Goal: Task Accomplishment & Management: Manage account settings

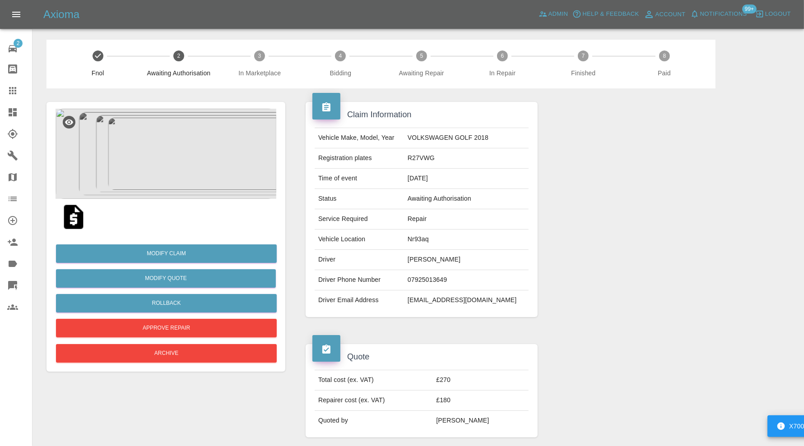
click at [159, 170] on img at bounding box center [165, 154] width 221 height 90
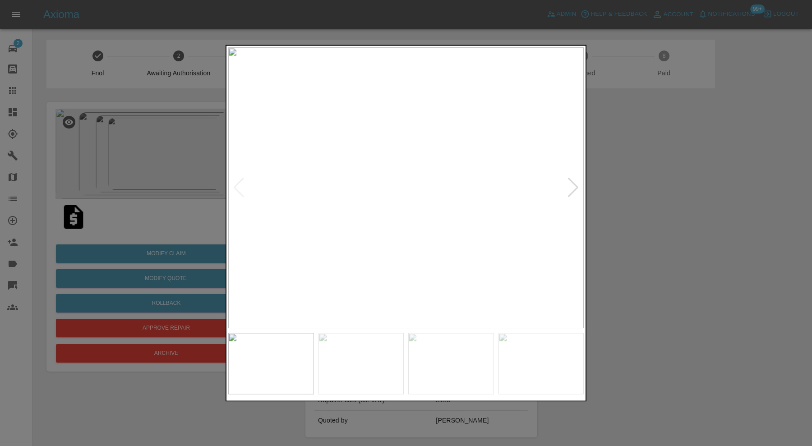
click at [649, 165] on div at bounding box center [406, 223] width 812 height 446
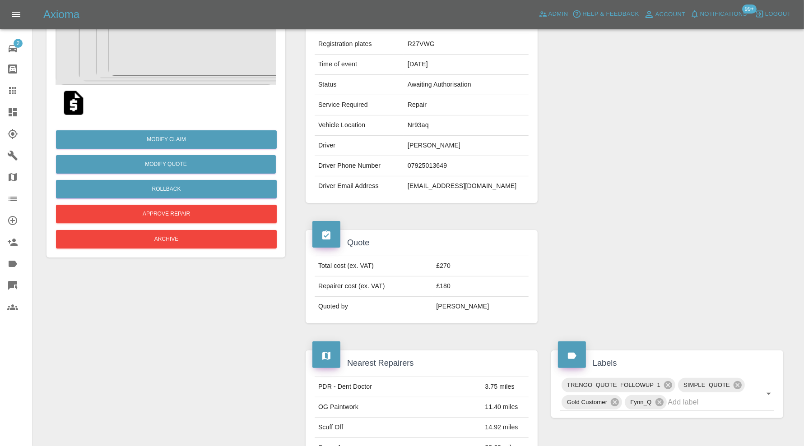
scroll to position [59, 0]
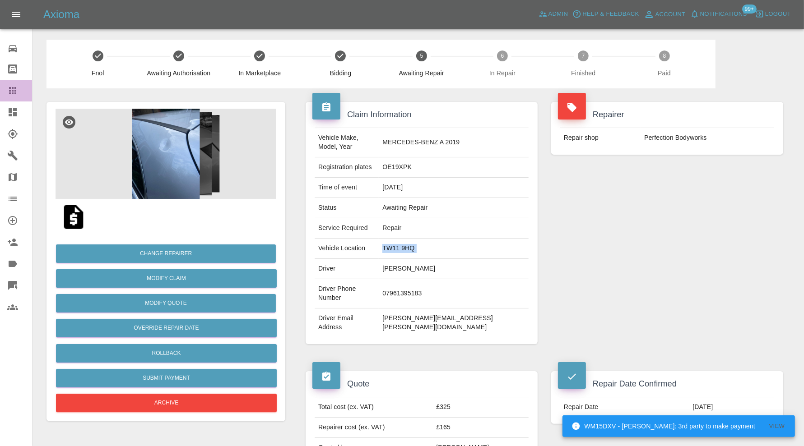
click at [14, 83] on link "Claims" at bounding box center [16, 91] width 32 height 22
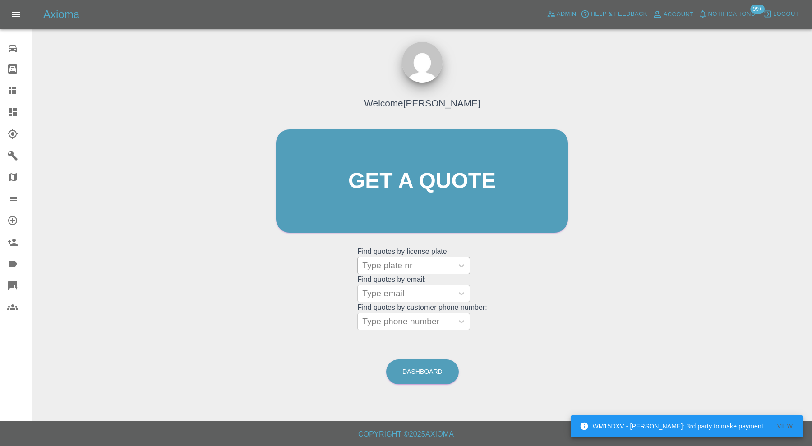
click at [429, 259] on div at bounding box center [405, 265] width 86 height 13
paste input "DE13SNX"
type input "DE13SNX"
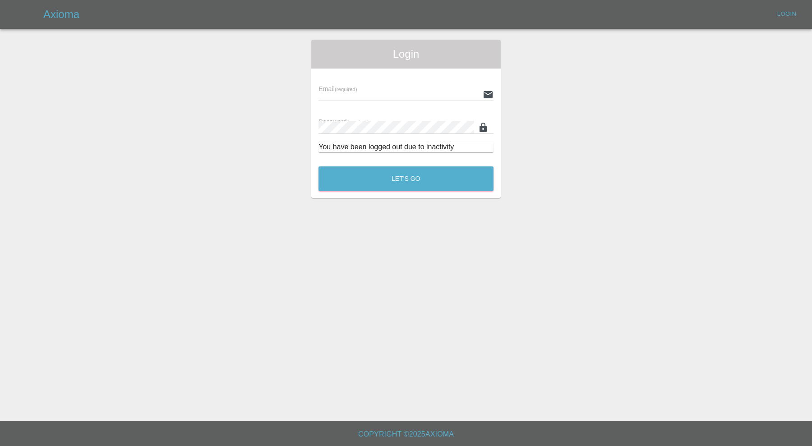
type input "carl.ainsworth@axioma.co.uk"
click at [414, 176] on button "Let's Go" at bounding box center [406, 178] width 175 height 25
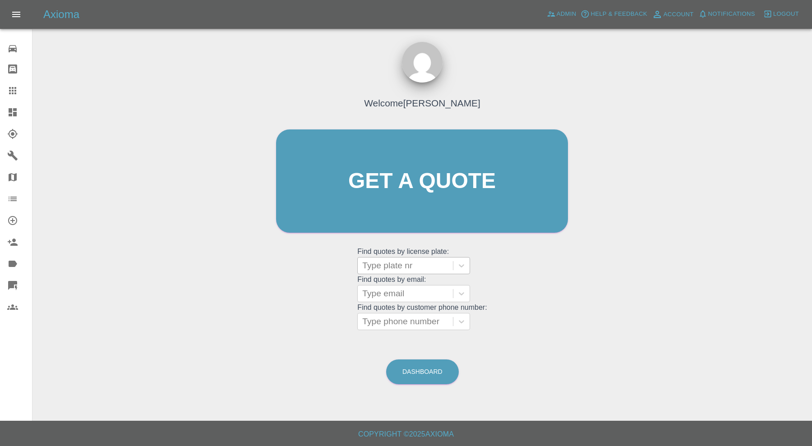
click at [400, 267] on div at bounding box center [405, 265] width 86 height 13
paste input "DE13SNX"
type input "DE13SNX"
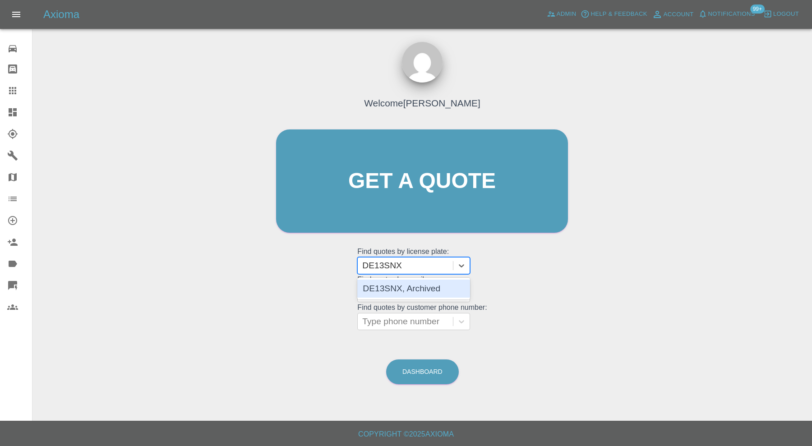
click at [437, 283] on div "DE13SNX, Archived" at bounding box center [413, 289] width 113 height 18
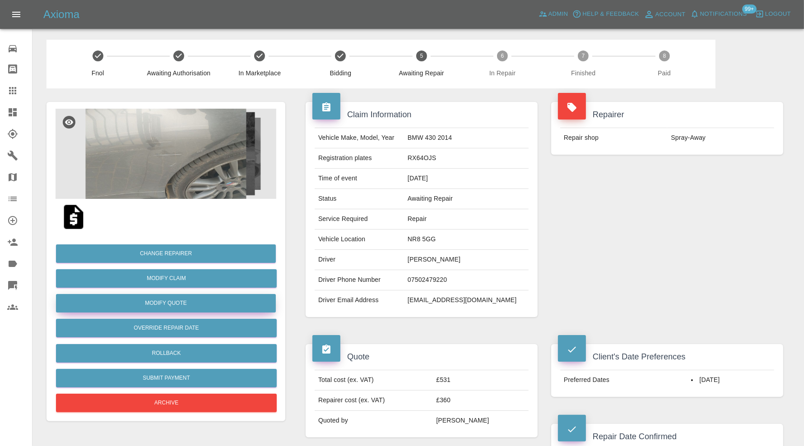
click at [233, 300] on button "Modify Quote" at bounding box center [166, 303] width 220 height 18
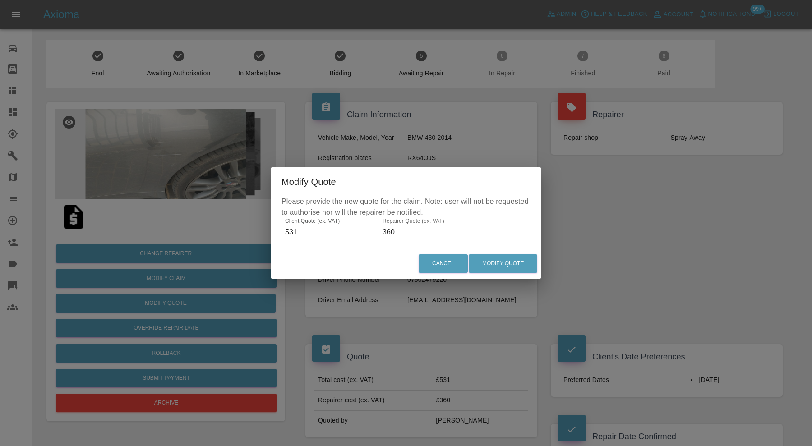
drag, startPoint x: 312, startPoint y: 233, endPoint x: 279, endPoint y: 234, distance: 32.9
click at [279, 234] on div "Please provide the new quote for the claim. Note: user will not be requested to…" at bounding box center [406, 222] width 271 height 52
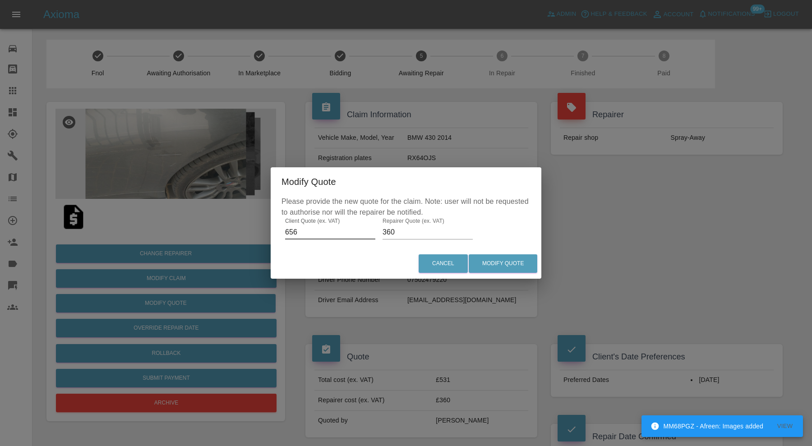
type input "656"
drag, startPoint x: 400, startPoint y: 232, endPoint x: 378, endPoint y: 233, distance: 21.7
click at [378, 233] on div "Please provide the new quote for the claim. Note: user will not be requested to…" at bounding box center [406, 222] width 271 height 52
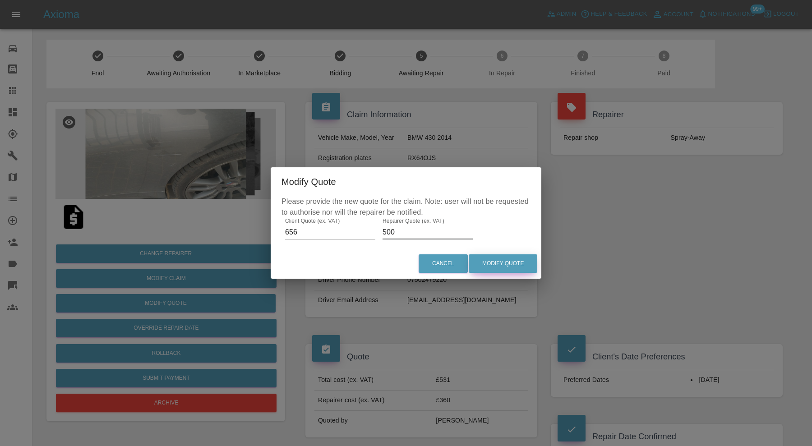
type input "500"
click at [522, 259] on button "Modify Quote" at bounding box center [503, 263] width 69 height 18
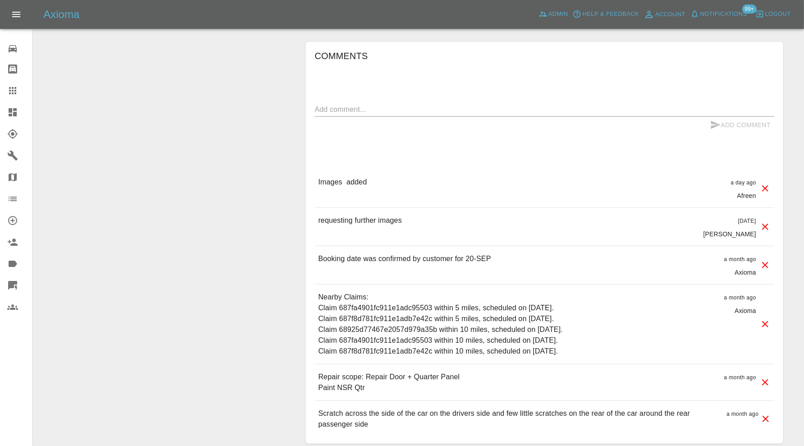
scroll to position [819, 0]
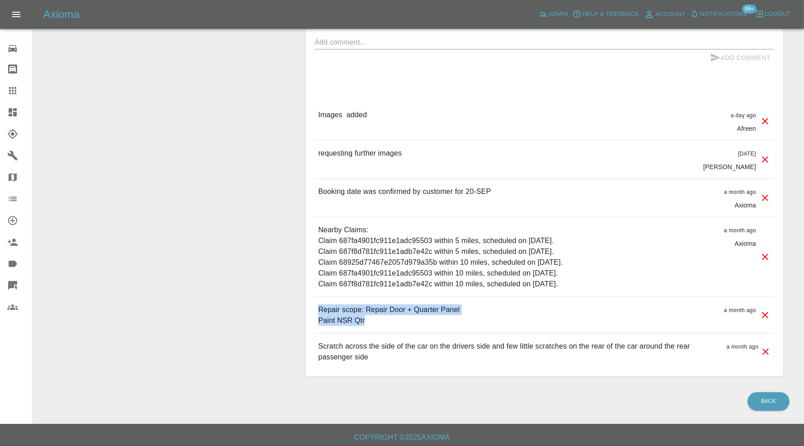
drag, startPoint x: 392, startPoint y: 319, endPoint x: 319, endPoint y: 309, distance: 73.4
click at [319, 309] on p "Repair scope: Repair Door + Quarter Panel Paint NSR Qtr" at bounding box center [388, 316] width 141 height 22
copy p "Repair scope: Repair Door + Quarter Panel Paint NSR Qtr"
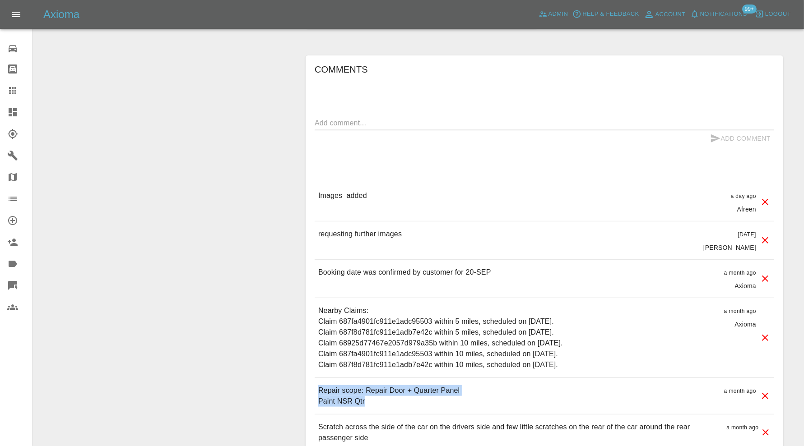
scroll to position [593, 0]
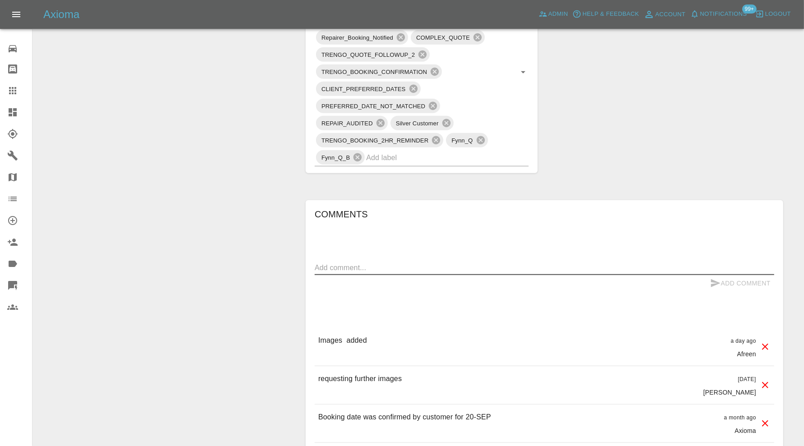
click at [418, 263] on textarea at bounding box center [543, 268] width 459 height 10
paste textarea "Repair scope: Repair Door + Quarter Panel Paint NSR Qtr"
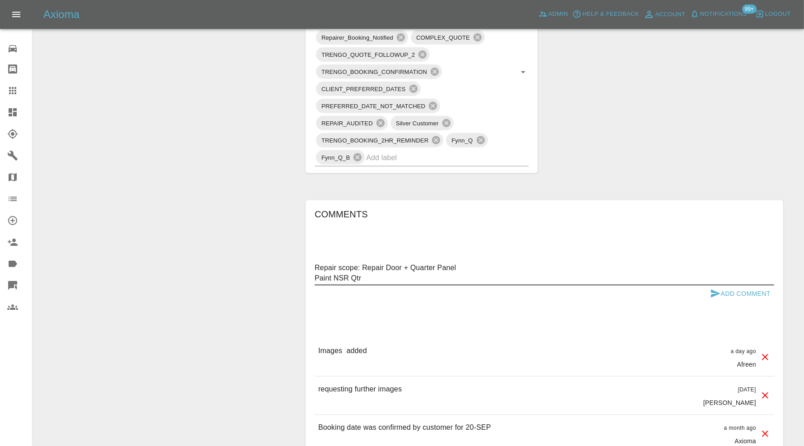
click at [467, 264] on textarea "Repair scope: Repair Door + Quarter Panel Paint NSR Qtr" at bounding box center [543, 273] width 459 height 21
click at [383, 266] on textarea "Repair scope: Repair Door + Quarter Panel Paint NSR Qtr" at bounding box center [543, 273] width 459 height 21
click at [385, 264] on textarea "Repair scope: RepairWing + Door + Quarter Panel Paint NSR Qtr" at bounding box center [543, 273] width 459 height 21
type textarea "Repair scope: Repair Wing + Door + Quarter Panel Paint NSR Qtr"
click at [749, 295] on button "Add Comment" at bounding box center [740, 294] width 68 height 17
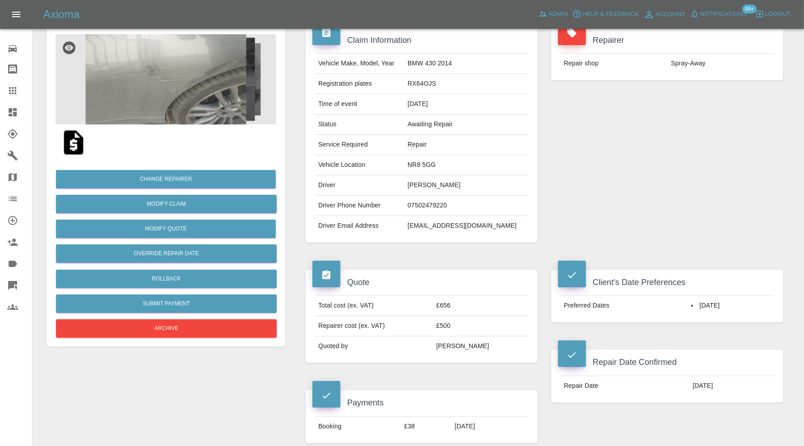
scroll to position [67, 0]
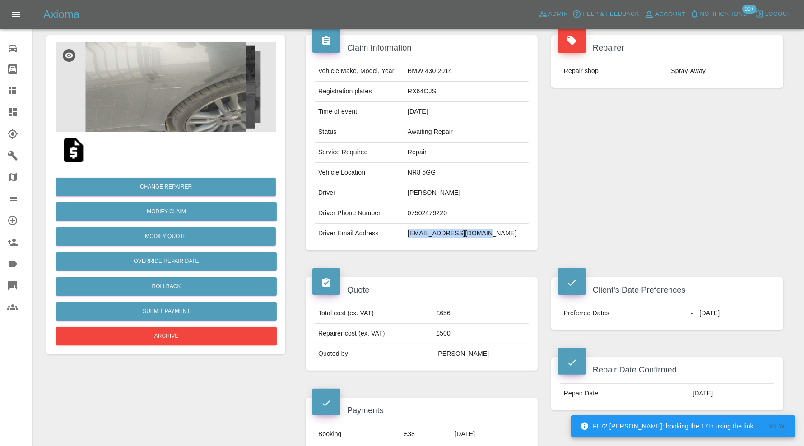
drag, startPoint x: 507, startPoint y: 233, endPoint x: 421, endPoint y: 238, distance: 85.9
click at [421, 238] on td "kennyuzoma92@gmail.com" at bounding box center [466, 234] width 125 height 20
copy td "kennyuzoma92@gmail.com"
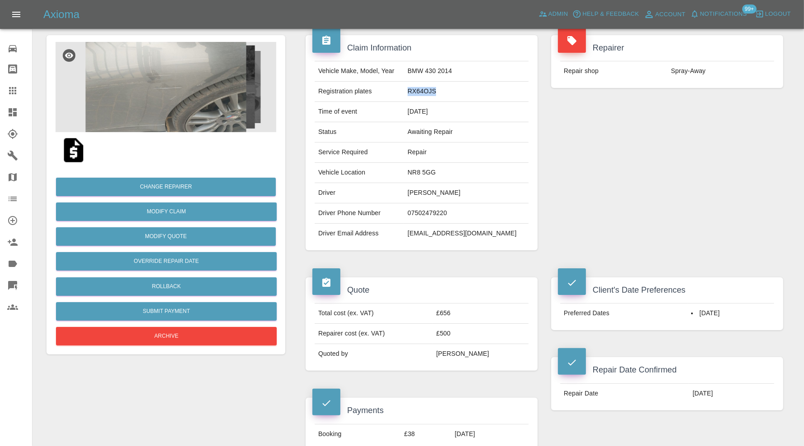
drag, startPoint x: 454, startPoint y: 92, endPoint x: 420, endPoint y: 99, distance: 35.0
click at [420, 99] on td "RX64OJS" at bounding box center [466, 92] width 125 height 20
copy td "RX64OJS"
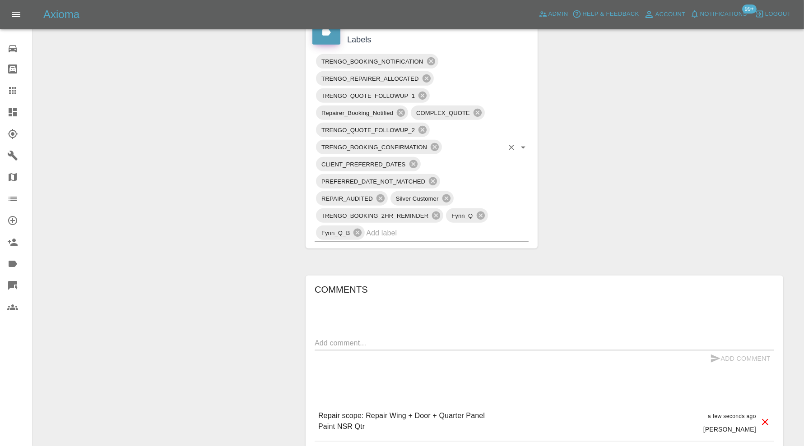
scroll to position [593, 0]
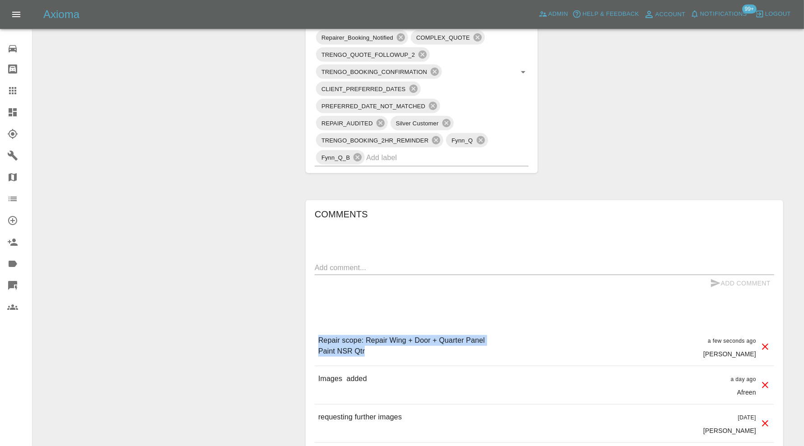
drag, startPoint x: 383, startPoint y: 351, endPoint x: 319, endPoint y: 341, distance: 64.5
click at [319, 341] on p "Repair scope: Repair Wing + Door + Quarter Panel Paint NSR Qtr" at bounding box center [401, 346] width 166 height 22
copy p "Repair scope: Repair Wing + Door + Quarter Panel Paint NSR Qtr"
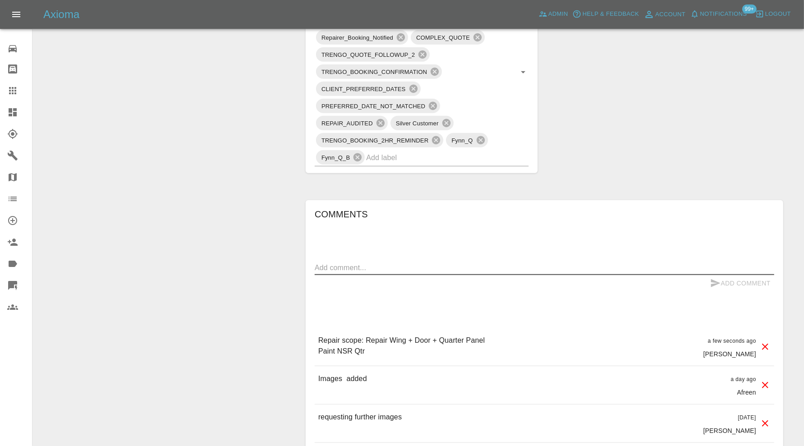
click at [368, 263] on textarea at bounding box center [543, 268] width 459 height 10
type textarea "Invoice sent for 3rd party payment"
click at [721, 277] on button "Add Comment" at bounding box center [740, 283] width 68 height 17
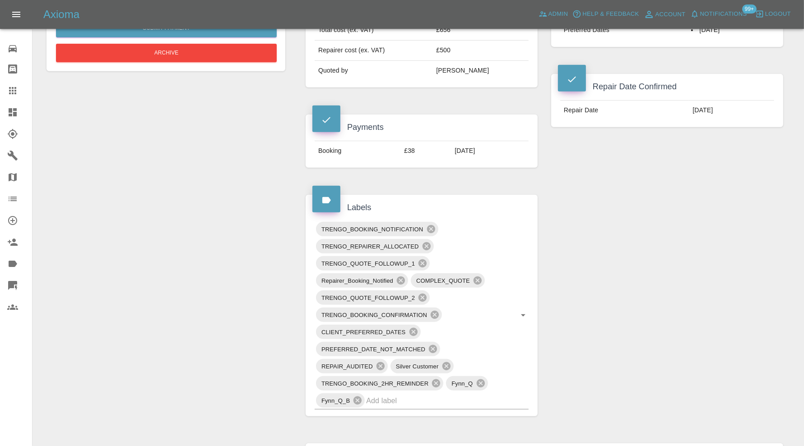
scroll to position [0, 0]
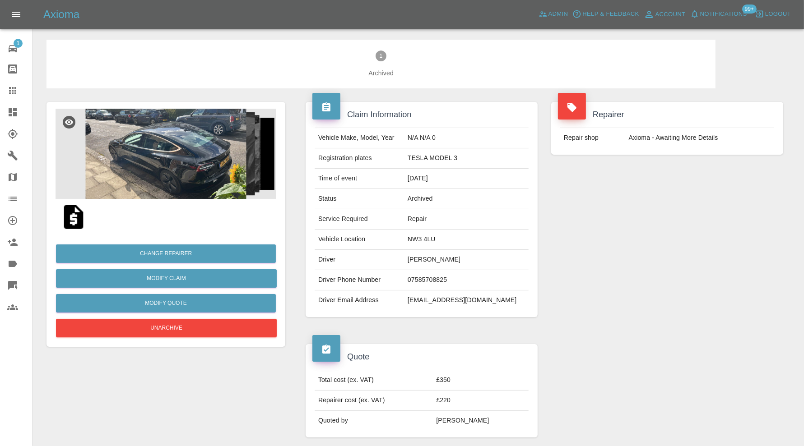
click at [195, 165] on img at bounding box center [165, 154] width 221 height 90
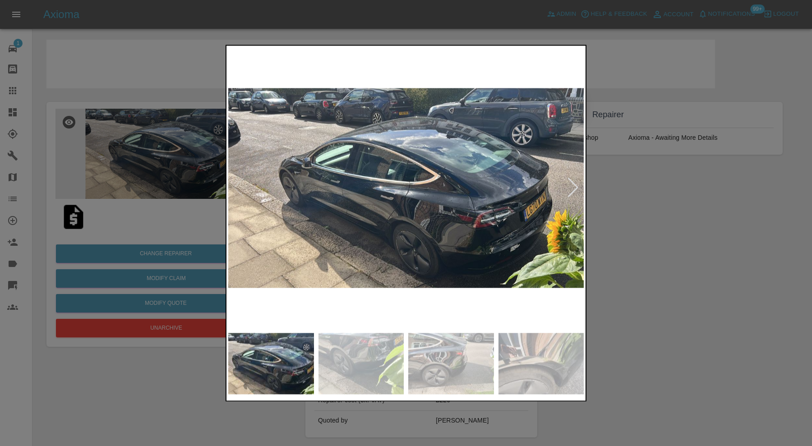
click at [378, 359] on img at bounding box center [362, 363] width 86 height 61
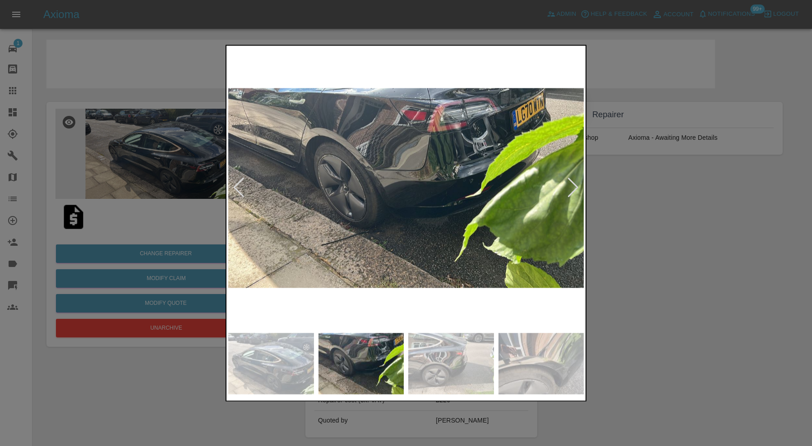
click at [464, 361] on img at bounding box center [451, 363] width 86 height 61
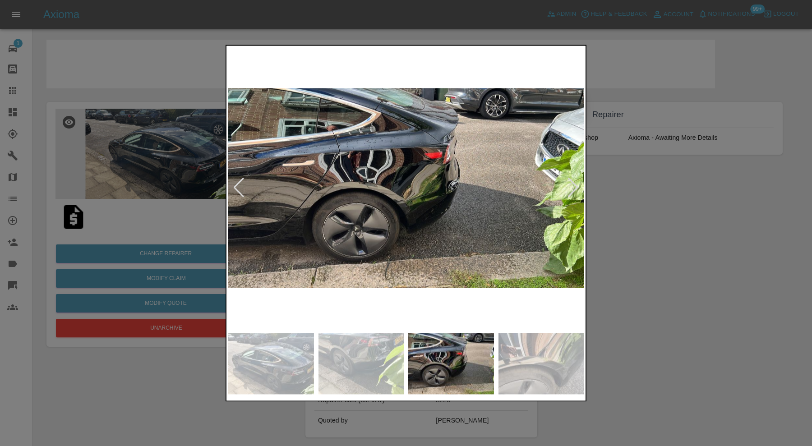
click at [529, 359] on img at bounding box center [542, 363] width 86 height 61
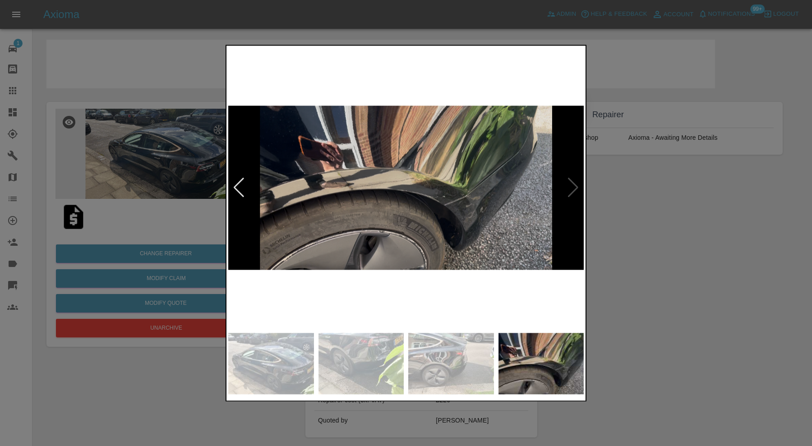
click at [294, 365] on img at bounding box center [271, 363] width 86 height 61
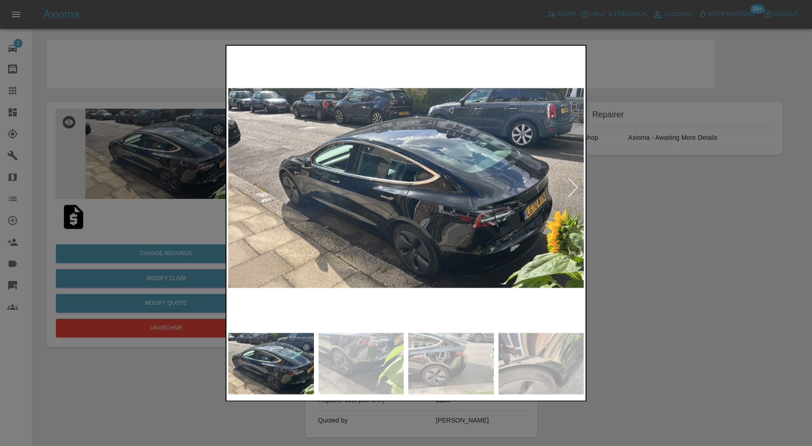
click at [689, 255] on div at bounding box center [406, 223] width 812 height 446
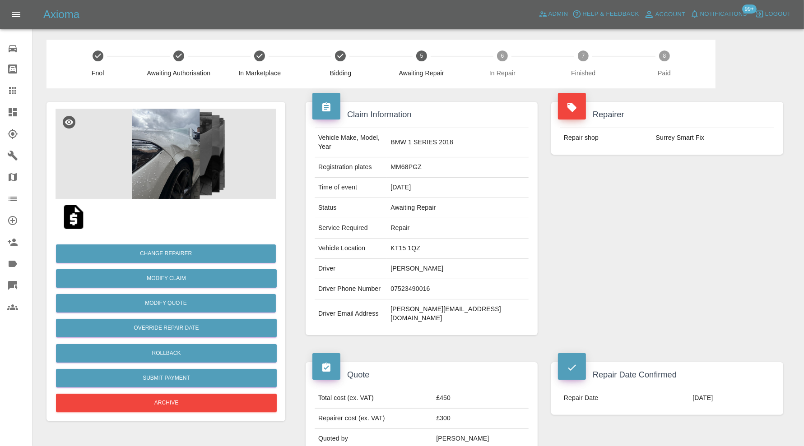
click at [176, 154] on img at bounding box center [165, 154] width 221 height 90
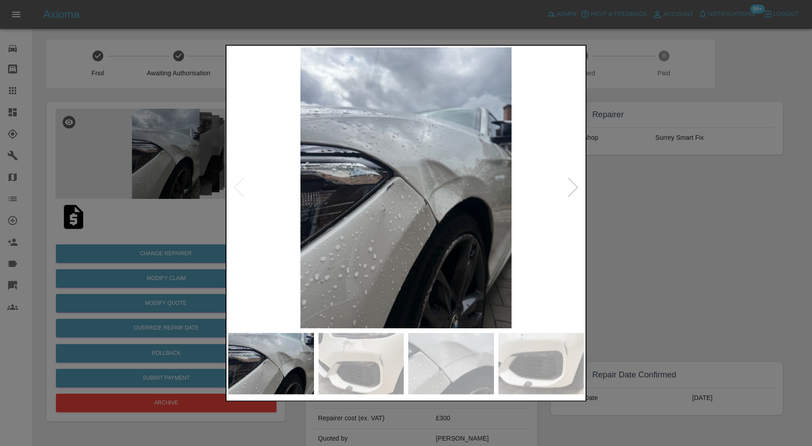
click at [347, 363] on img at bounding box center [362, 363] width 86 height 61
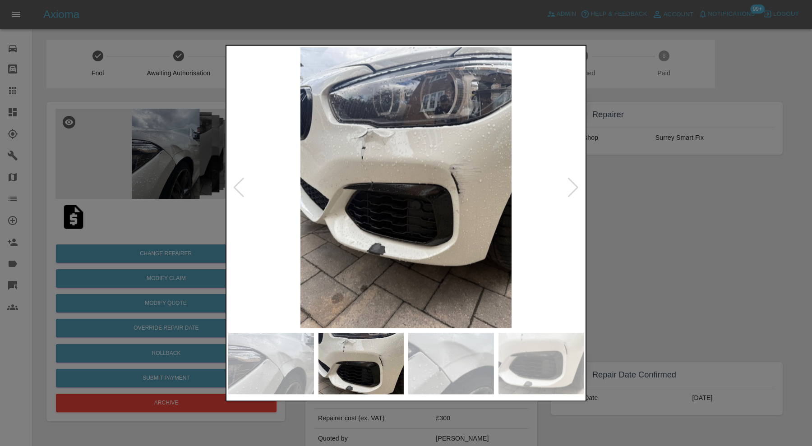
click at [452, 356] on img at bounding box center [451, 363] width 86 height 61
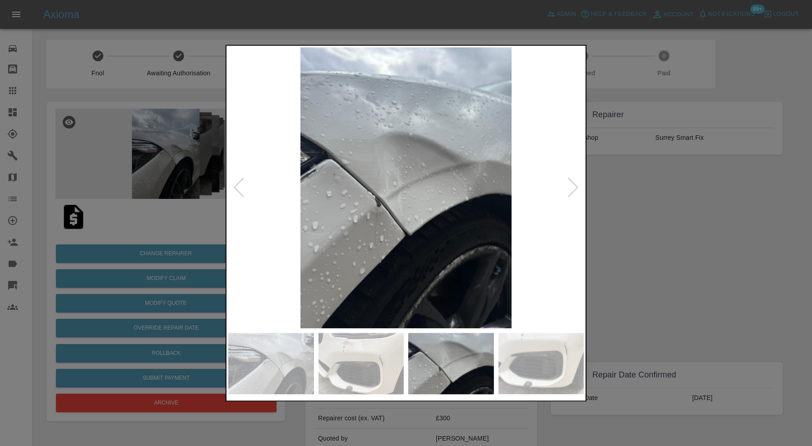
click at [535, 337] on img at bounding box center [542, 363] width 86 height 61
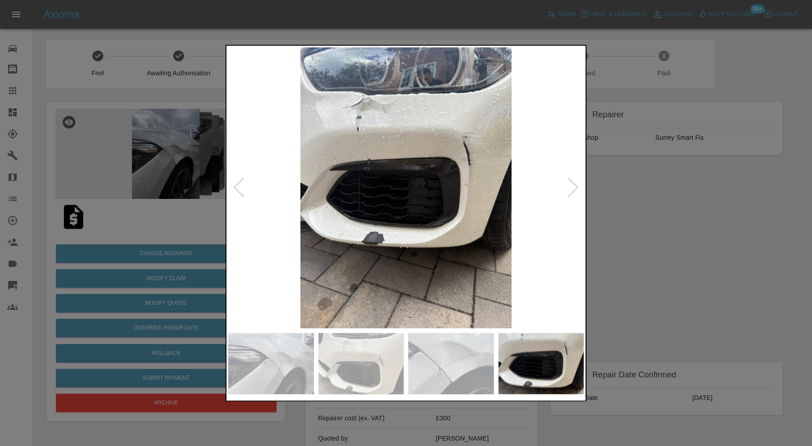
click at [573, 189] on div at bounding box center [573, 188] width 12 height 20
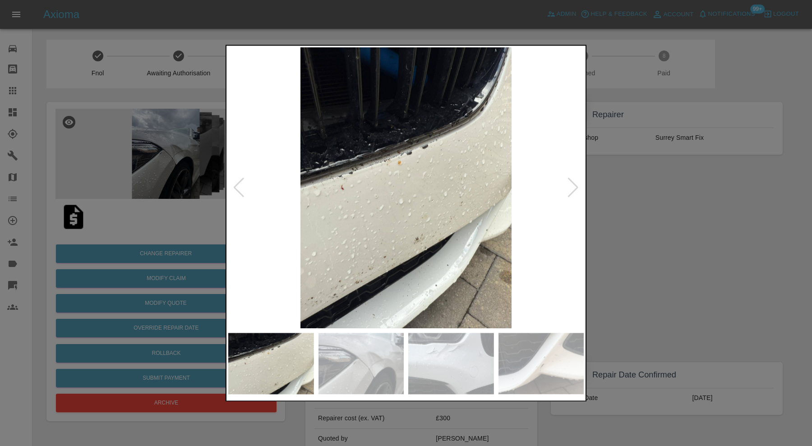
click at [574, 188] on div at bounding box center [573, 188] width 12 height 20
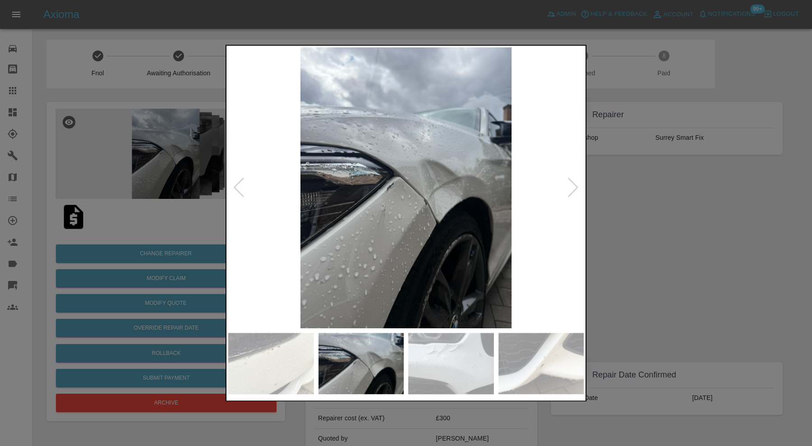
click at [574, 188] on div at bounding box center [573, 188] width 12 height 20
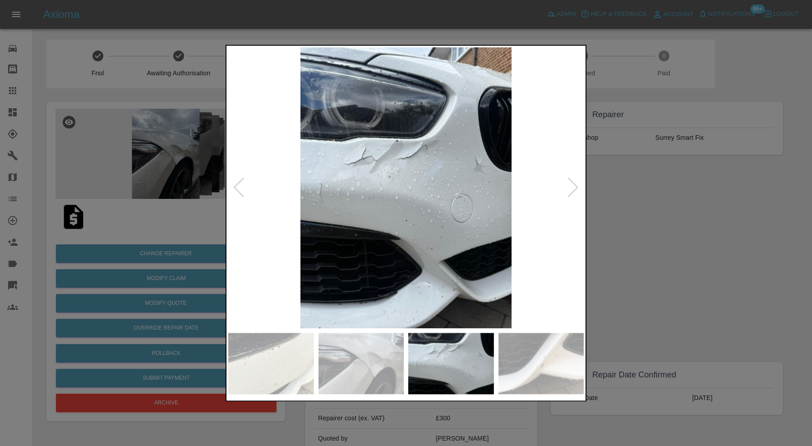
click at [574, 188] on div at bounding box center [573, 188] width 12 height 20
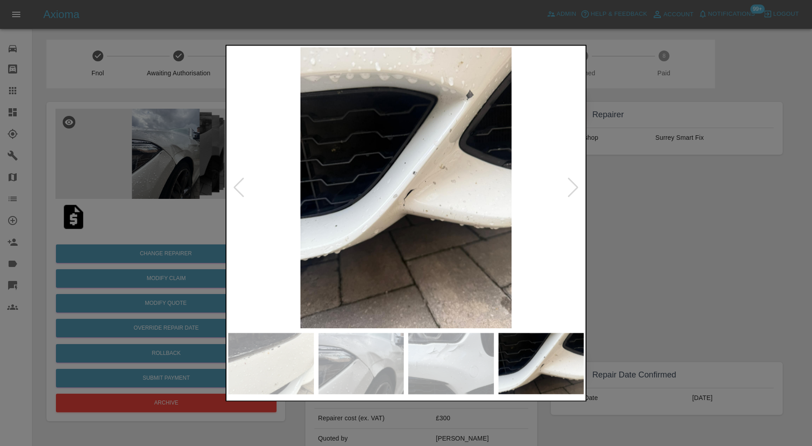
click at [574, 188] on div at bounding box center [573, 188] width 12 height 20
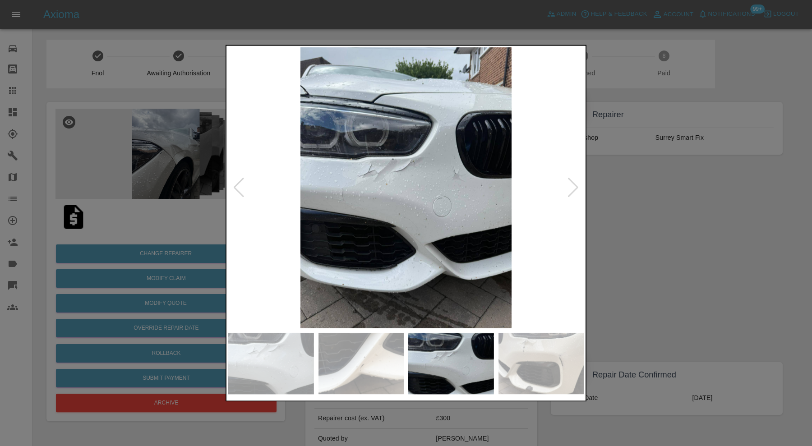
click at [574, 188] on div at bounding box center [573, 188] width 12 height 20
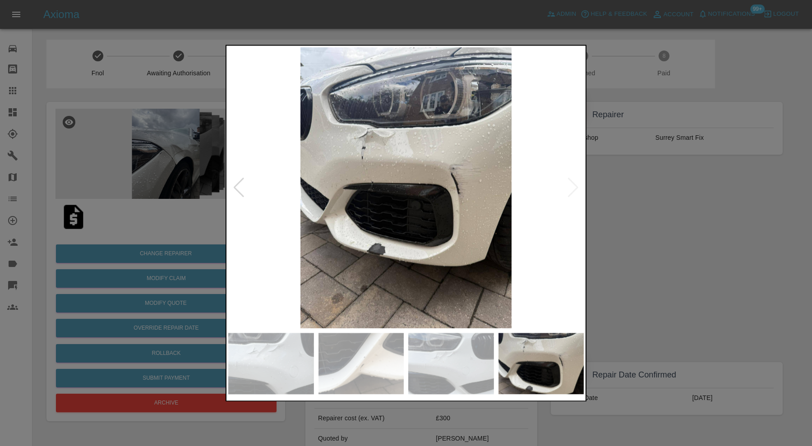
click at [574, 188] on img at bounding box center [406, 187] width 356 height 281
click at [656, 208] on div at bounding box center [406, 223] width 812 height 446
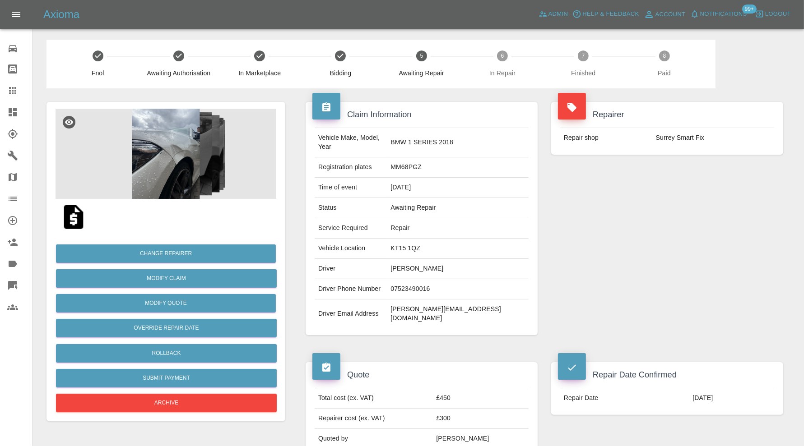
click at [175, 167] on img at bounding box center [165, 154] width 221 height 90
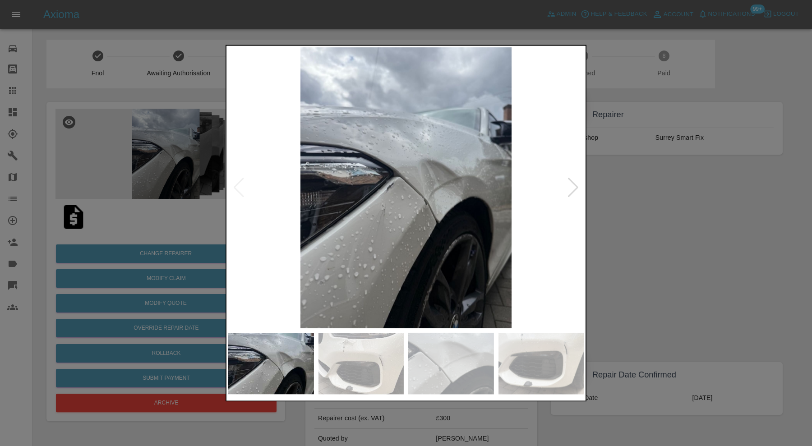
click at [360, 369] on img at bounding box center [362, 363] width 86 height 61
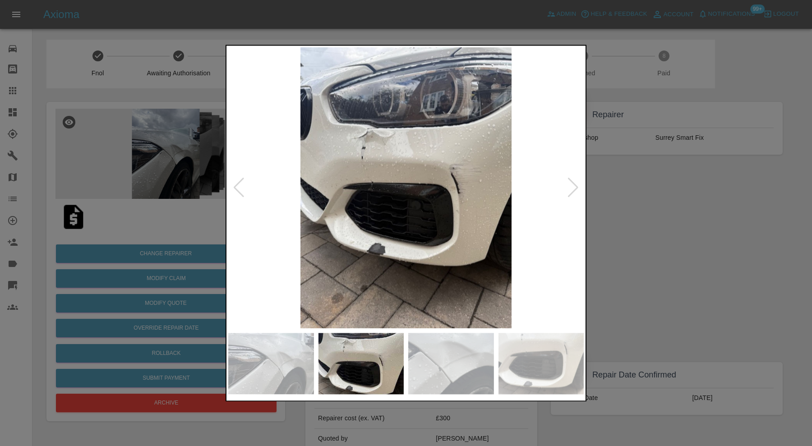
click at [441, 354] on img at bounding box center [451, 363] width 86 height 61
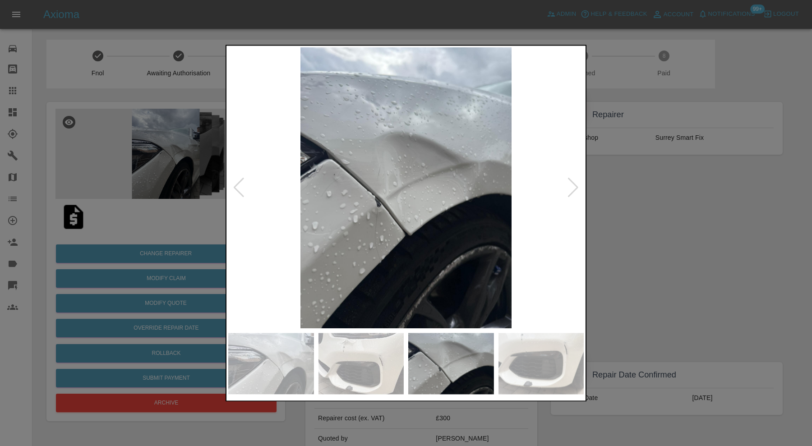
click at [559, 349] on img at bounding box center [542, 363] width 86 height 61
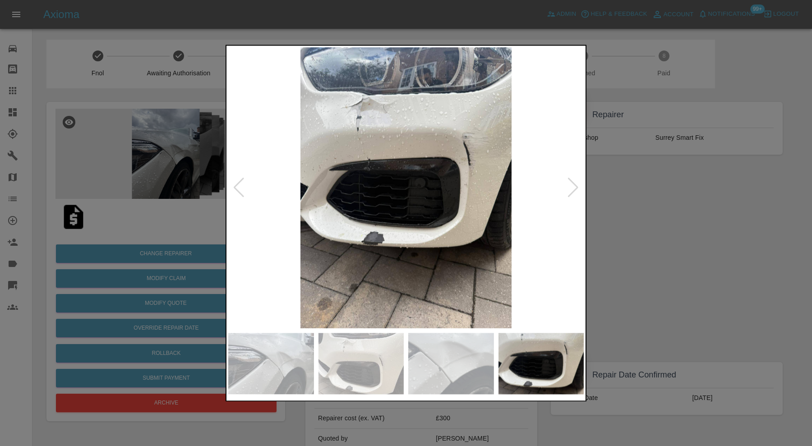
click at [573, 180] on div at bounding box center [573, 188] width 12 height 20
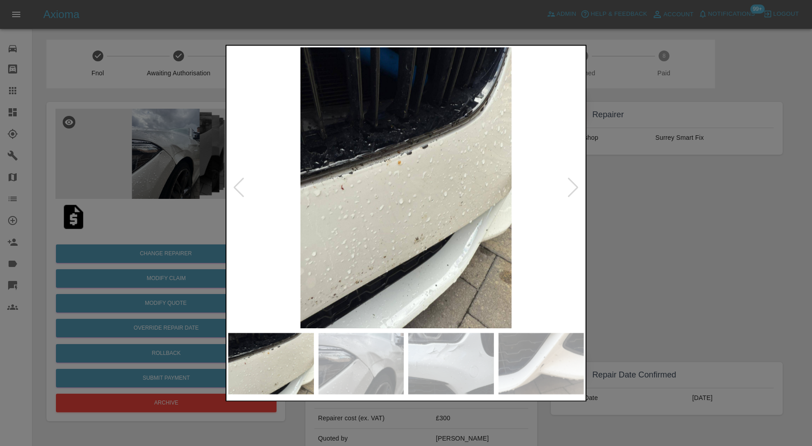
click at [573, 180] on div at bounding box center [573, 188] width 12 height 20
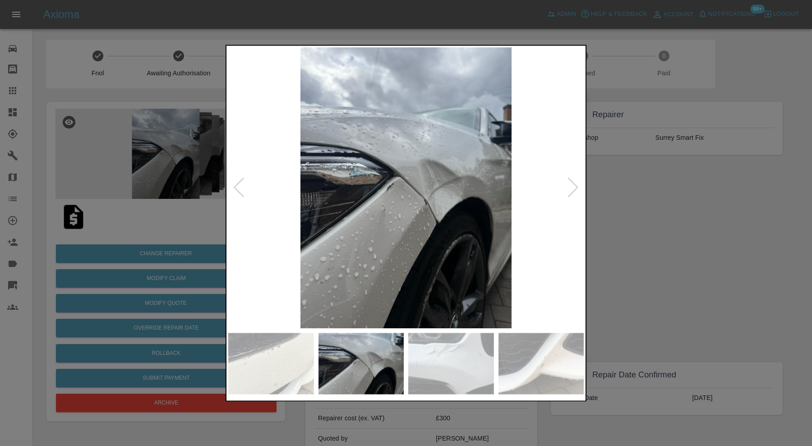
click at [573, 180] on div at bounding box center [573, 188] width 12 height 20
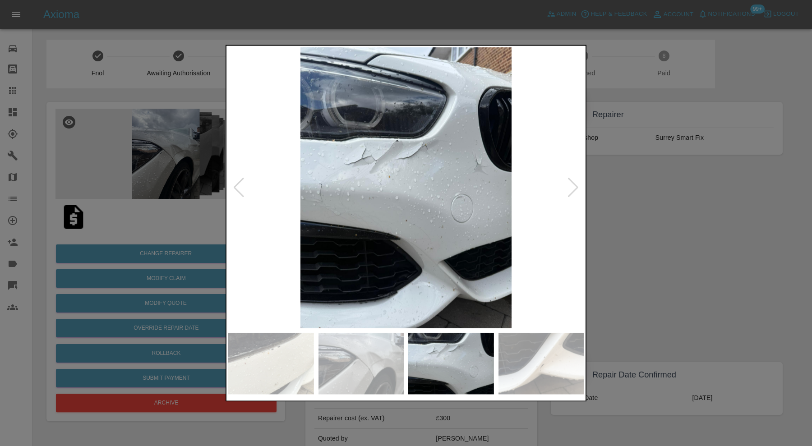
click at [573, 183] on div at bounding box center [573, 188] width 12 height 20
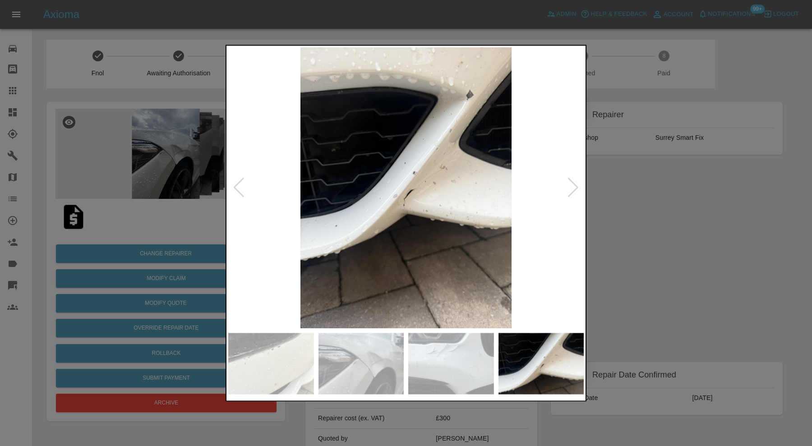
click at [573, 183] on div at bounding box center [573, 188] width 12 height 20
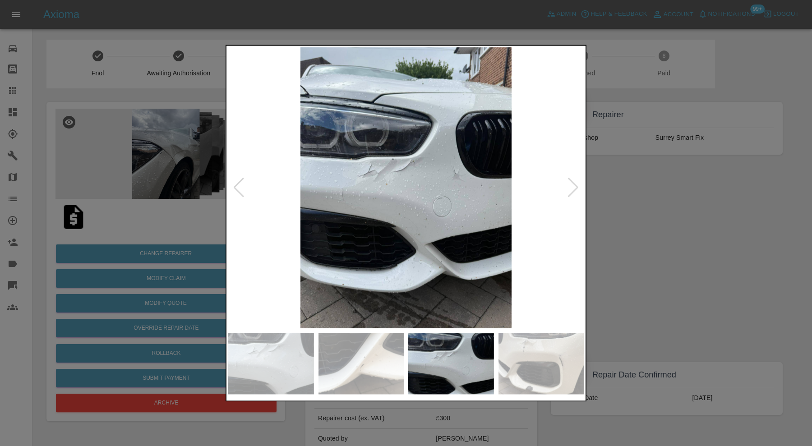
click at [573, 183] on div at bounding box center [573, 188] width 12 height 20
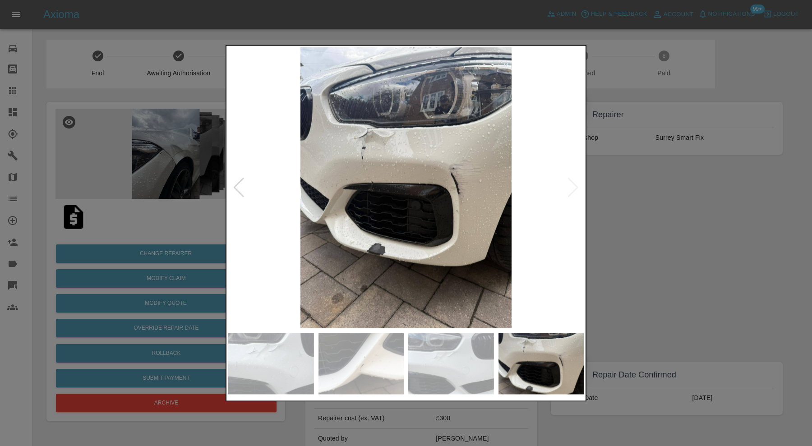
click at [573, 183] on img at bounding box center [406, 187] width 356 height 281
click at [232, 181] on img at bounding box center [406, 187] width 356 height 281
click at [241, 183] on div at bounding box center [239, 188] width 12 height 20
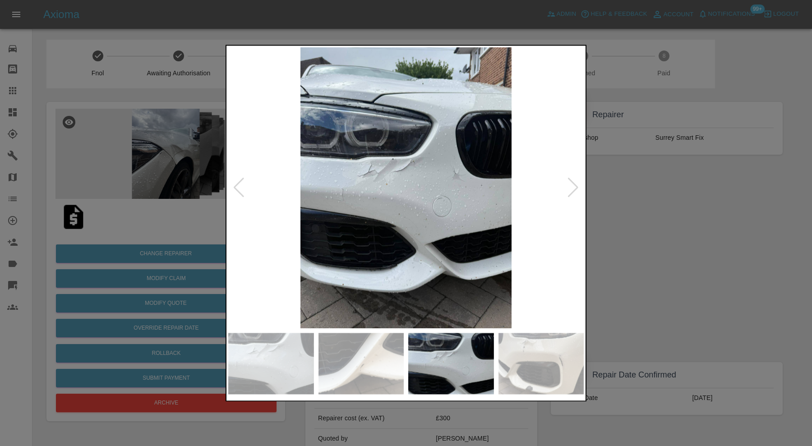
click at [651, 218] on div at bounding box center [406, 223] width 812 height 446
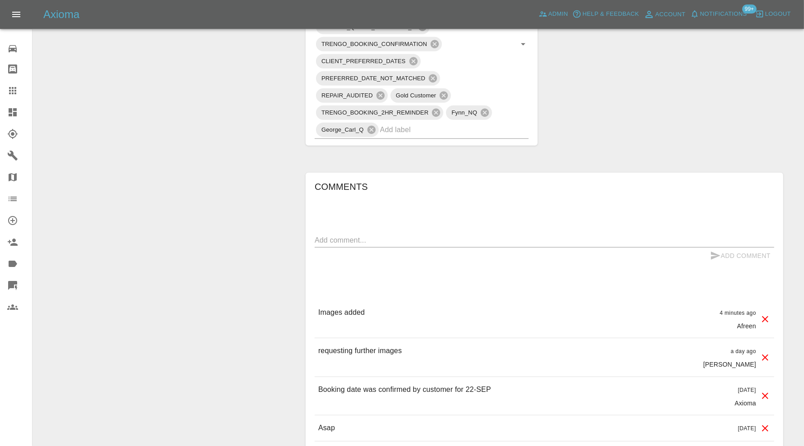
scroll to position [827, 0]
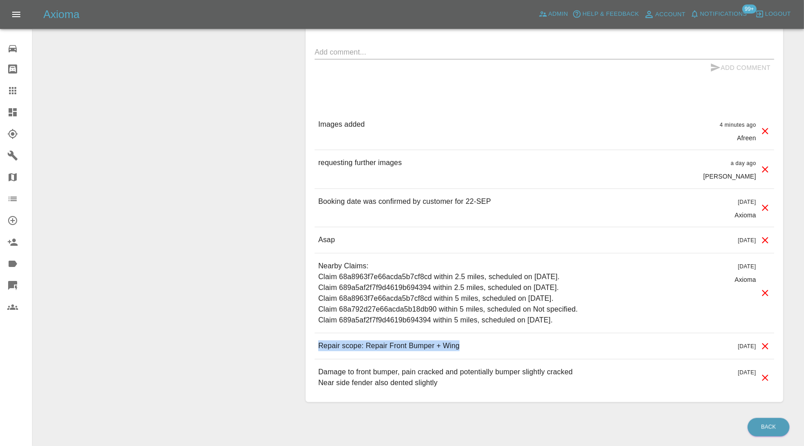
drag, startPoint x: 478, startPoint y: 327, endPoint x: 316, endPoint y: 332, distance: 162.1
click at [316, 333] on div "Repair scope: Repair Front Bumper + Wing 14 days ago" at bounding box center [543, 346] width 459 height 26
copy p "Repair scope: Repair Front Bumper + Wing"
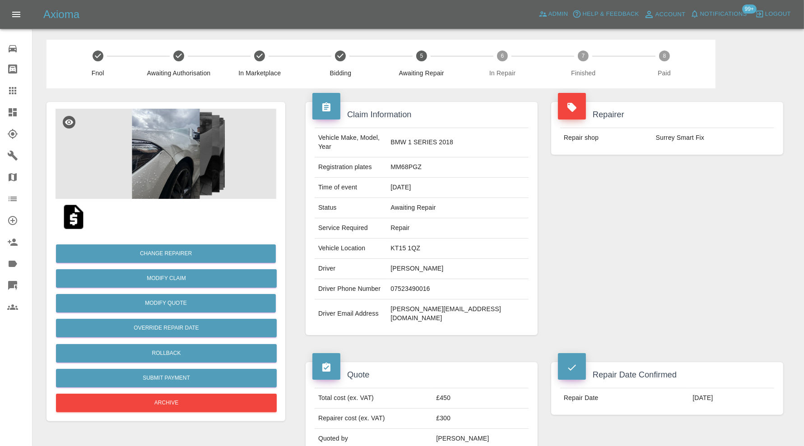
scroll to position [601, 0]
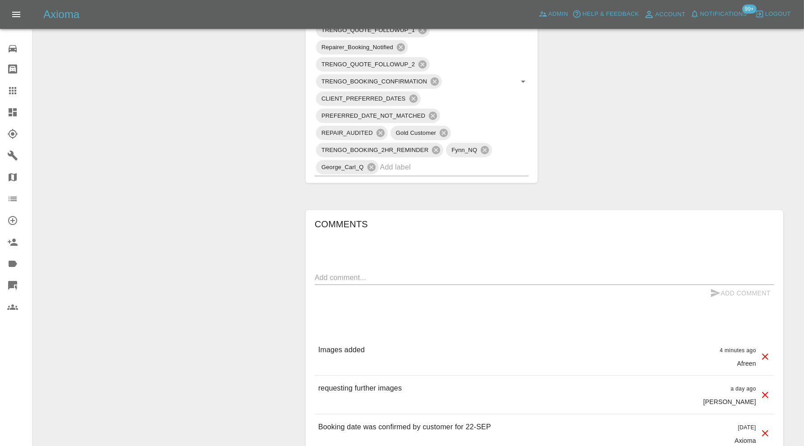
click at [357, 273] on textarea at bounding box center [543, 278] width 459 height 10
type textarea "Revised quote. Awaiting response"
click at [729, 285] on button "Add Comment" at bounding box center [740, 293] width 68 height 17
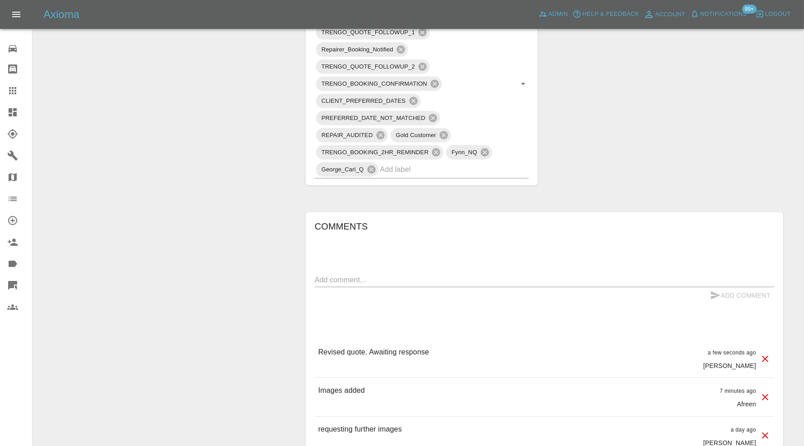
scroll to position [498, 0]
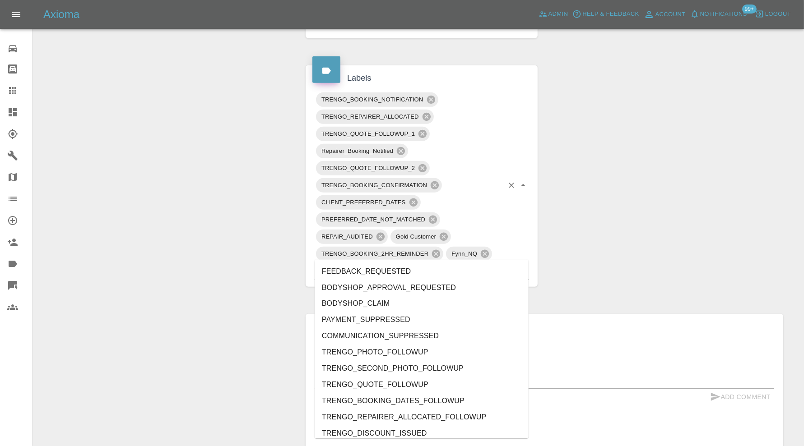
click at [453, 264] on input "text" at bounding box center [441, 271] width 123 height 14
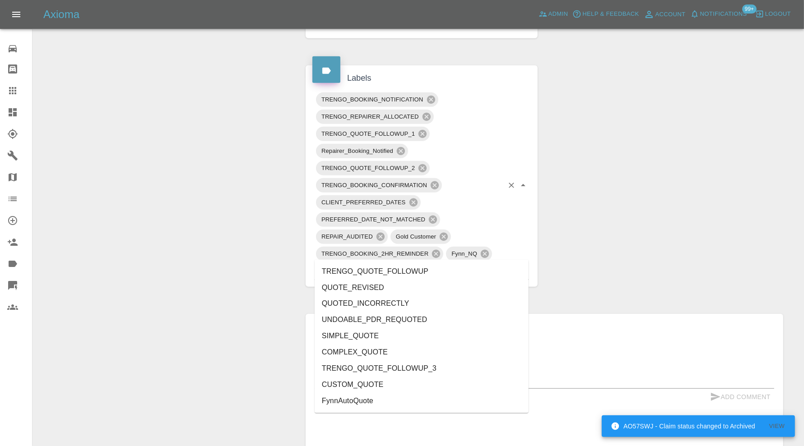
type input "quote"
click at [352, 292] on li "QUOTE_REVISED" at bounding box center [421, 288] width 214 height 16
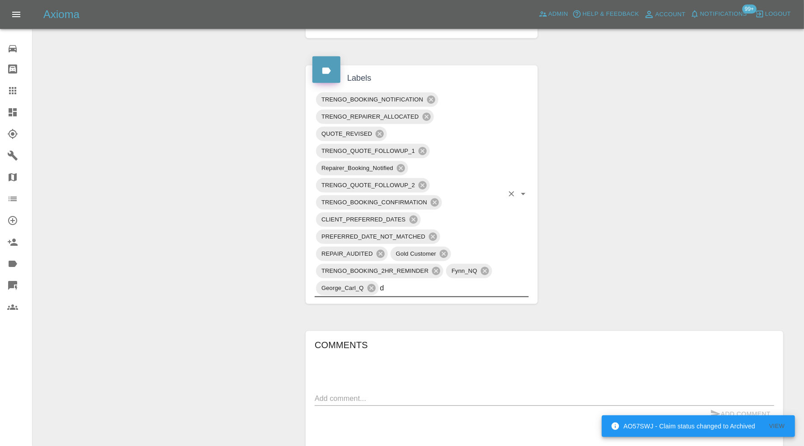
type input "do"
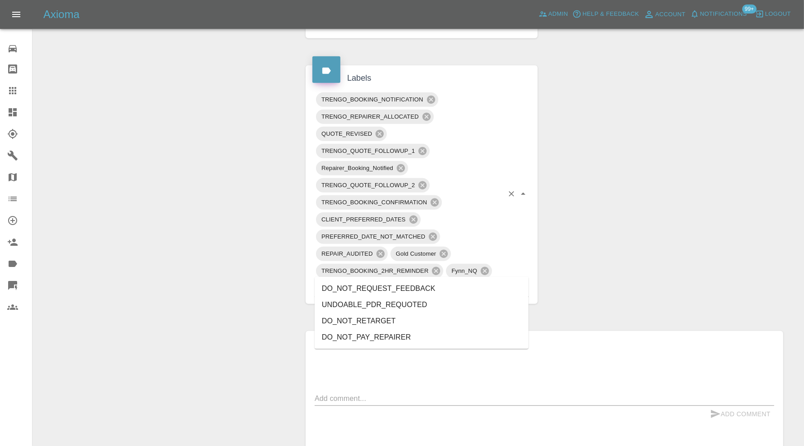
click at [419, 282] on li "DO_NOT_REQUEST_FEEDBACK" at bounding box center [421, 289] width 214 height 16
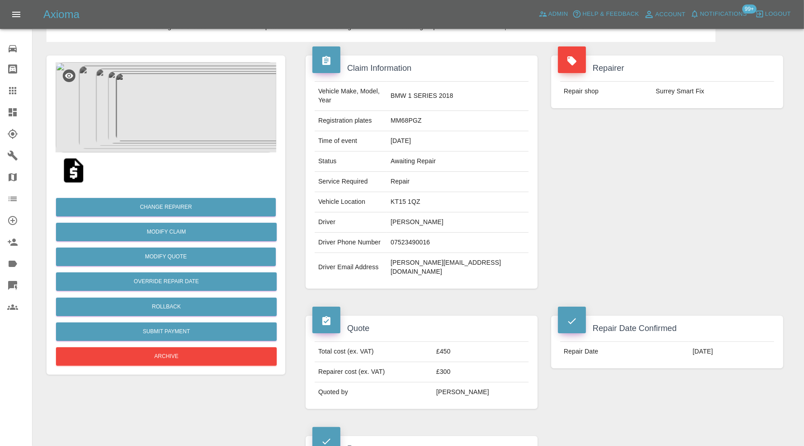
scroll to position [46, 0]
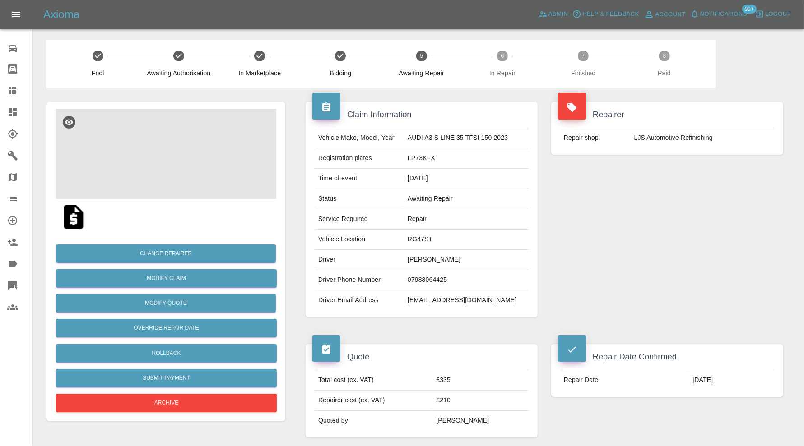
click at [190, 177] on img at bounding box center [165, 154] width 221 height 90
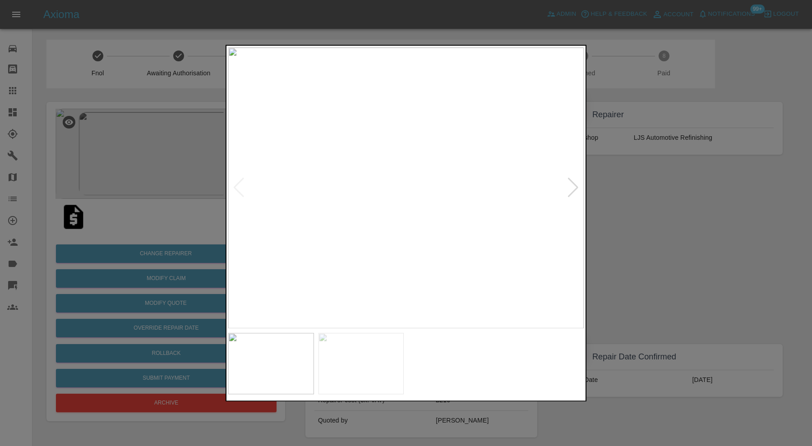
click at [373, 384] on img at bounding box center [362, 363] width 86 height 61
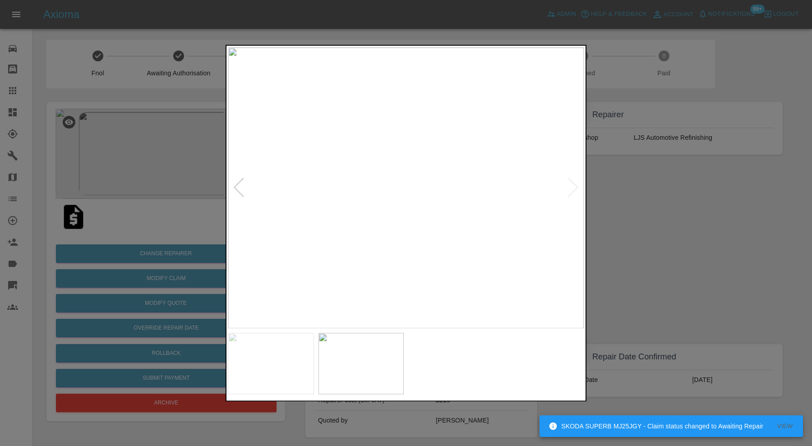
click at [647, 239] on div at bounding box center [406, 223] width 812 height 446
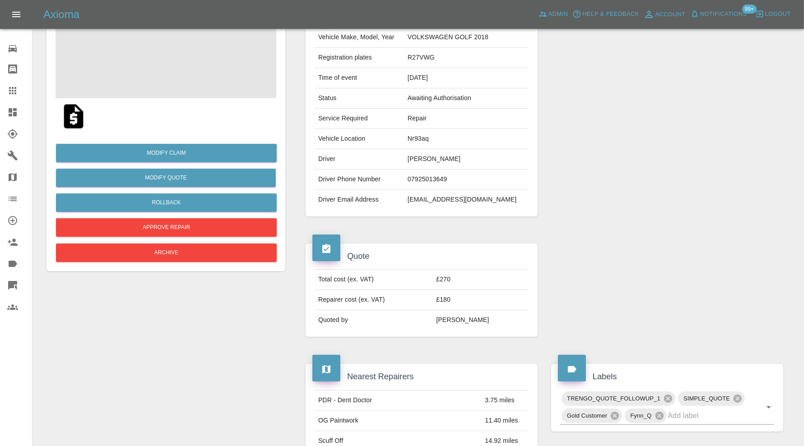
scroll to position [59, 0]
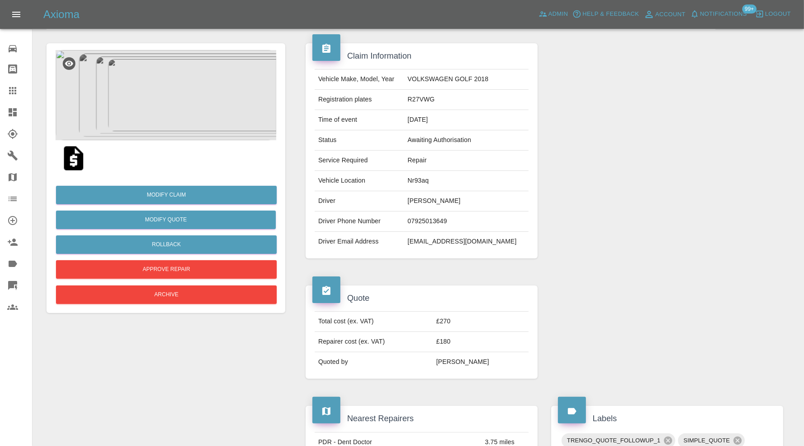
click at [202, 108] on img at bounding box center [165, 95] width 221 height 90
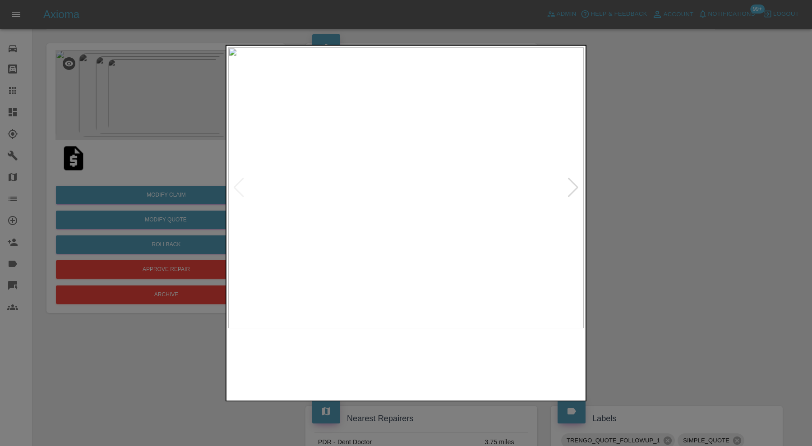
click at [564, 180] on img at bounding box center [406, 187] width 356 height 281
click at [569, 182] on div at bounding box center [573, 188] width 12 height 20
click at [571, 182] on div at bounding box center [573, 188] width 12 height 20
click at [571, 182] on img at bounding box center [406, 187] width 356 height 281
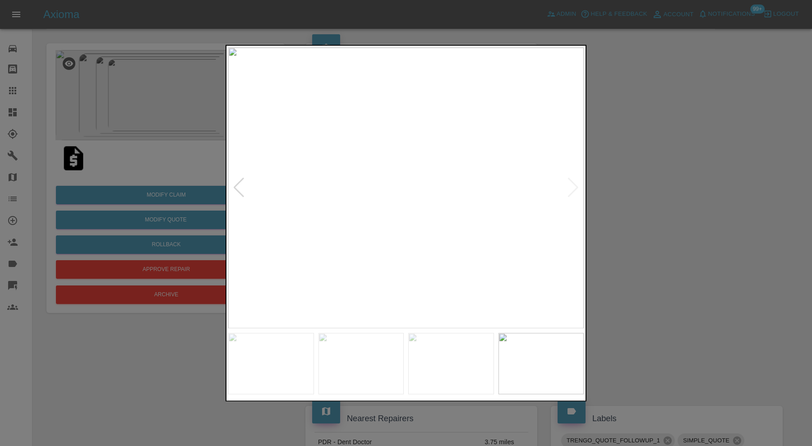
click at [609, 180] on div at bounding box center [406, 223] width 812 height 446
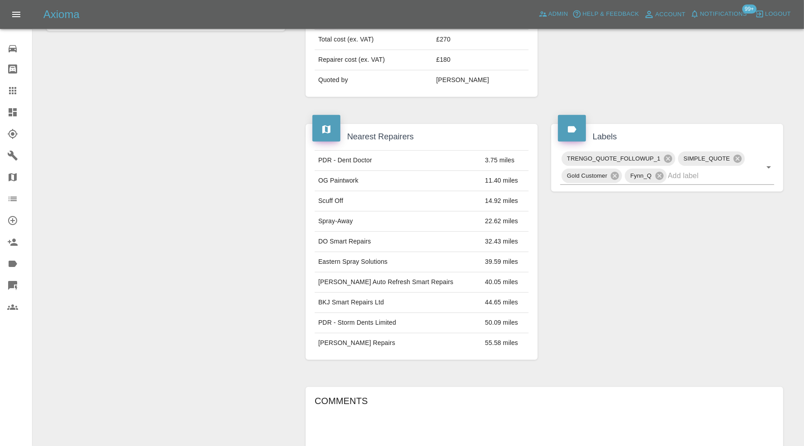
scroll to position [284, 0]
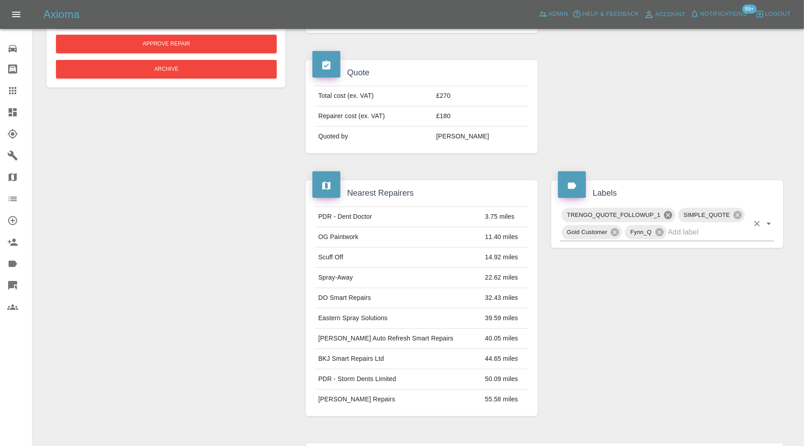
click at [669, 211] on icon at bounding box center [668, 215] width 8 height 8
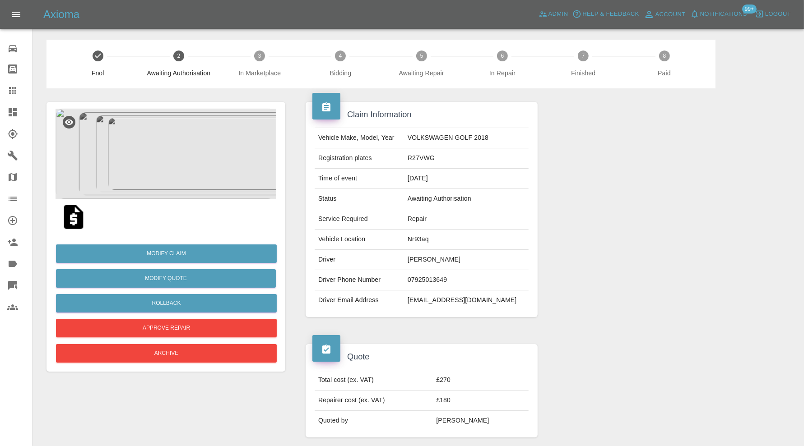
click at [169, 162] on img at bounding box center [165, 154] width 221 height 90
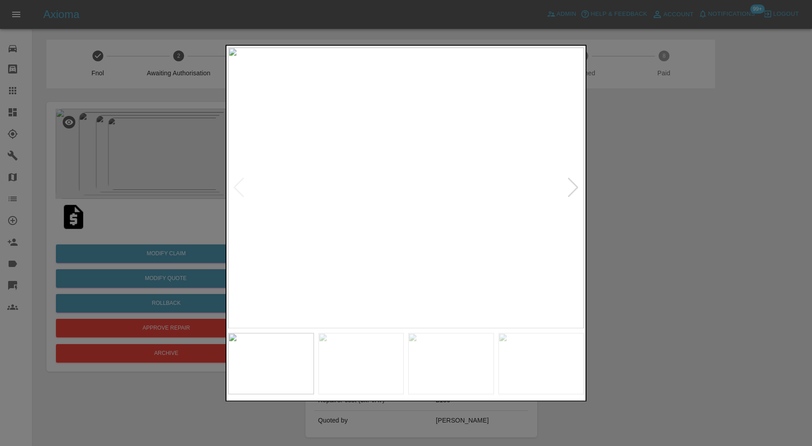
click at [389, 346] on img at bounding box center [362, 363] width 86 height 61
click at [444, 347] on img at bounding box center [451, 363] width 86 height 61
click at [506, 355] on img at bounding box center [542, 363] width 86 height 61
click at [618, 242] on div at bounding box center [406, 223] width 812 height 446
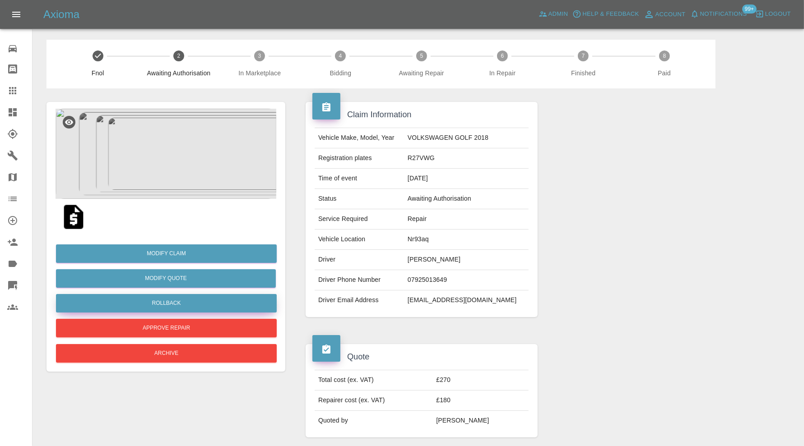
click at [184, 298] on button "Rollback" at bounding box center [166, 303] width 221 height 18
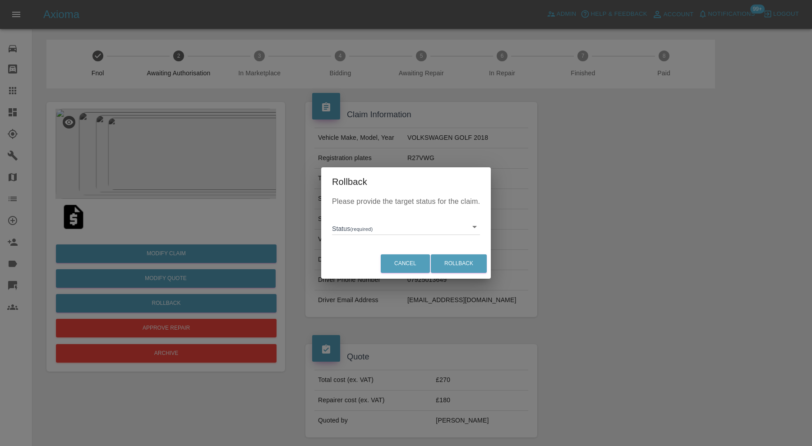
click at [330, 229] on div "Please provide the target status for the claim. Status (required) ​" at bounding box center [406, 222] width 170 height 52
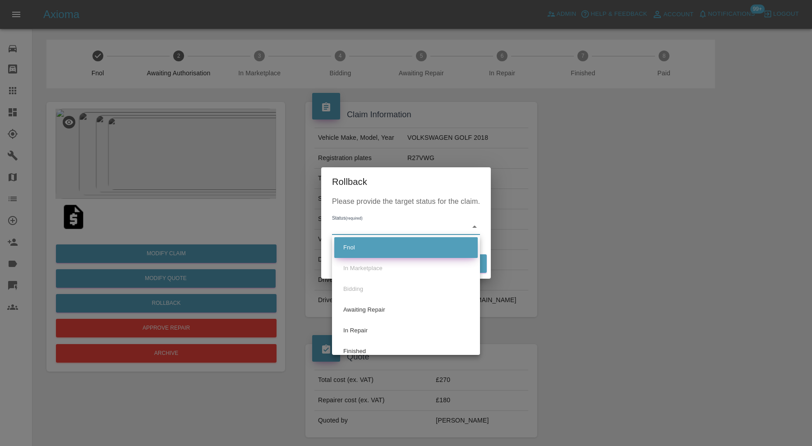
click at [380, 243] on li "Fnol" at bounding box center [405, 247] width 143 height 21
type input "fnol"
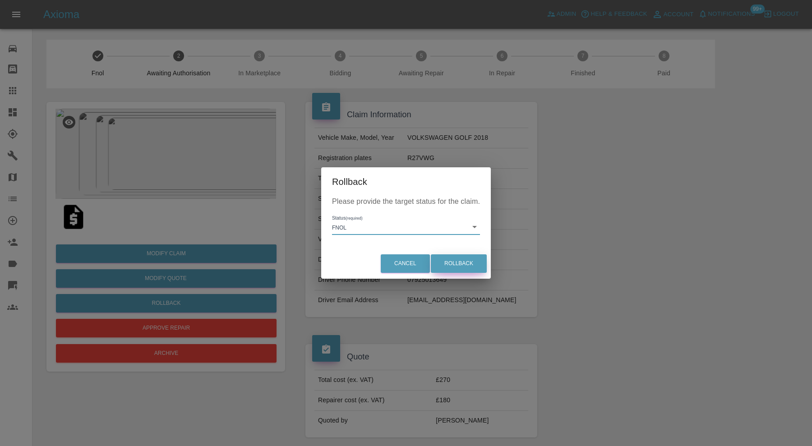
click at [453, 259] on button "Rollback" at bounding box center [459, 263] width 56 height 18
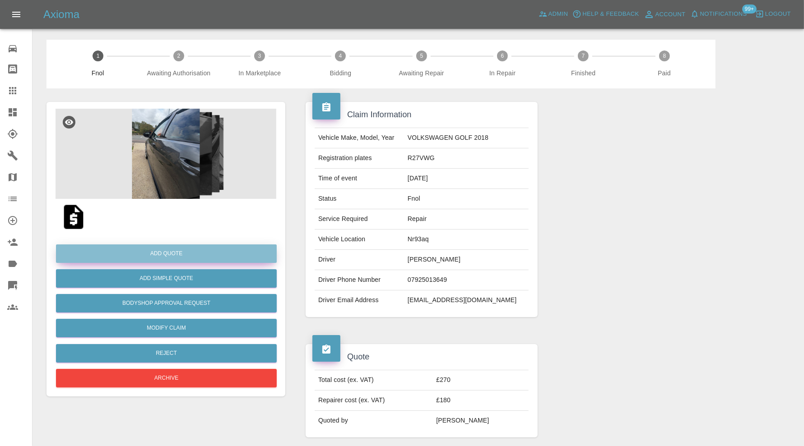
click at [215, 250] on button "Add Quote" at bounding box center [166, 254] width 221 height 18
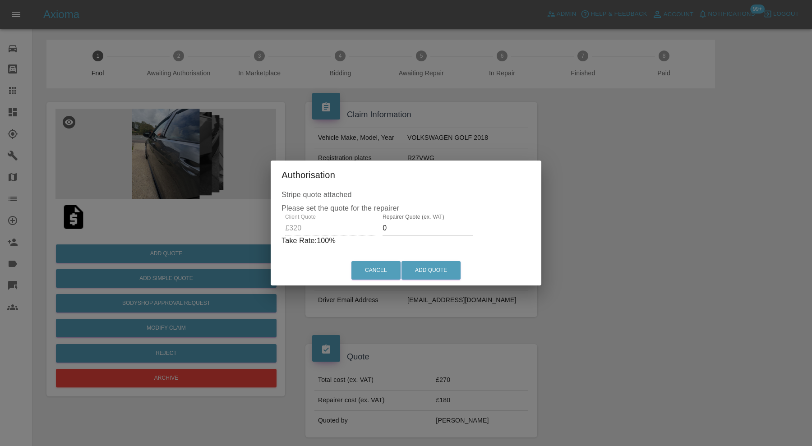
click at [398, 226] on input "0" at bounding box center [428, 228] width 90 height 14
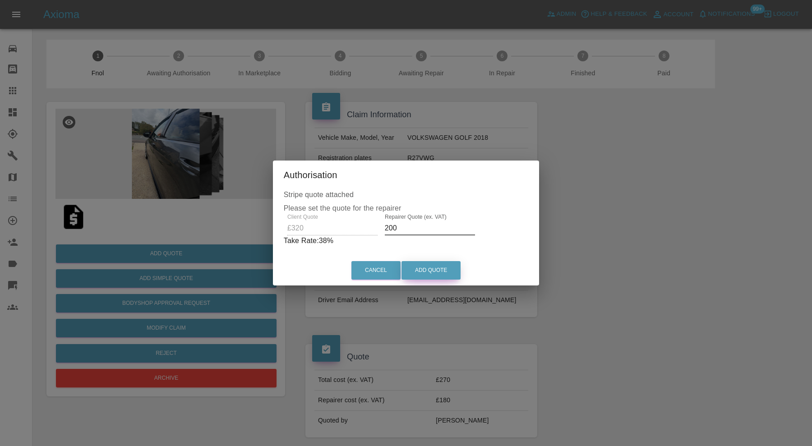
type input "200"
click at [446, 266] on button "Add Quote" at bounding box center [431, 270] width 59 height 18
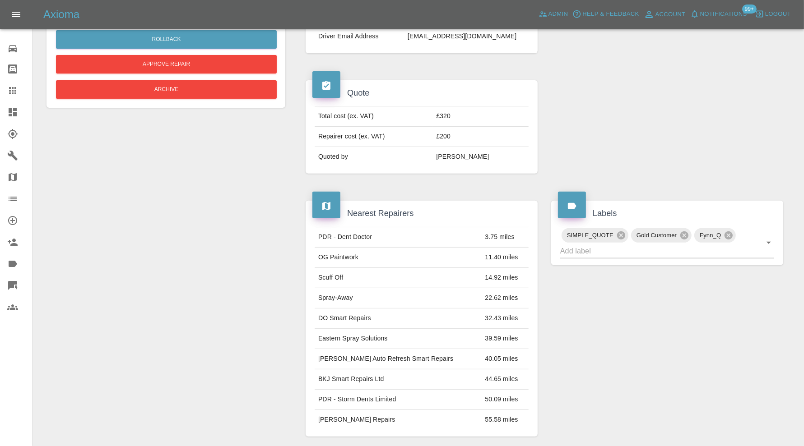
scroll to position [526, 0]
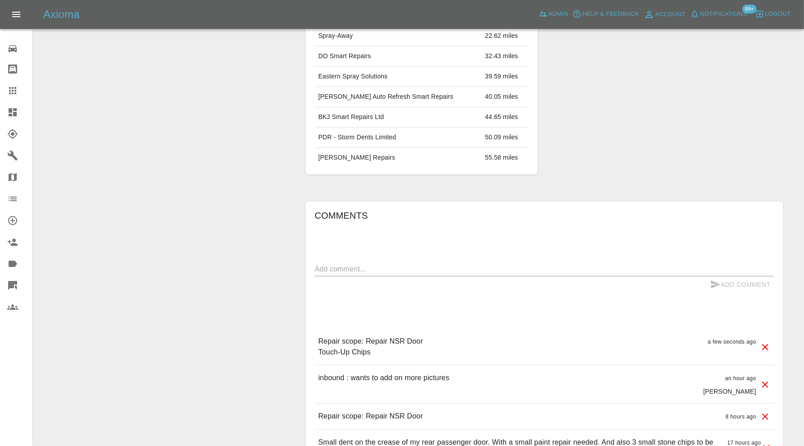
click at [764, 414] on icon at bounding box center [765, 417] width 6 height 6
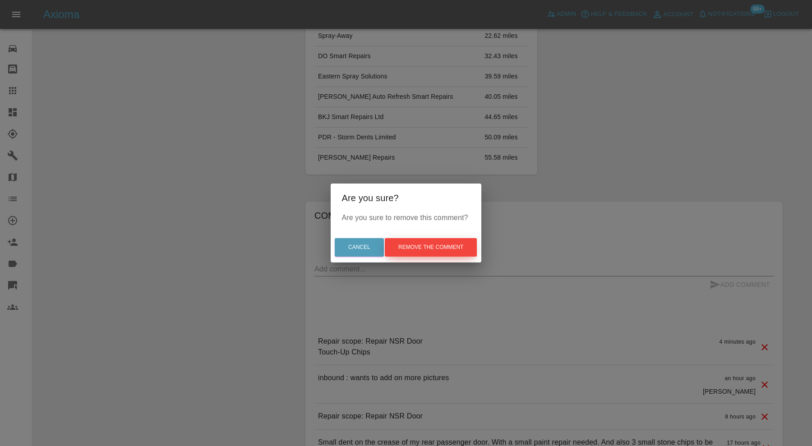
click at [411, 238] on button "Remove the comment" at bounding box center [431, 247] width 92 height 18
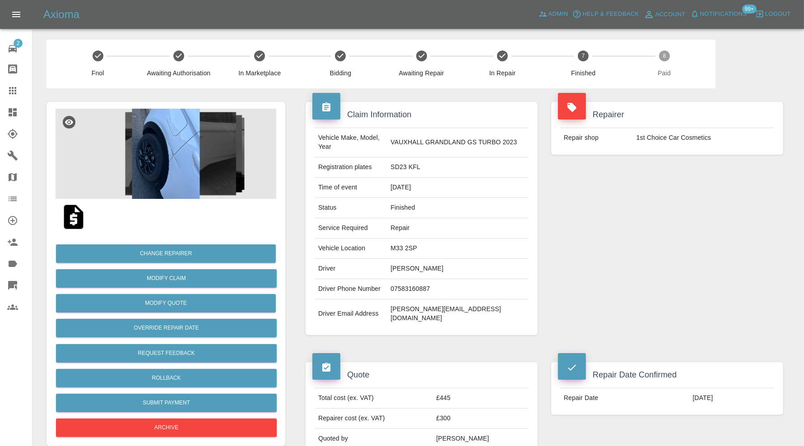
click at [178, 156] on img at bounding box center [165, 154] width 221 height 90
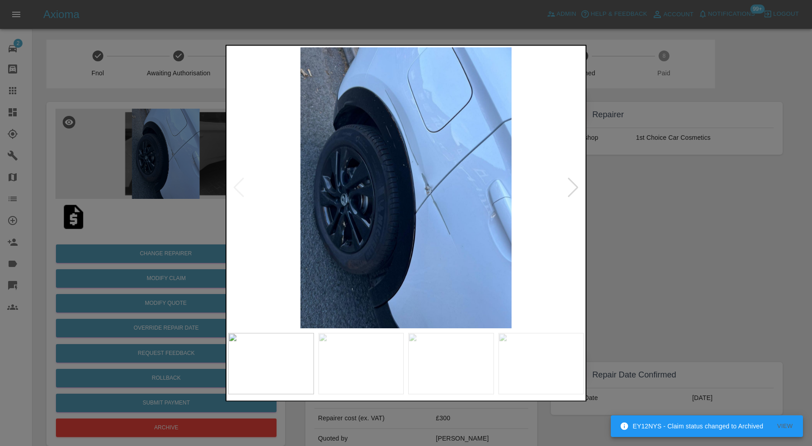
click at [572, 185] on div at bounding box center [573, 188] width 12 height 20
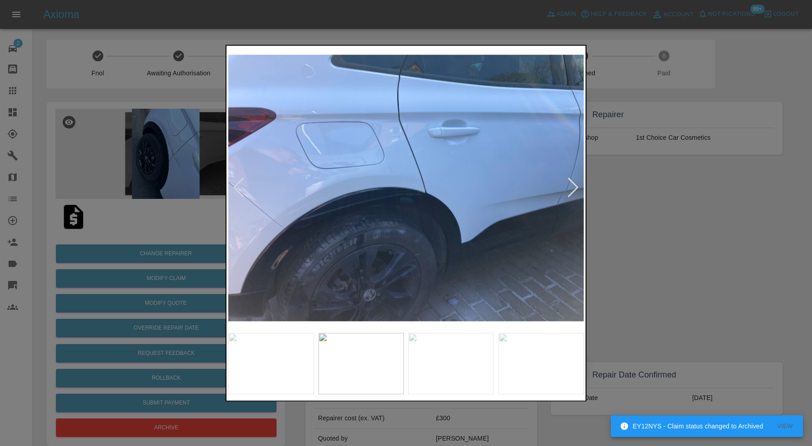
click at [573, 184] on div at bounding box center [573, 188] width 12 height 20
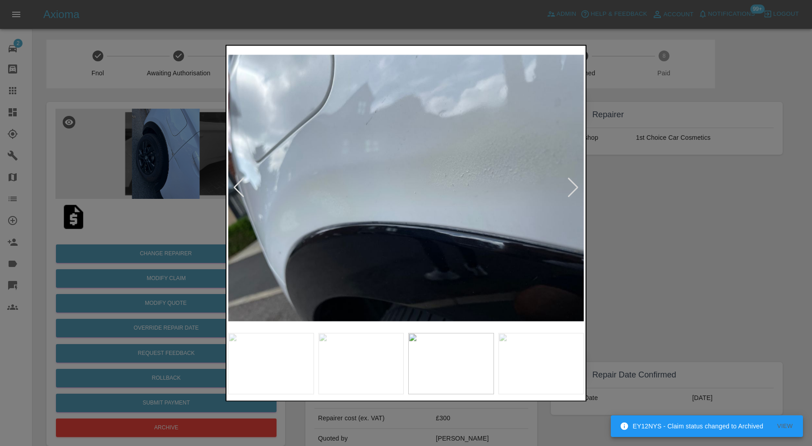
click at [573, 184] on div at bounding box center [573, 188] width 12 height 20
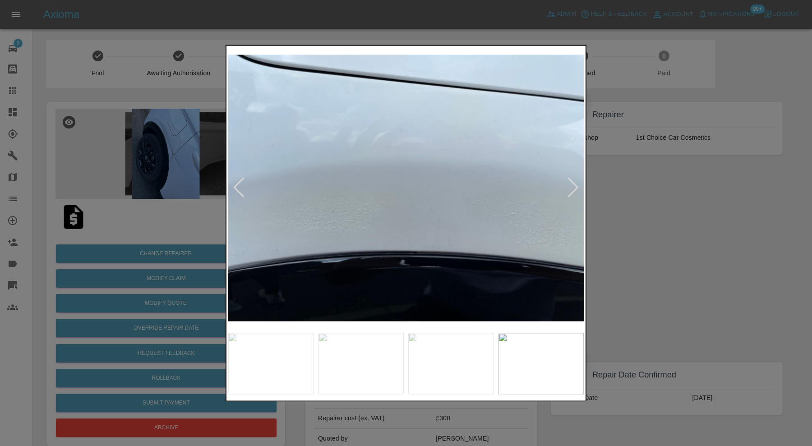
click at [573, 183] on div at bounding box center [573, 188] width 12 height 20
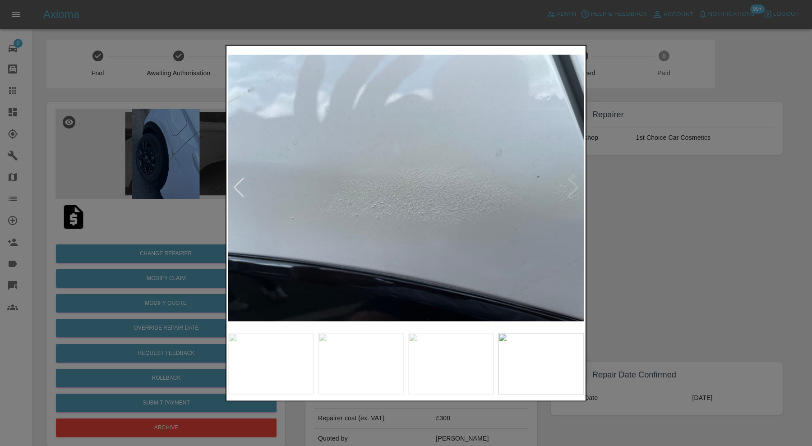
click at [573, 183] on img at bounding box center [406, 187] width 356 height 281
click at [242, 188] on div at bounding box center [239, 188] width 12 height 20
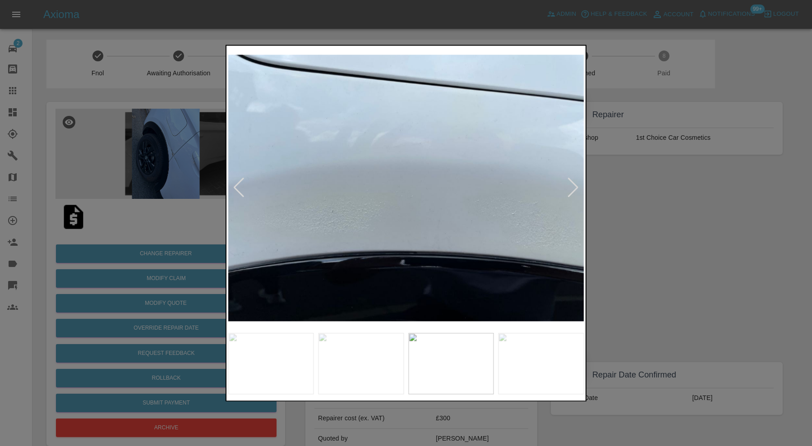
click at [242, 188] on div at bounding box center [239, 188] width 12 height 20
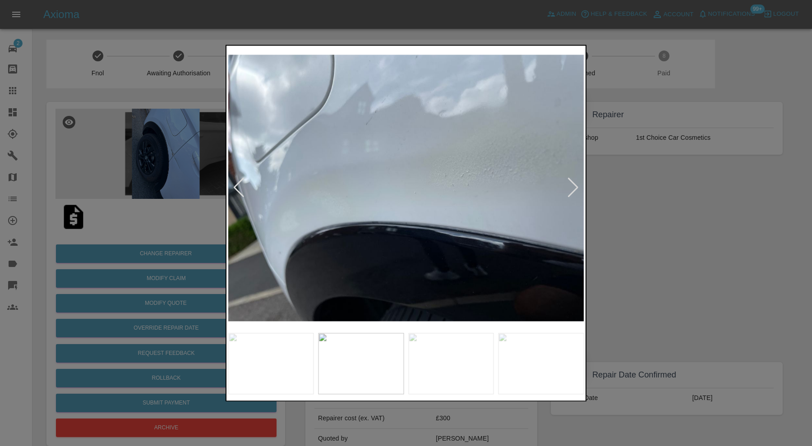
click at [527, 368] on img at bounding box center [542, 363] width 86 height 61
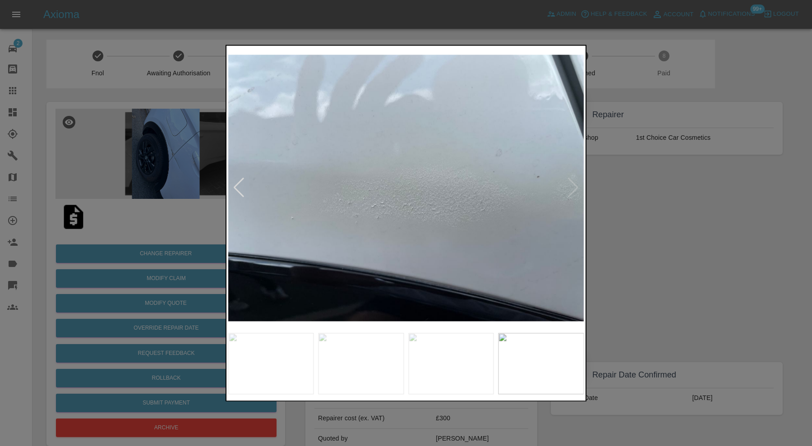
click at [447, 370] on img at bounding box center [451, 363] width 86 height 61
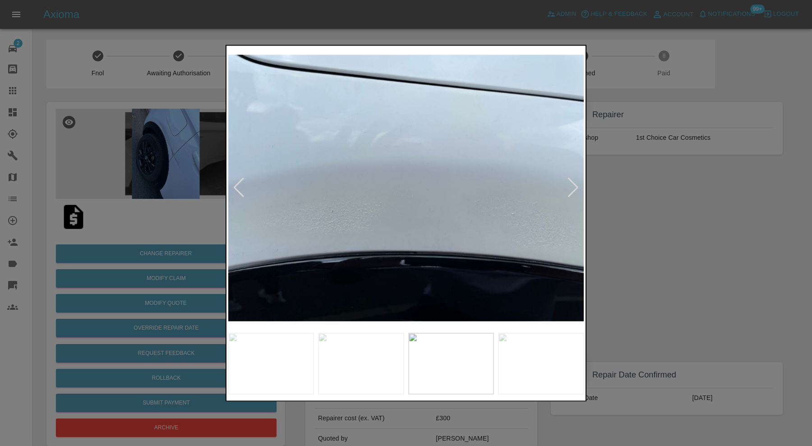
click at [371, 369] on img at bounding box center [362, 363] width 86 height 61
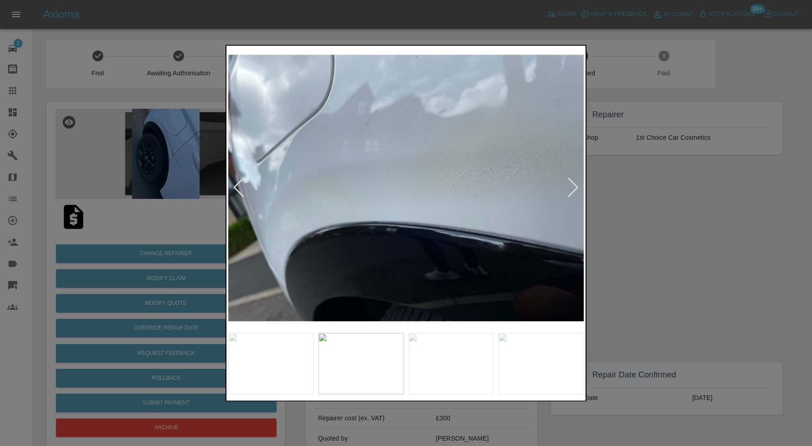
click at [272, 359] on img at bounding box center [271, 363] width 86 height 61
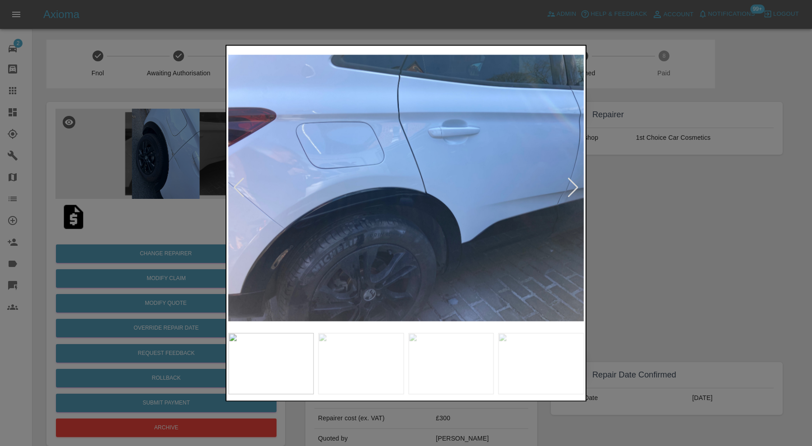
click at [240, 186] on div at bounding box center [239, 188] width 12 height 20
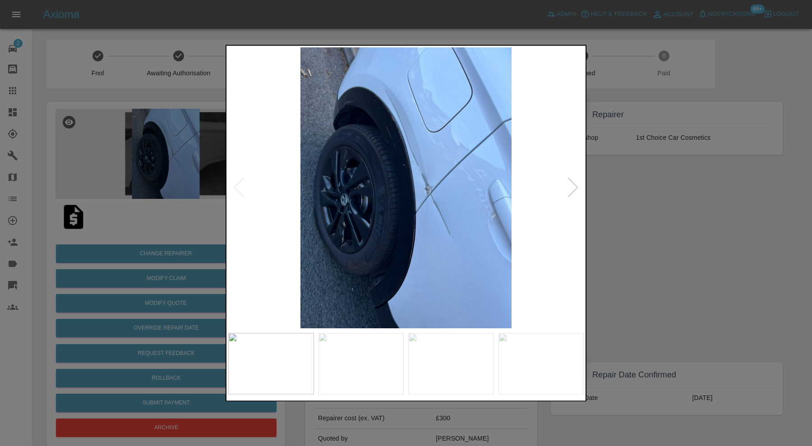
click at [240, 186] on img at bounding box center [406, 187] width 356 height 281
click at [424, 184] on img at bounding box center [406, 187] width 356 height 281
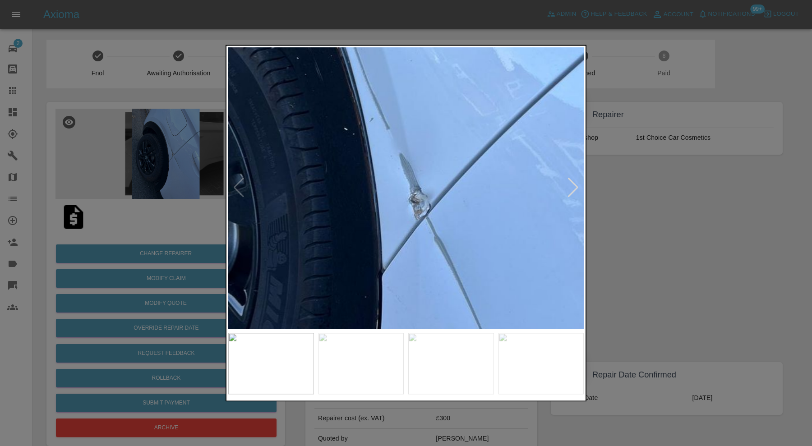
click at [573, 190] on div at bounding box center [573, 188] width 12 height 20
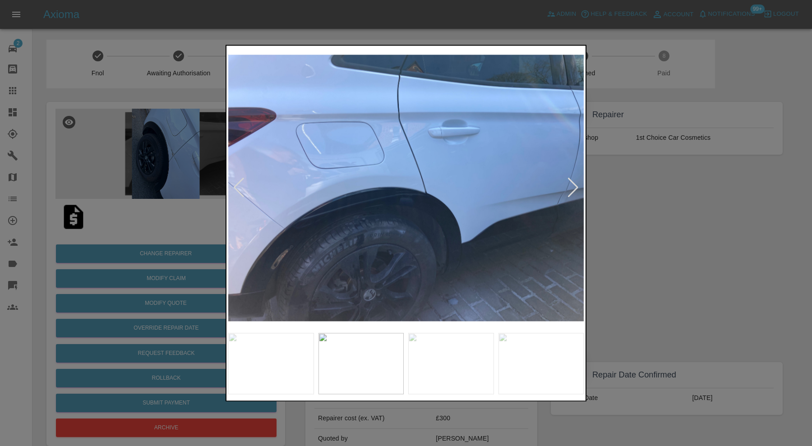
click at [642, 222] on div at bounding box center [406, 223] width 812 height 446
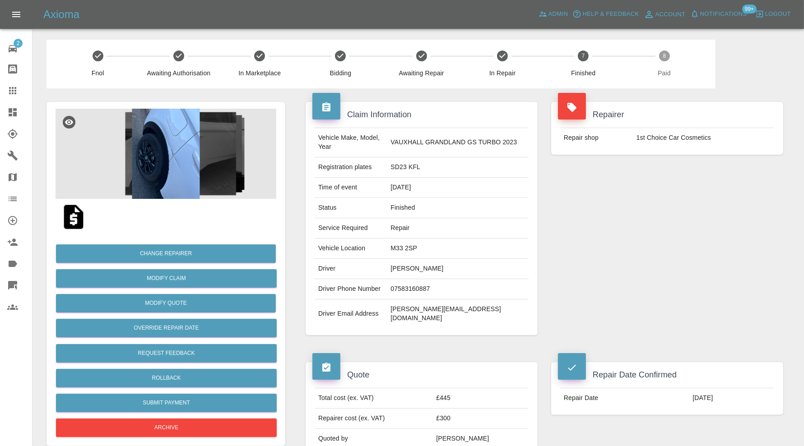
click at [181, 165] on img at bounding box center [165, 154] width 221 height 90
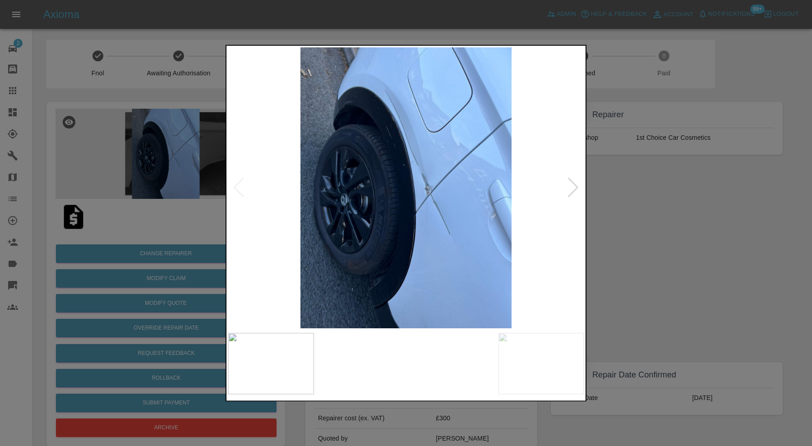
click at [467, 347] on img at bounding box center [451, 363] width 86 height 61
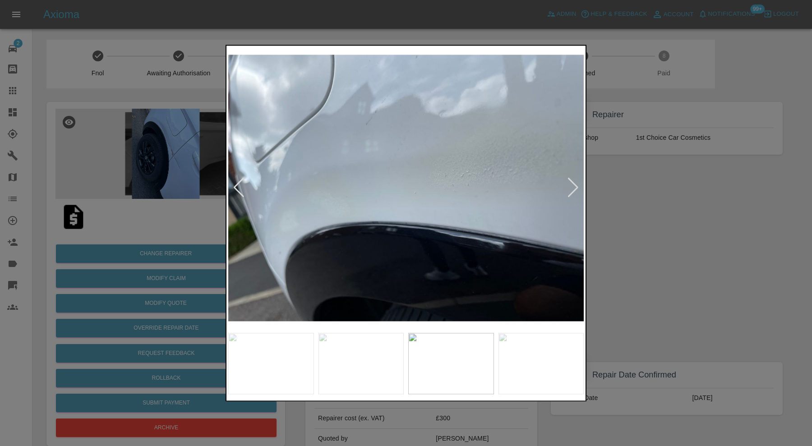
click at [573, 185] on div at bounding box center [573, 188] width 12 height 20
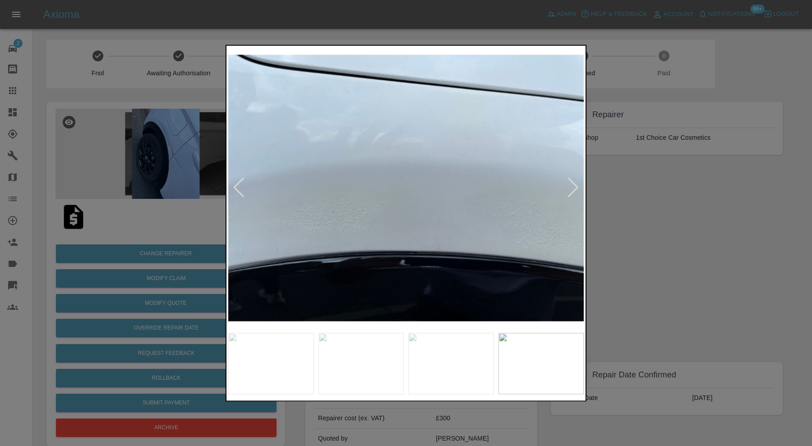
click at [574, 185] on div at bounding box center [573, 188] width 12 height 20
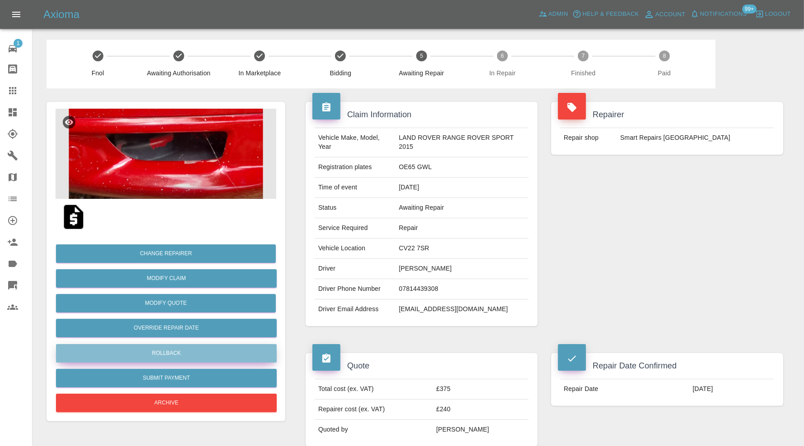
click at [197, 349] on button "Rollback" at bounding box center [166, 353] width 221 height 18
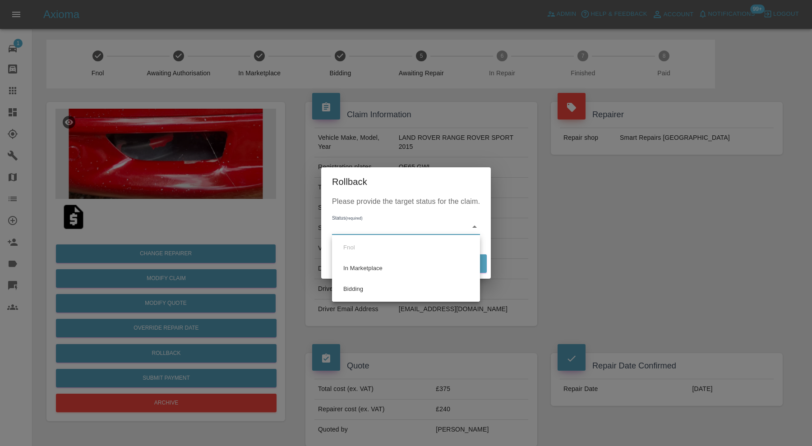
click at [382, 287] on li "Bidding" at bounding box center [405, 289] width 143 height 21
type input "bidding"
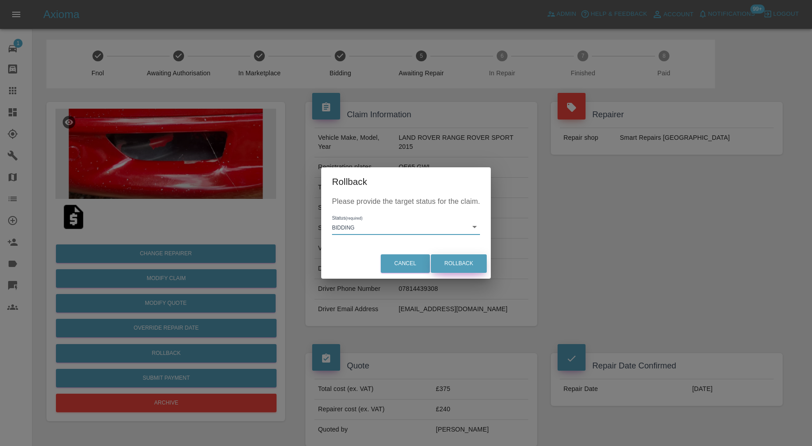
click at [453, 260] on button "Rollback" at bounding box center [459, 263] width 56 height 18
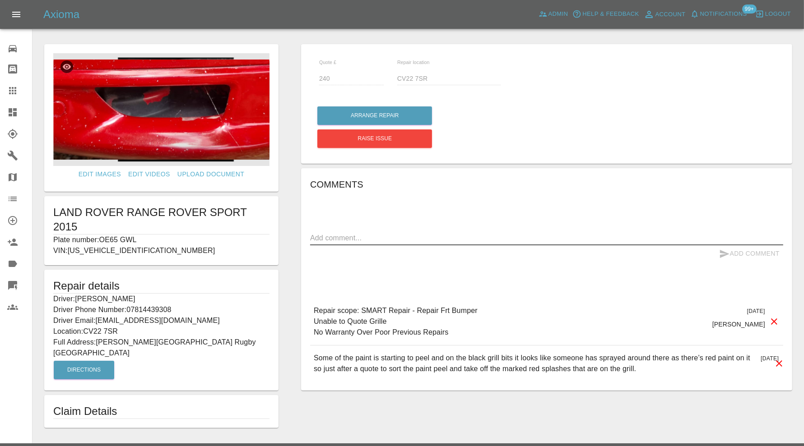
click at [398, 238] on textarea at bounding box center [546, 238] width 473 height 10
paste textarea "Next time I’m available is [DATE] & [DATE] and then I go on holiday on the 4th."
type textarea "Next time I’m available is 2nd October & 3rd of October and then I go on holida…"
click at [730, 250] on button "Add Comment" at bounding box center [749, 253] width 68 height 17
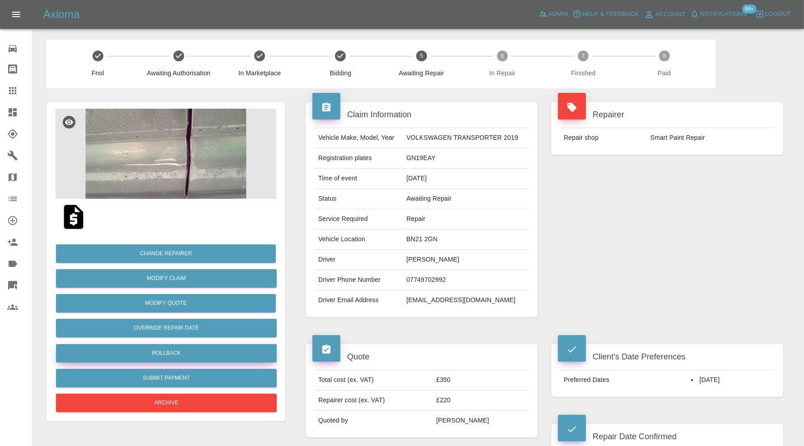
click at [201, 348] on button "Rollback" at bounding box center [166, 353] width 221 height 18
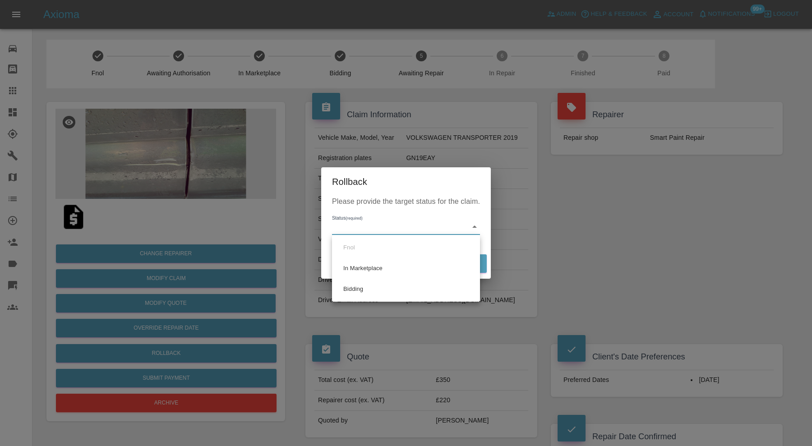
click at [388, 293] on li "Bidding" at bounding box center [405, 289] width 143 height 21
type input "bidding"
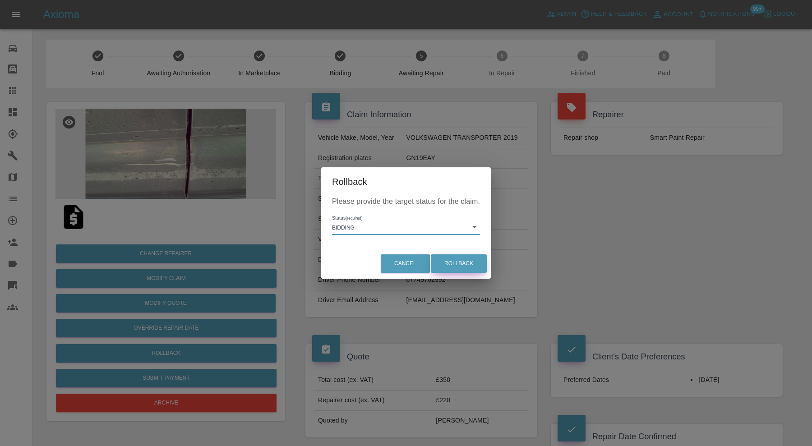
click at [462, 261] on button "Rollback" at bounding box center [459, 263] width 56 height 18
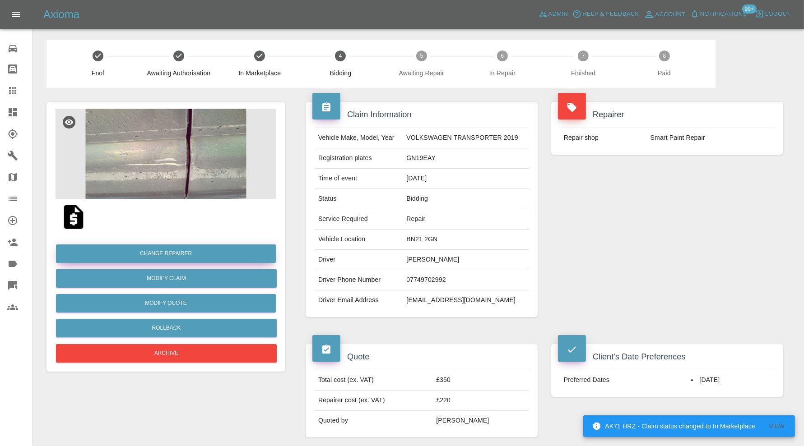
click at [202, 249] on button "Change Repairer" at bounding box center [166, 254] width 220 height 18
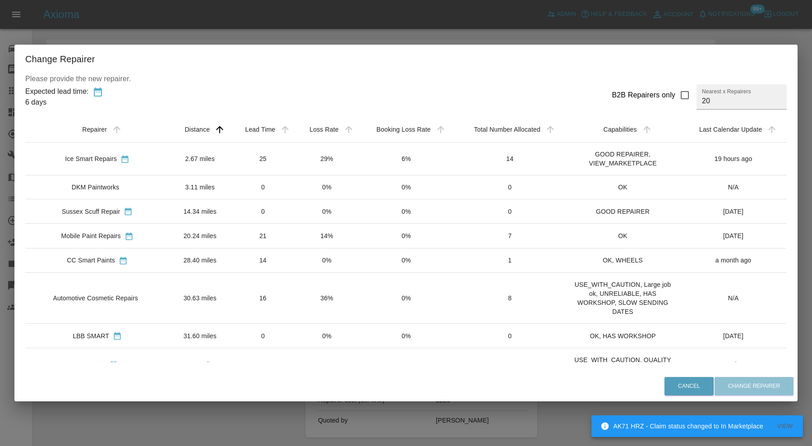
click at [261, 155] on td "25" at bounding box center [263, 158] width 65 height 33
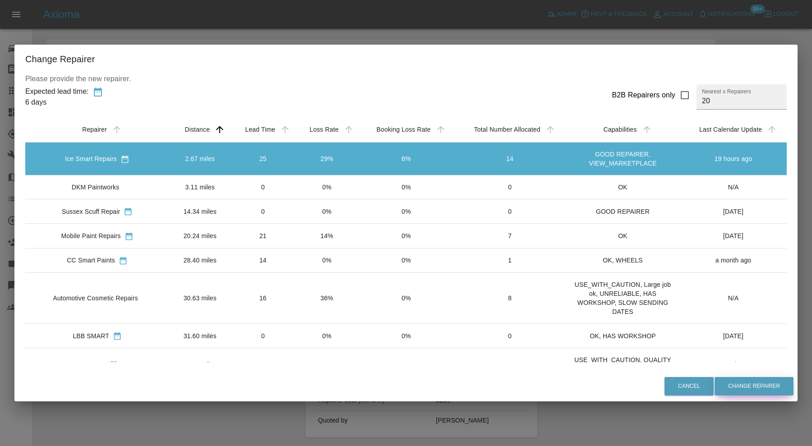
click at [735, 386] on button "Change Repairer" at bounding box center [754, 386] width 79 height 18
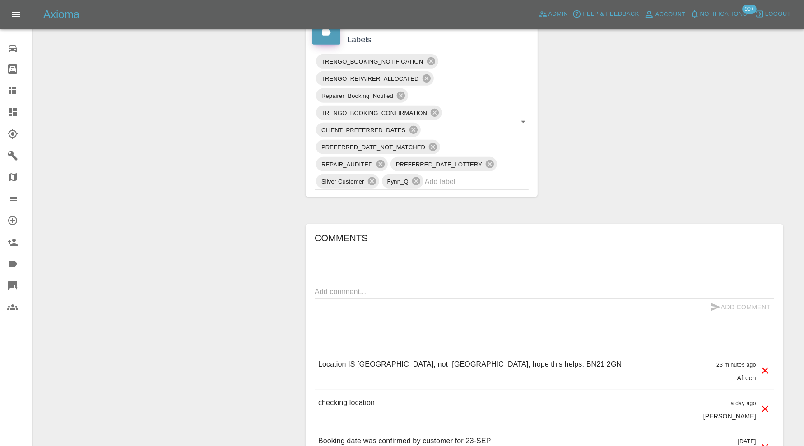
scroll to position [526, 0]
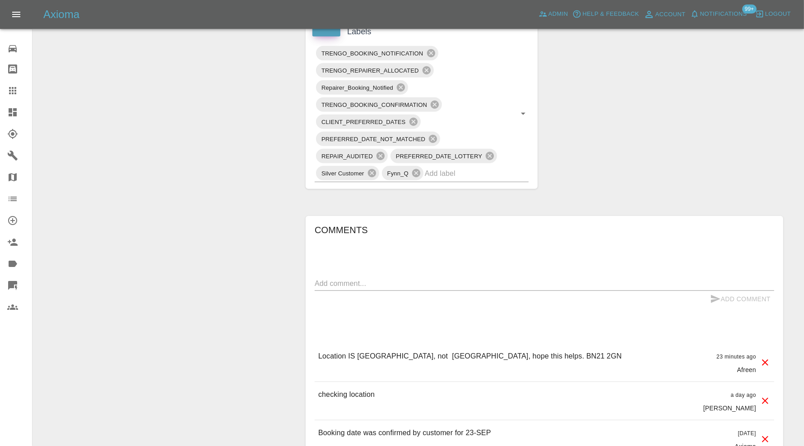
click at [439, 277] on div "x" at bounding box center [543, 284] width 459 height 14
type textarea "reallocated and rebooking"
click at [739, 291] on button "Add Comment" at bounding box center [740, 299] width 68 height 17
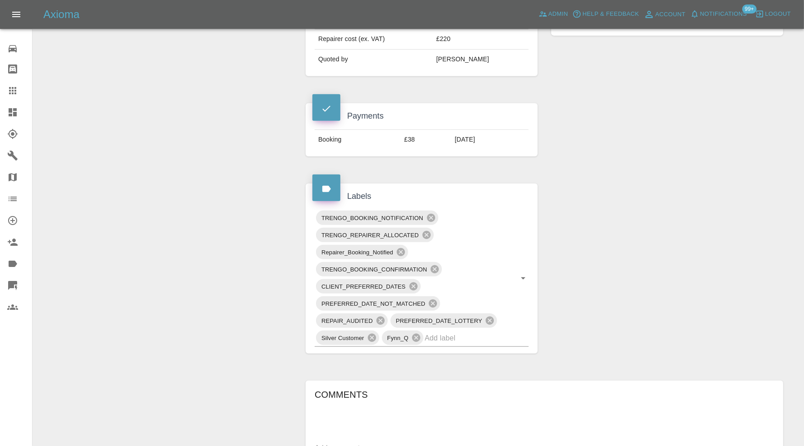
scroll to position [300, 0]
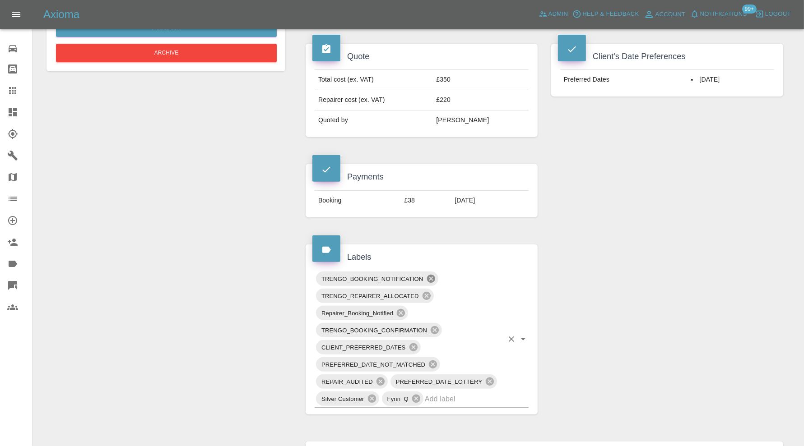
click at [431, 275] on icon at bounding box center [430, 279] width 8 height 8
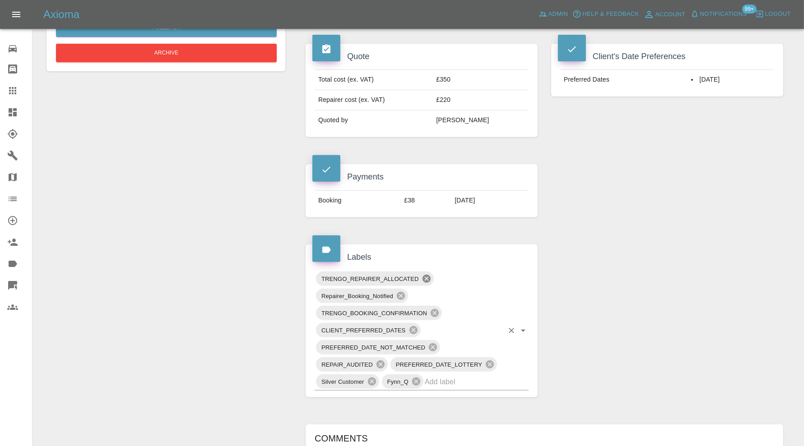
click at [429, 275] on icon at bounding box center [426, 279] width 8 height 8
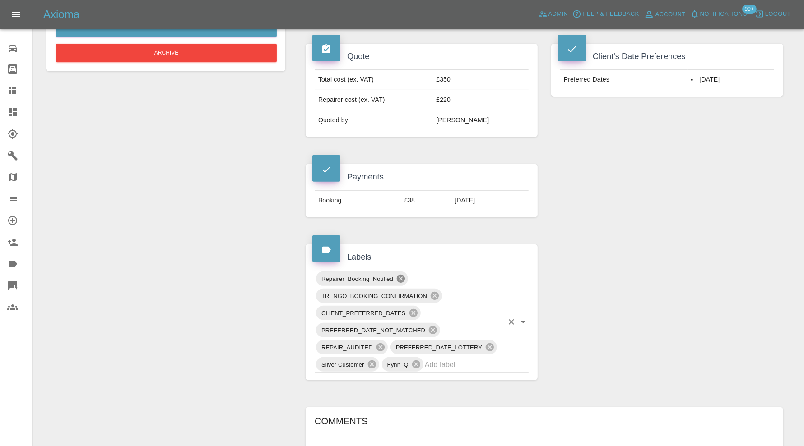
click at [401, 276] on icon at bounding box center [401, 279] width 10 height 10
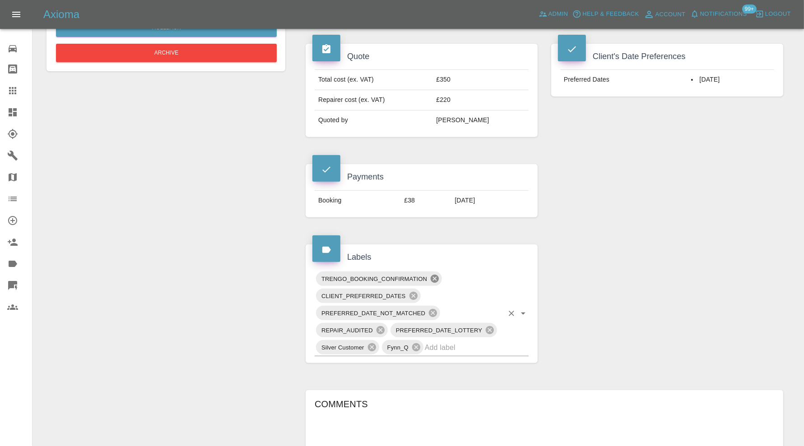
click at [432, 275] on icon at bounding box center [434, 279] width 8 height 8
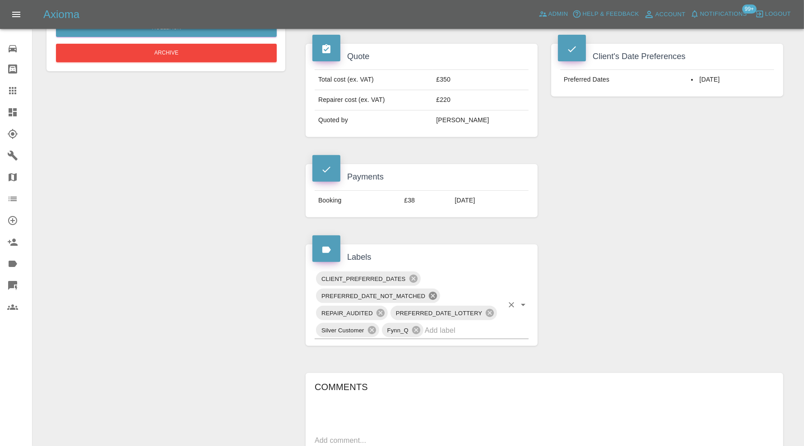
click at [433, 292] on icon at bounding box center [433, 296] width 8 height 8
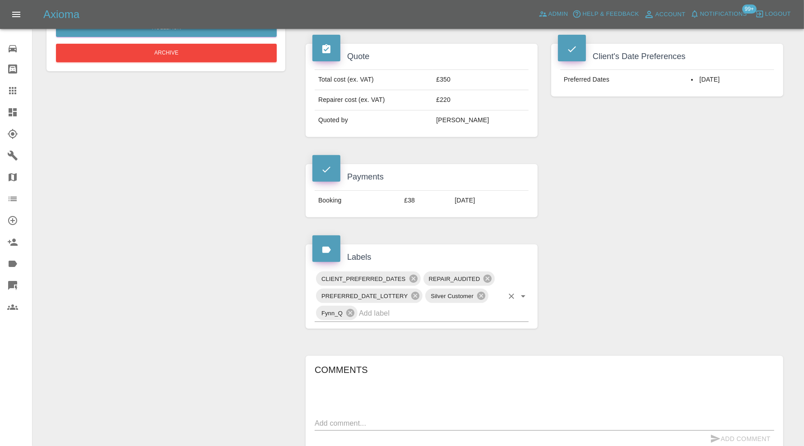
click at [420, 310] on input "text" at bounding box center [431, 313] width 144 height 14
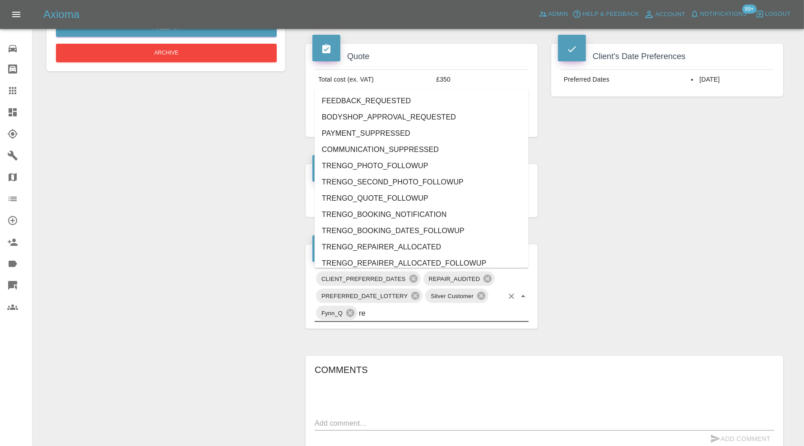
type input "rea"
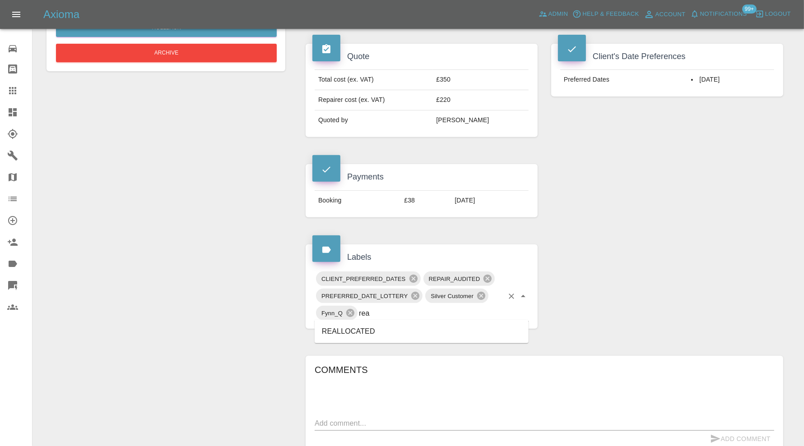
click at [375, 328] on li "REALLOCATED" at bounding box center [421, 332] width 214 height 16
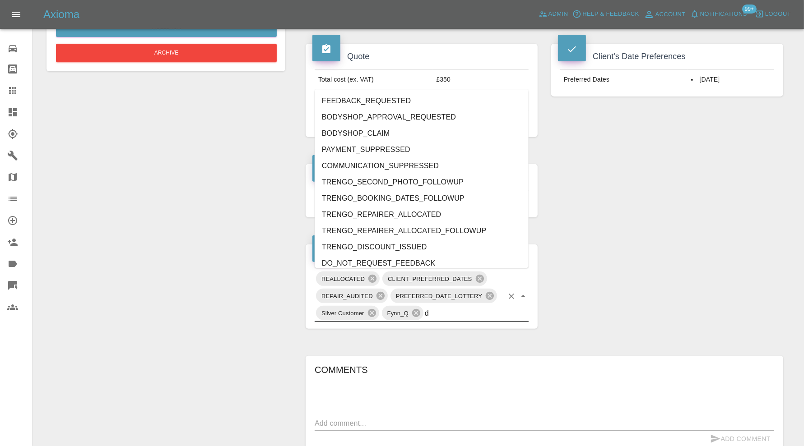
type input "do"
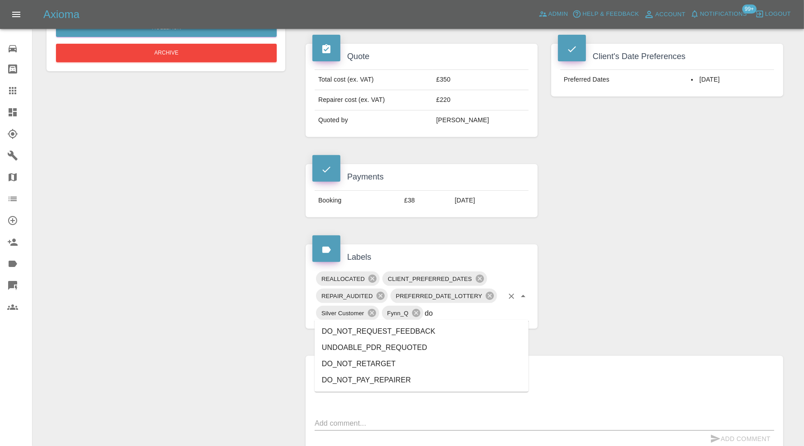
click at [435, 333] on li "DO_NOT_REQUEST_FEEDBACK" at bounding box center [421, 332] width 214 height 16
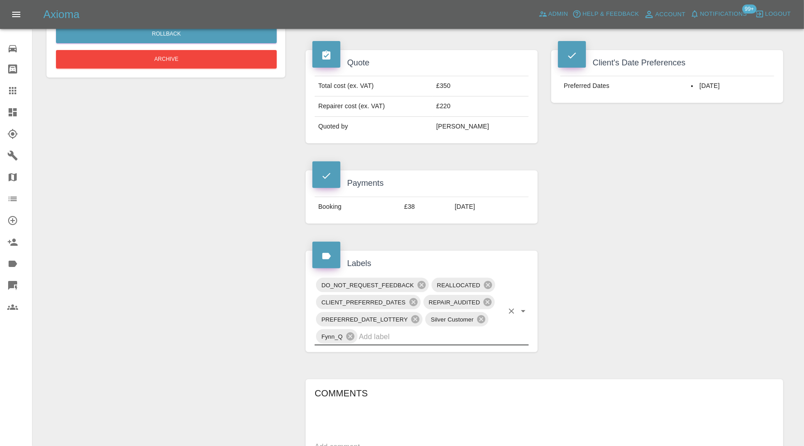
scroll to position [0, 0]
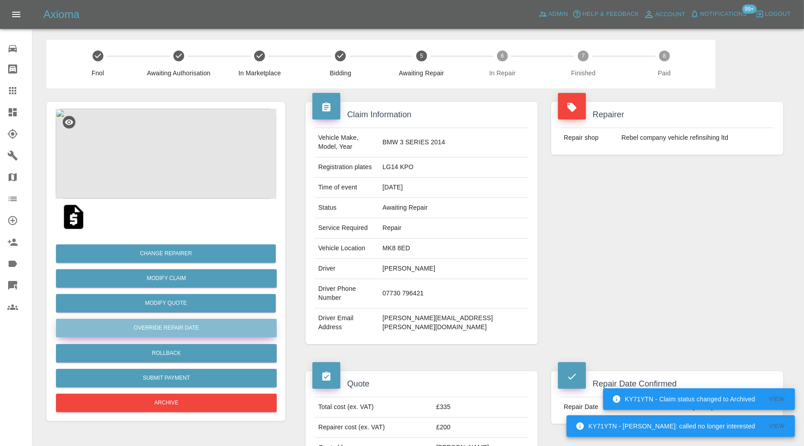
click at [214, 328] on button "Override Repair Date" at bounding box center [166, 328] width 221 height 18
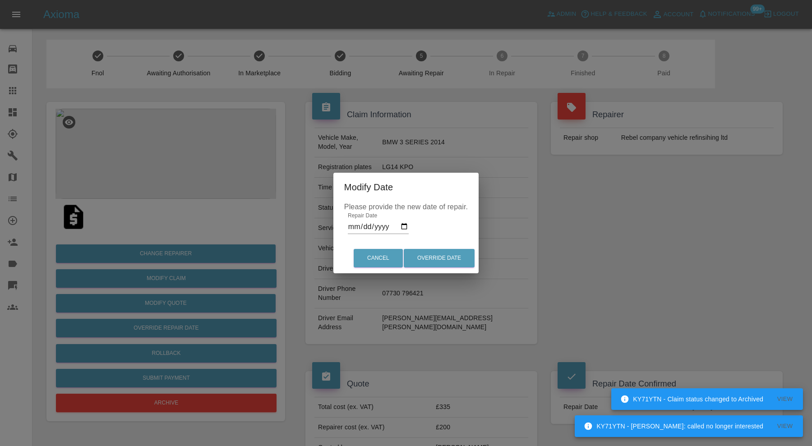
click at [404, 227] on input "[DATE]" at bounding box center [378, 227] width 61 height 14
type input "[DATE]"
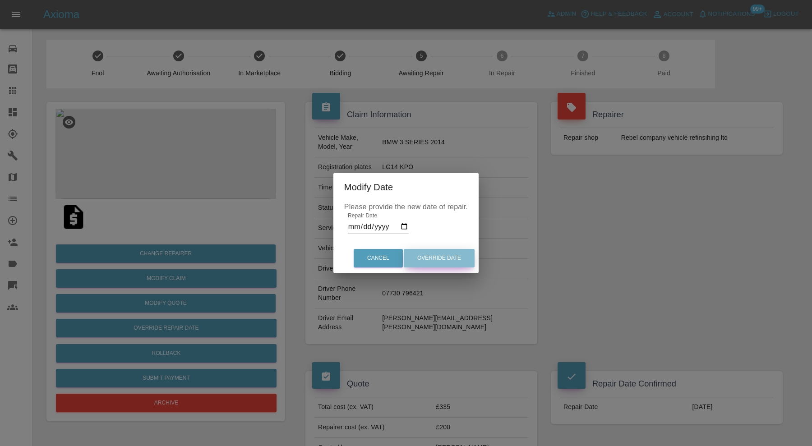
click at [435, 258] on button "Override Date" at bounding box center [439, 258] width 71 height 18
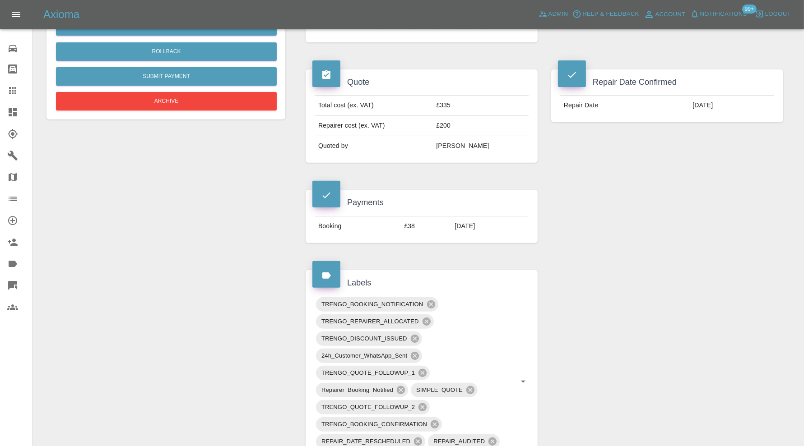
scroll to position [526, 0]
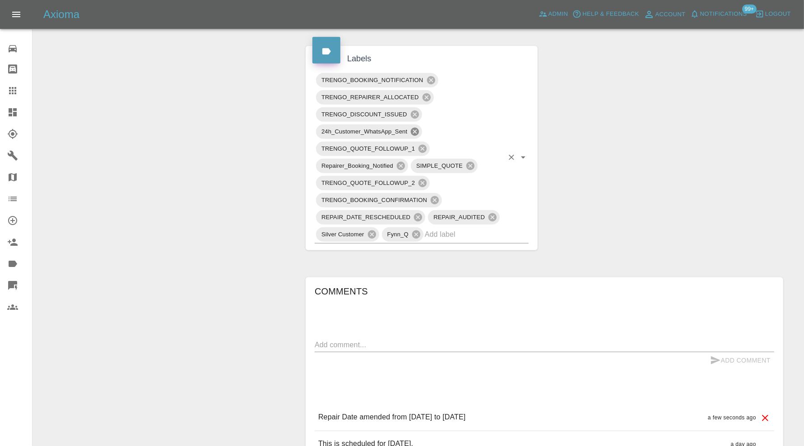
click at [416, 127] on icon at bounding box center [415, 132] width 10 height 10
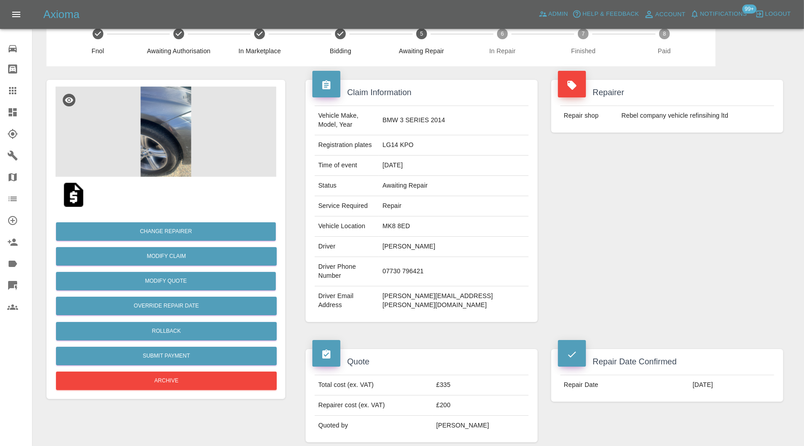
scroll to position [0, 0]
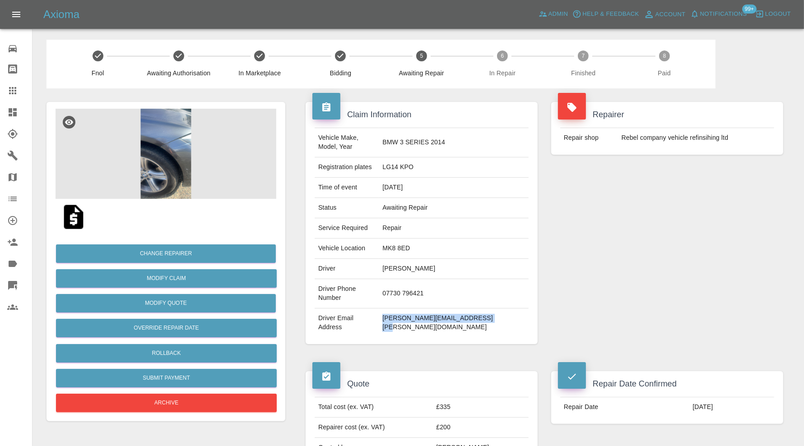
drag, startPoint x: 513, startPoint y: 299, endPoint x: 416, endPoint y: 303, distance: 98.0
click at [416, 309] on td "[PERSON_NAME][EMAIL_ADDRESS][PERSON_NAME][DOMAIN_NAME]" at bounding box center [454, 323] width 150 height 29
copy td "[PERSON_NAME][EMAIL_ADDRESS][PERSON_NAME][DOMAIN_NAME]"
click at [167, 298] on button "Modify Quote" at bounding box center [166, 303] width 220 height 18
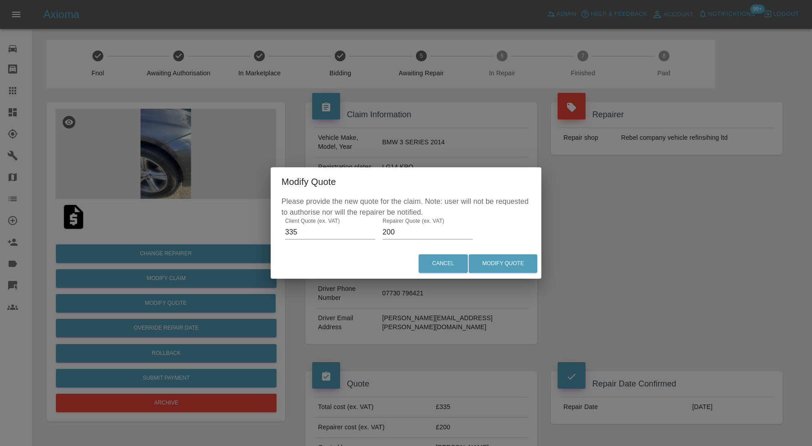
click at [303, 230] on input "335" at bounding box center [330, 232] width 90 height 14
type input "395"
click at [396, 231] on input "200" at bounding box center [428, 232] width 90 height 14
type input "295"
click at [512, 262] on button "Modify Quote" at bounding box center [503, 263] width 69 height 18
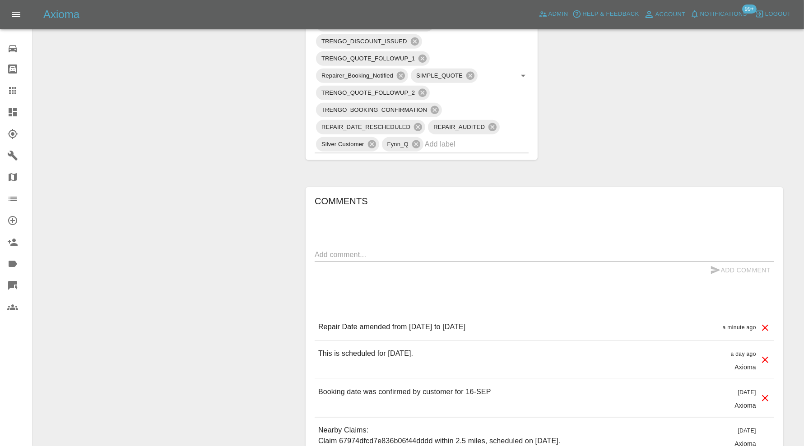
scroll to position [601, 0]
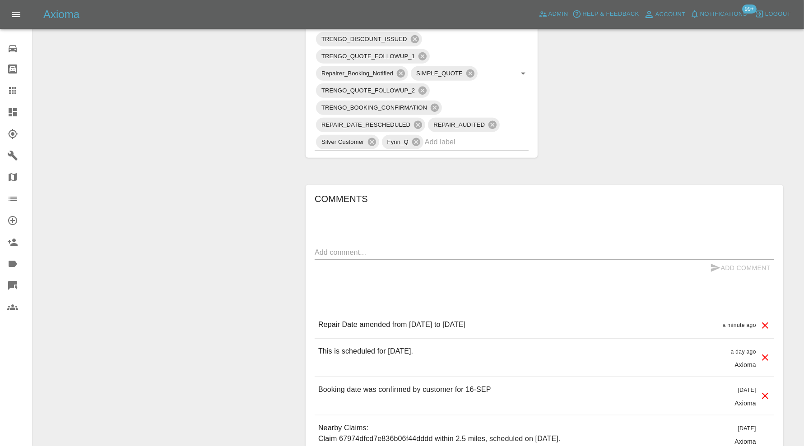
click at [444, 245] on div "x" at bounding box center [543, 252] width 459 height 14
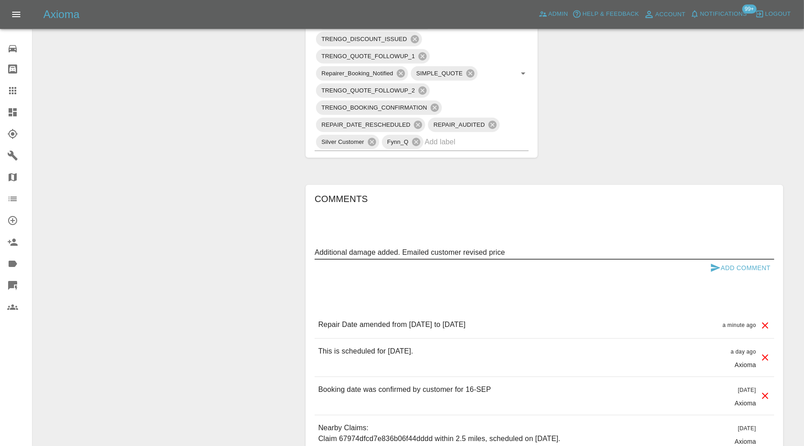
type textarea "Additional damage added. Emailed customer revised price"
click at [735, 260] on button "Add Comment" at bounding box center [740, 268] width 68 height 17
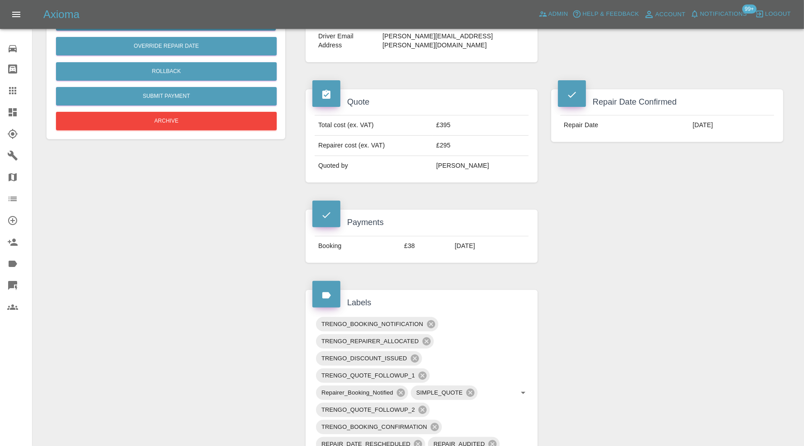
scroll to position [75, 0]
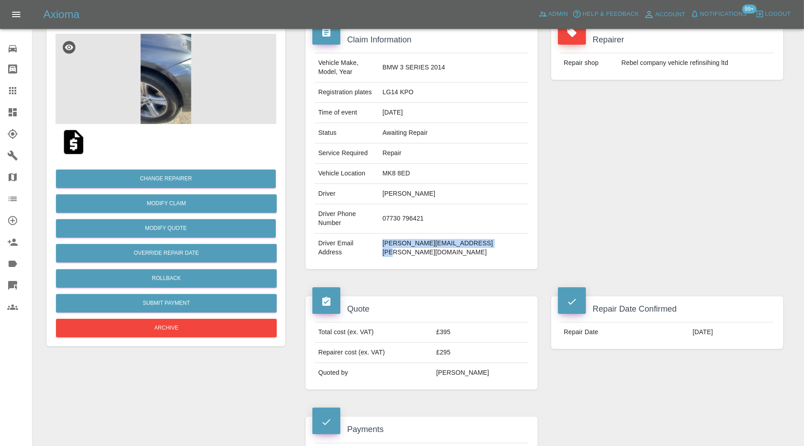
drag, startPoint x: 516, startPoint y: 225, endPoint x: 413, endPoint y: 230, distance: 103.0
click at [413, 234] on td "[PERSON_NAME][EMAIL_ADDRESS][PERSON_NAME][DOMAIN_NAME]" at bounding box center [454, 248] width 150 height 29
copy td "[PERSON_NAME][EMAIL_ADDRESS][PERSON_NAME][DOMAIN_NAME]"
drag, startPoint x: 458, startPoint y: 85, endPoint x: 413, endPoint y: 86, distance: 45.6
click at [413, 86] on td "LG14 KPO" at bounding box center [454, 93] width 150 height 20
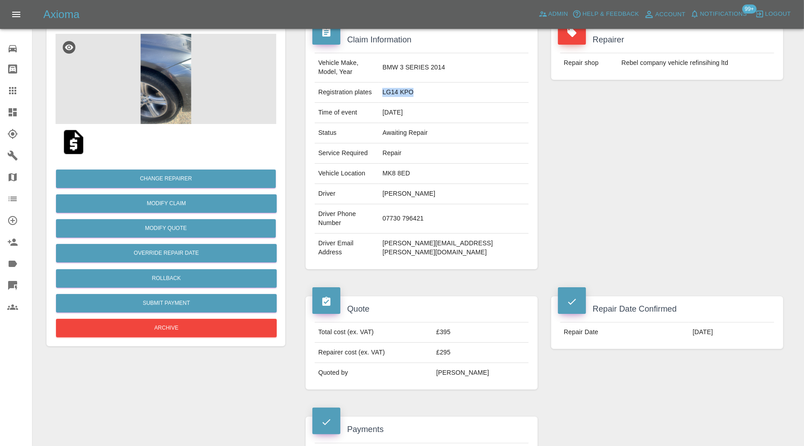
copy td "LG14 KPO"
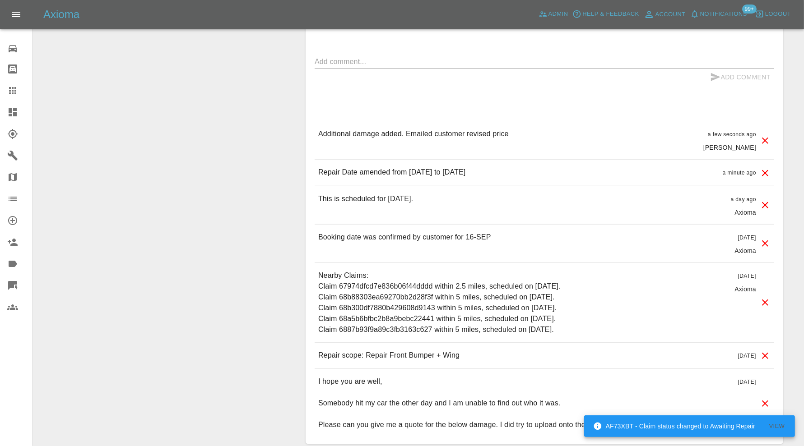
scroll to position [844, 0]
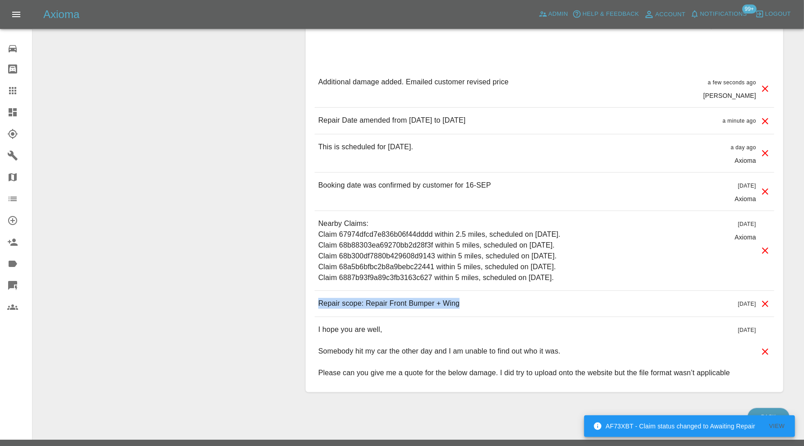
drag, startPoint x: 466, startPoint y: 273, endPoint x: 312, endPoint y: 277, distance: 153.9
click at [312, 277] on div "Comments x Add Comment Additional damage added. Emailed customer revised price …" at bounding box center [543, 167] width 477 height 450
copy p "Repair scope: Repair Front Bumper + Wing"
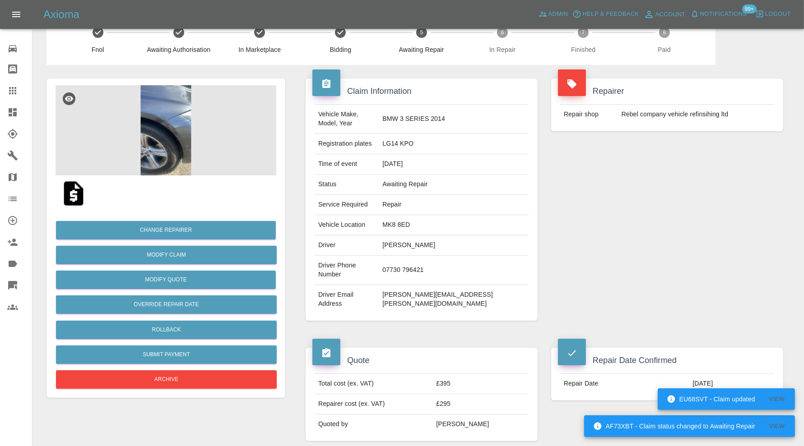
scroll to position [0, 0]
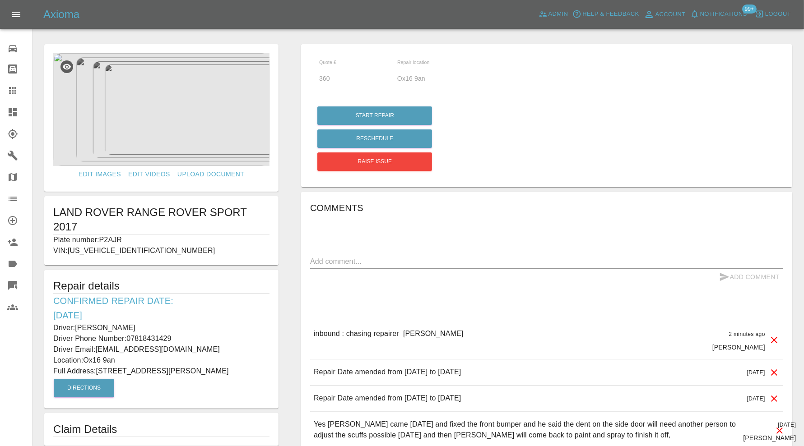
click at [14, 88] on icon at bounding box center [12, 90] width 11 height 11
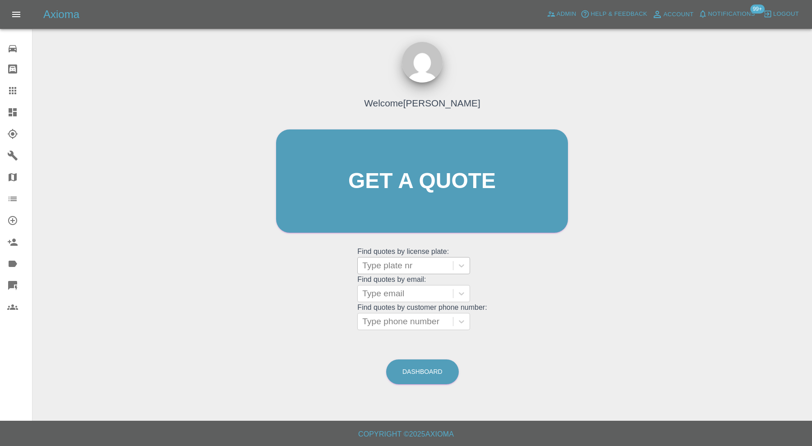
click at [438, 260] on div at bounding box center [405, 265] width 86 height 13
type input "lg14"
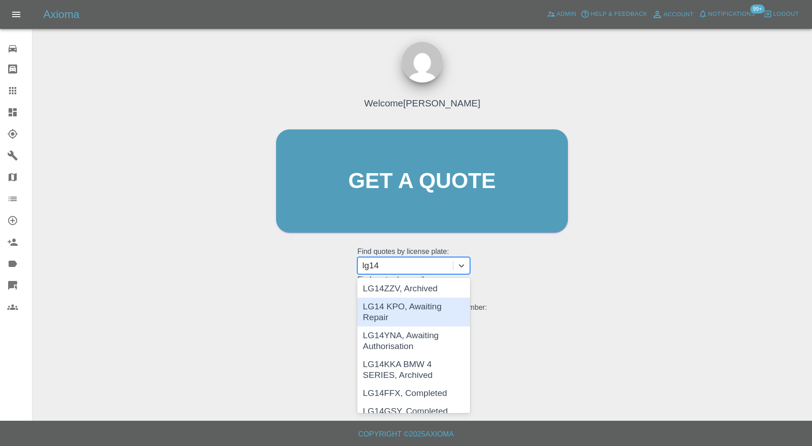
click at [438, 319] on div "LG14 KPO, Awaiting Repair" at bounding box center [413, 312] width 113 height 29
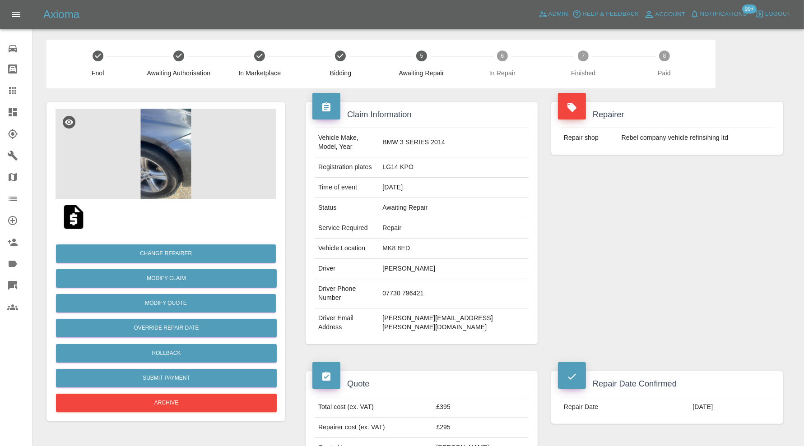
click at [154, 157] on img at bounding box center [165, 154] width 221 height 90
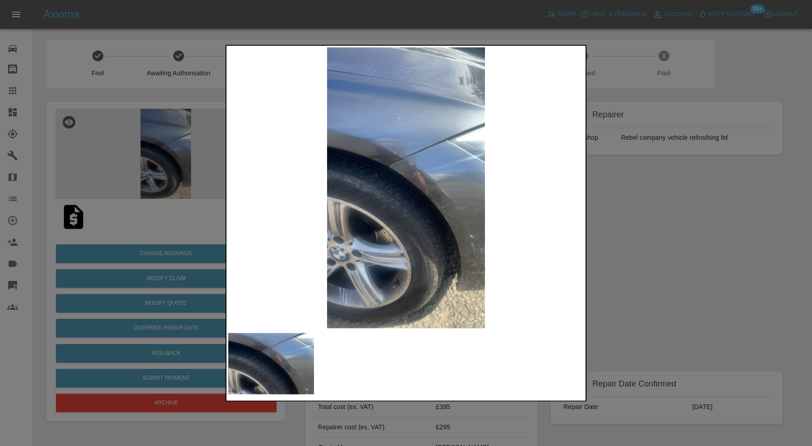
click at [629, 224] on div at bounding box center [406, 223] width 812 height 446
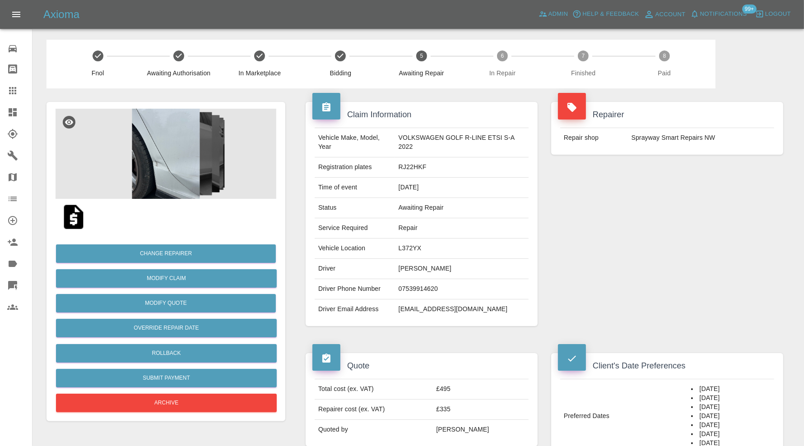
click at [178, 151] on img at bounding box center [165, 154] width 221 height 90
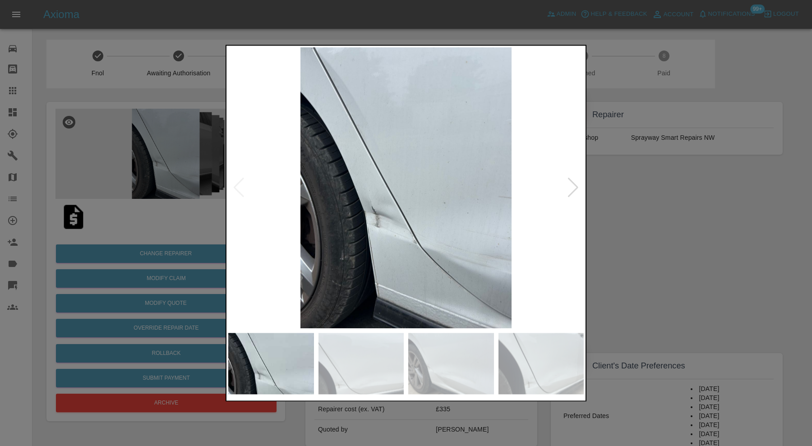
click at [571, 186] on div at bounding box center [573, 188] width 12 height 20
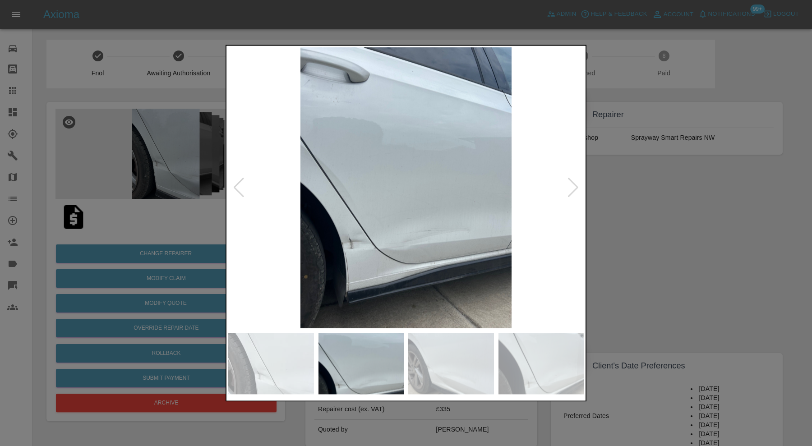
click at [668, 208] on div at bounding box center [406, 223] width 812 height 446
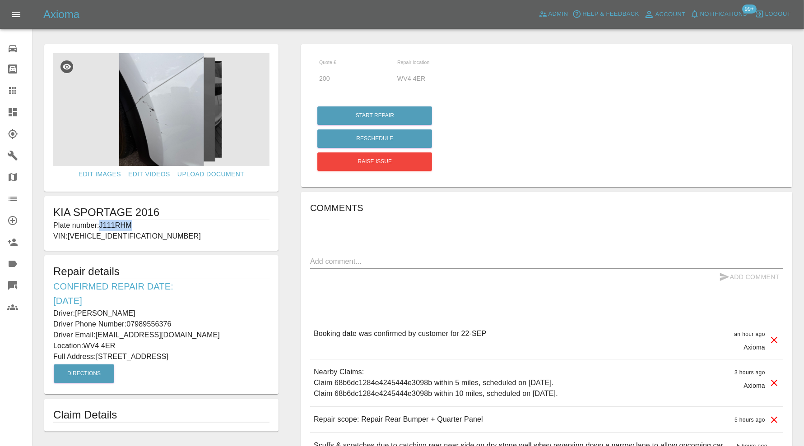
drag, startPoint x: 148, startPoint y: 223, endPoint x: 102, endPoint y: 226, distance: 47.0
click at [102, 226] on p "Plate number: J111RHM" at bounding box center [161, 225] width 216 height 11
copy p "J111RHM"
click at [9, 88] on icon at bounding box center [12, 90] width 7 height 7
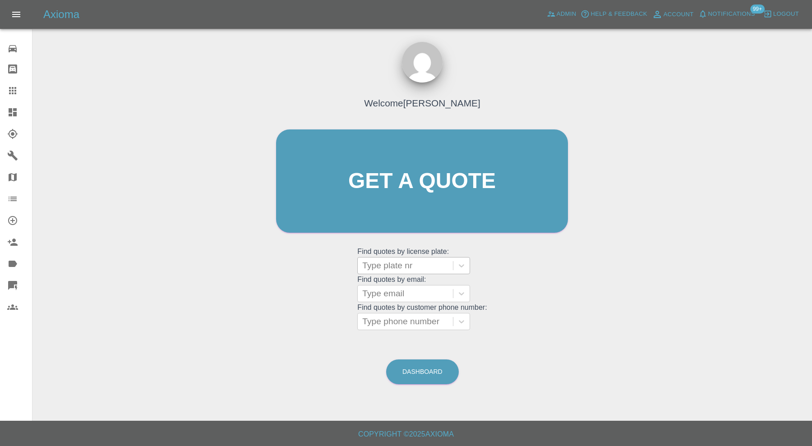
click at [429, 262] on div at bounding box center [405, 265] width 86 height 13
paste input "J111RHM"
type input "J111RHM"
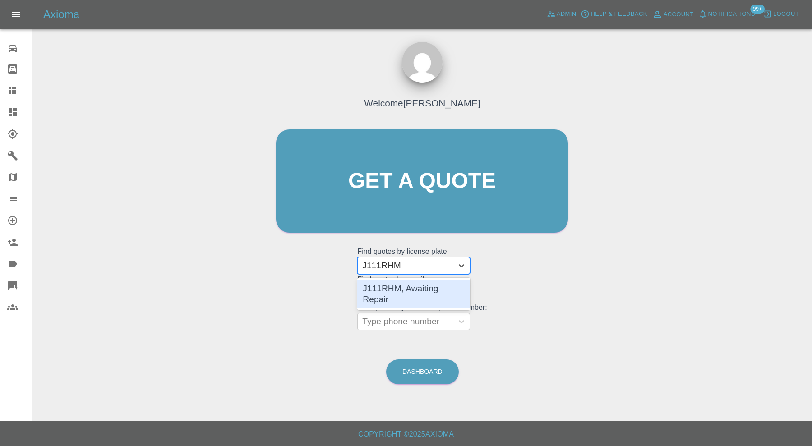
click at [437, 284] on div "J111RHM, Awaiting Repair" at bounding box center [413, 294] width 113 height 29
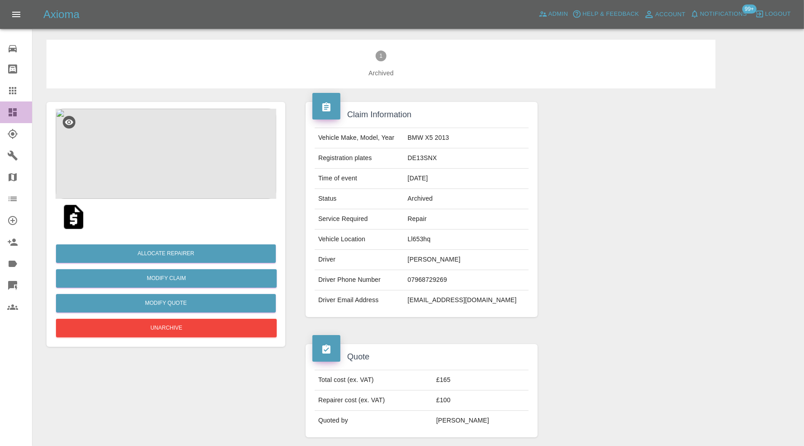
click at [18, 116] on div at bounding box center [19, 112] width 25 height 11
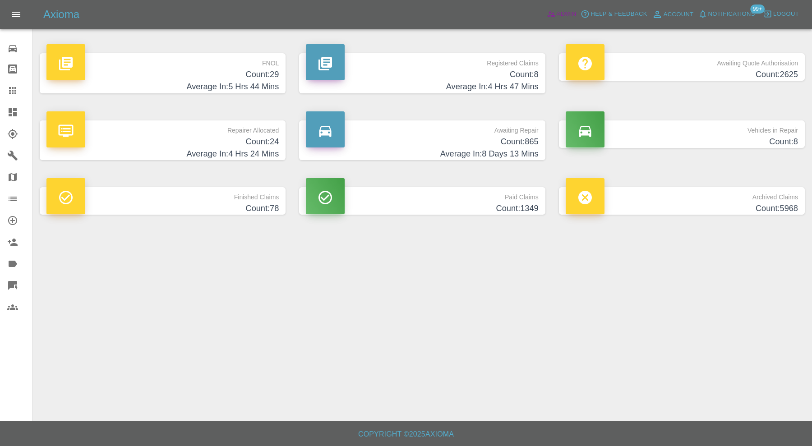
click at [559, 14] on span "Admin" at bounding box center [567, 14] width 20 height 10
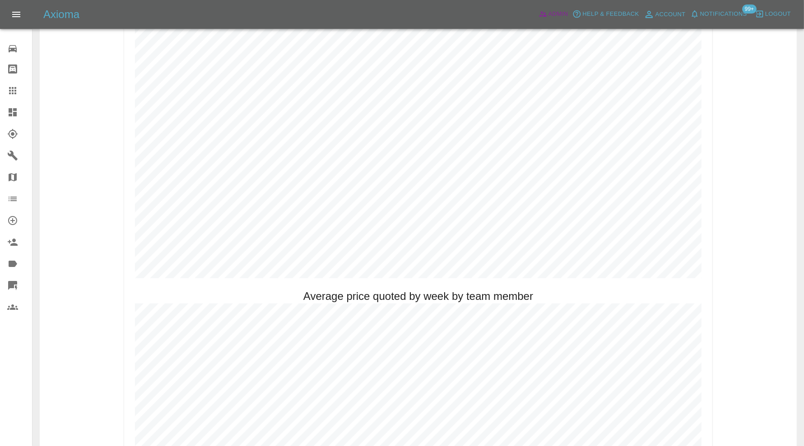
scroll to position [473, 0]
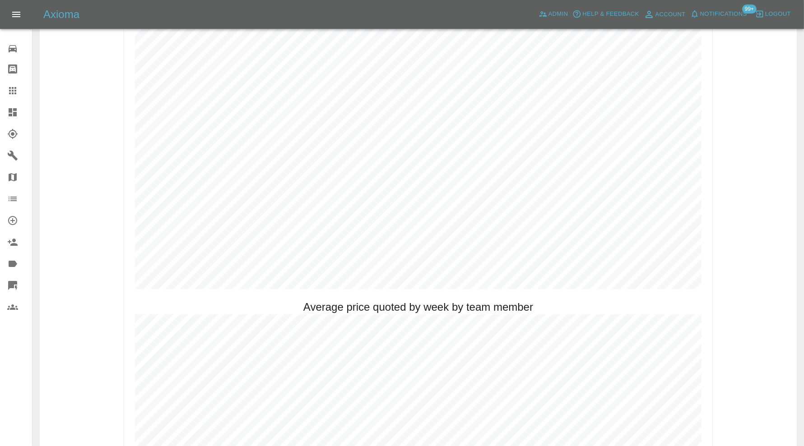
click at [13, 108] on icon at bounding box center [13, 112] width 8 height 8
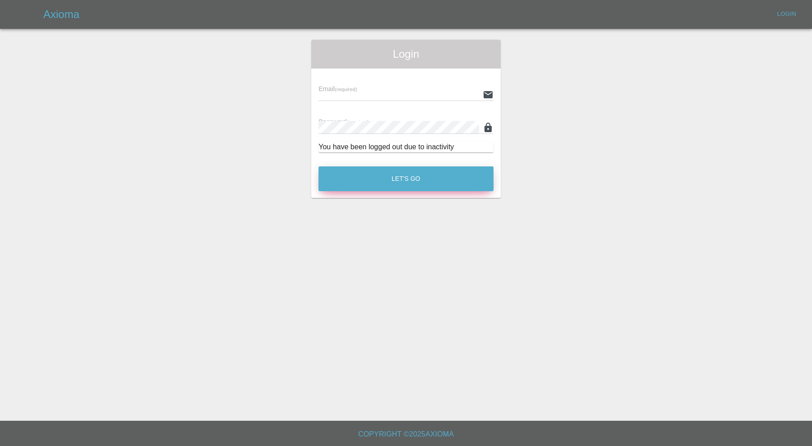
type input "[PERSON_NAME][EMAIL_ADDRESS][PERSON_NAME][DOMAIN_NAME]"
click at [398, 165] on div "Let's Go" at bounding box center [406, 177] width 176 height 34
click at [399, 173] on button "Let's Go" at bounding box center [406, 178] width 175 height 25
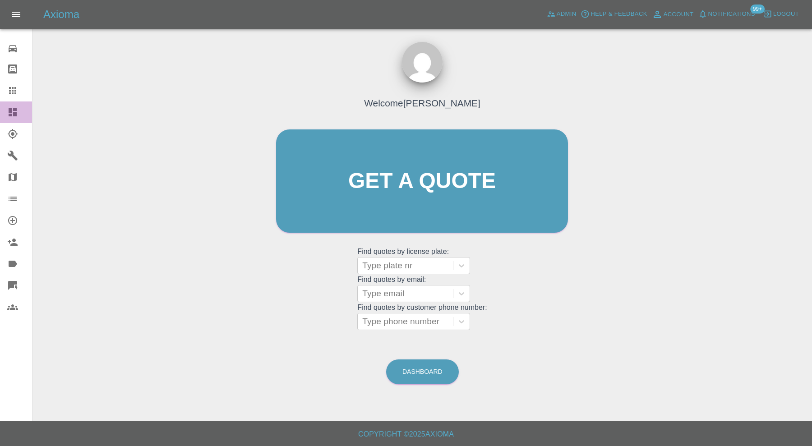
click at [20, 113] on div at bounding box center [19, 112] width 25 height 11
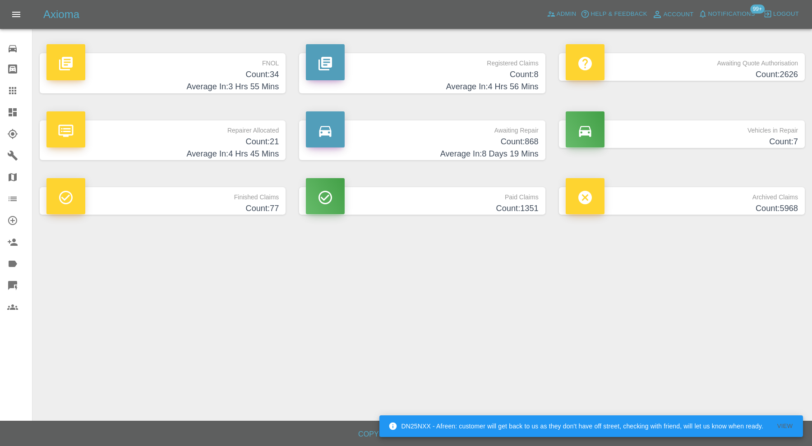
click at [224, 73] on h4 "Count: 34" at bounding box center [162, 75] width 232 height 12
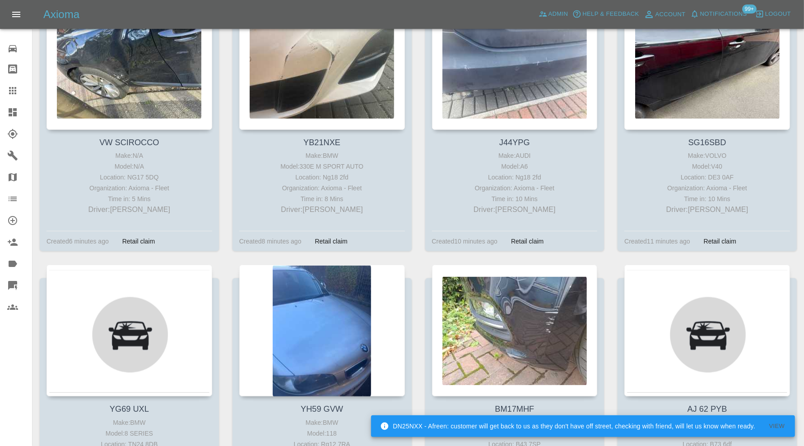
scroll to position [526, 0]
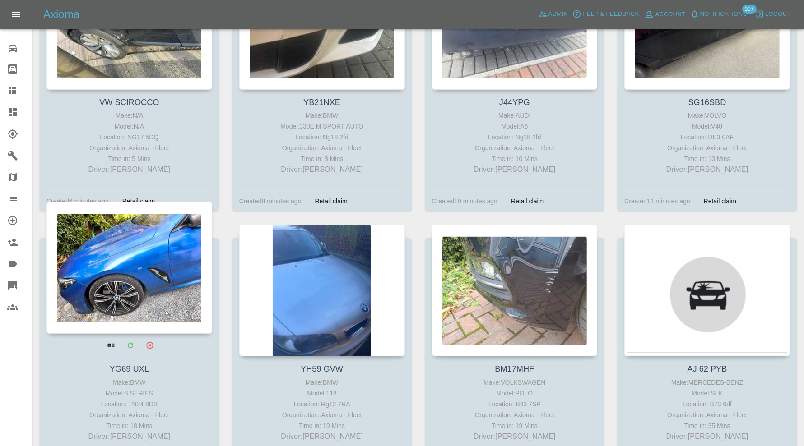
click at [145, 266] on div at bounding box center [129, 268] width 166 height 132
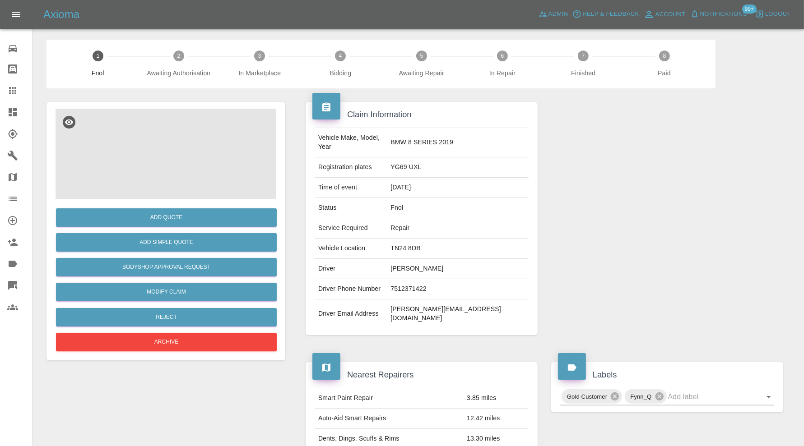
click at [144, 169] on img at bounding box center [165, 154] width 221 height 90
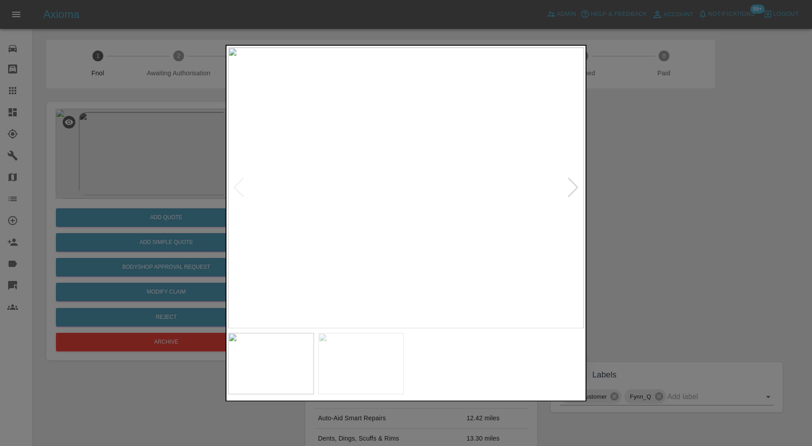
click at [572, 186] on div at bounding box center [573, 188] width 12 height 20
click at [574, 187] on img at bounding box center [406, 187] width 356 height 281
click at [240, 188] on div at bounding box center [239, 188] width 12 height 20
click at [632, 178] on div at bounding box center [406, 223] width 812 height 446
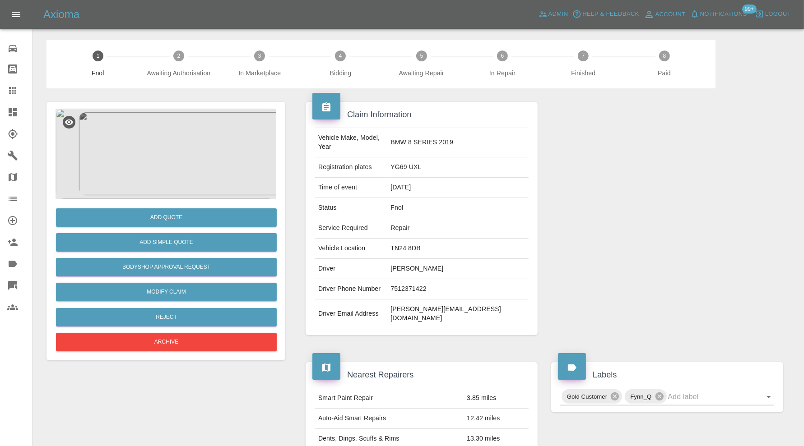
click at [196, 159] on img at bounding box center [165, 154] width 221 height 90
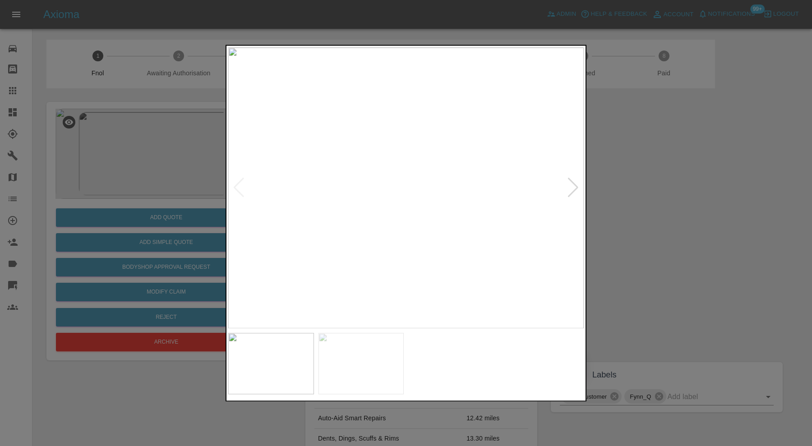
click at [573, 182] on div at bounding box center [573, 188] width 12 height 20
click at [664, 187] on div at bounding box center [406, 223] width 812 height 446
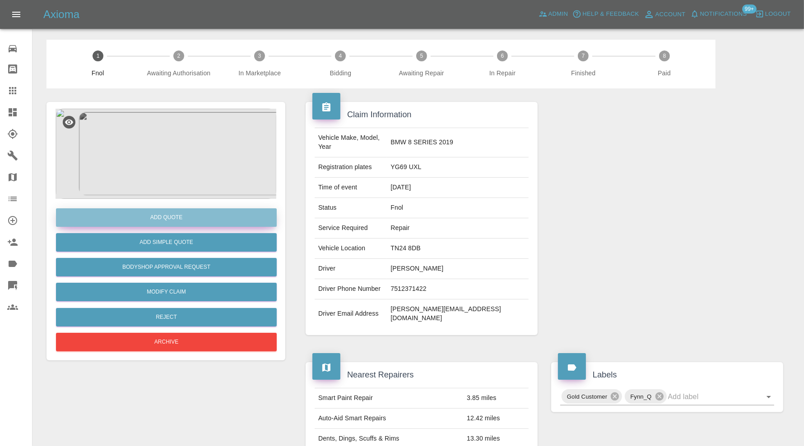
click at [217, 219] on button "Add Quote" at bounding box center [166, 217] width 221 height 18
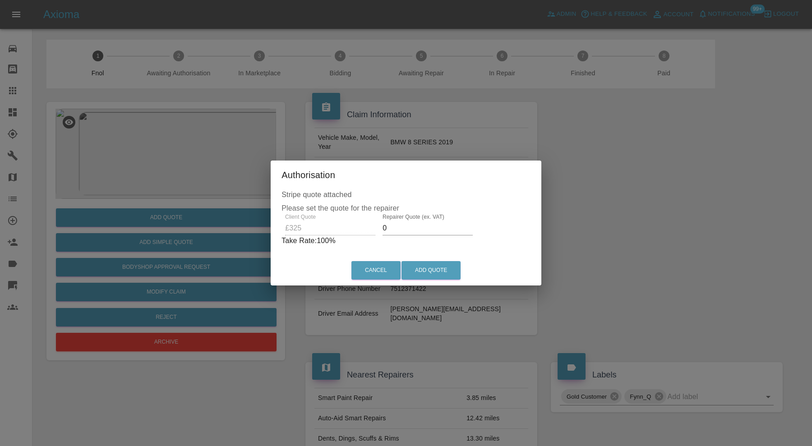
click at [402, 225] on input "0" at bounding box center [428, 228] width 90 height 14
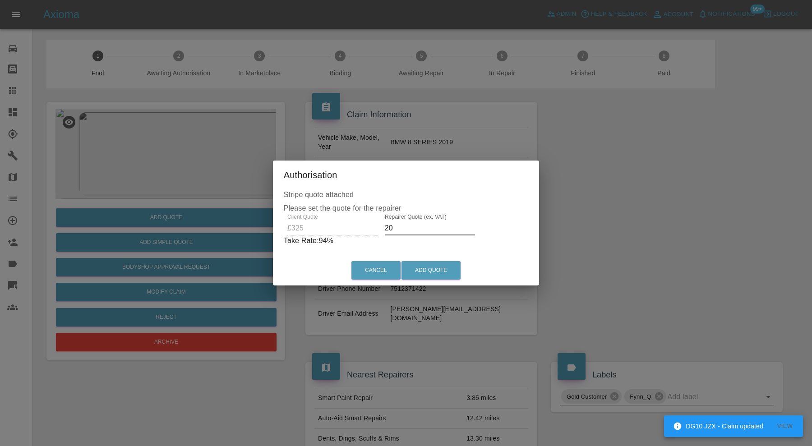
type input "2"
type input "195"
click at [430, 271] on button "Add Quote" at bounding box center [431, 270] width 59 height 18
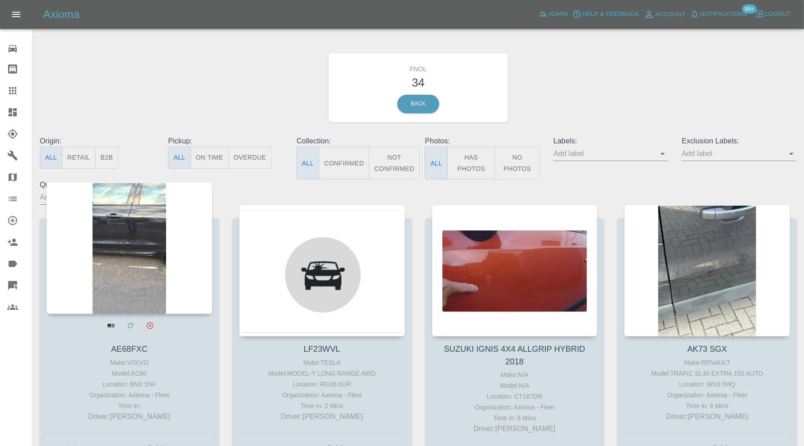
click at [121, 226] on div at bounding box center [129, 248] width 166 height 132
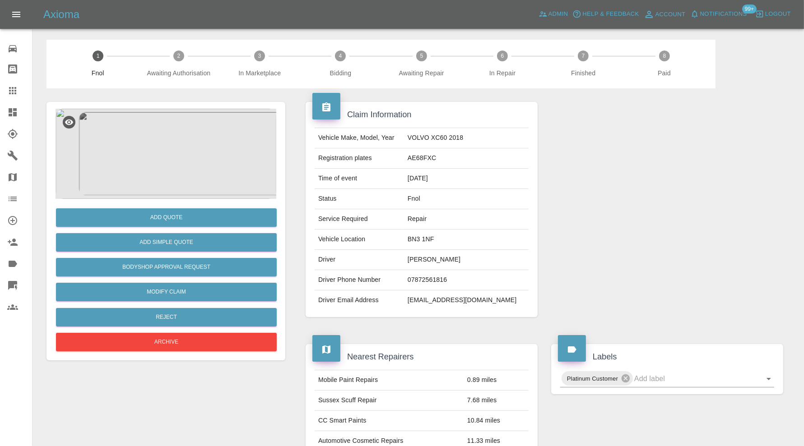
click at [171, 168] on img at bounding box center [165, 154] width 221 height 90
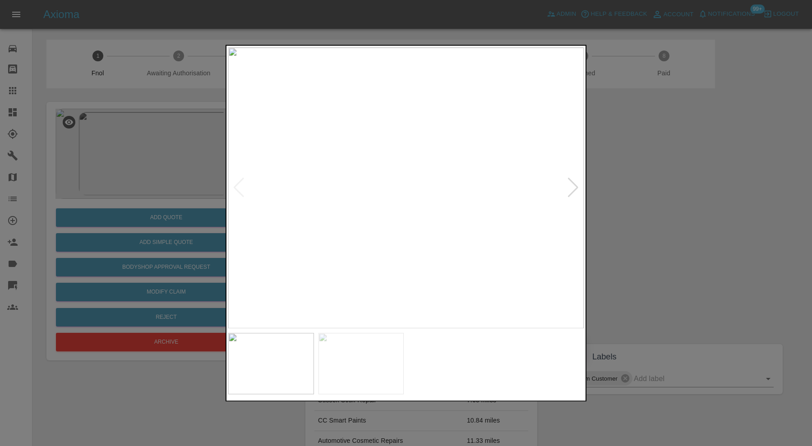
click at [576, 183] on div at bounding box center [573, 188] width 12 height 20
click at [183, 157] on div at bounding box center [406, 223] width 812 height 446
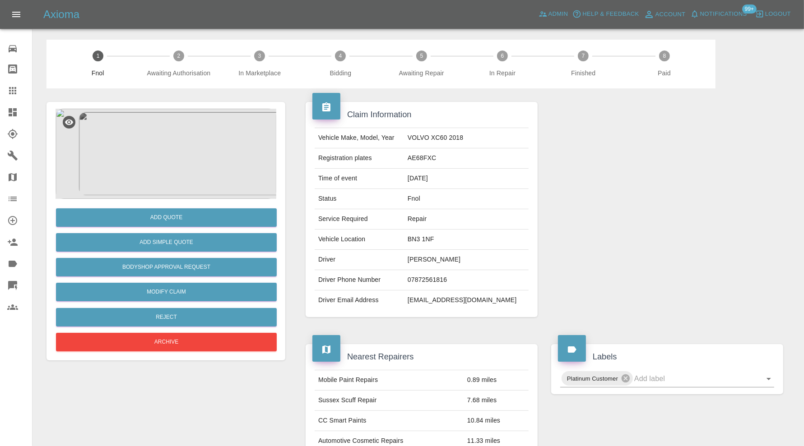
click at [149, 159] on img at bounding box center [165, 154] width 221 height 90
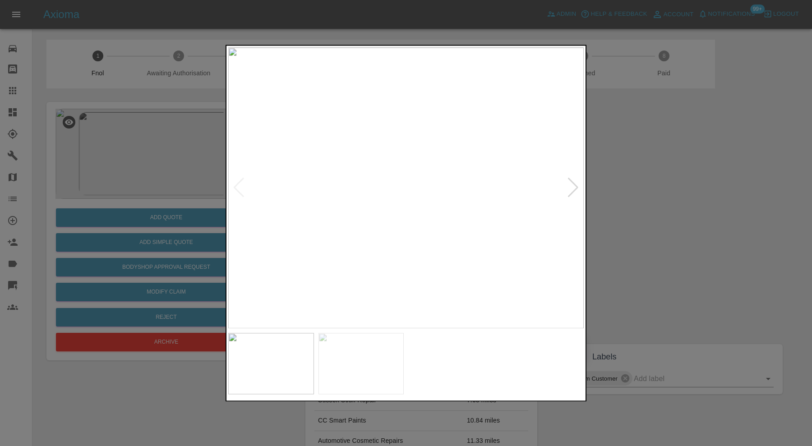
click at [380, 180] on img at bounding box center [406, 187] width 356 height 281
click at [427, 244] on img at bounding box center [427, 220] width 1067 height 844
click at [658, 203] on div at bounding box center [406, 223] width 812 height 446
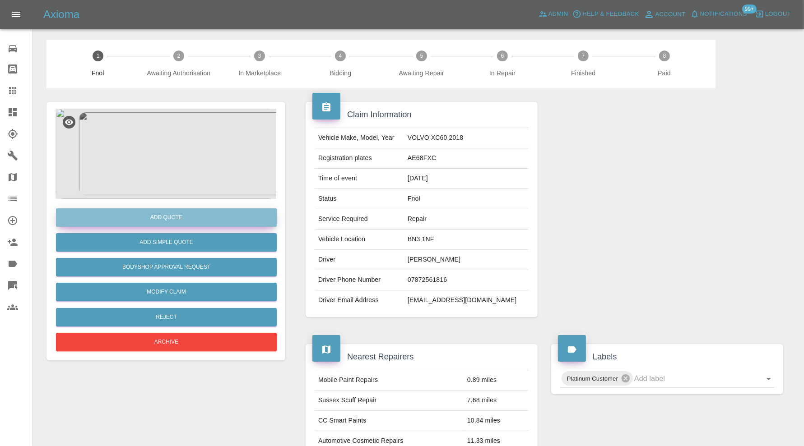
click at [198, 217] on button "Add Quote" at bounding box center [166, 217] width 221 height 18
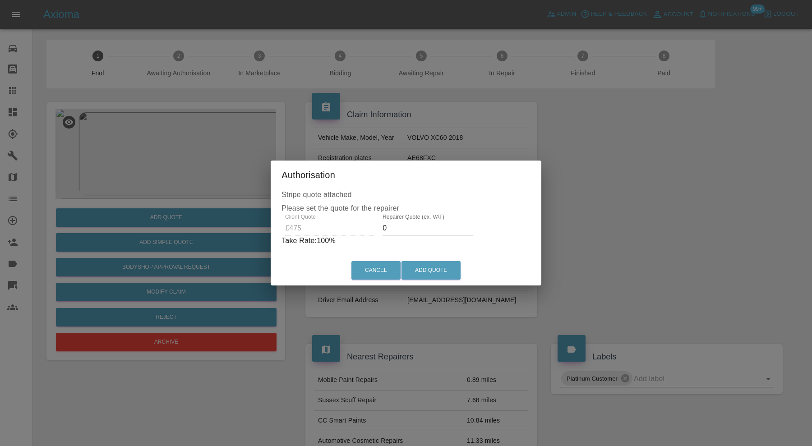
click at [413, 223] on input "0" at bounding box center [428, 228] width 90 height 14
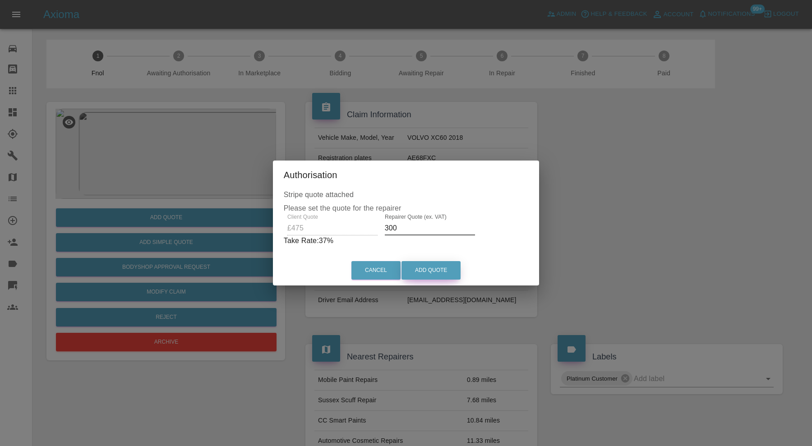
type input "300"
click at [437, 263] on button "Add Quote" at bounding box center [431, 270] width 59 height 18
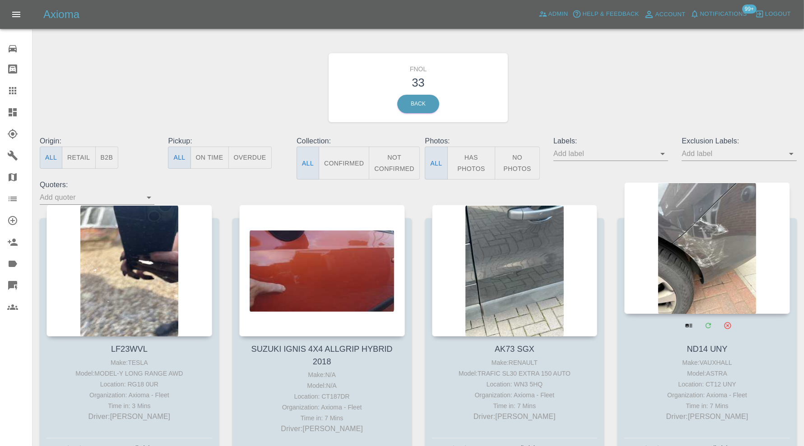
click at [686, 232] on div at bounding box center [707, 248] width 166 height 132
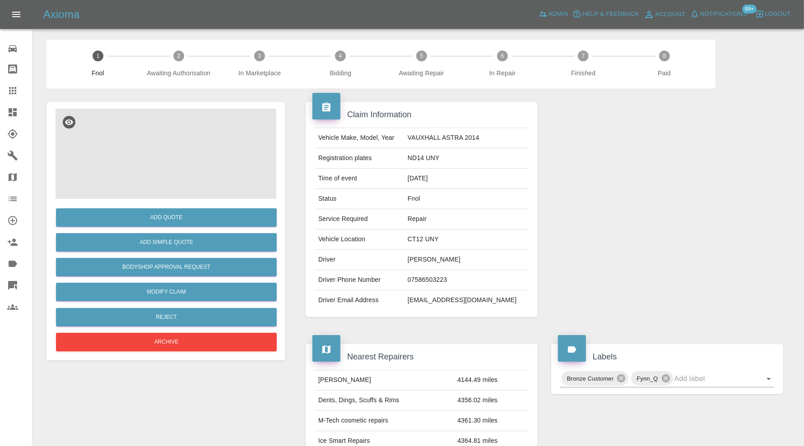
click at [153, 133] on img at bounding box center [165, 154] width 221 height 90
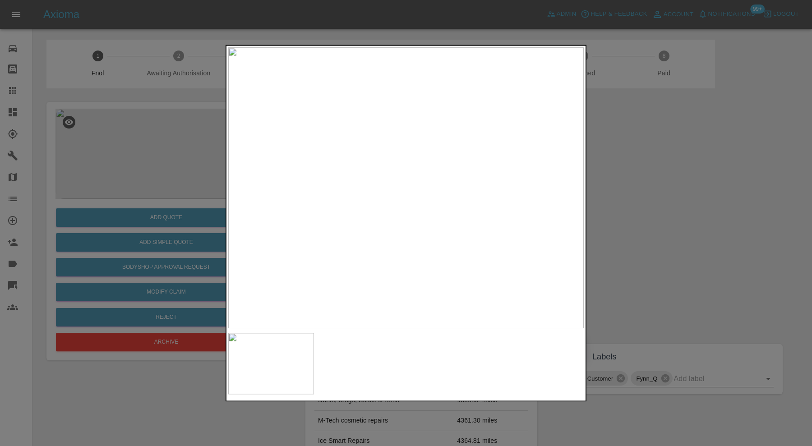
click at [639, 190] on div at bounding box center [406, 223] width 812 height 446
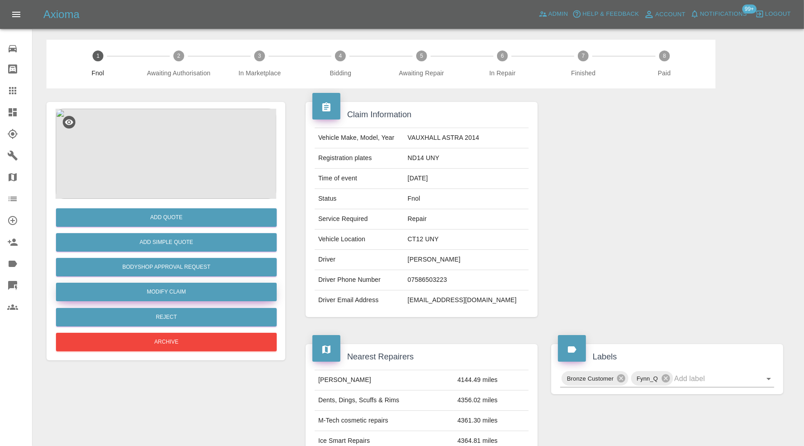
click at [196, 289] on link "Modify Claim" at bounding box center [166, 292] width 221 height 18
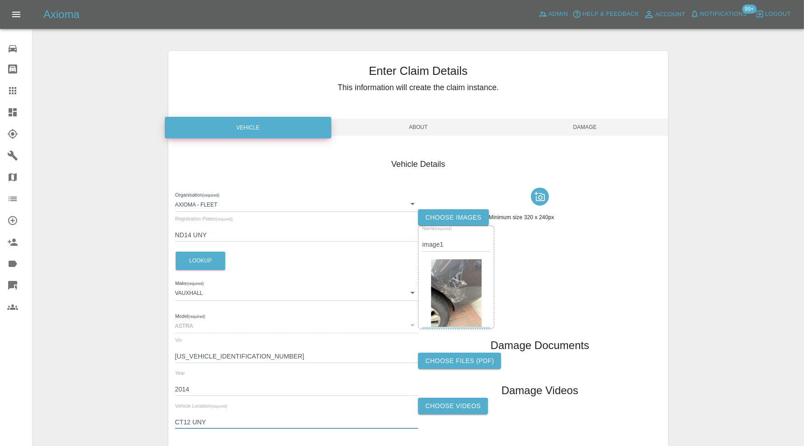
click at [197, 420] on input "CT12 UNY" at bounding box center [296, 422] width 243 height 13
type input "CT12 7NY"
click at [576, 129] on span "Damage" at bounding box center [584, 127] width 166 height 17
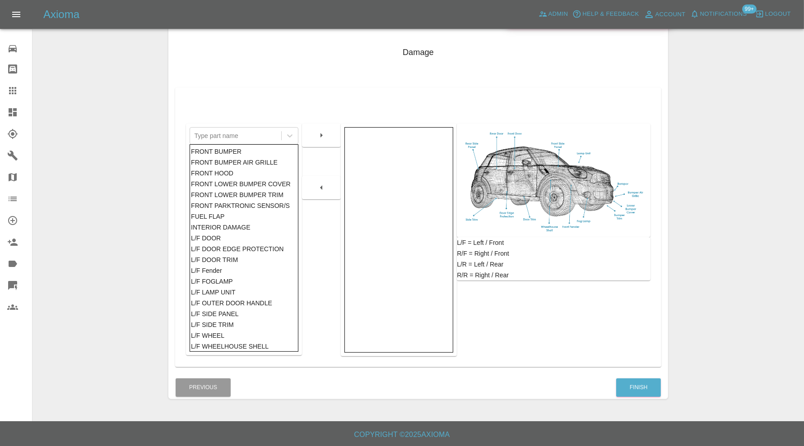
scroll to position [112, 0]
click at [650, 381] on button "Finish" at bounding box center [638, 387] width 45 height 18
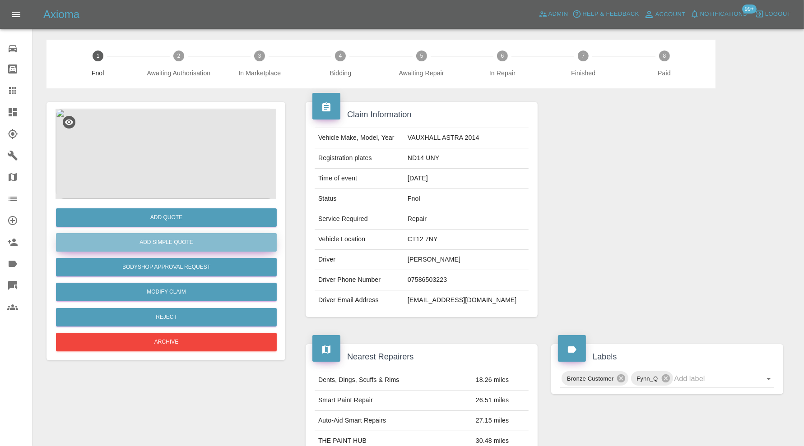
click at [207, 240] on button "Add Simple Quote" at bounding box center [166, 242] width 221 height 18
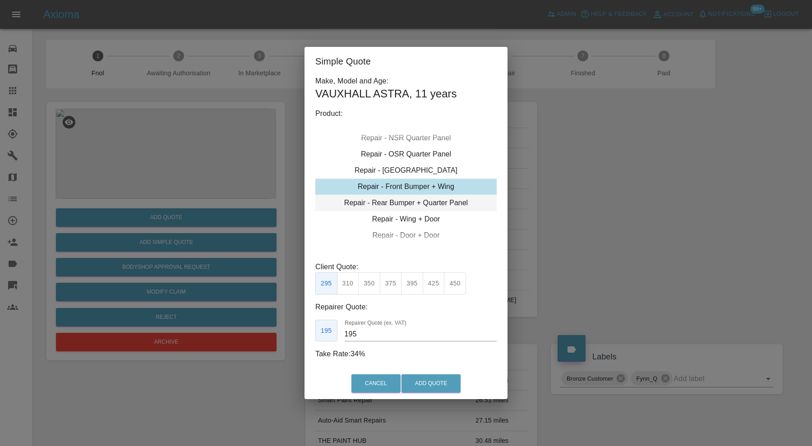
click at [389, 202] on div "Repair - Rear Bumper + Quarter Panel" at bounding box center [405, 203] width 181 height 16
click at [369, 281] on button "350" at bounding box center [369, 284] width 22 height 22
click at [373, 334] on input "210" at bounding box center [421, 334] width 152 height 14
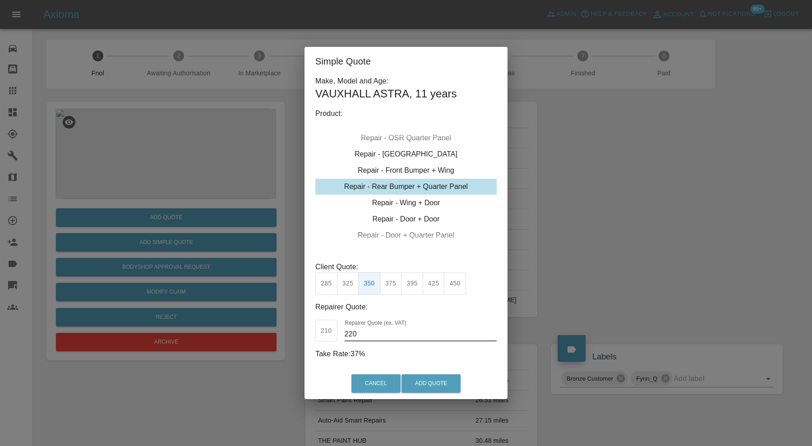
type input "220"
click at [432, 384] on button "Add Quote" at bounding box center [431, 383] width 59 height 18
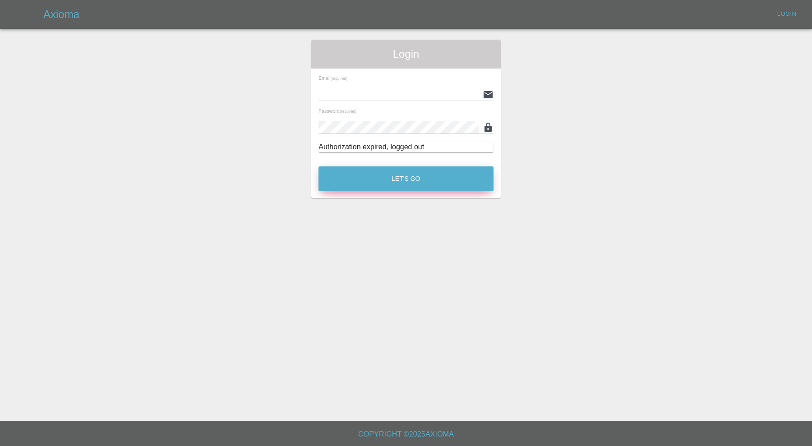
type input "[PERSON_NAME][EMAIL_ADDRESS][PERSON_NAME][DOMAIN_NAME]"
click at [334, 189] on button "Let's Go" at bounding box center [406, 178] width 175 height 25
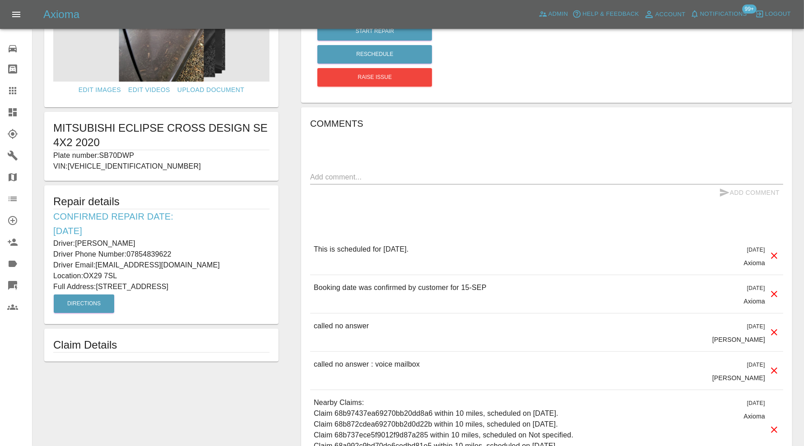
scroll to position [61, 0]
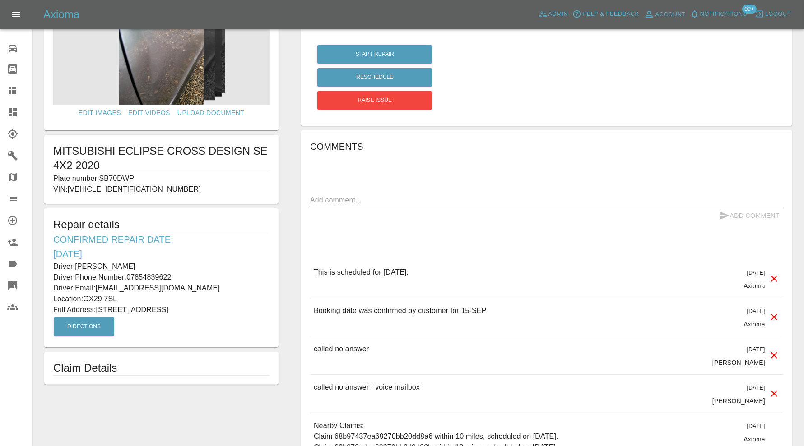
click at [357, 205] on div "x" at bounding box center [546, 200] width 473 height 14
paste textarea "This one is [DATE] also dent man going out"
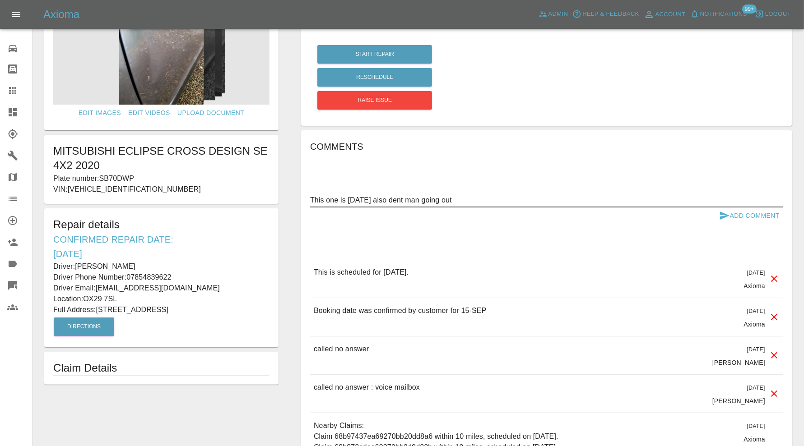
click at [393, 199] on textarea "This one is [DATE] also dent man going out" at bounding box center [546, 200] width 473 height 10
click at [512, 200] on textarea "This one is [DATE], dent man going out" at bounding box center [546, 200] width 473 height 10
type textarea "This one is [DATE], dent man going out before we rebook for paintwork"
click at [729, 216] on button "Add Comment" at bounding box center [749, 216] width 68 height 17
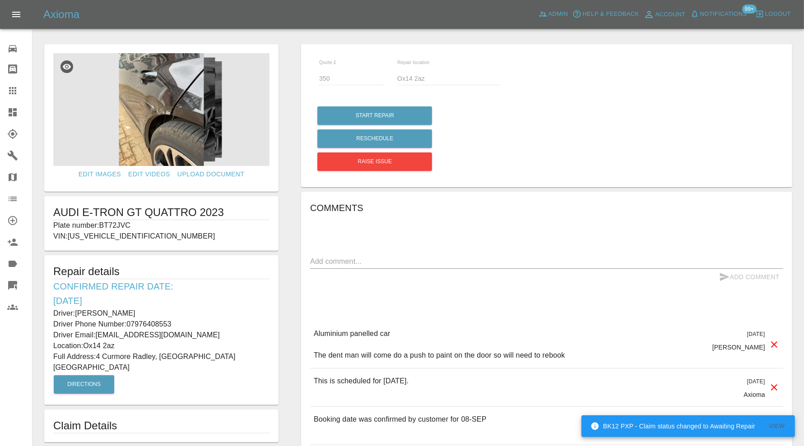
click at [420, 265] on textarea at bounding box center [546, 261] width 473 height 10
paste textarea "Dent man is going out Thursday for this one"
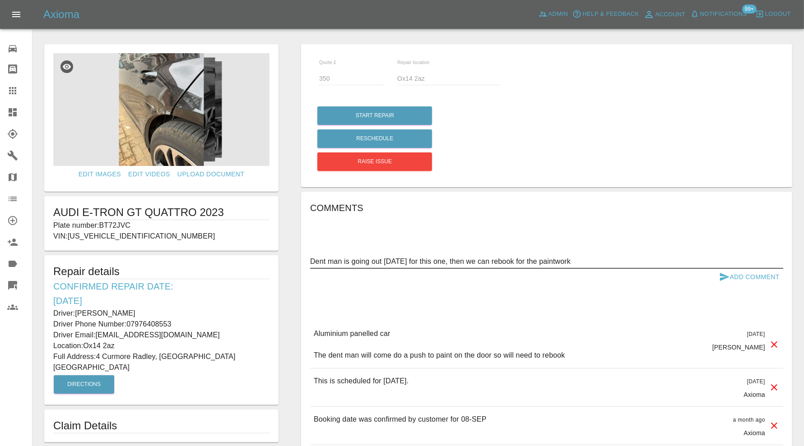
type textarea "Dent man is going out Thursday for this one, then we can rebook for the paintwo…"
click at [729, 276] on icon "submit" at bounding box center [724, 277] width 11 height 11
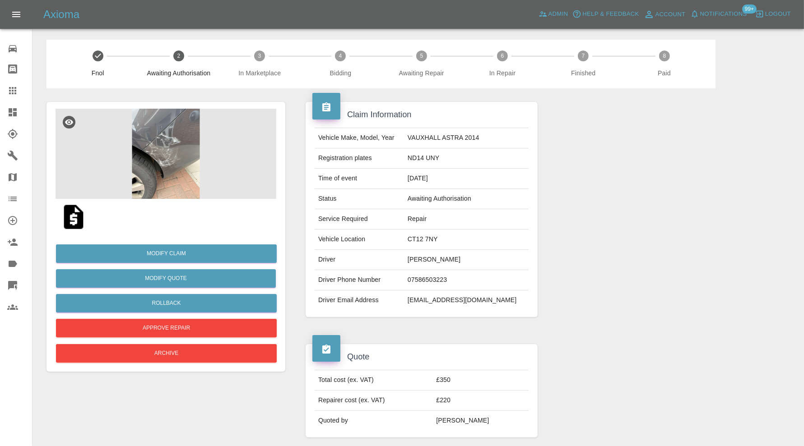
click at [10, 116] on icon at bounding box center [13, 112] width 8 height 8
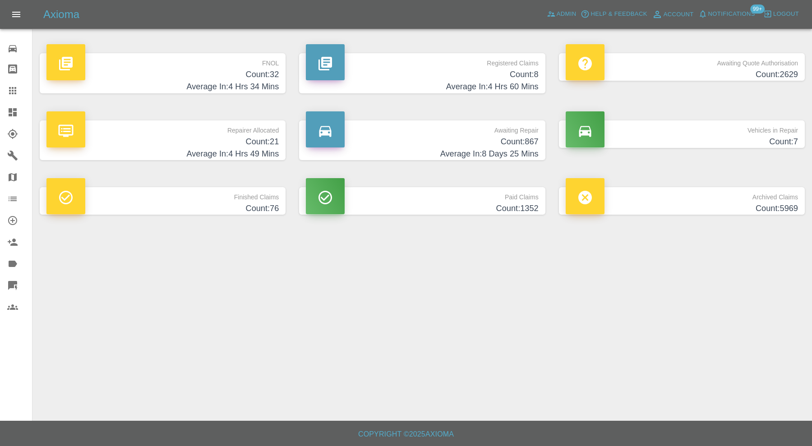
click at [194, 82] on h4 "Average In: 4 Hrs 34 Mins" at bounding box center [162, 87] width 232 height 12
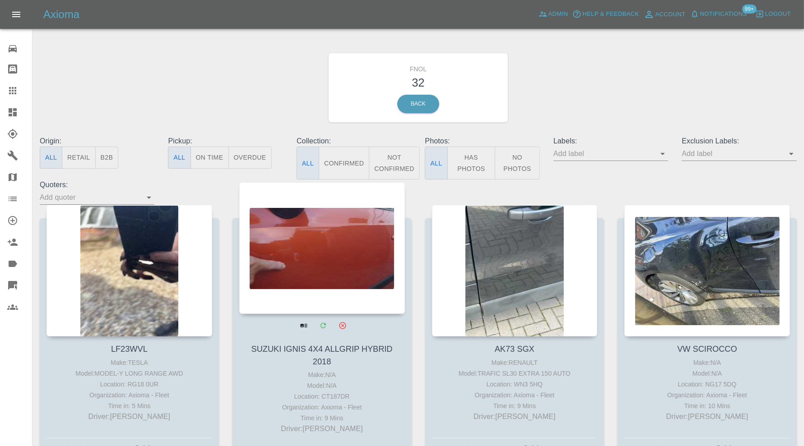
click at [326, 255] on div at bounding box center [322, 248] width 166 height 132
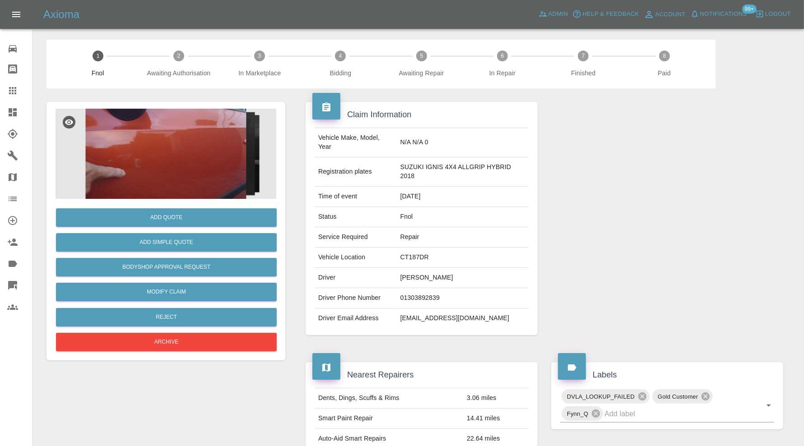
click at [171, 144] on img at bounding box center [165, 154] width 221 height 90
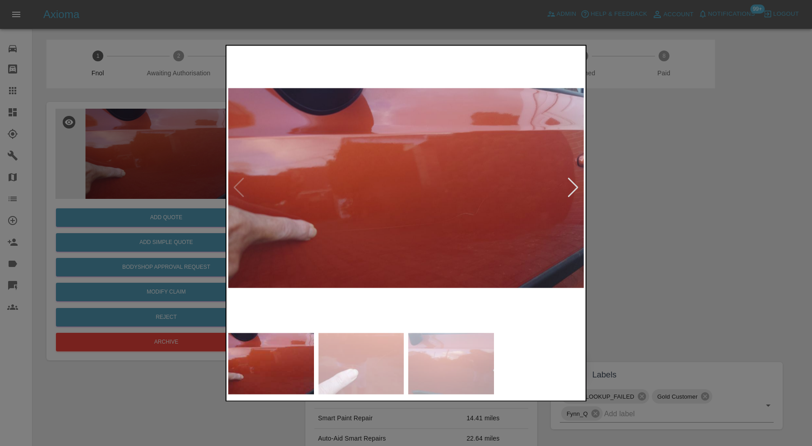
click at [571, 185] on div at bounding box center [573, 188] width 12 height 20
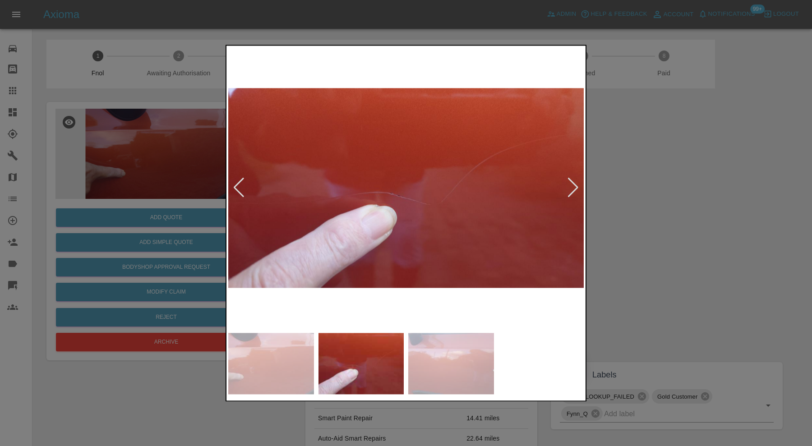
click at [571, 185] on div at bounding box center [573, 188] width 12 height 20
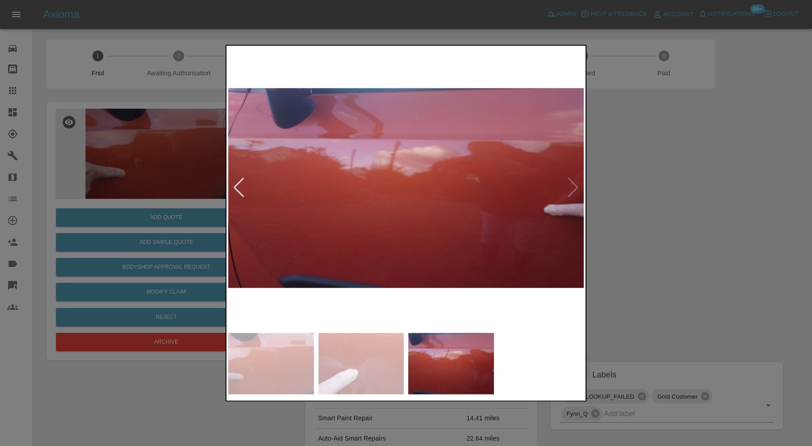
click at [571, 185] on img at bounding box center [406, 187] width 356 height 281
click at [659, 222] on div at bounding box center [406, 223] width 812 height 446
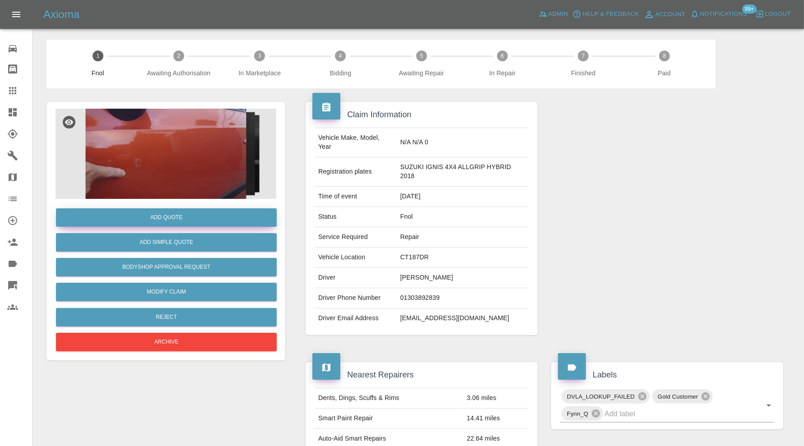
click at [193, 217] on button "Add Quote" at bounding box center [166, 217] width 221 height 18
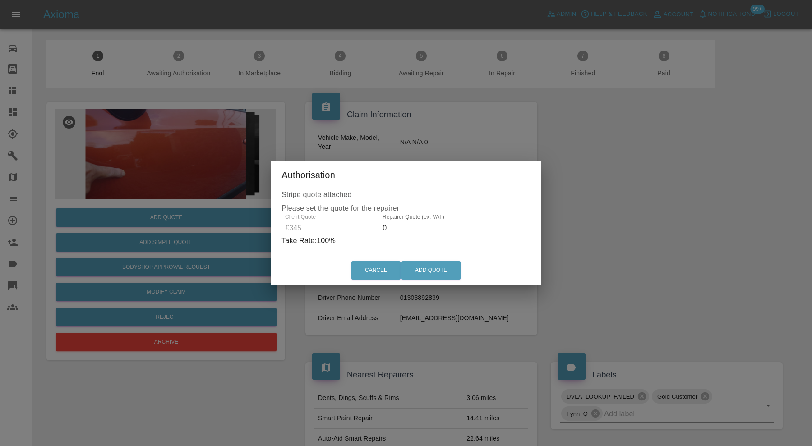
click at [436, 226] on input "0" at bounding box center [428, 228] width 90 height 14
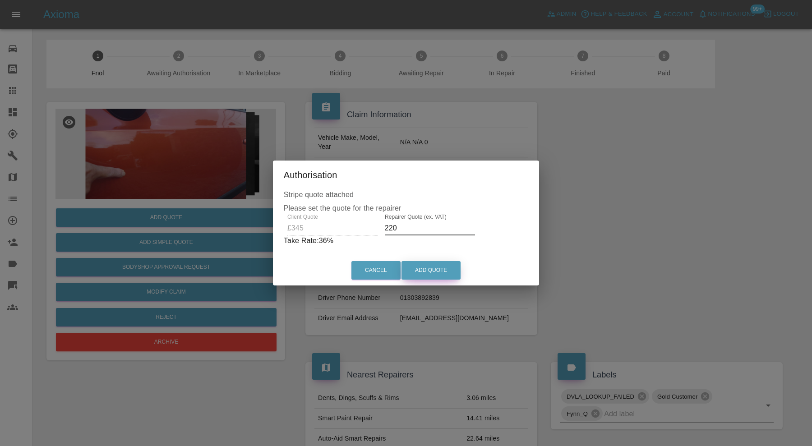
type input "220"
click at [435, 264] on button "Add Quote" at bounding box center [431, 270] width 59 height 18
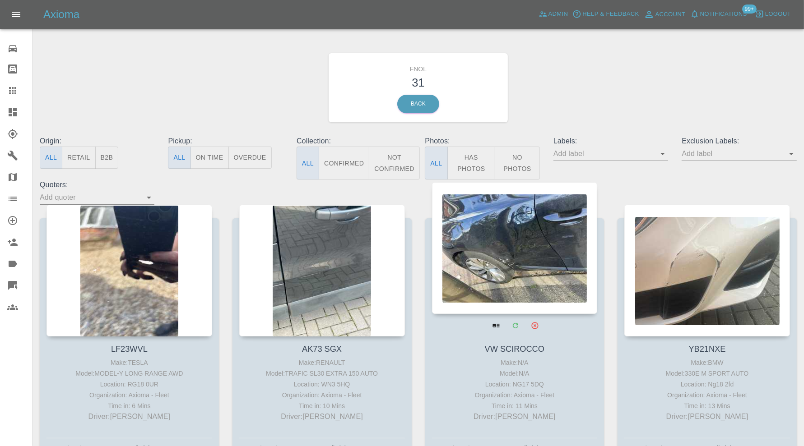
click at [555, 242] on div at bounding box center [515, 248] width 166 height 132
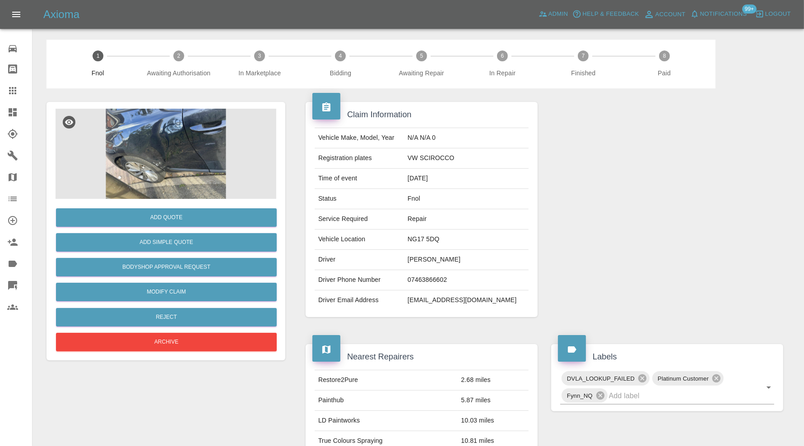
click at [184, 167] on img at bounding box center [165, 154] width 221 height 90
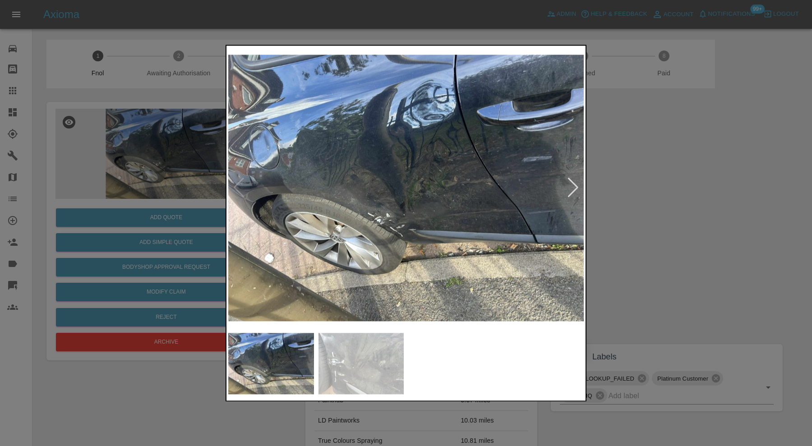
click at [572, 199] on img at bounding box center [406, 187] width 356 height 281
click at [573, 193] on div at bounding box center [573, 188] width 12 height 20
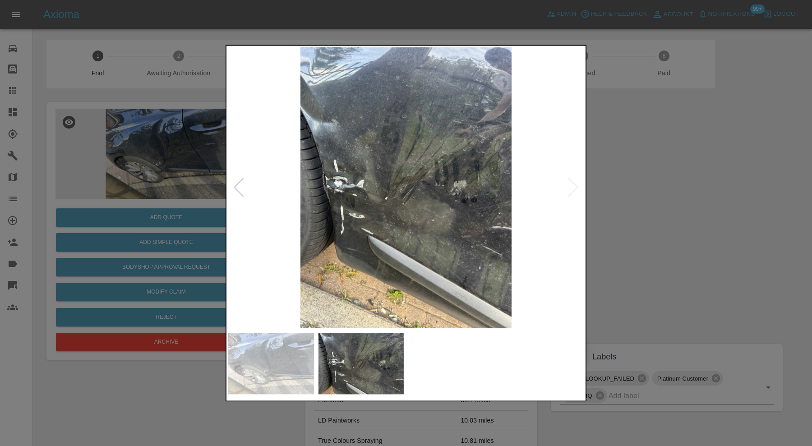
click at [235, 187] on div at bounding box center [239, 188] width 12 height 20
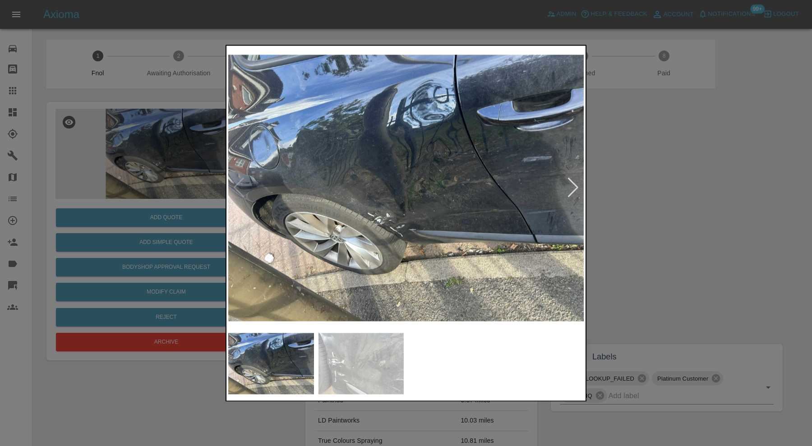
click at [713, 185] on div at bounding box center [406, 223] width 812 height 446
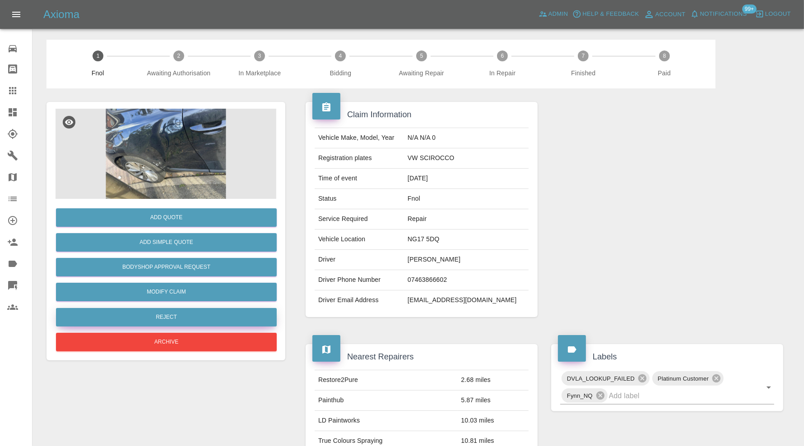
click at [230, 314] on button "Reject" at bounding box center [166, 317] width 221 height 18
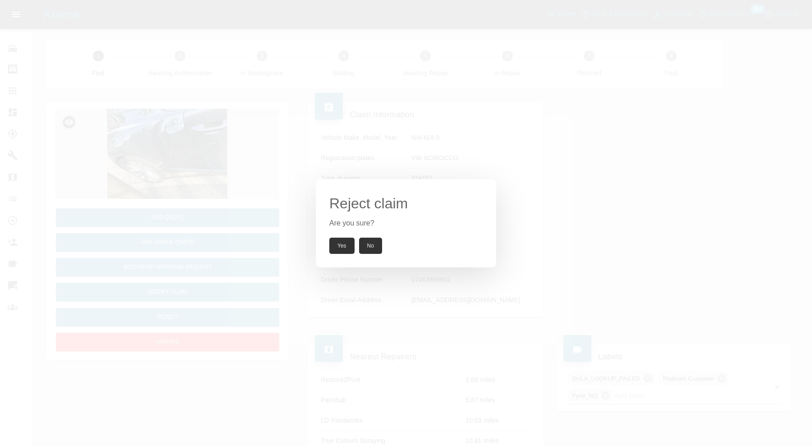
click at [341, 241] on button "Yes" at bounding box center [341, 246] width 25 height 16
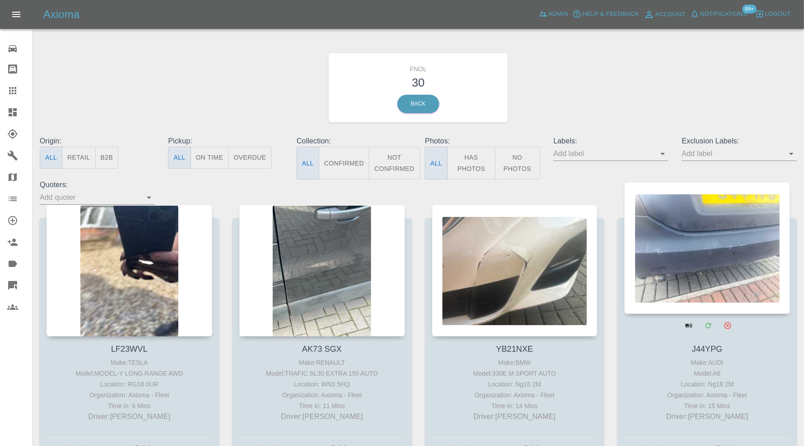
click at [688, 232] on div at bounding box center [707, 248] width 166 height 132
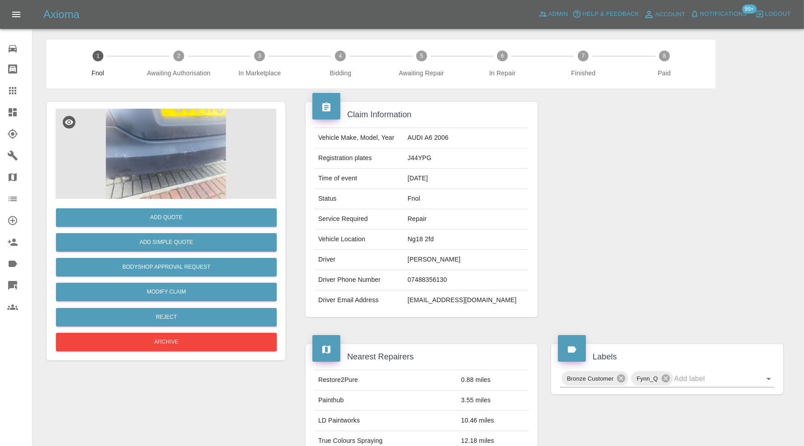
click at [167, 144] on img at bounding box center [165, 154] width 221 height 90
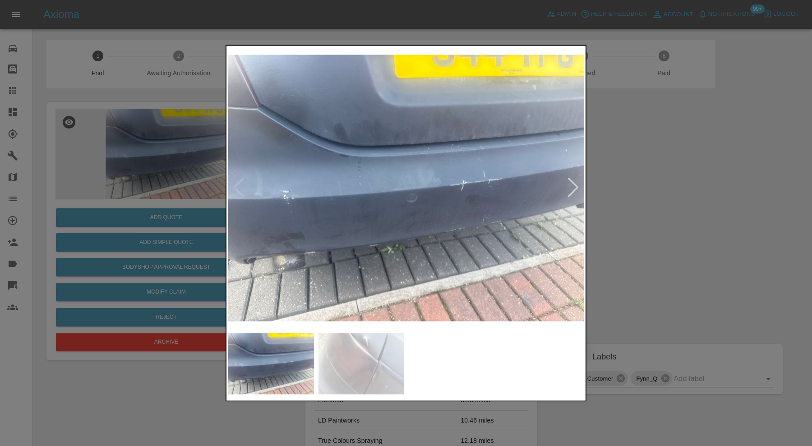
click at [574, 192] on div at bounding box center [573, 188] width 12 height 20
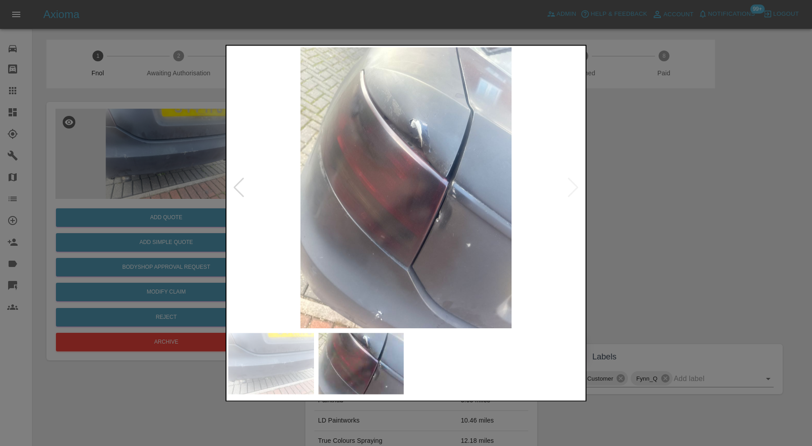
click at [574, 192] on img at bounding box center [406, 187] width 356 height 281
click at [637, 192] on div at bounding box center [406, 223] width 812 height 446
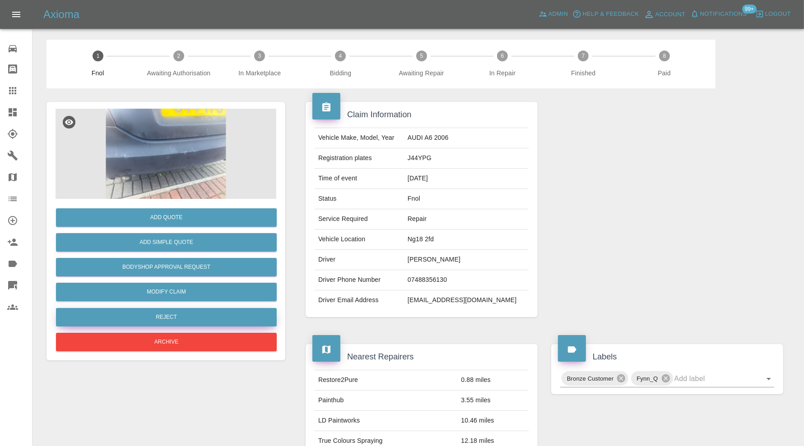
click at [144, 316] on button "Reject" at bounding box center [166, 317] width 221 height 18
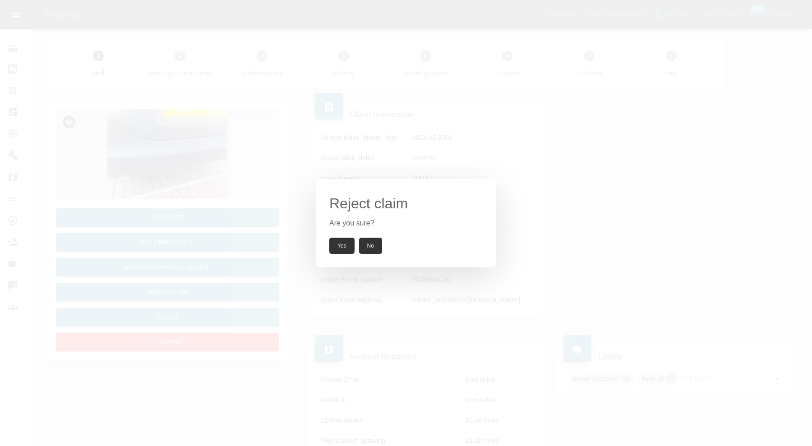
drag, startPoint x: 335, startPoint y: 241, endPoint x: 293, endPoint y: 184, distance: 71.3
click at [336, 241] on button "Yes" at bounding box center [341, 246] width 25 height 16
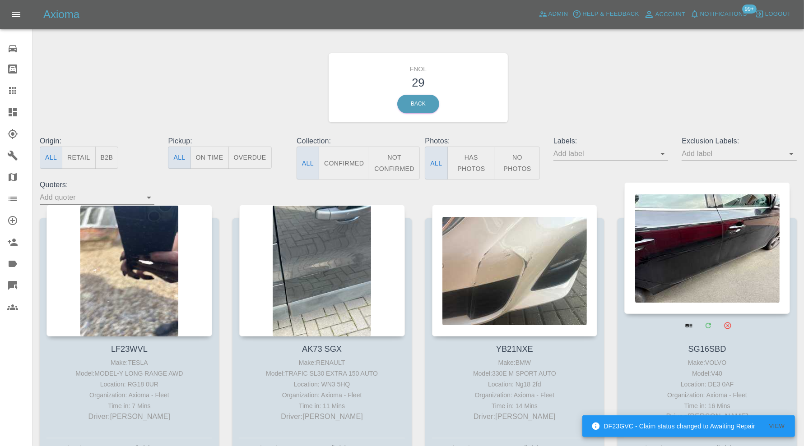
click at [696, 239] on div at bounding box center [707, 248] width 166 height 132
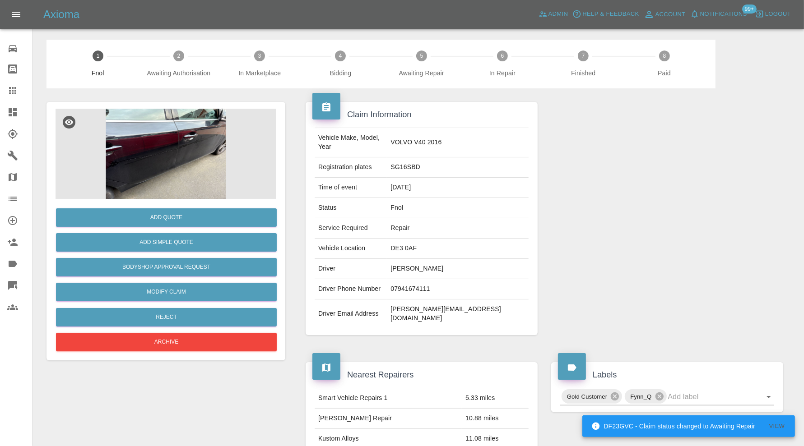
click at [194, 175] on img at bounding box center [165, 154] width 221 height 90
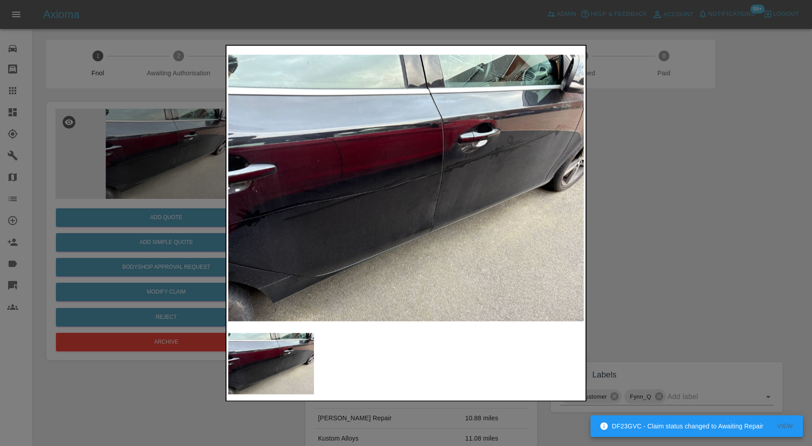
click at [693, 253] on div at bounding box center [406, 223] width 812 height 446
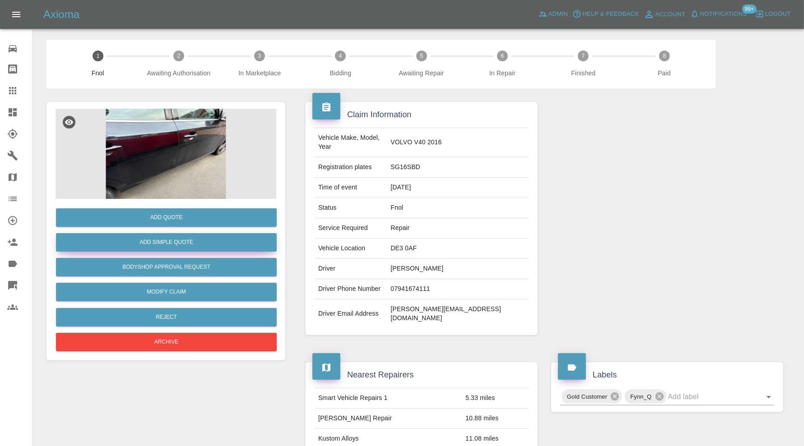
click at [201, 237] on button "Add Simple Quote" at bounding box center [166, 242] width 221 height 18
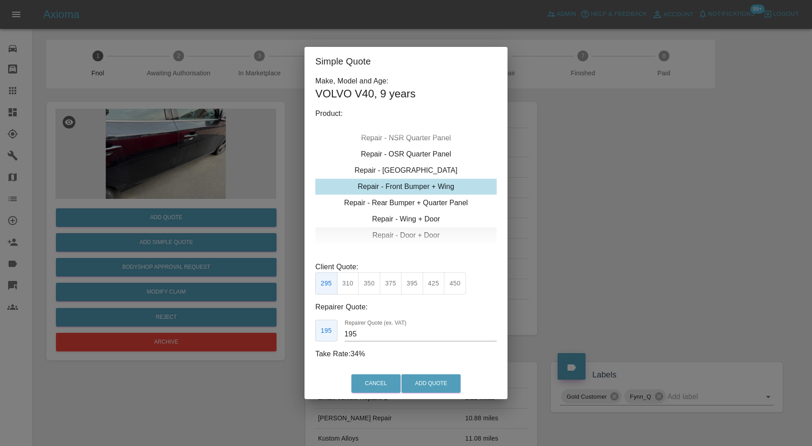
click at [421, 231] on div "Repair - Door + Door" at bounding box center [405, 235] width 181 height 16
click at [350, 282] on button "350" at bounding box center [348, 284] width 22 height 22
click at [329, 283] on button "325" at bounding box center [326, 284] width 22 height 22
type input "230"
click at [439, 383] on button "Add Quote" at bounding box center [431, 383] width 59 height 18
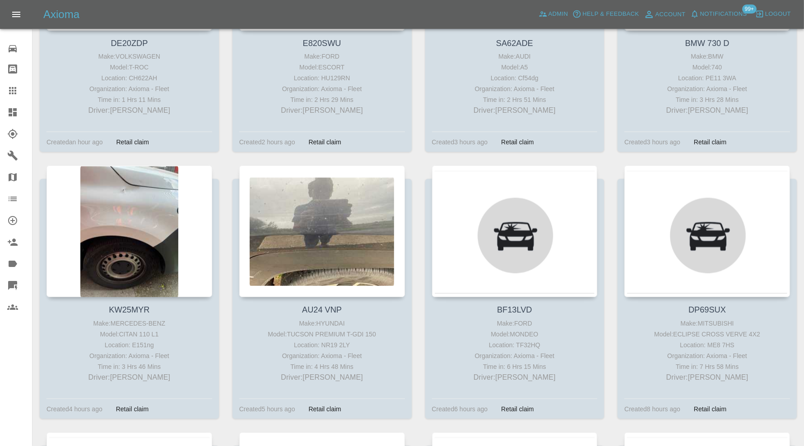
scroll to position [875, 0]
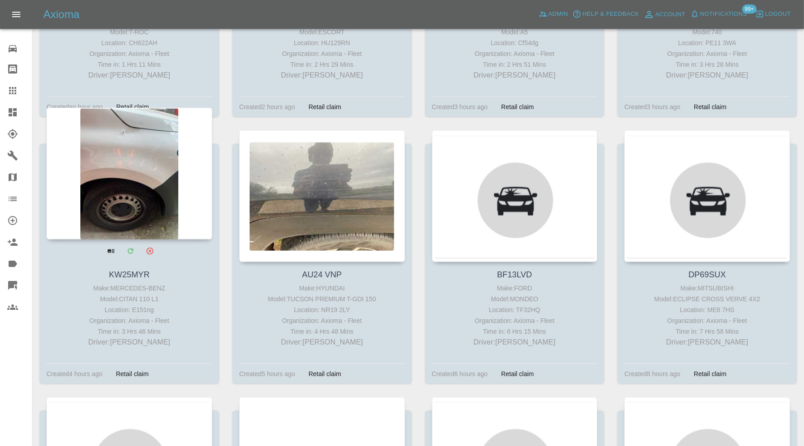
click at [153, 147] on div at bounding box center [129, 174] width 166 height 132
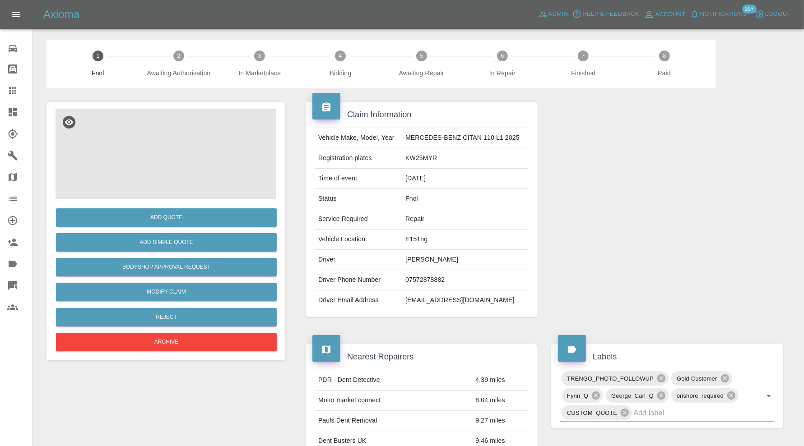
click at [194, 166] on img at bounding box center [165, 154] width 221 height 90
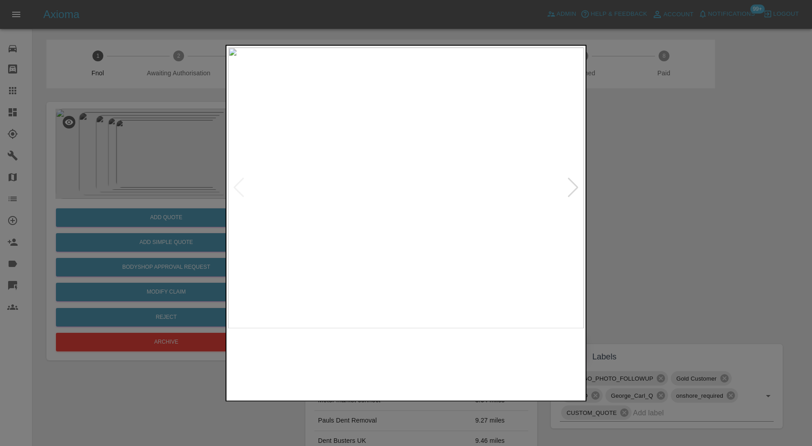
click at [562, 184] on img at bounding box center [406, 187] width 356 height 281
click at [577, 185] on div at bounding box center [573, 188] width 12 height 20
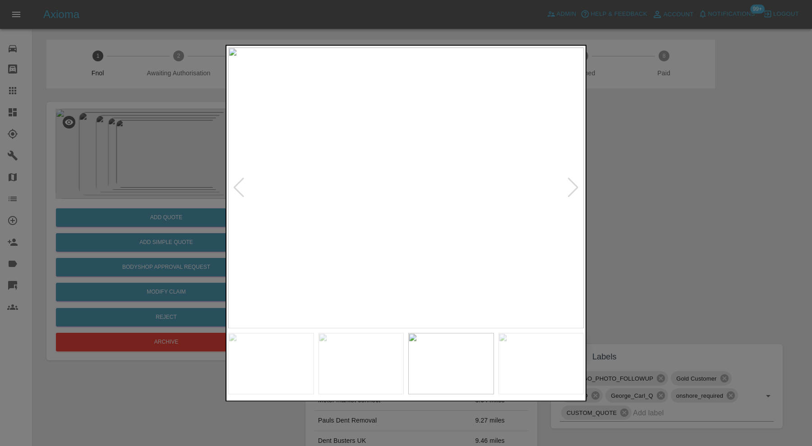
click at [577, 185] on div at bounding box center [573, 188] width 12 height 20
click at [577, 185] on img at bounding box center [406, 187] width 356 height 281
click at [613, 185] on div at bounding box center [406, 223] width 812 height 446
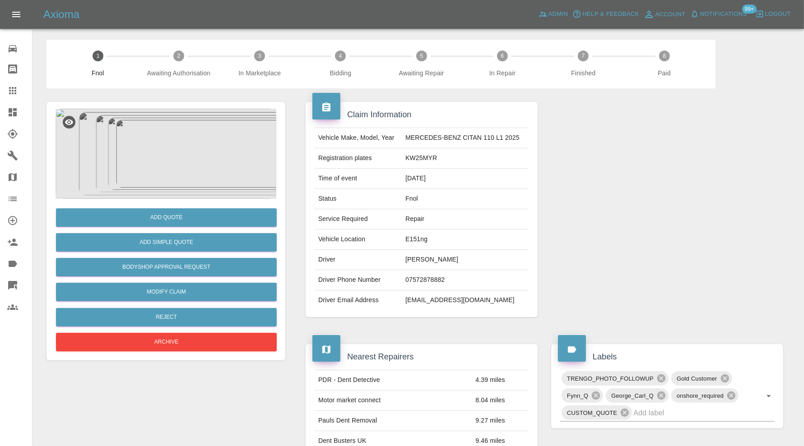
click at [177, 161] on img at bounding box center [165, 154] width 221 height 90
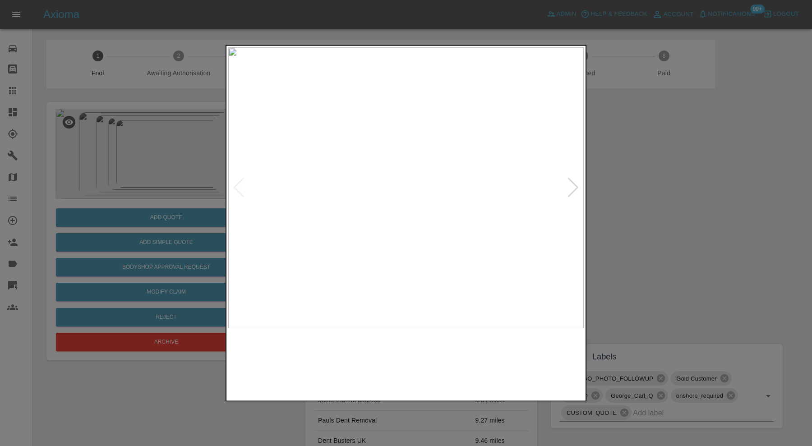
click at [424, 95] on img at bounding box center [406, 187] width 356 height 281
click at [609, 180] on div at bounding box center [406, 223] width 812 height 446
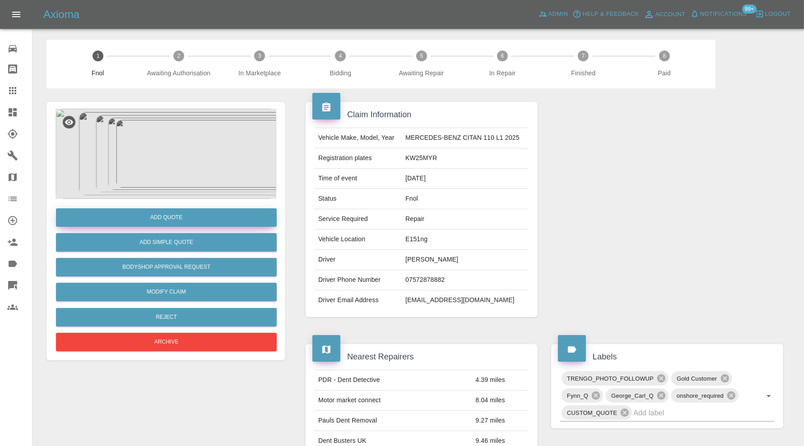
click at [223, 218] on button "Add Quote" at bounding box center [166, 217] width 221 height 18
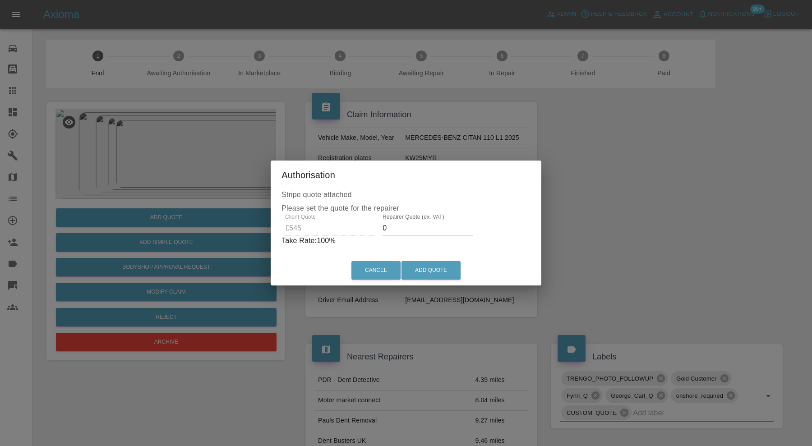
click at [425, 230] on input "0" at bounding box center [428, 228] width 90 height 14
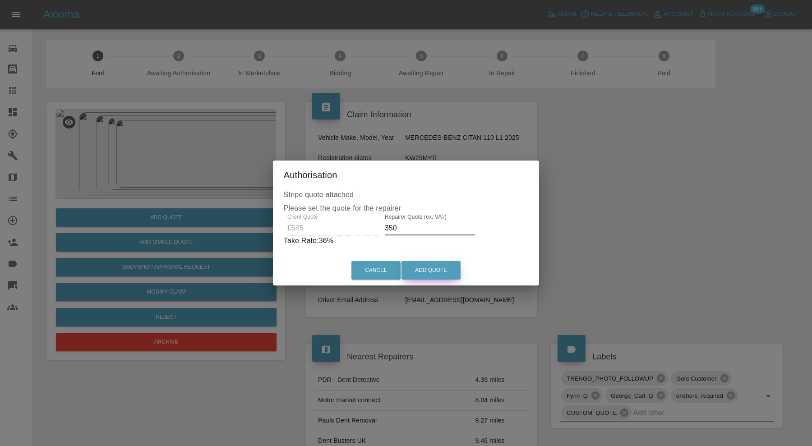
type input "350"
click at [414, 261] on button "Add Quote" at bounding box center [431, 270] width 59 height 18
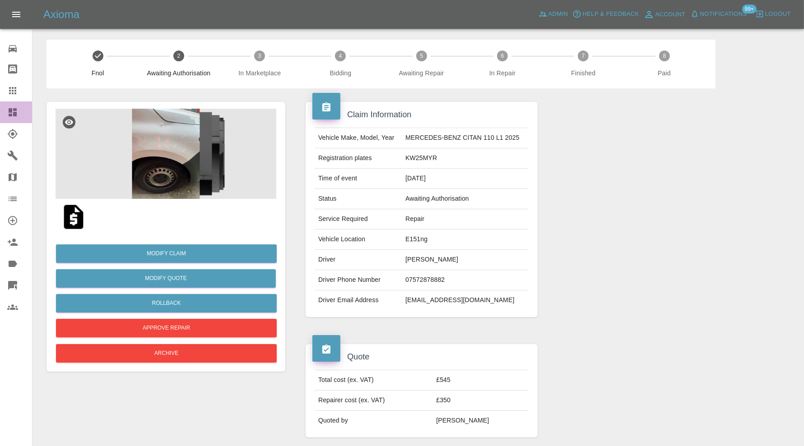
click at [11, 111] on icon at bounding box center [13, 112] width 8 height 8
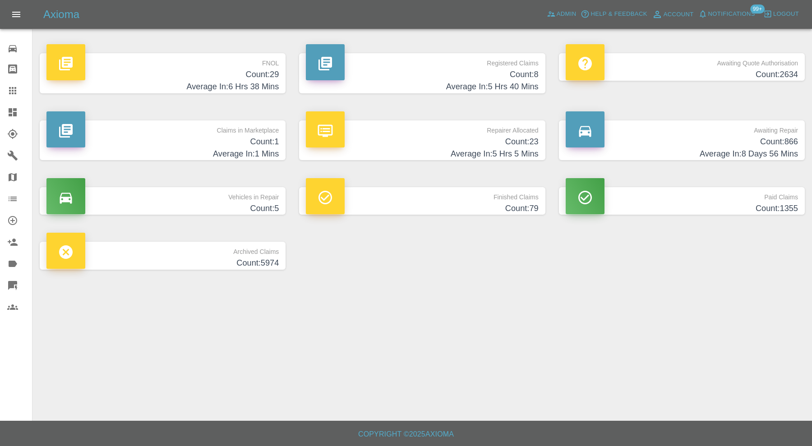
click at [234, 150] on h4 "Average In: 1 Mins" at bounding box center [162, 154] width 232 height 12
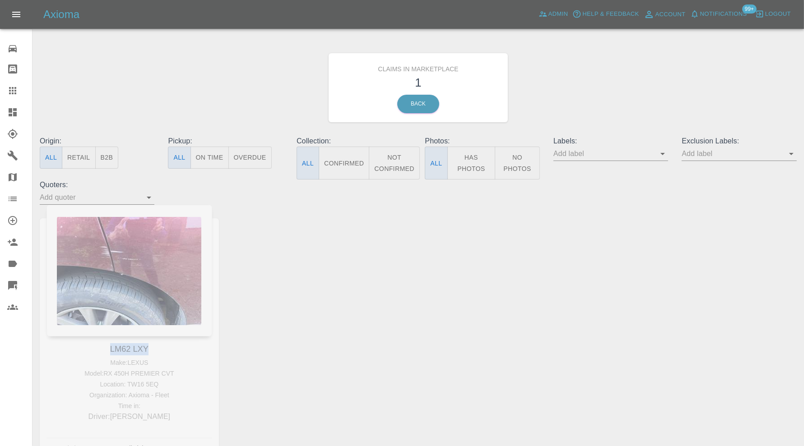
drag, startPoint x: 148, startPoint y: 349, endPoint x: 108, endPoint y: 351, distance: 39.3
click at [108, 351] on div "LM62 LXY Make: LEXUS Model: RX 450H PREMIER CVT Location: TW16 5EQ Organization…" at bounding box center [129, 338] width 193 height 267
copy link "LM62 LXY"
click at [17, 87] on icon at bounding box center [12, 90] width 11 height 11
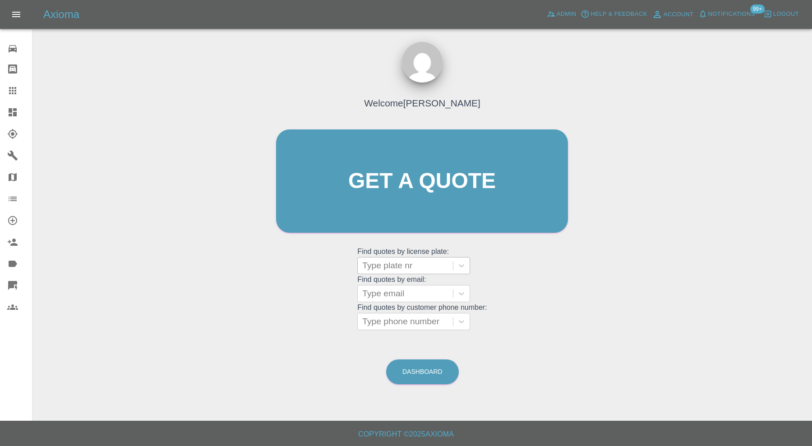
click at [394, 268] on div at bounding box center [405, 265] width 86 height 13
paste input "LM62 LXY"
type input "LM62 LXY"
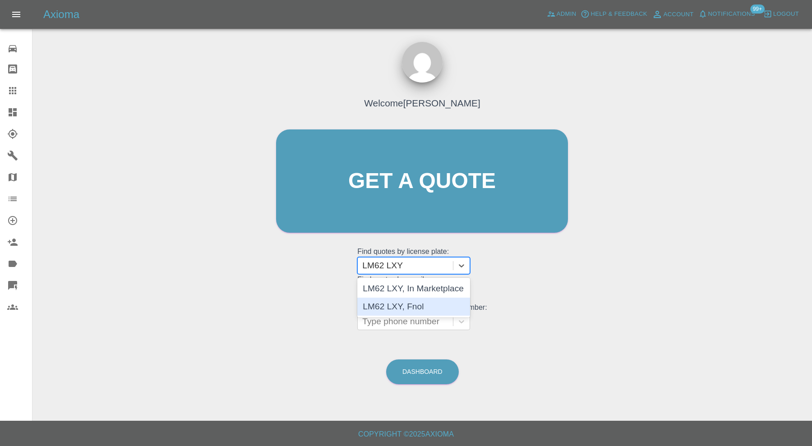
click at [423, 311] on div "LM62 LXY, Fnol" at bounding box center [413, 307] width 113 height 18
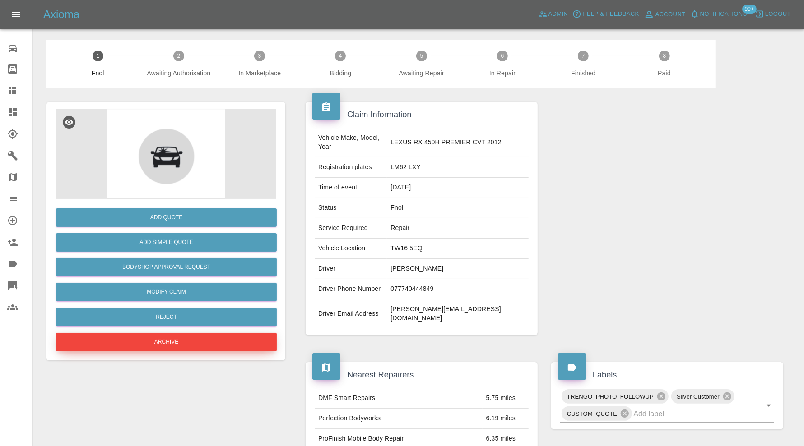
click at [243, 343] on button "Archive" at bounding box center [166, 342] width 221 height 18
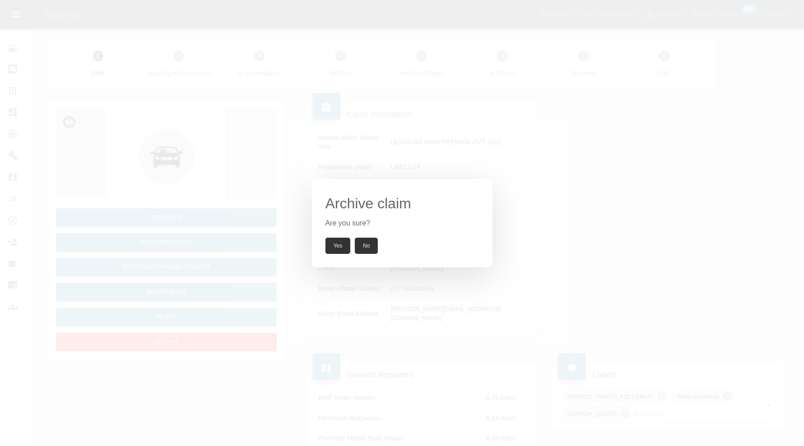
click at [343, 247] on button "Yes" at bounding box center [337, 246] width 25 height 16
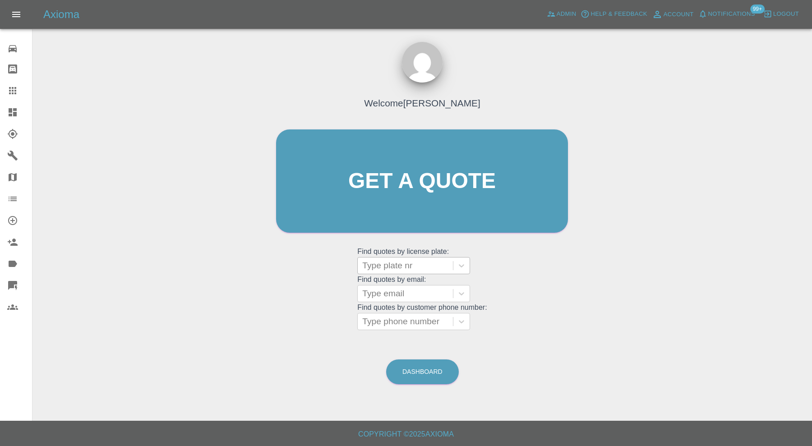
click at [387, 269] on div at bounding box center [405, 265] width 86 height 13
paste input "LM62 LXY"
type input "LM62 LXY"
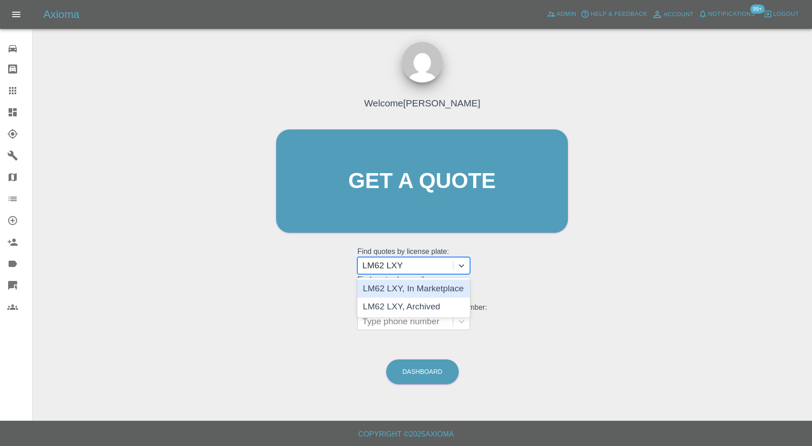
click at [445, 290] on div "LM62 LXY, In Marketplace" at bounding box center [413, 289] width 113 height 18
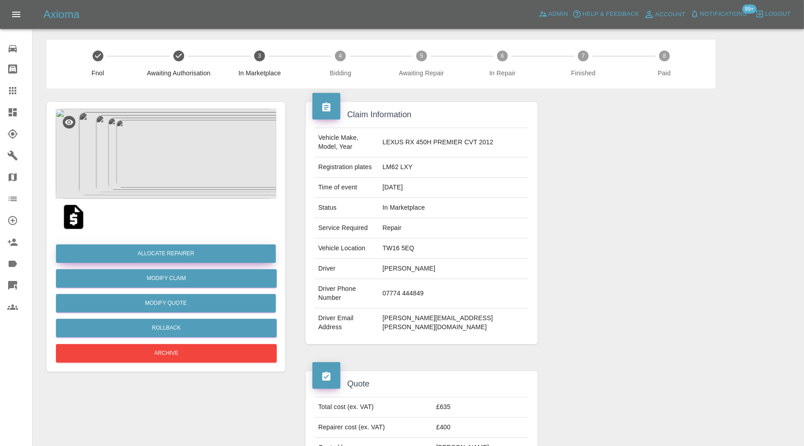
click at [227, 250] on button "Allocate Repairer" at bounding box center [166, 254] width 220 height 18
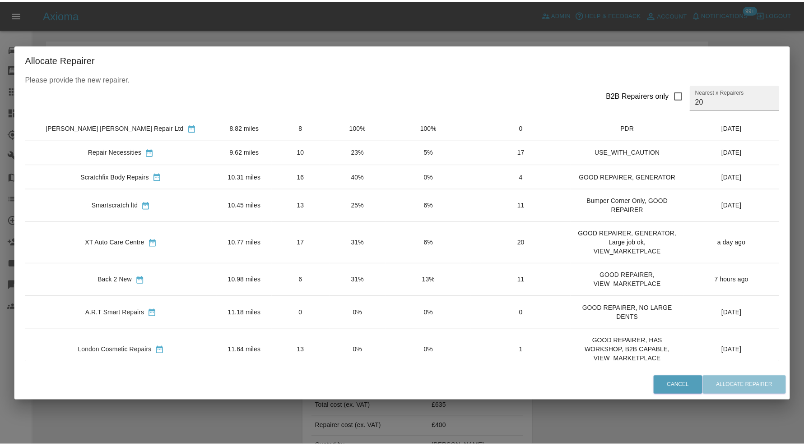
scroll to position [300, 0]
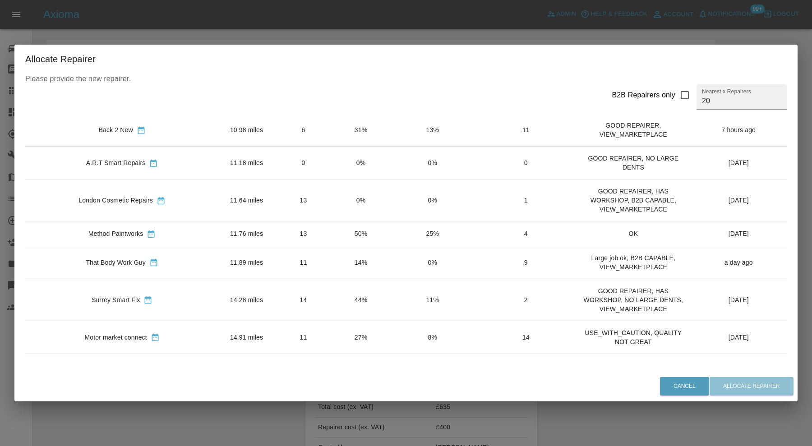
click at [219, 256] on td "11.89 miles" at bounding box center [246, 262] width 55 height 33
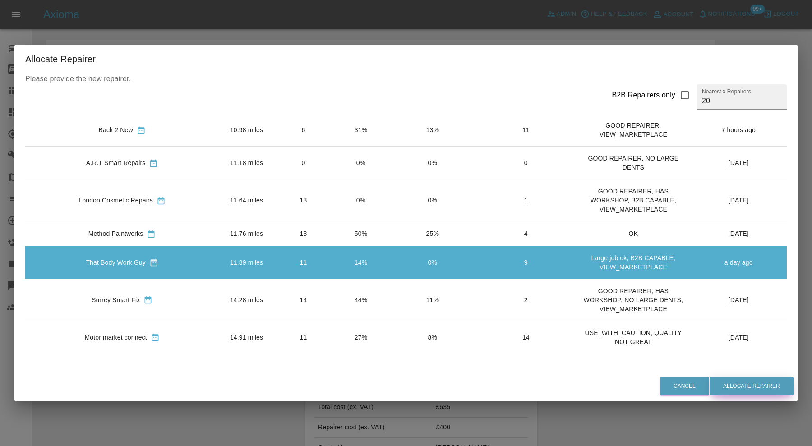
click at [766, 385] on button "Allocate Repairer" at bounding box center [752, 386] width 84 height 18
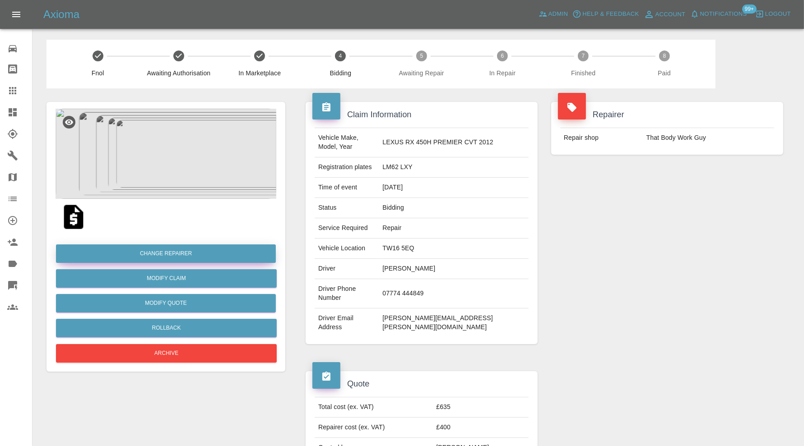
click at [259, 247] on button "Change Repairer" at bounding box center [166, 254] width 220 height 18
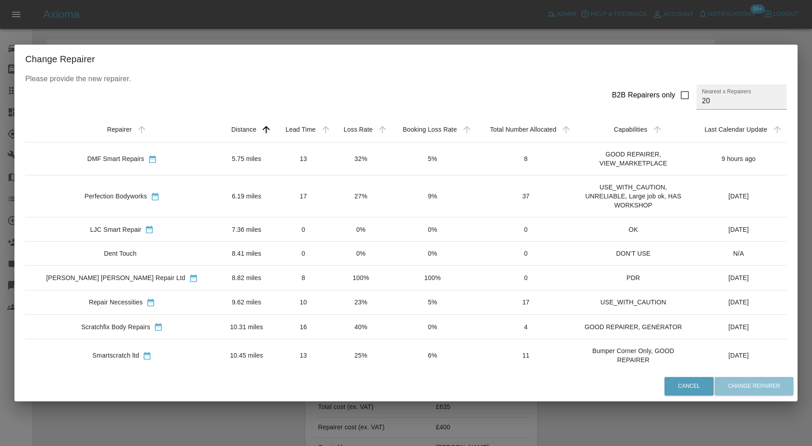
click at [219, 160] on td "5.75 miles" at bounding box center [246, 158] width 55 height 33
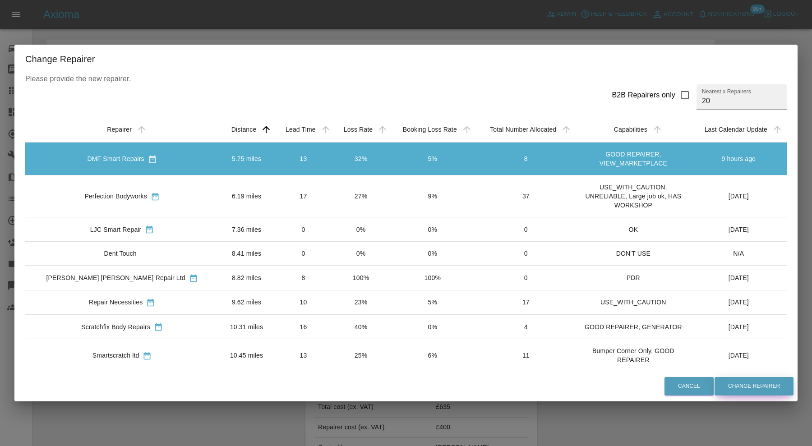
click at [733, 388] on button "Change Repairer" at bounding box center [754, 386] width 79 height 18
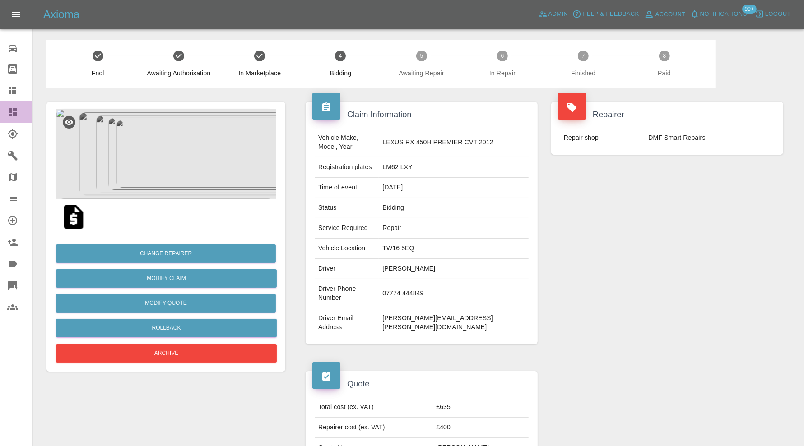
click at [13, 113] on icon at bounding box center [13, 112] width 8 height 8
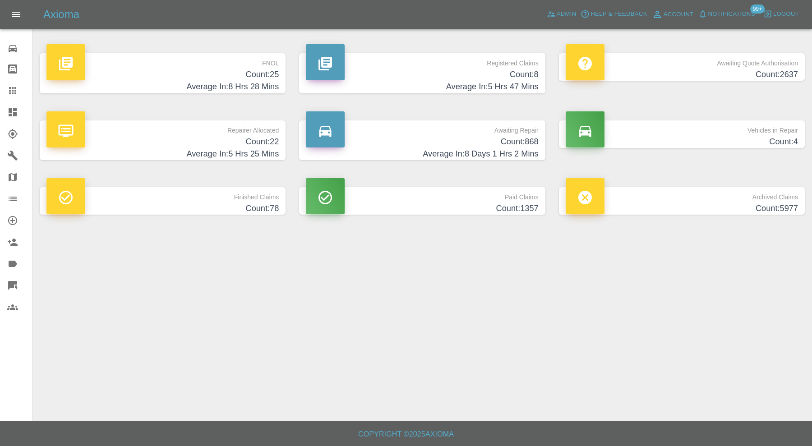
click at [645, 132] on p "Vehicles in Repair" at bounding box center [682, 127] width 232 height 15
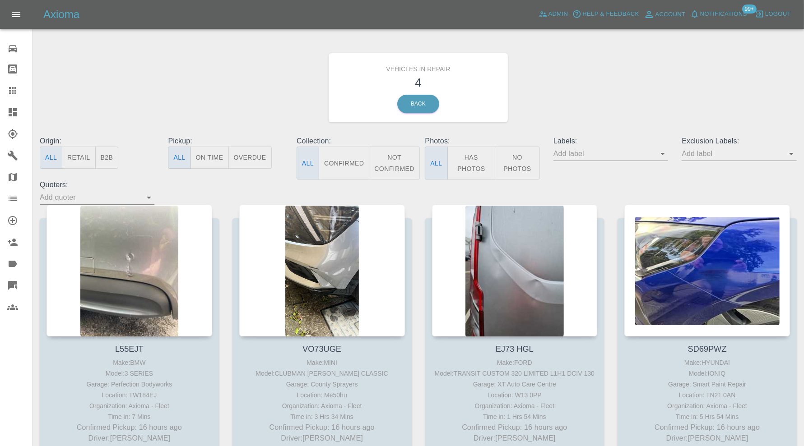
click at [16, 108] on icon at bounding box center [12, 112] width 11 height 11
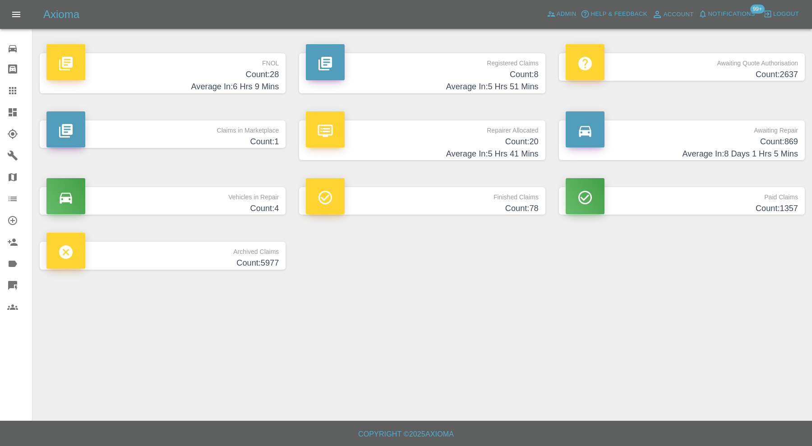
click at [220, 128] on p "Claims in Marketplace" at bounding box center [162, 127] width 232 height 15
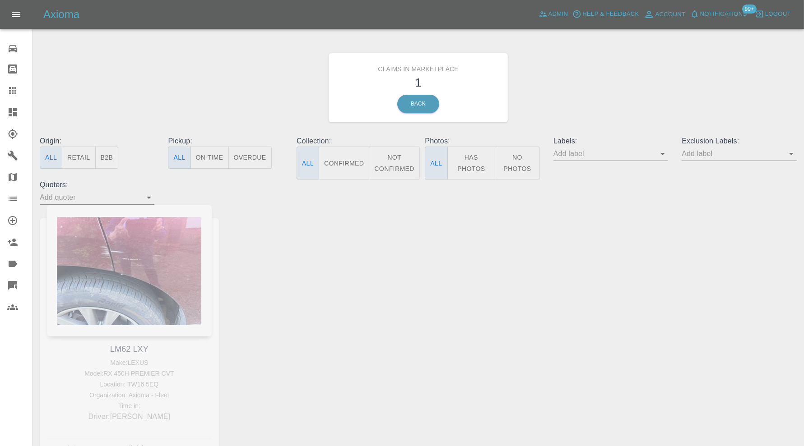
click at [11, 110] on icon at bounding box center [13, 112] width 8 height 8
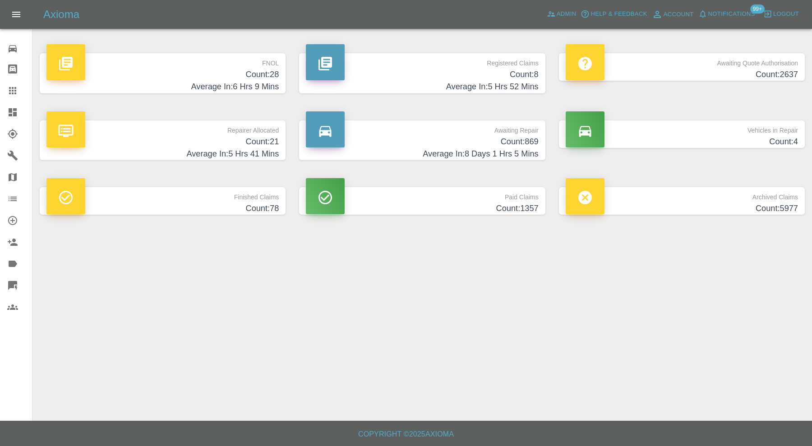
click at [519, 134] on p "Awaiting Repair" at bounding box center [422, 127] width 232 height 15
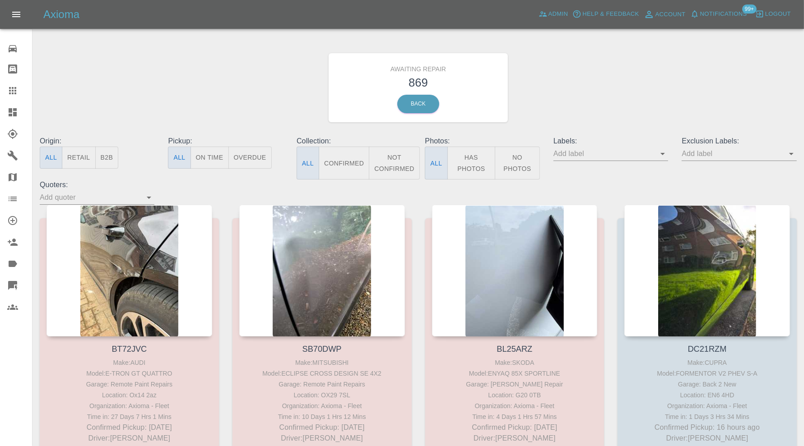
click at [591, 104] on div "Awaiting Repair 869 Back" at bounding box center [418, 88] width 770 height 96
click at [356, 156] on button "Confirmed" at bounding box center [344, 163] width 51 height 33
click at [790, 151] on icon "Open" at bounding box center [791, 153] width 11 height 11
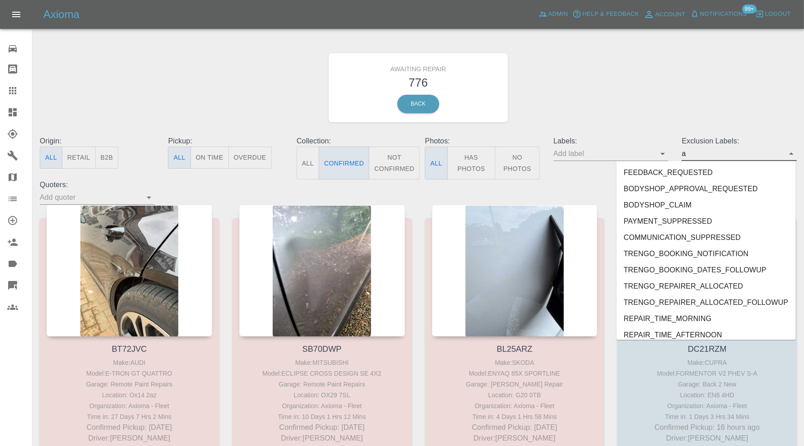
type input "au"
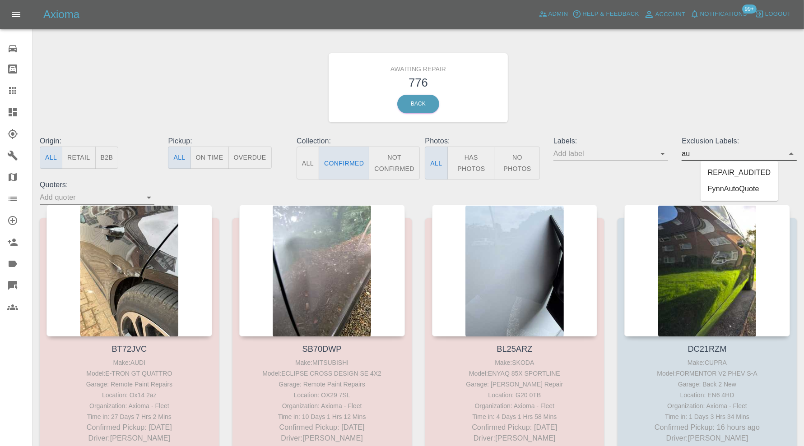
click at [729, 172] on li "REPAIR_AUDITED" at bounding box center [739, 173] width 78 height 16
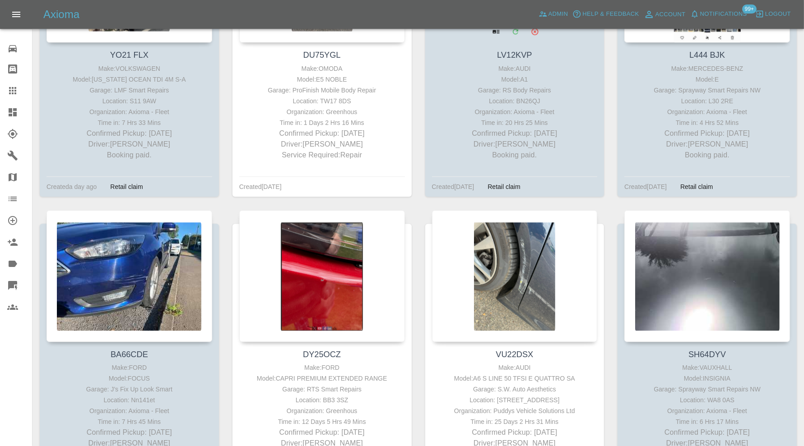
scroll to position [2181, 0]
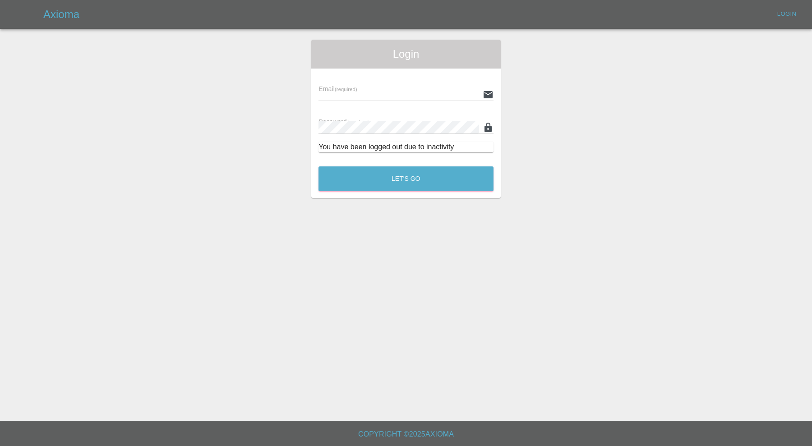
type input "carl.ainsworth@axioma.co.uk"
drag, startPoint x: 151, startPoint y: 135, endPoint x: 353, endPoint y: 180, distance: 207.1
click at [353, 180] on button "Let's Go" at bounding box center [406, 178] width 175 height 25
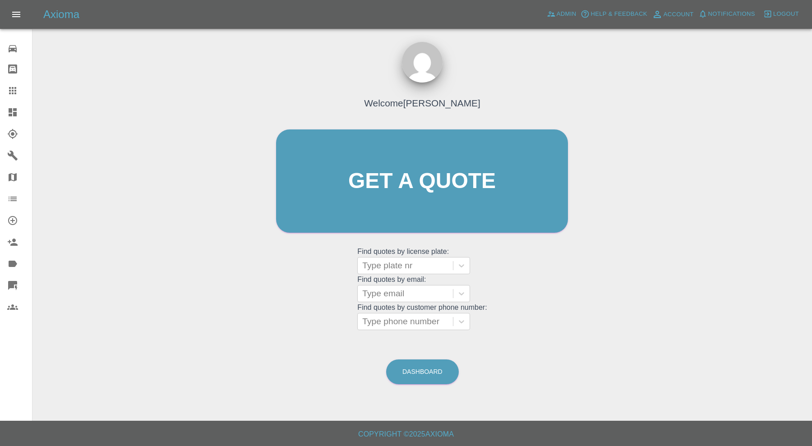
click at [12, 111] on icon at bounding box center [12, 112] width 11 height 11
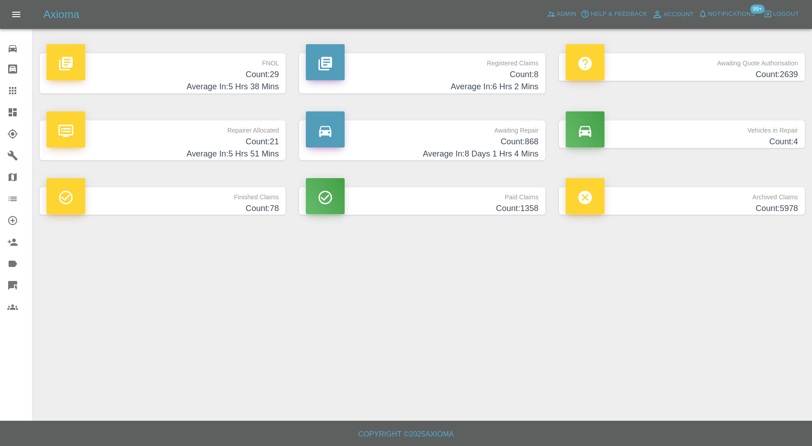
click at [453, 136] on h4 "Count: 868" at bounding box center [422, 142] width 232 height 12
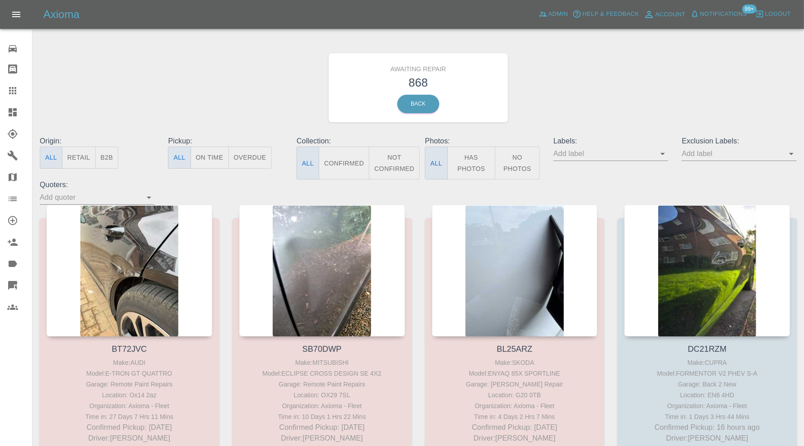
click at [337, 162] on button "Confirmed" at bounding box center [344, 163] width 51 height 33
click at [790, 152] on icon "Open" at bounding box center [791, 153] width 11 height 11
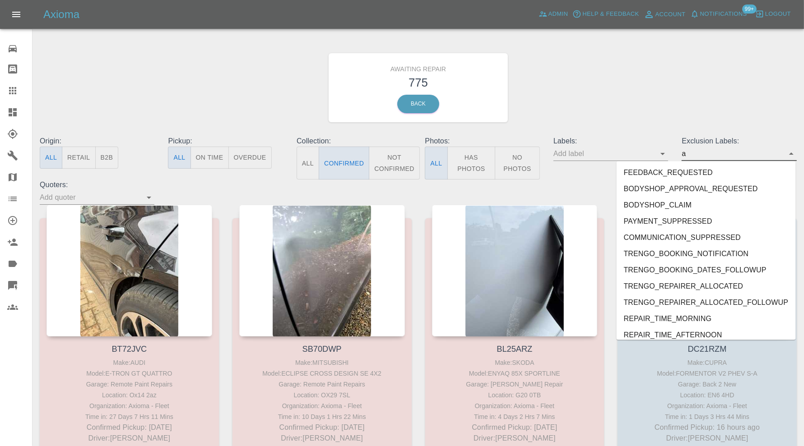
type input "au"
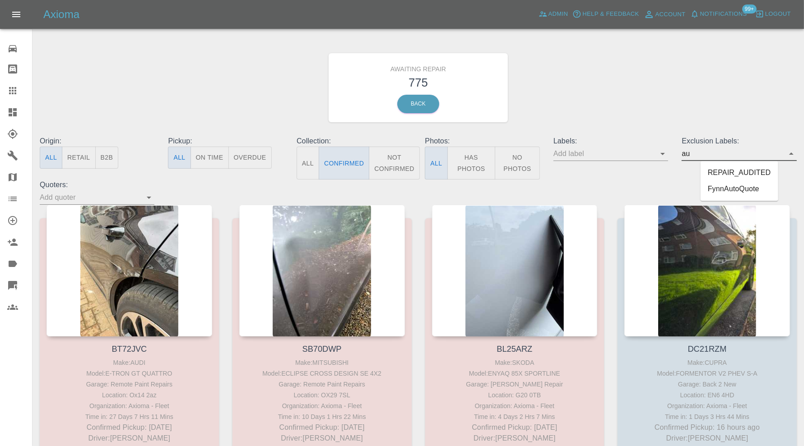
click at [729, 171] on li "REPAIR_AUDITED" at bounding box center [739, 173] width 78 height 16
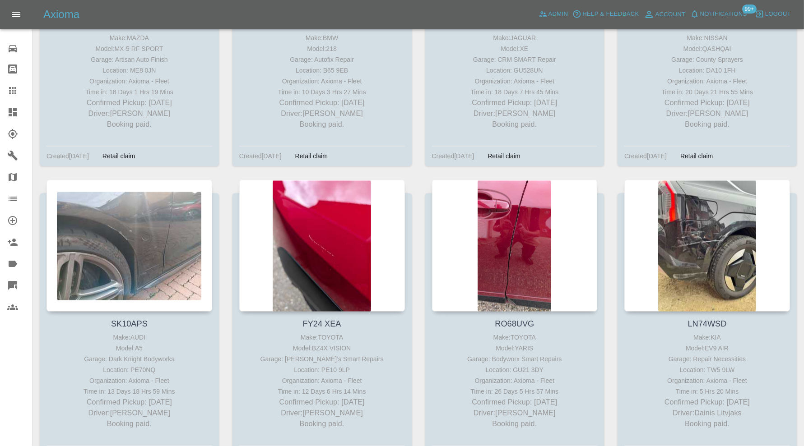
scroll to position [4930, 0]
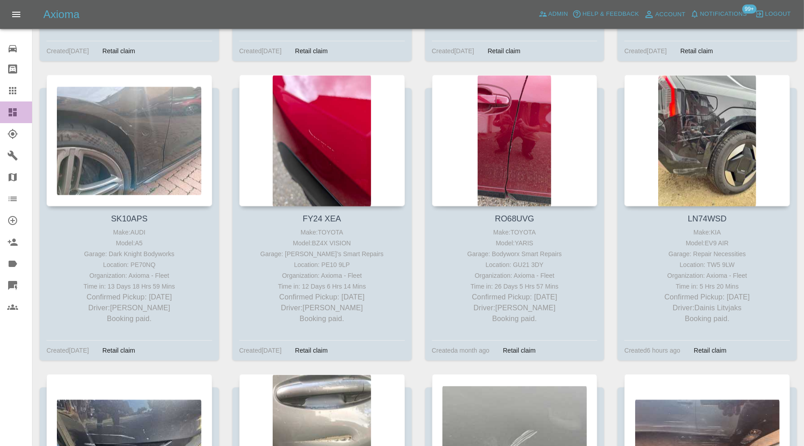
click at [9, 116] on icon at bounding box center [13, 112] width 8 height 8
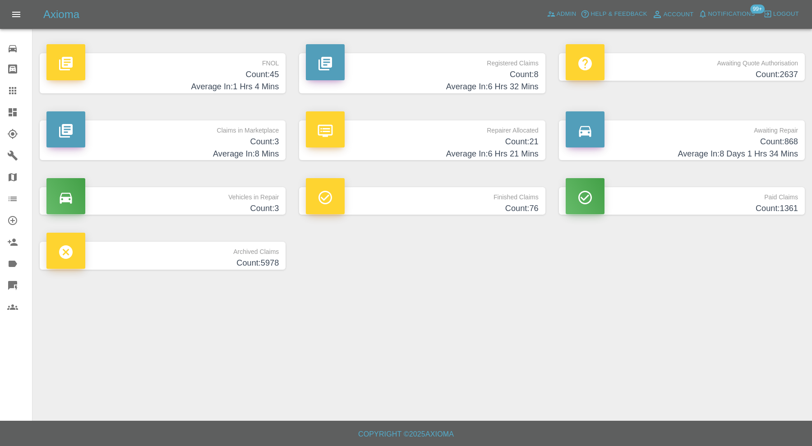
click at [215, 146] on h4 "Count: 3" at bounding box center [162, 142] width 232 height 12
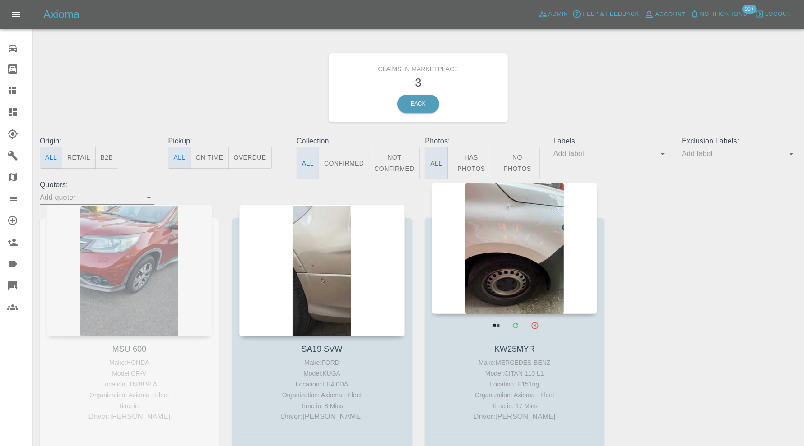
click at [505, 252] on div at bounding box center [515, 248] width 166 height 132
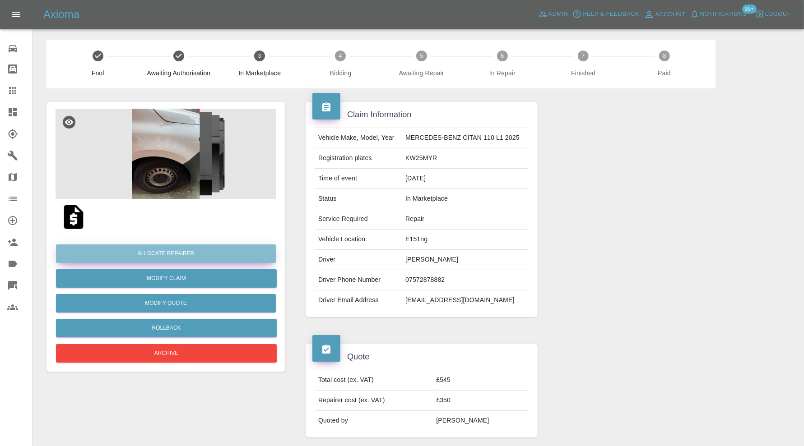
click at [237, 246] on button "Allocate Repairer" at bounding box center [166, 254] width 220 height 18
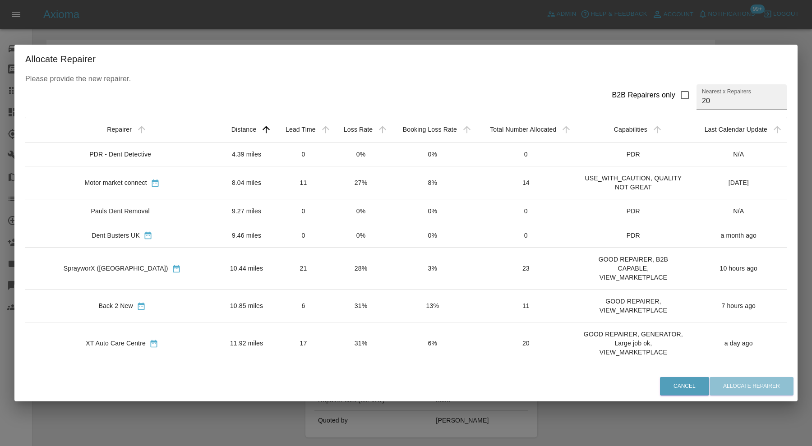
click at [143, 262] on td "SprayworX (Kent)" at bounding box center [122, 269] width 194 height 42
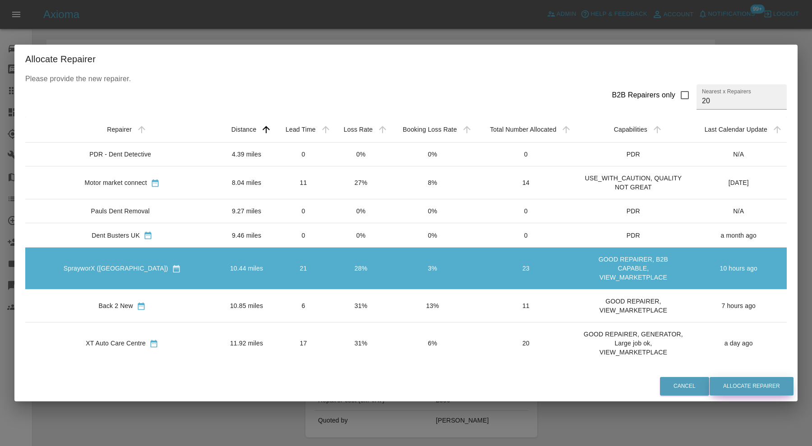
click at [730, 381] on button "Allocate Repairer" at bounding box center [752, 386] width 84 height 18
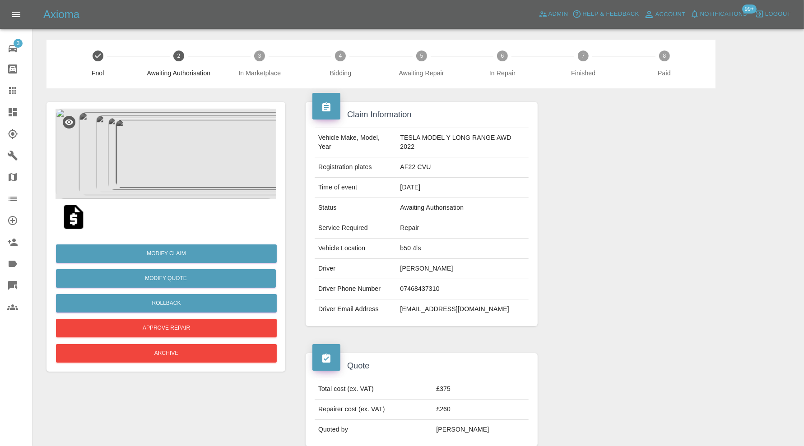
click at [163, 163] on img at bounding box center [165, 154] width 221 height 90
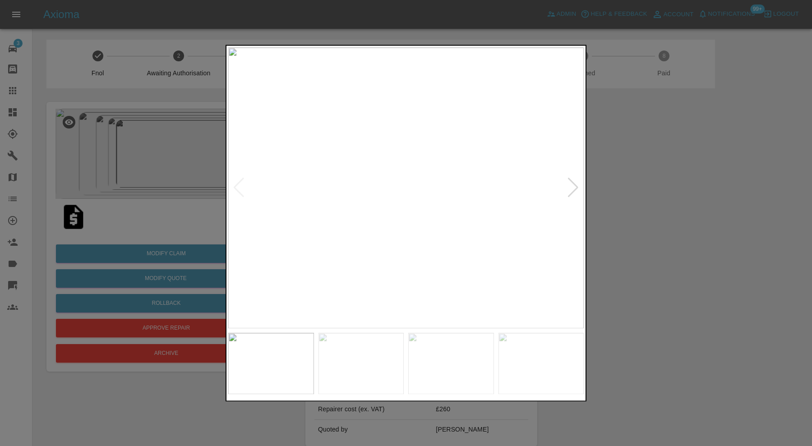
click at [574, 188] on div at bounding box center [573, 188] width 12 height 20
click at [555, 197] on img at bounding box center [406, 187] width 356 height 281
click at [568, 187] on div at bounding box center [573, 188] width 12 height 20
click at [573, 186] on div at bounding box center [573, 188] width 12 height 20
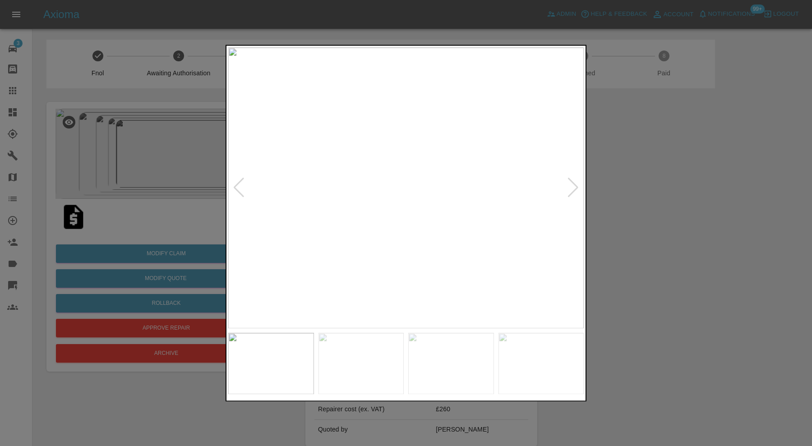
click at [573, 186] on div at bounding box center [573, 188] width 12 height 20
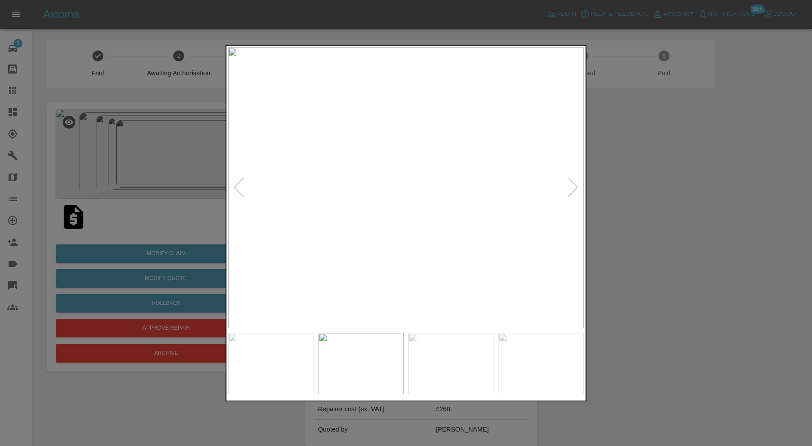
click at [573, 186] on div at bounding box center [573, 188] width 12 height 20
click at [573, 186] on img at bounding box center [406, 187] width 356 height 281
click at [663, 190] on div at bounding box center [406, 223] width 812 height 446
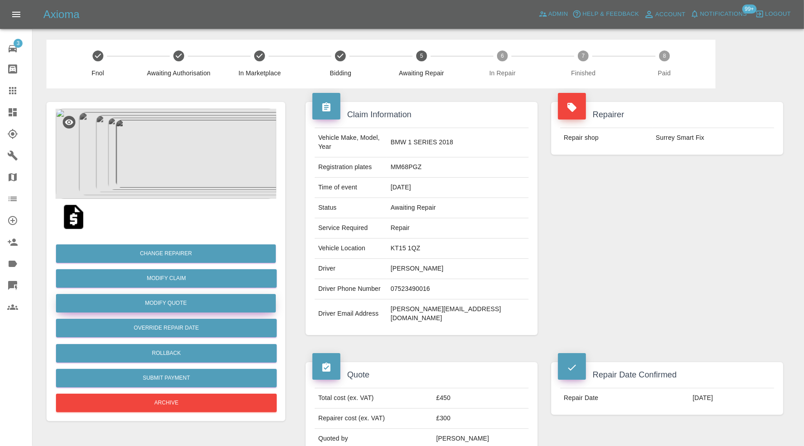
click at [175, 302] on button "Modify Quote" at bounding box center [166, 303] width 220 height 18
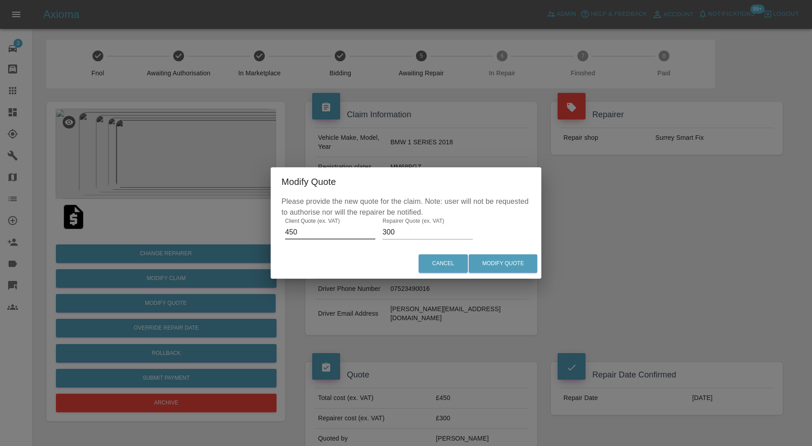
drag, startPoint x: 321, startPoint y: 229, endPoint x: 265, endPoint y: 232, distance: 56.0
click at [265, 232] on div "Modify Quote Please provide the new quote for the claim. Note: user will not be…" at bounding box center [406, 223] width 812 height 446
type input "575"
drag, startPoint x: 418, startPoint y: 233, endPoint x: 373, endPoint y: 236, distance: 45.2
click at [373, 236] on div "Please provide the new quote for the claim. Note: user will not be requested to…" at bounding box center [406, 222] width 271 height 52
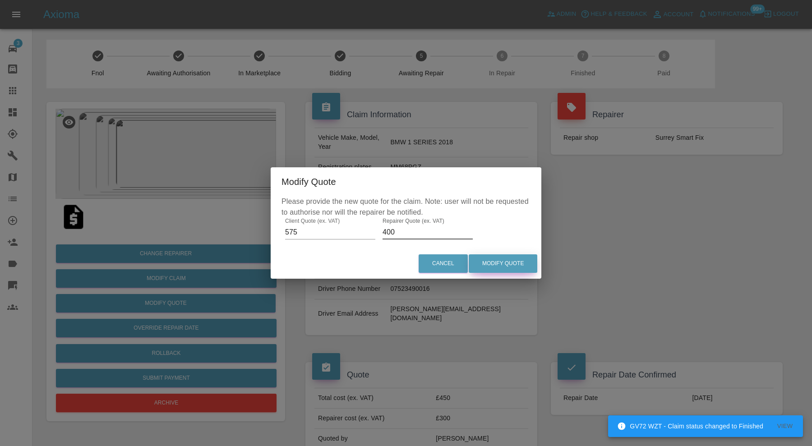
type input "400"
click at [523, 267] on button "Modify Quote" at bounding box center [503, 263] width 69 height 18
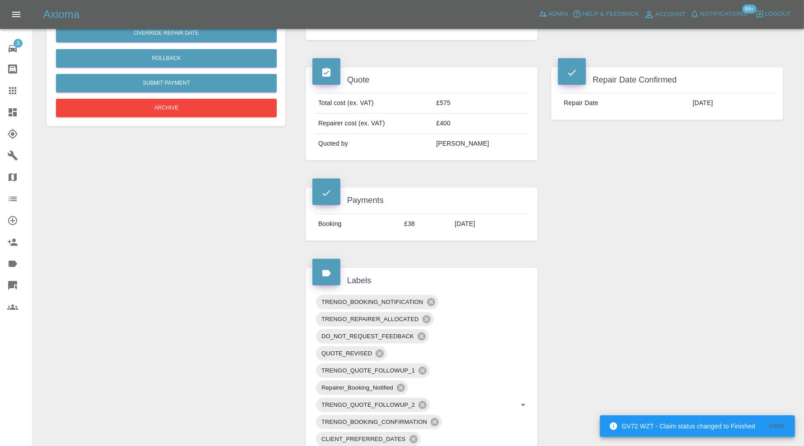
scroll to position [526, 0]
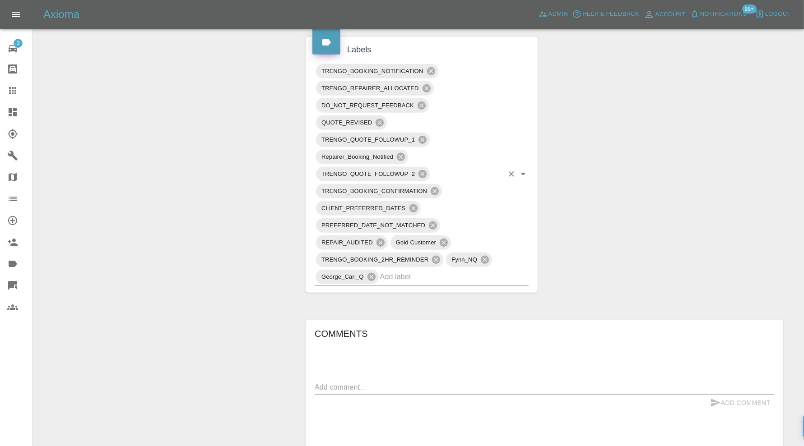
click at [467, 270] on input "text" at bounding box center [441, 277] width 123 height 14
type input "price"
click at [397, 274] on li "PRICE_UPDATED" at bounding box center [421, 277] width 214 height 16
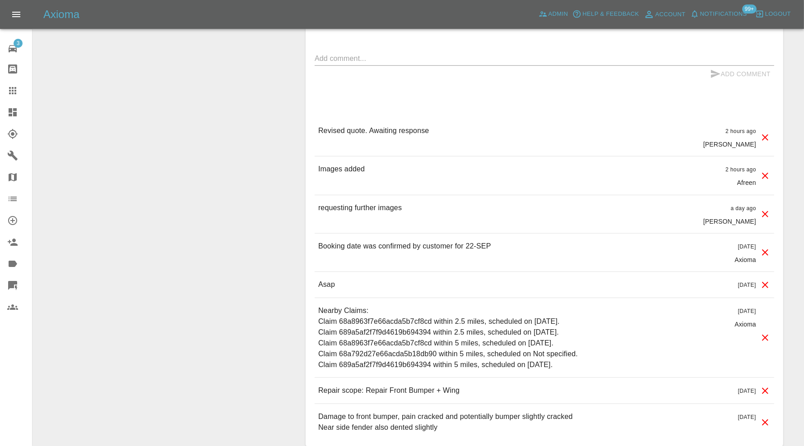
scroll to position [907, 0]
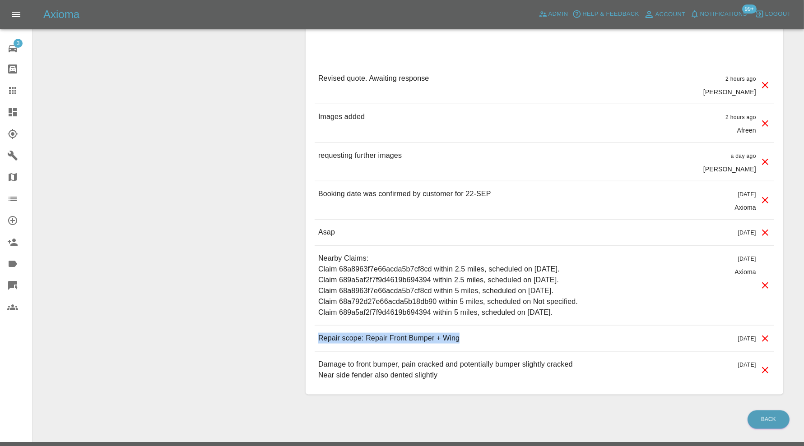
drag, startPoint x: 487, startPoint y: 324, endPoint x: 319, endPoint y: 322, distance: 167.9
click at [319, 326] on div "Repair scope: Repair Front Bumper + Wing [DATE]" at bounding box center [543, 339] width 459 height 26
copy p "Repair scope: Repair Front Bumper + Wing"
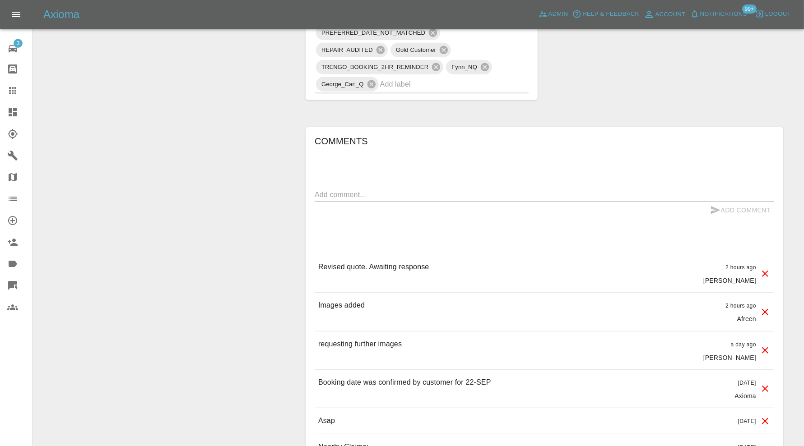
scroll to position [682, 0]
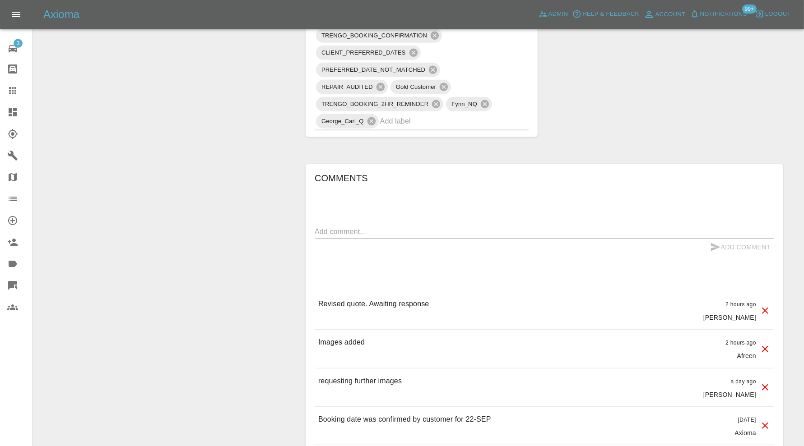
click at [377, 226] on textarea at bounding box center [543, 231] width 459 height 10
paste textarea "Repair scope: Repair Front Bumper + Wing"
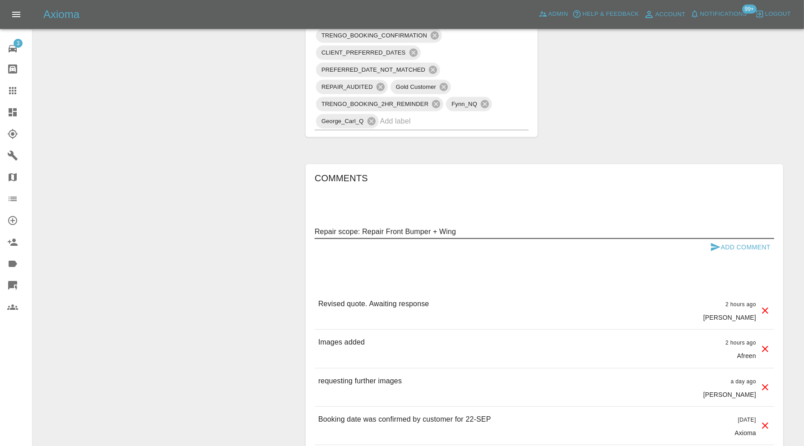
drag, startPoint x: 462, startPoint y: 211, endPoint x: 432, endPoint y: 209, distance: 29.4
click at [432, 226] on textarea "Repair scope: Repair Front Bumper + Wing" at bounding box center [543, 231] width 459 height 10
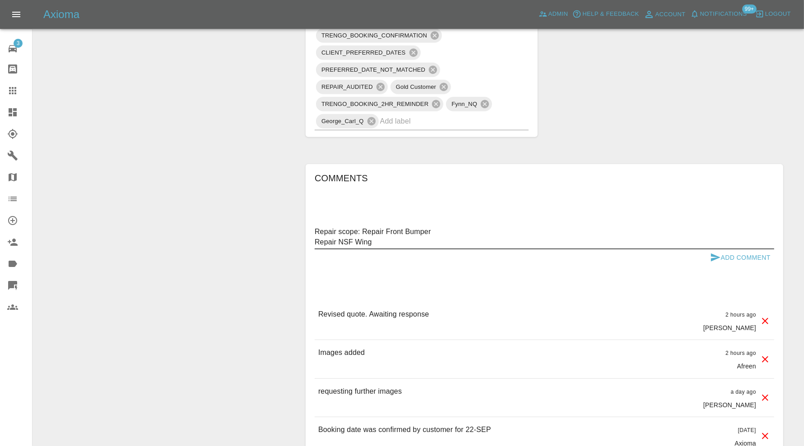
type textarea "Repair scope: Repair Front Bumper Repair NSF Wing"
click at [722, 250] on button "Add Comment" at bounding box center [740, 258] width 68 height 17
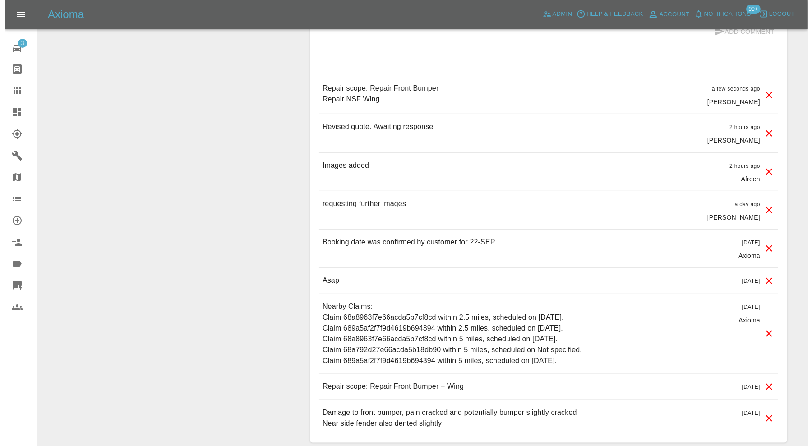
scroll to position [946, 0]
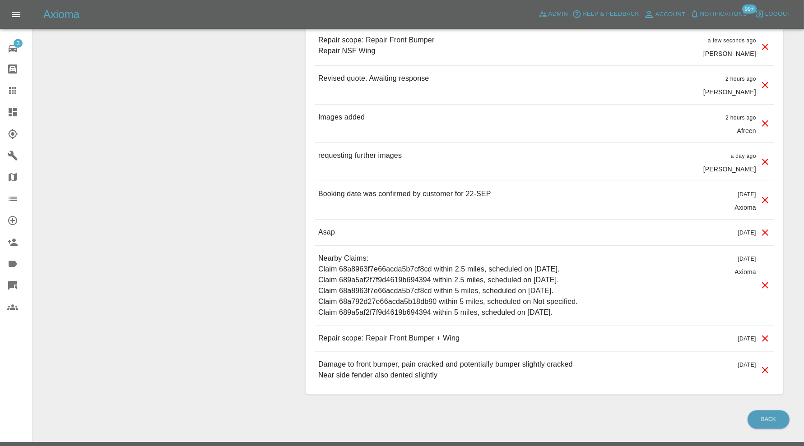
click at [767, 333] on icon at bounding box center [764, 338] width 11 height 11
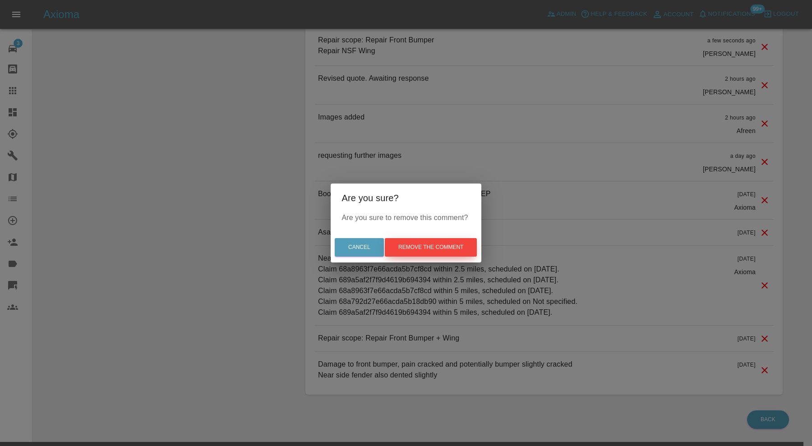
click at [462, 245] on button "Remove the comment" at bounding box center [431, 247] width 92 height 18
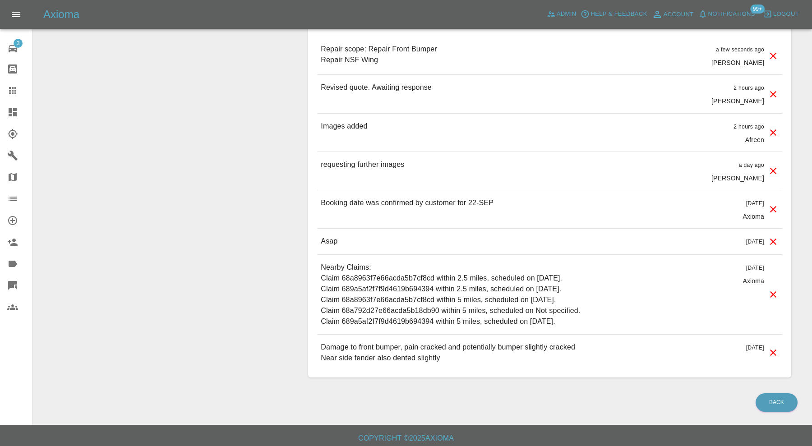
scroll to position [902, 0]
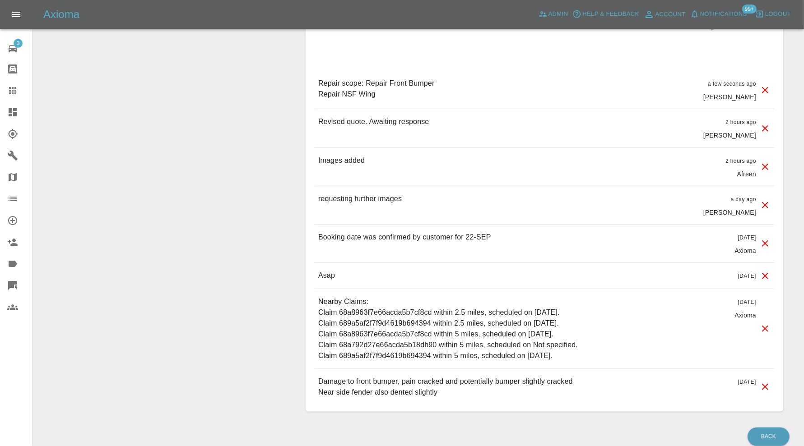
click at [765, 123] on icon at bounding box center [764, 128] width 11 height 11
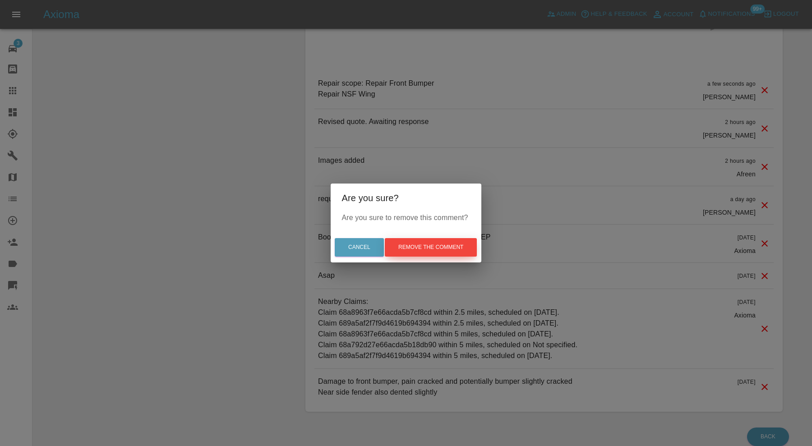
click at [430, 244] on button "Remove the comment" at bounding box center [431, 247] width 92 height 18
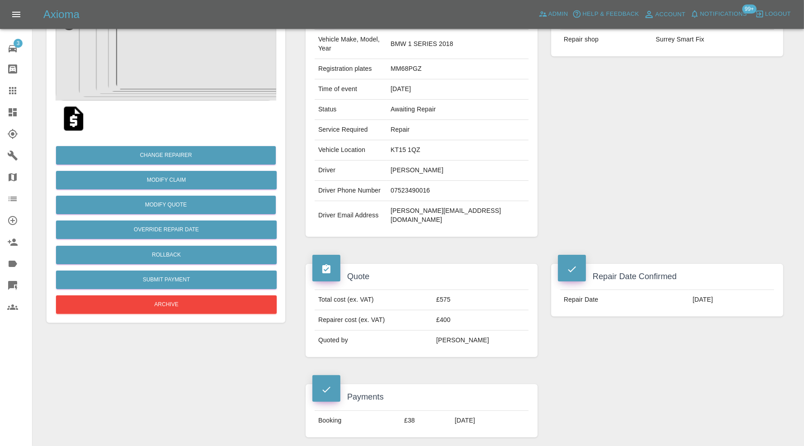
scroll to position [0, 0]
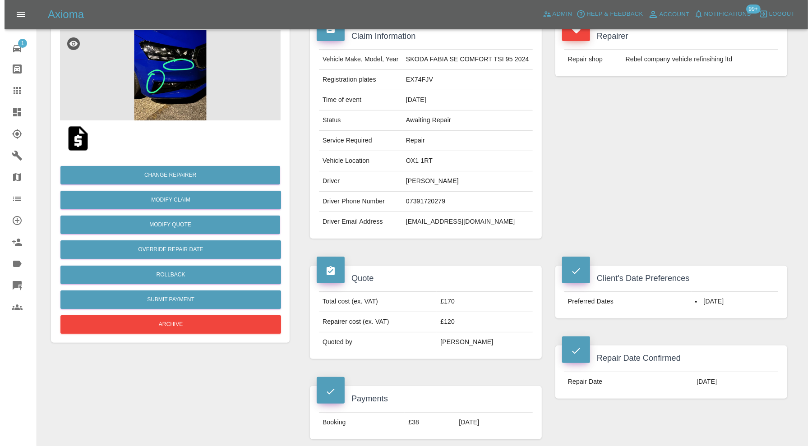
scroll to position [75, 0]
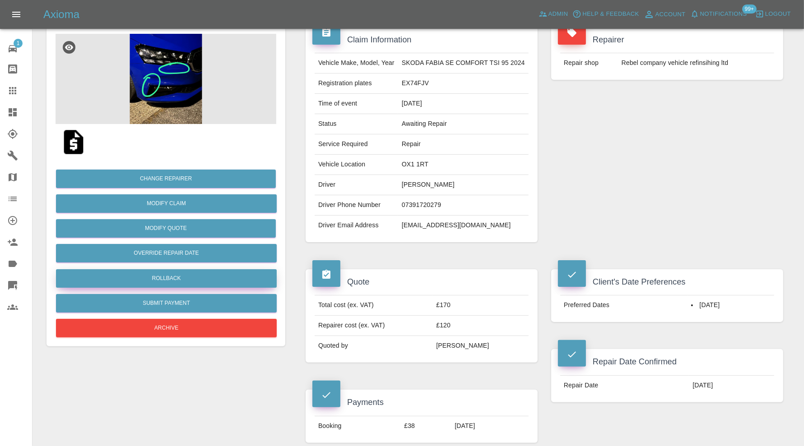
click at [210, 277] on button "Rollback" at bounding box center [166, 278] width 221 height 18
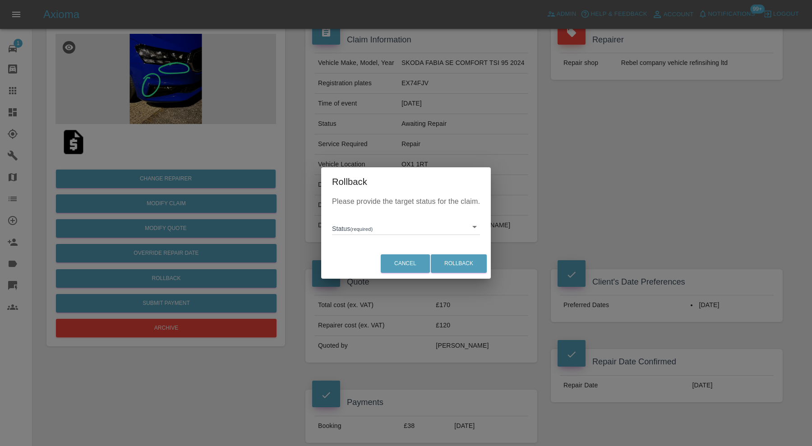
click at [438, 238] on div "Please provide the target status for the claim. Status (required) ​" at bounding box center [406, 222] width 170 height 52
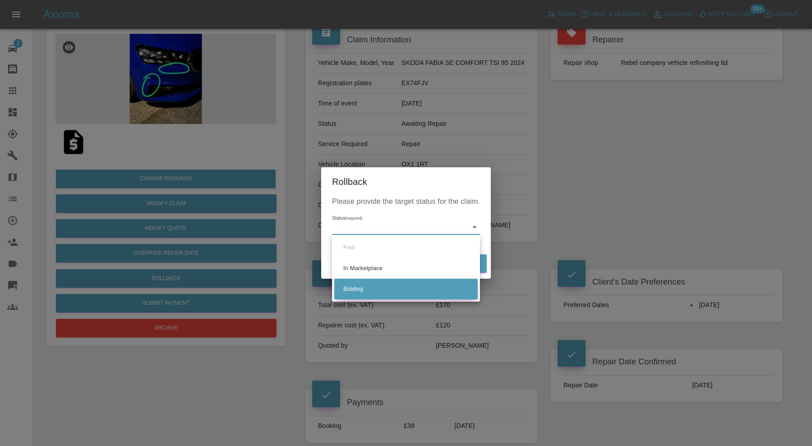
click at [364, 285] on li "Bidding" at bounding box center [405, 289] width 143 height 21
type input "bidding"
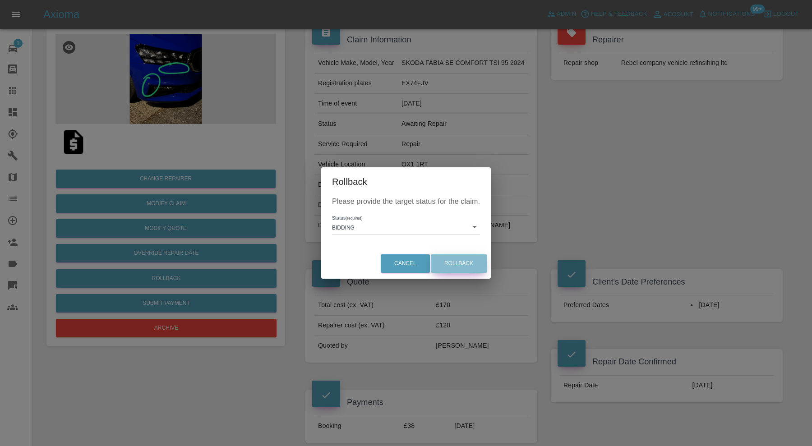
click at [448, 264] on button "Rollback" at bounding box center [459, 263] width 56 height 18
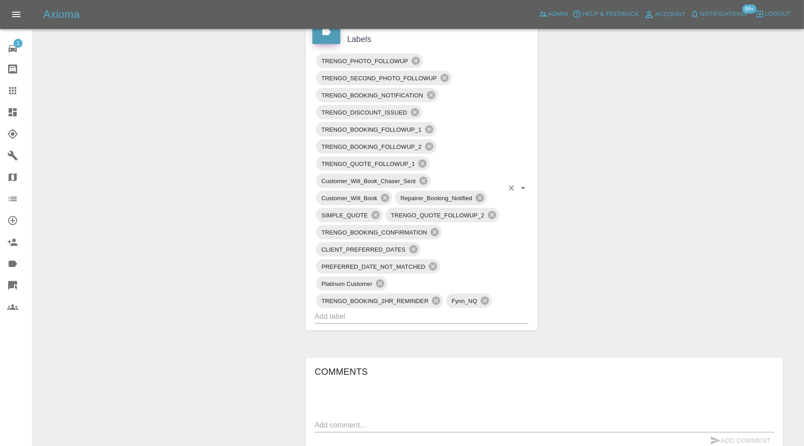
scroll to position [451, 0]
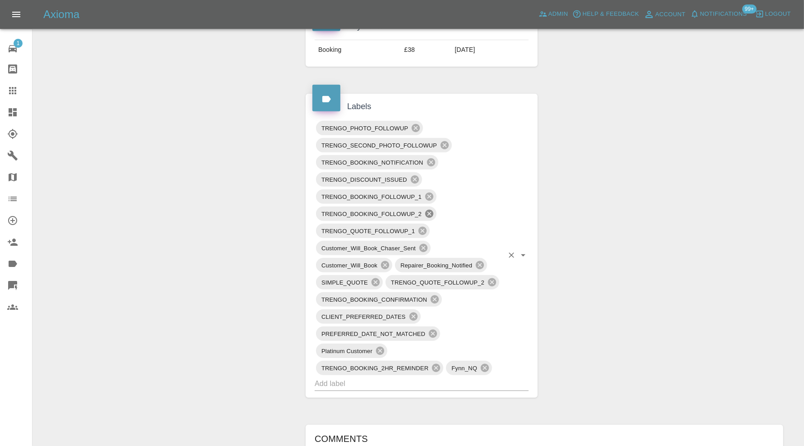
click at [430, 210] on icon at bounding box center [429, 214] width 10 height 10
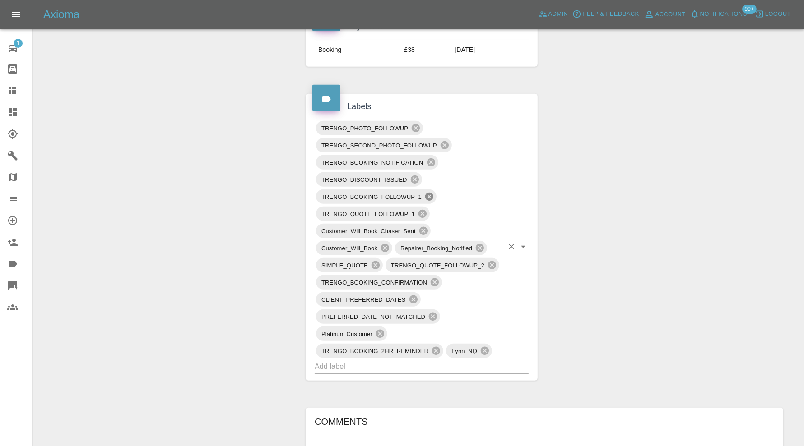
click at [430, 192] on icon at bounding box center [429, 197] width 10 height 10
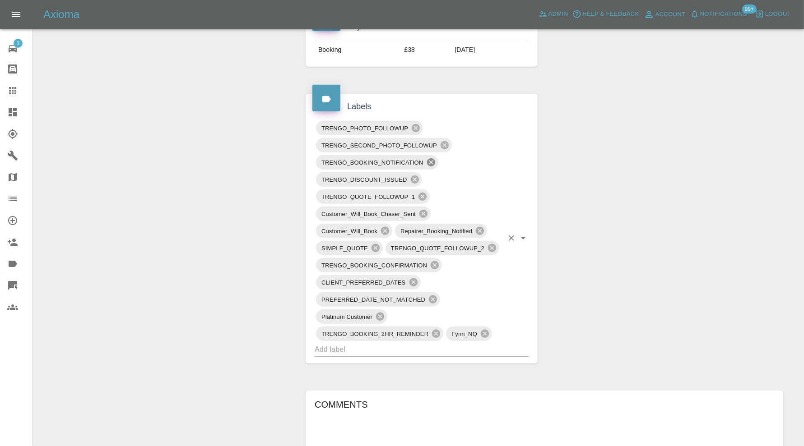
click at [430, 160] on icon at bounding box center [431, 162] width 10 height 10
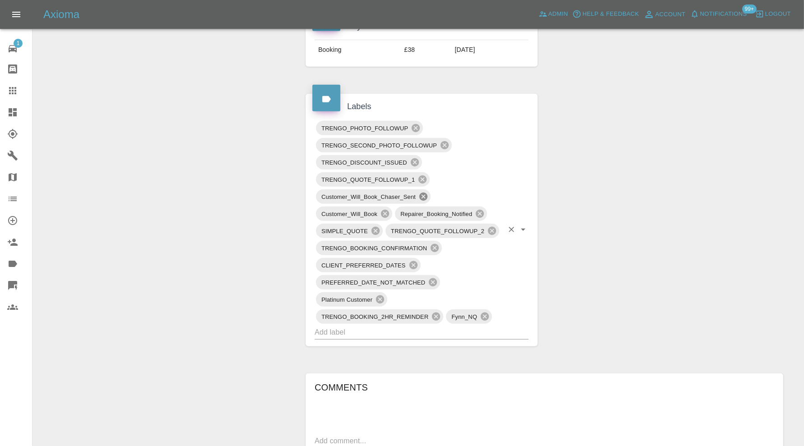
click at [422, 194] on icon at bounding box center [423, 197] width 8 height 8
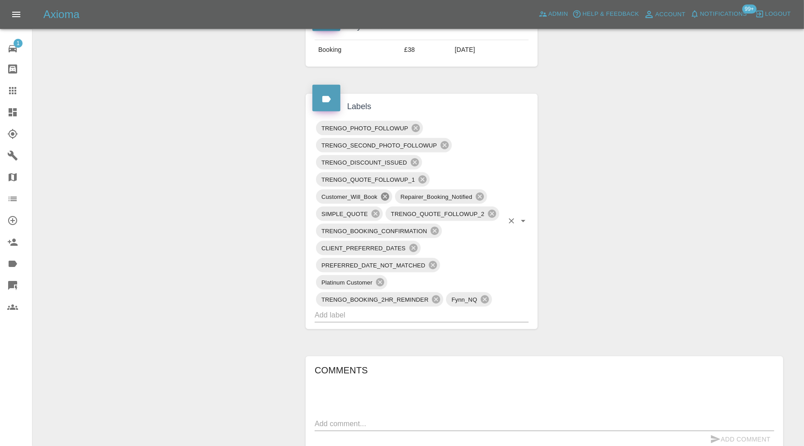
click at [385, 192] on icon at bounding box center [385, 197] width 10 height 10
click at [403, 193] on icon at bounding box center [401, 197] width 8 height 8
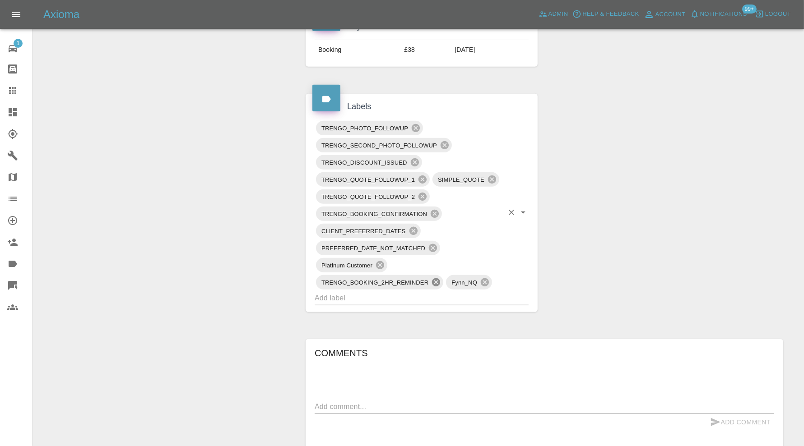
click at [434, 280] on icon at bounding box center [436, 282] width 8 height 8
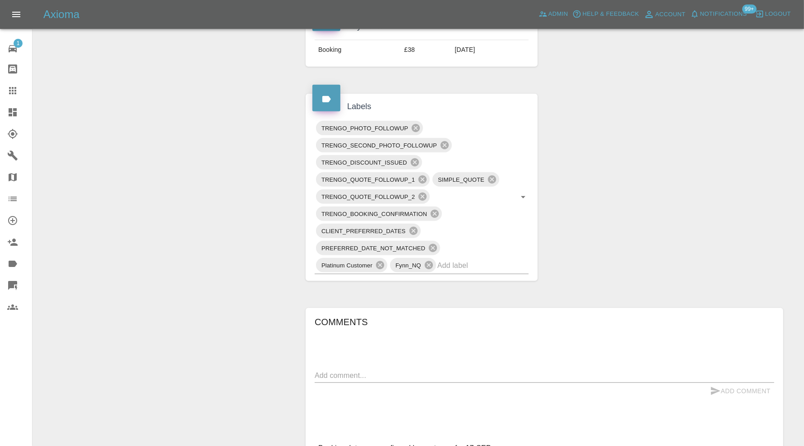
scroll to position [0, 0]
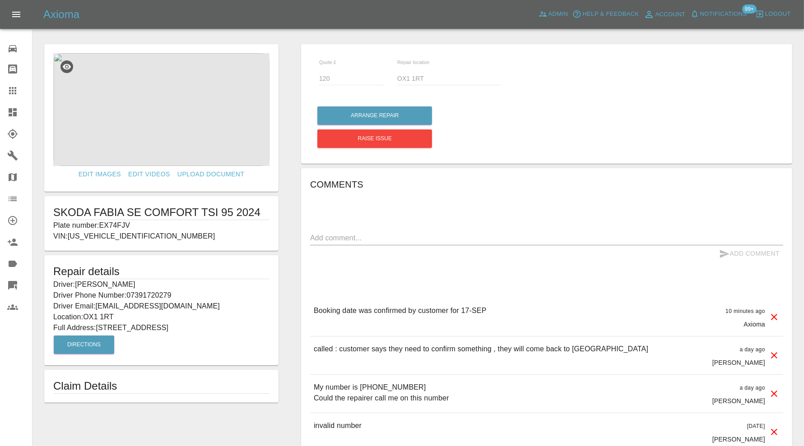
click at [412, 241] on textarea at bounding box center [546, 238] width 473 height 10
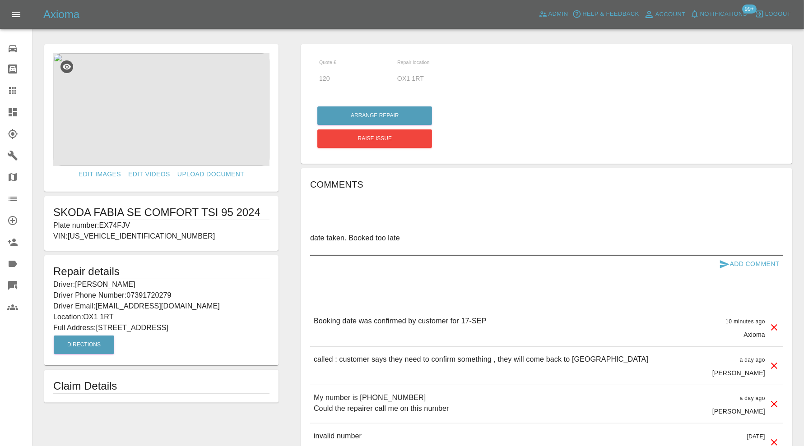
type textarea "date taken. Booked too late"
click at [754, 265] on button "Add Comment" at bounding box center [749, 264] width 68 height 17
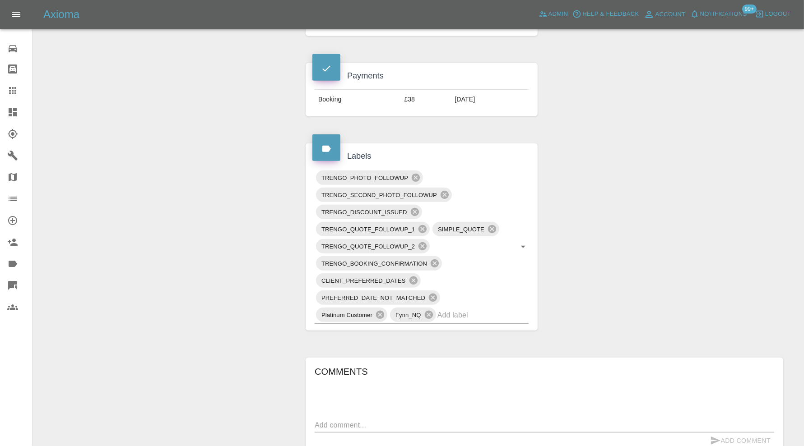
scroll to position [376, 0]
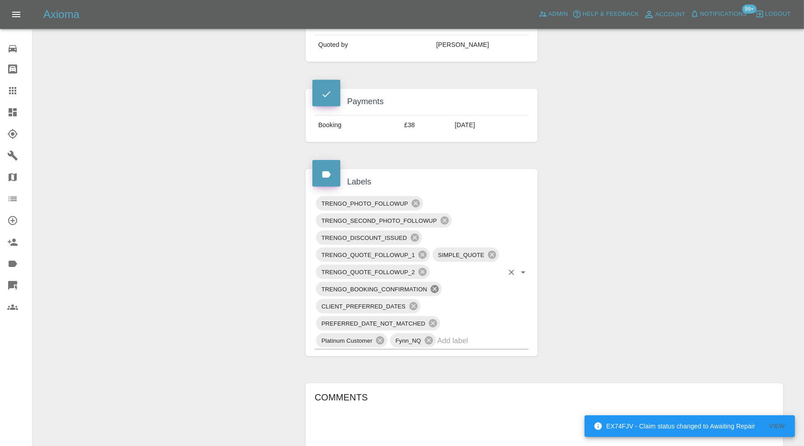
click at [436, 285] on icon at bounding box center [435, 289] width 10 height 10
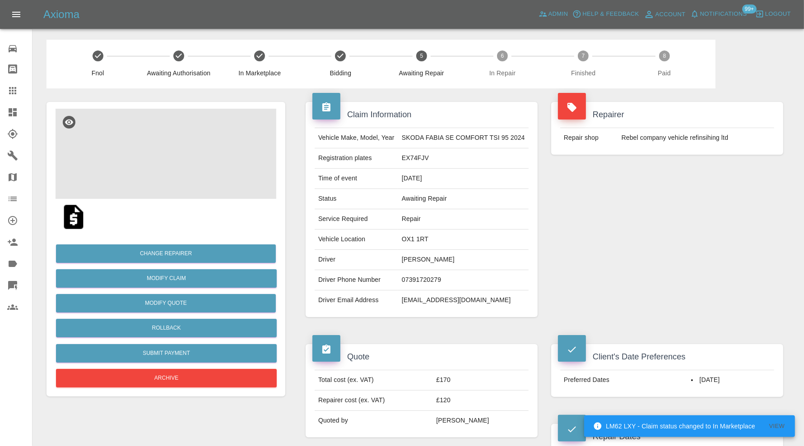
scroll to position [526, 0]
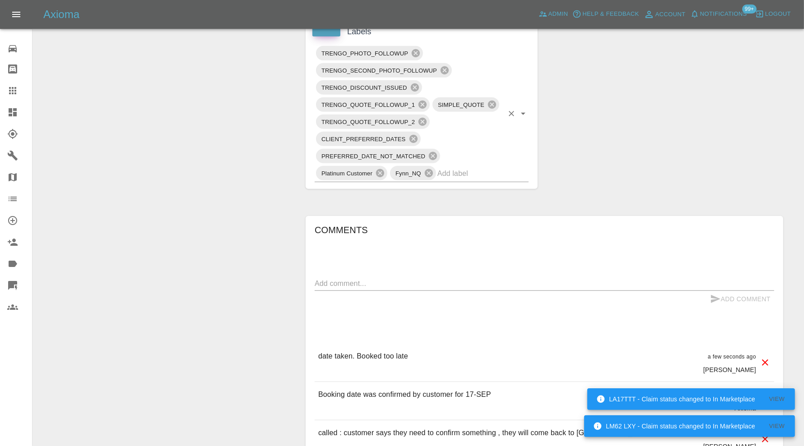
click at [474, 172] on input "text" at bounding box center [470, 173] width 66 height 14
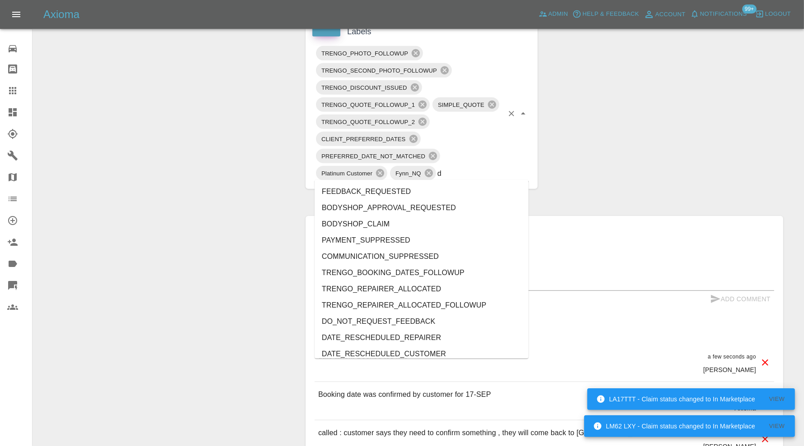
type input "do"
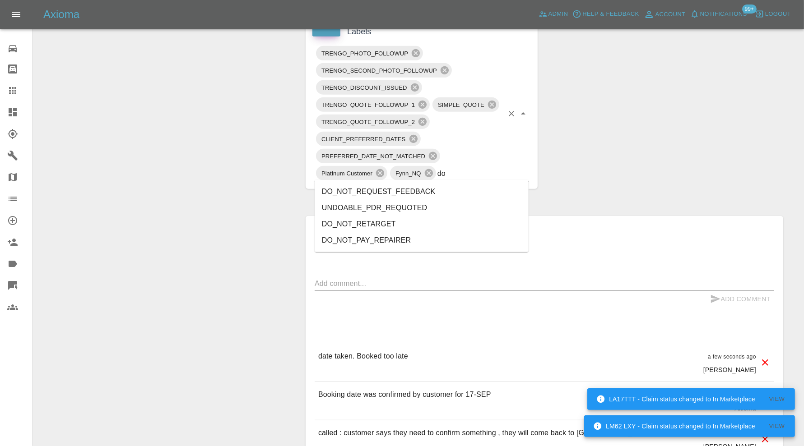
click at [432, 186] on li "DO_NOT_REQUEST_FEEDBACK" at bounding box center [421, 192] width 214 height 16
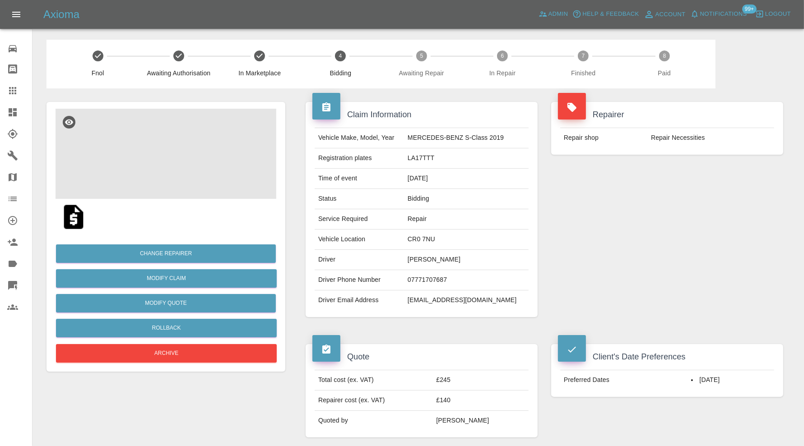
click at [160, 140] on img at bounding box center [165, 154] width 221 height 90
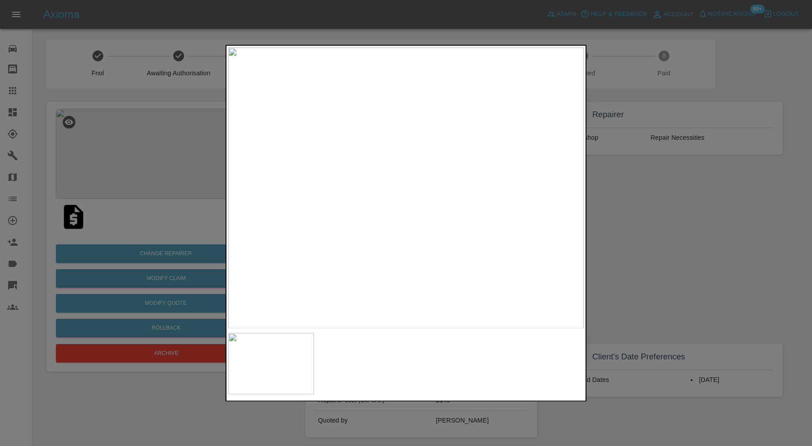
click at [643, 193] on div at bounding box center [406, 223] width 812 height 446
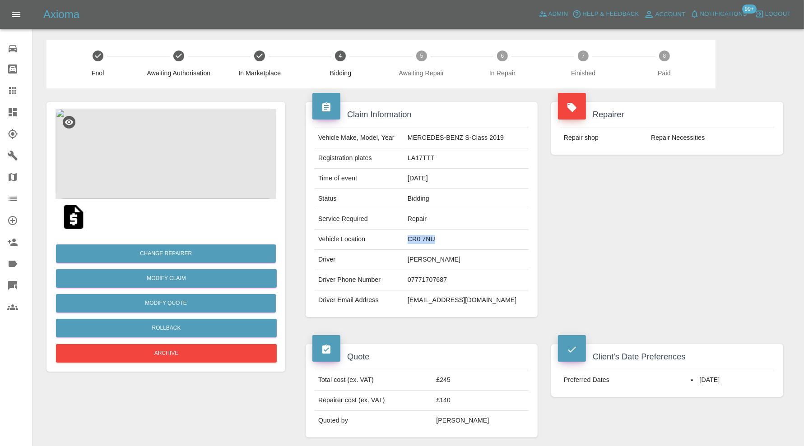
drag, startPoint x: 451, startPoint y: 239, endPoint x: 406, endPoint y: 240, distance: 45.1
click at [406, 240] on tr "Vehicle Location CR0 7NU" at bounding box center [421, 240] width 214 height 20
copy tr "CR0 7NU"
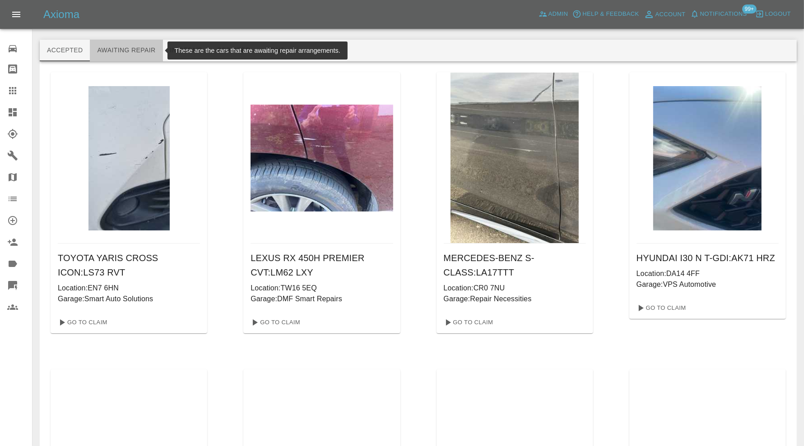
click at [134, 52] on button "Awaiting Repair" at bounding box center [126, 51] width 73 height 22
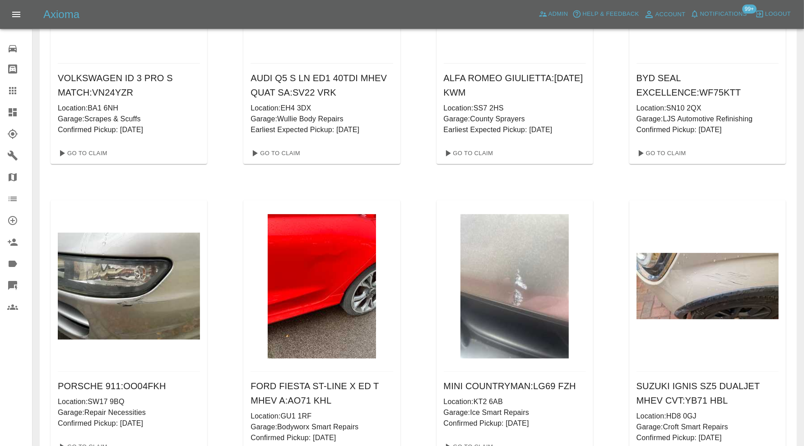
scroll to position [689, 0]
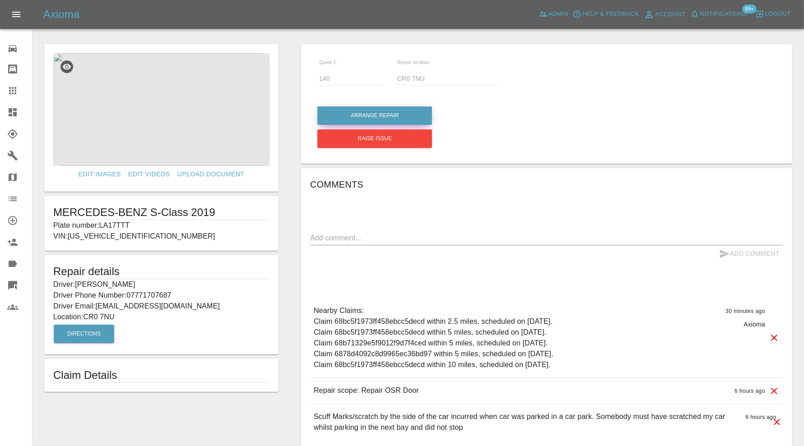
click at [387, 114] on button "Arrange Repair" at bounding box center [374, 115] width 115 height 18
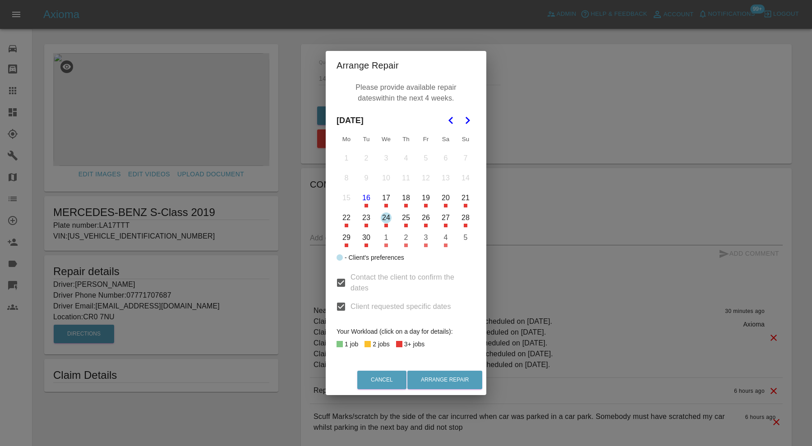
click at [407, 240] on button "2" at bounding box center [406, 237] width 19 height 19
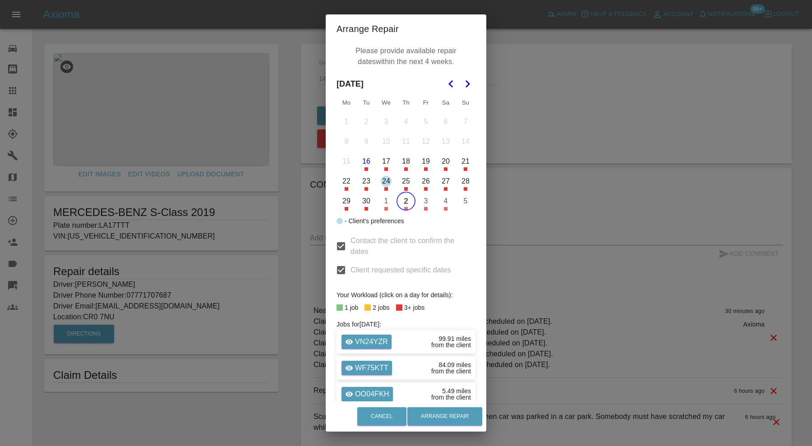
click at [462, 80] on icon "Go to the Next Month" at bounding box center [467, 84] width 11 height 11
click at [346, 142] on button "6" at bounding box center [346, 141] width 19 height 19
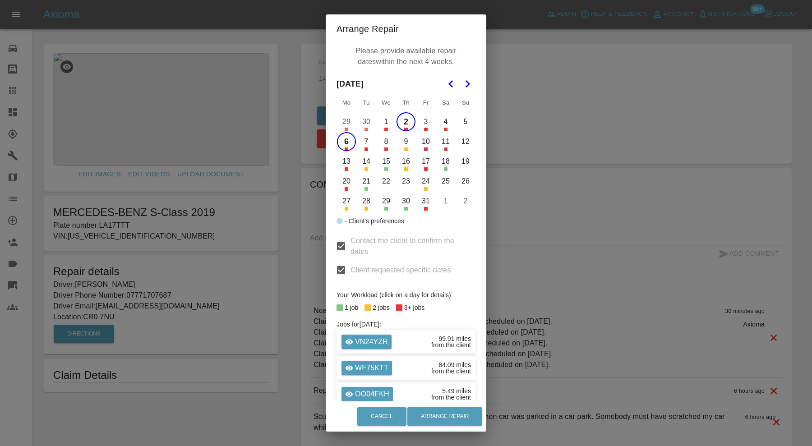
click at [362, 143] on button "7" at bounding box center [366, 141] width 19 height 19
click at [384, 144] on button "8" at bounding box center [386, 141] width 19 height 19
click at [404, 144] on button "9" at bounding box center [406, 141] width 19 height 19
click at [472, 418] on button "Arrange Repair" at bounding box center [444, 416] width 75 height 18
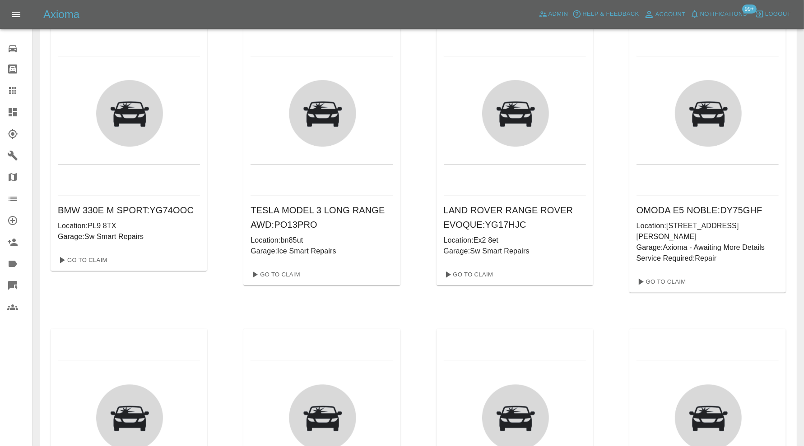
scroll to position [358, 0]
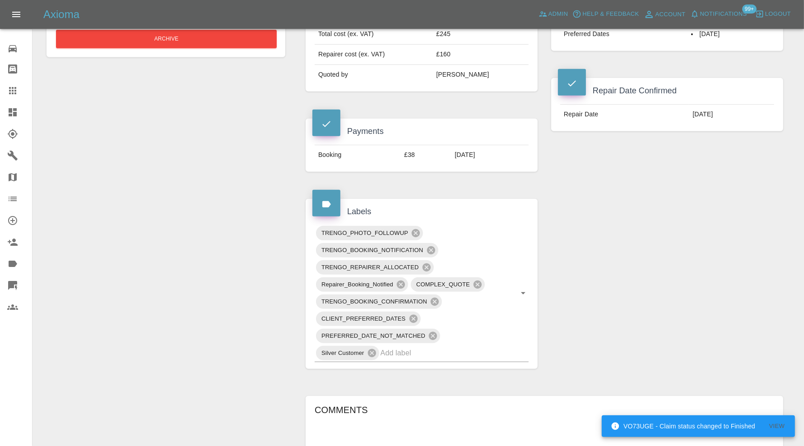
scroll to position [350, 0]
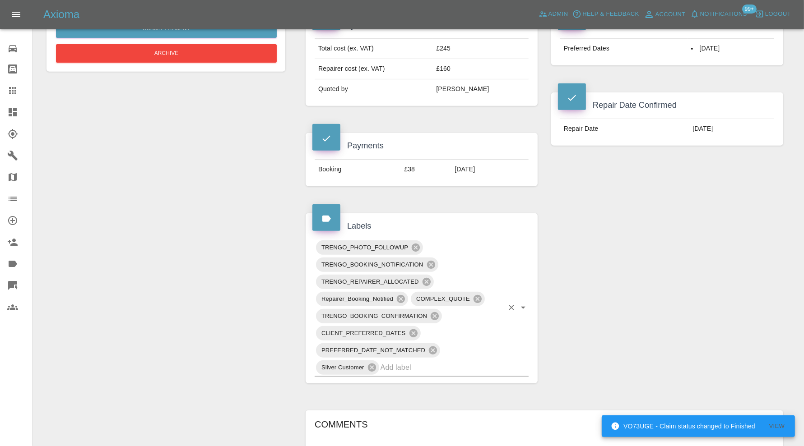
click at [459, 362] on input "text" at bounding box center [441, 368] width 123 height 14
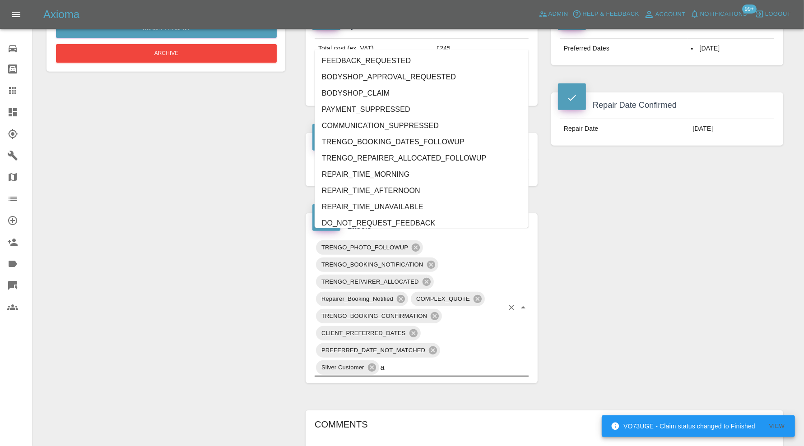
type input "au"
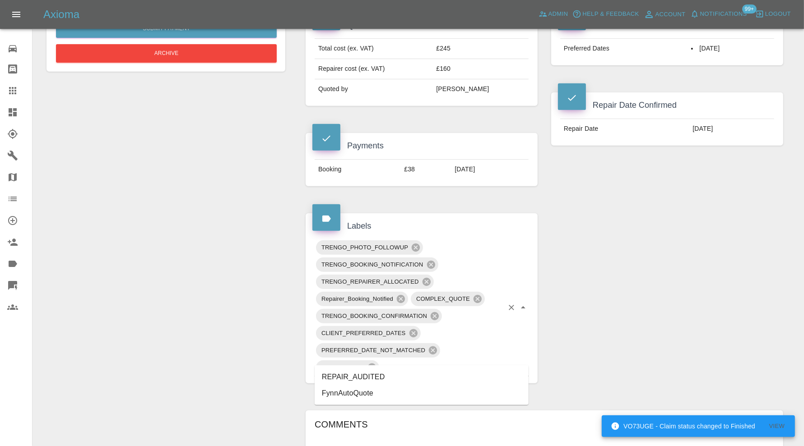
click at [356, 381] on li "REPAIR_AUDITED" at bounding box center [421, 377] width 214 height 16
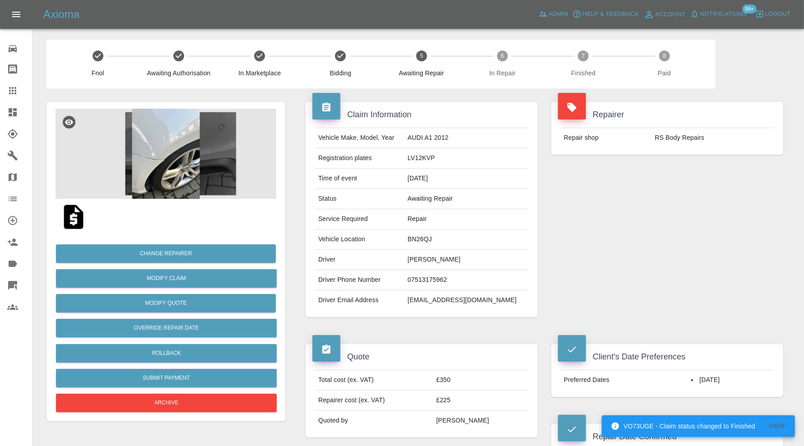
click at [180, 136] on img at bounding box center [165, 154] width 221 height 90
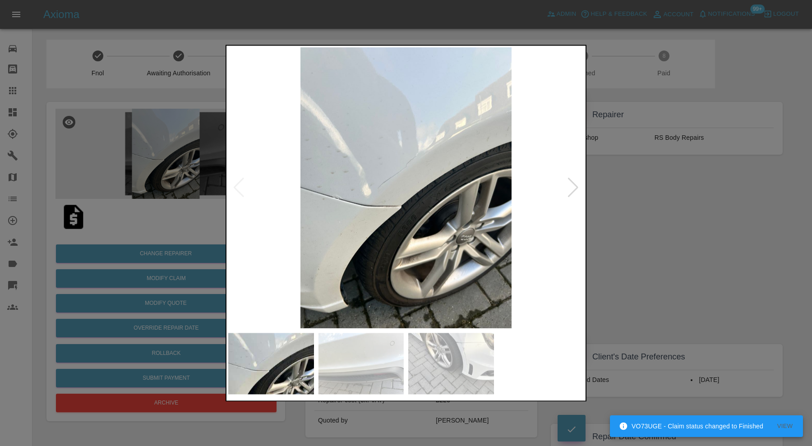
click at [570, 183] on div at bounding box center [573, 188] width 12 height 20
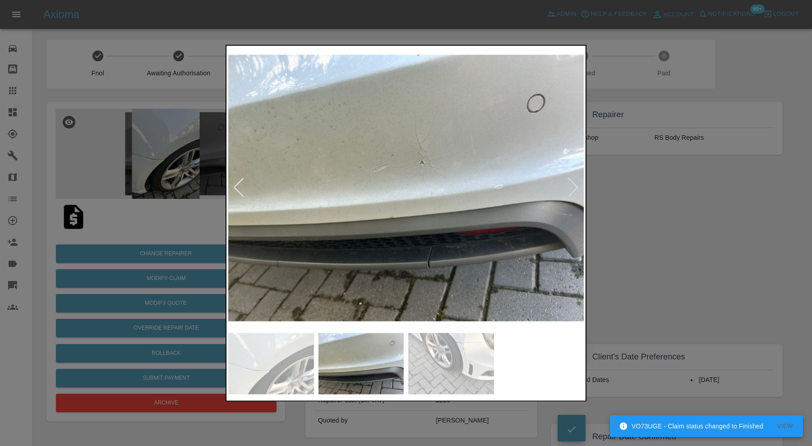
click at [570, 183] on div at bounding box center [573, 188] width 12 height 20
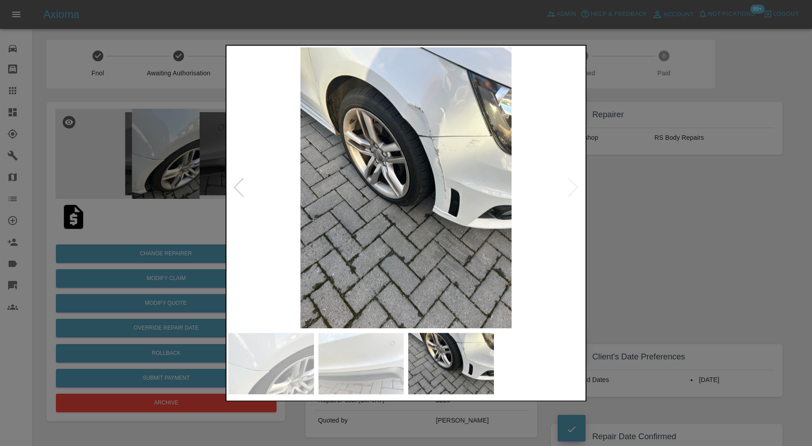
click at [570, 183] on img at bounding box center [406, 187] width 356 height 281
click at [240, 182] on div at bounding box center [239, 188] width 12 height 20
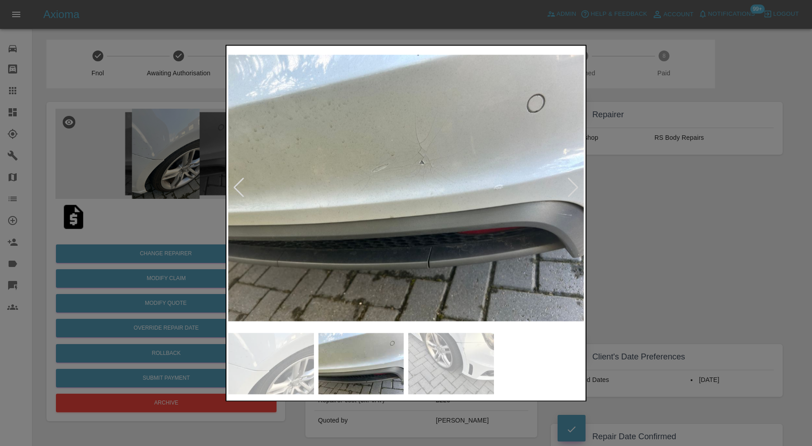
click at [240, 183] on div at bounding box center [239, 188] width 12 height 20
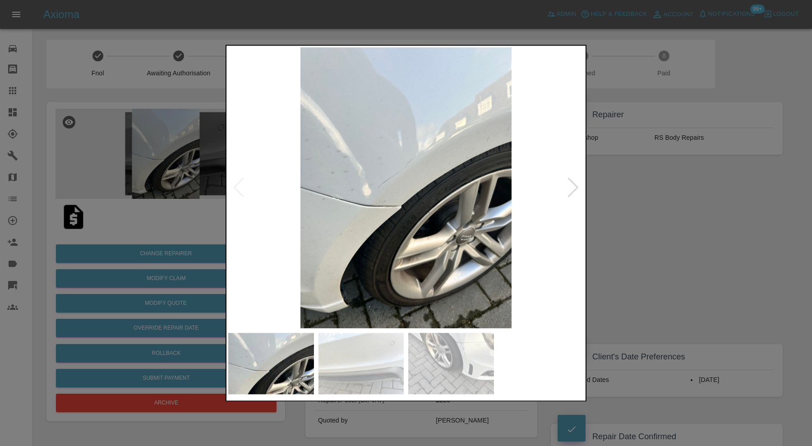
click at [240, 183] on img at bounding box center [406, 187] width 356 height 281
click at [601, 200] on div at bounding box center [406, 223] width 812 height 446
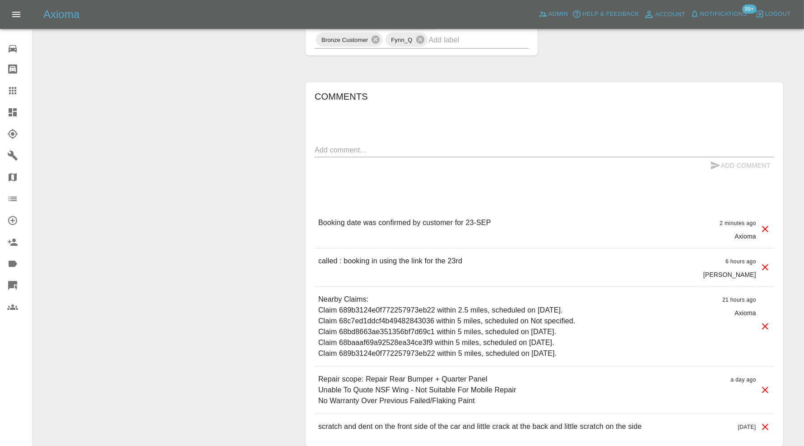
scroll to position [526, 0]
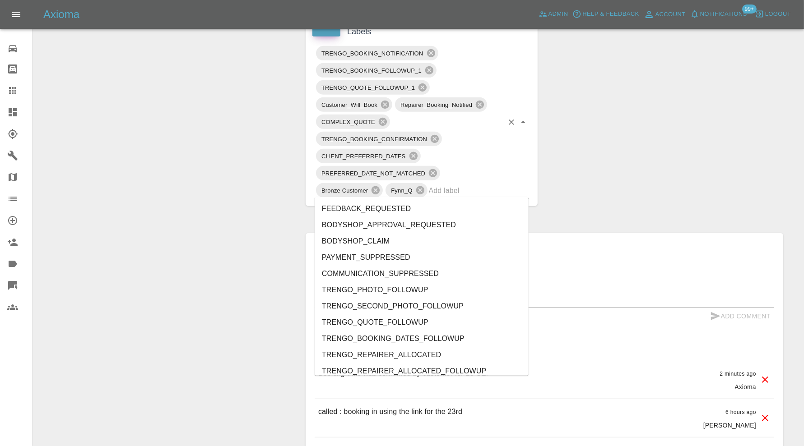
click at [499, 191] on input "text" at bounding box center [466, 191] width 74 height 14
type input "au"
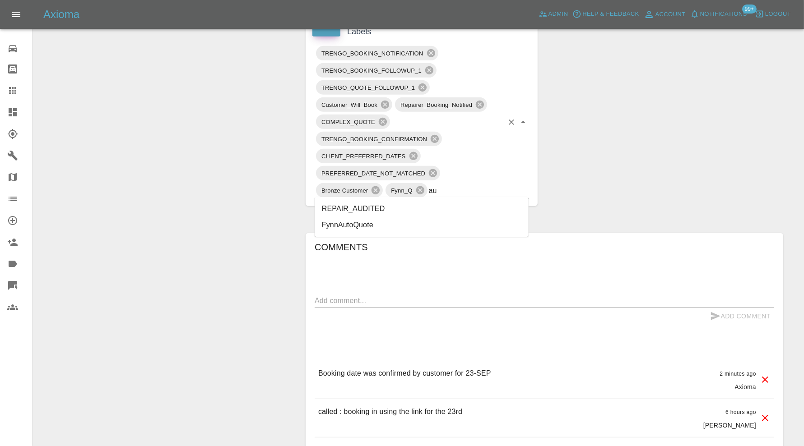
click at [398, 212] on li "REPAIR_AUDITED" at bounding box center [421, 209] width 214 height 16
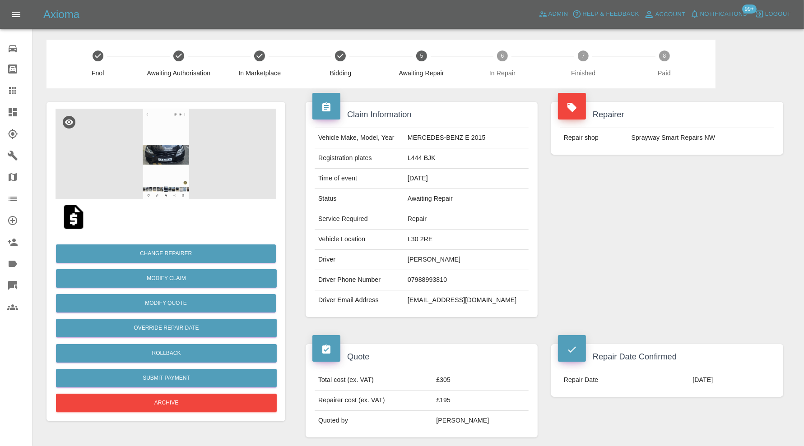
click at [168, 153] on img at bounding box center [165, 154] width 221 height 90
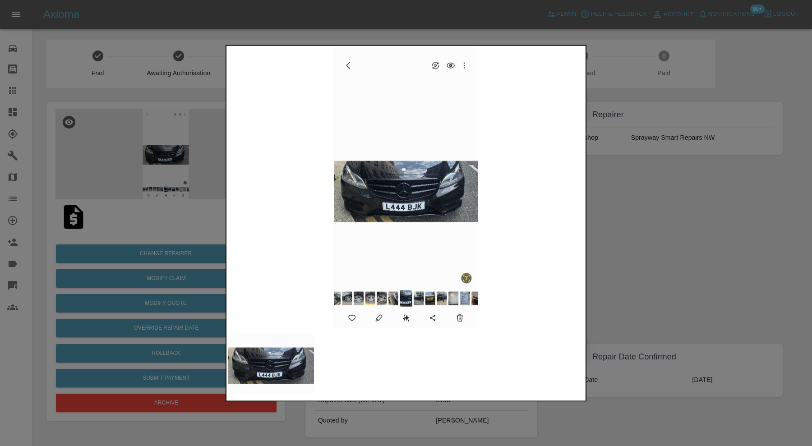
click at [682, 193] on div at bounding box center [406, 223] width 812 height 446
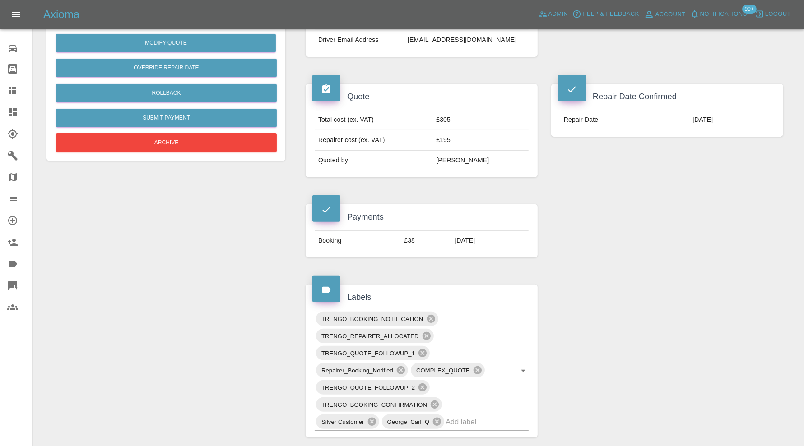
scroll to position [451, 0]
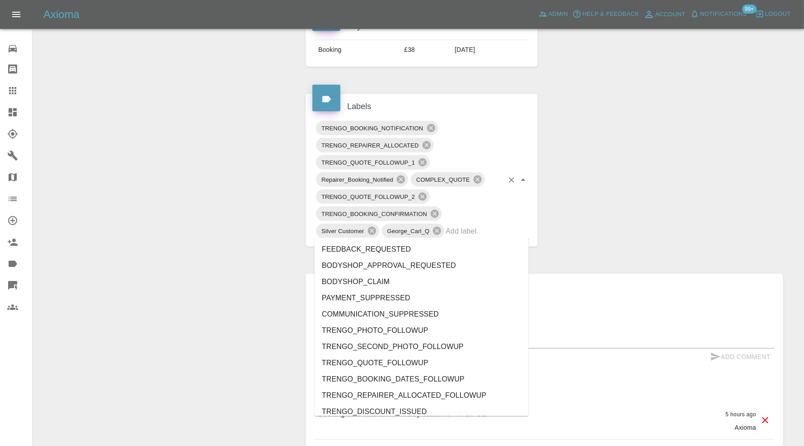
click at [481, 230] on input "text" at bounding box center [474, 231] width 58 height 14
type input "au"
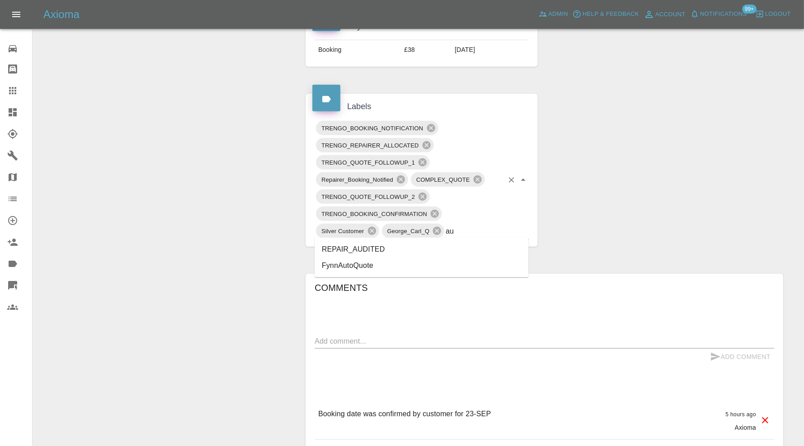
click at [402, 252] on li "REPAIR_AUDITED" at bounding box center [421, 249] width 214 height 16
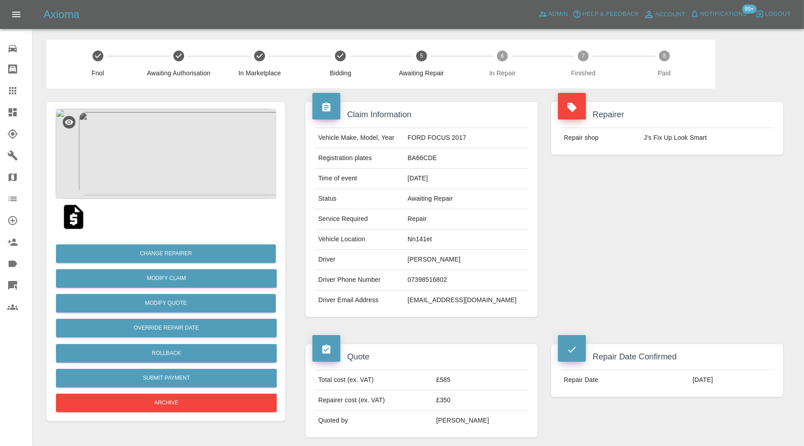
click at [194, 167] on img at bounding box center [165, 154] width 221 height 90
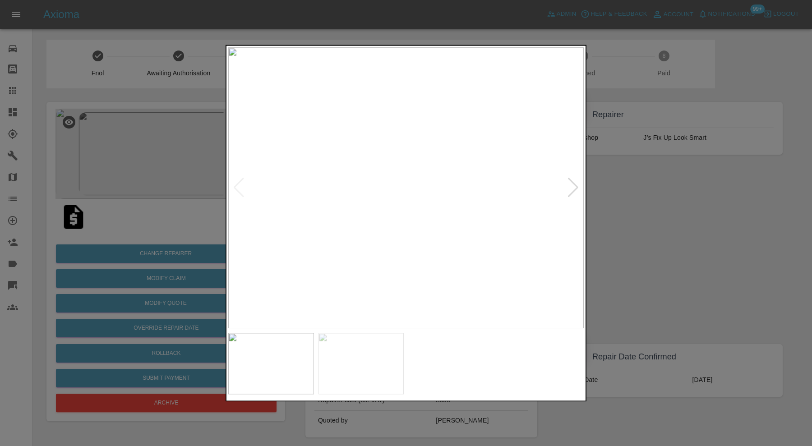
click at [573, 183] on div at bounding box center [573, 188] width 12 height 20
click at [573, 183] on img at bounding box center [406, 187] width 356 height 281
click at [663, 194] on div at bounding box center [406, 223] width 812 height 446
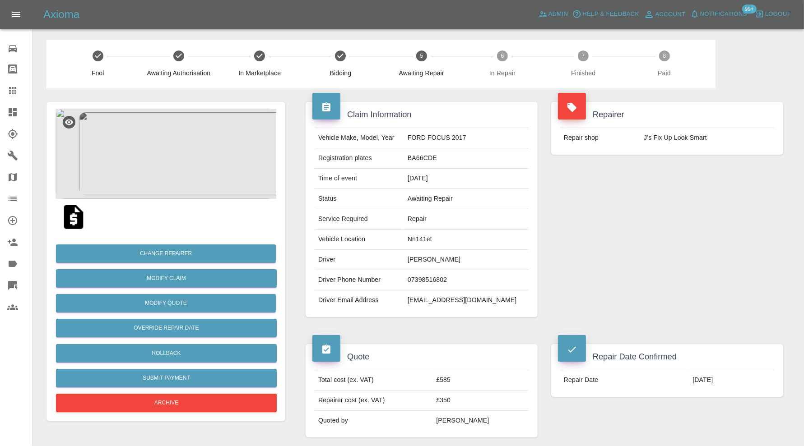
click at [448, 237] on td "Nn141et" at bounding box center [466, 240] width 125 height 20
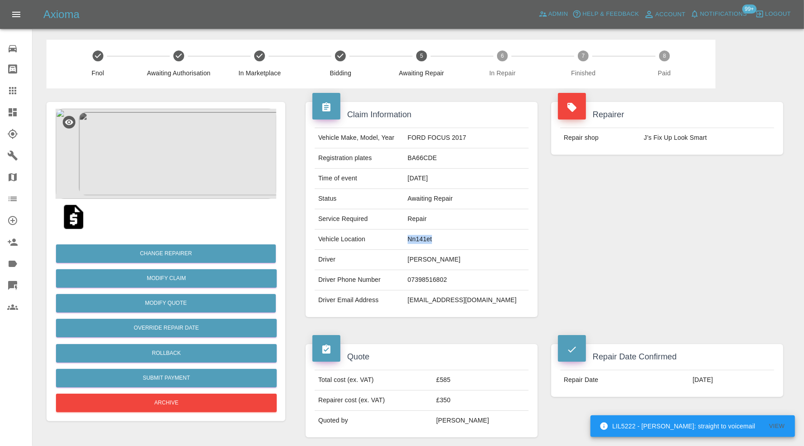
copy td "Nn141et"
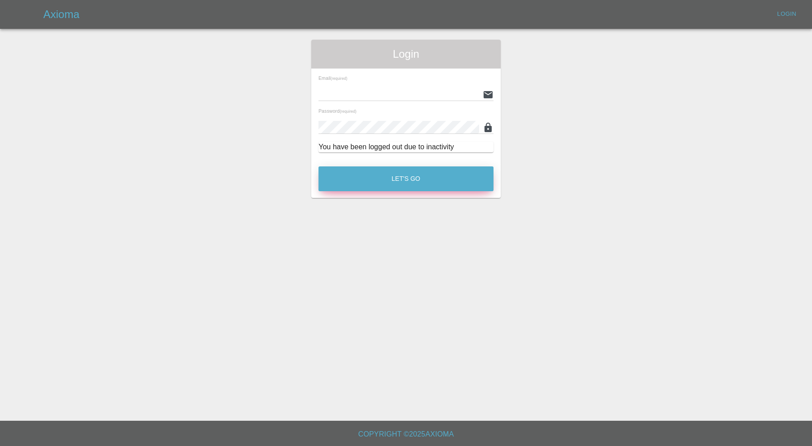
type input "carl.ainsworth@axioma.co.uk"
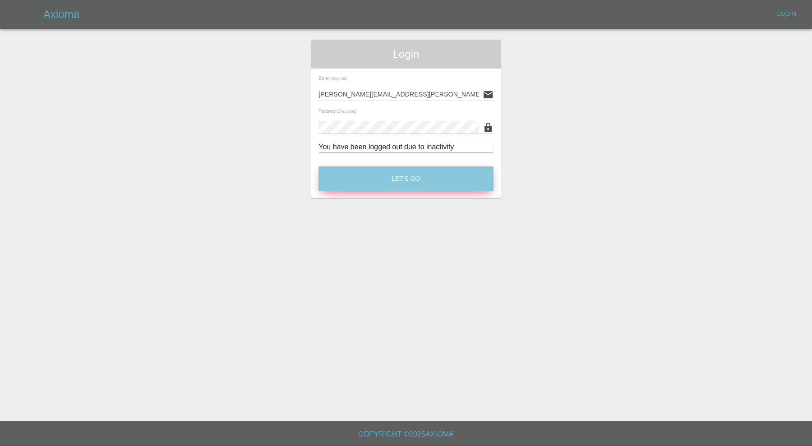
click at [401, 170] on button "Let's Go" at bounding box center [406, 178] width 175 height 25
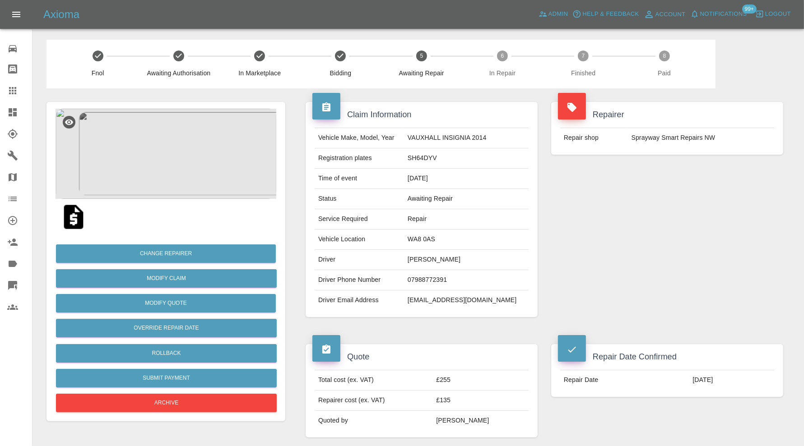
scroll to position [650, 0]
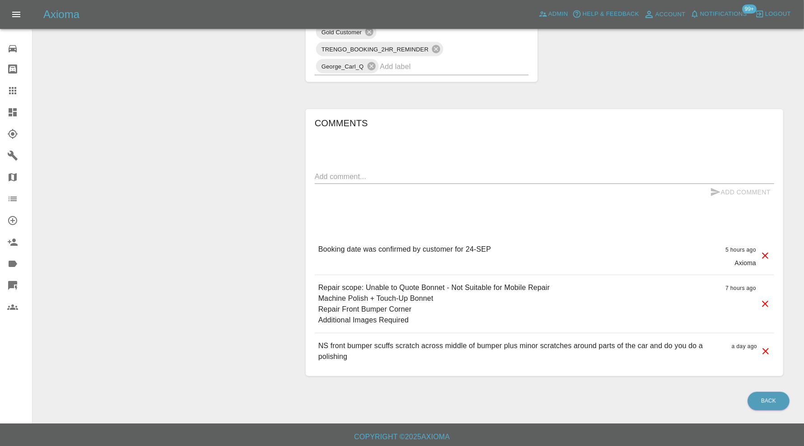
click at [443, 60] on input "text" at bounding box center [441, 67] width 123 height 14
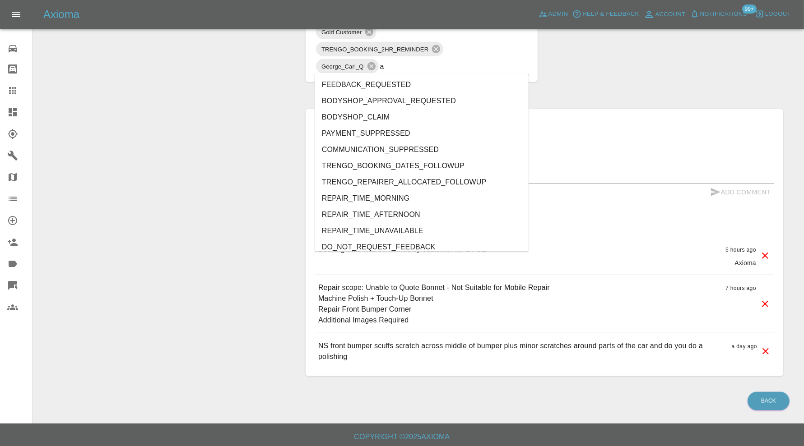
type input "au"
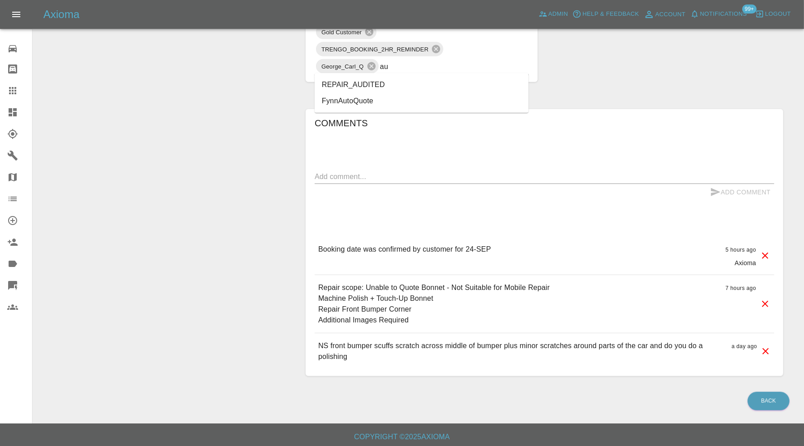
click at [384, 86] on li "REPAIR_AUDITED" at bounding box center [421, 85] width 214 height 16
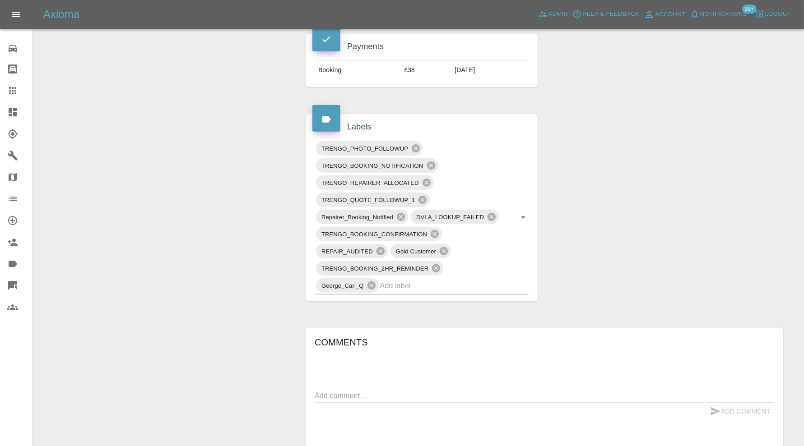
scroll to position [425, 0]
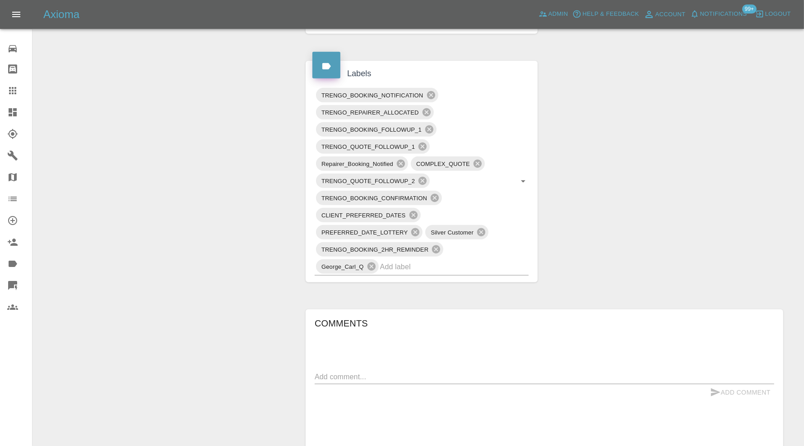
scroll to position [526, 0]
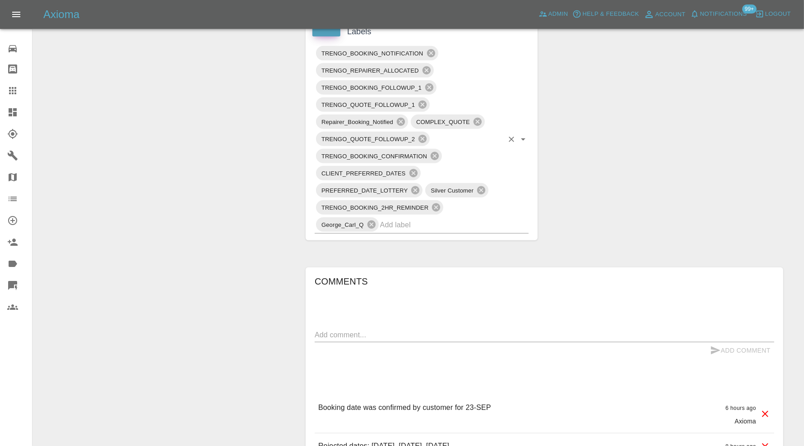
click at [482, 223] on input "text" at bounding box center [441, 225] width 123 height 14
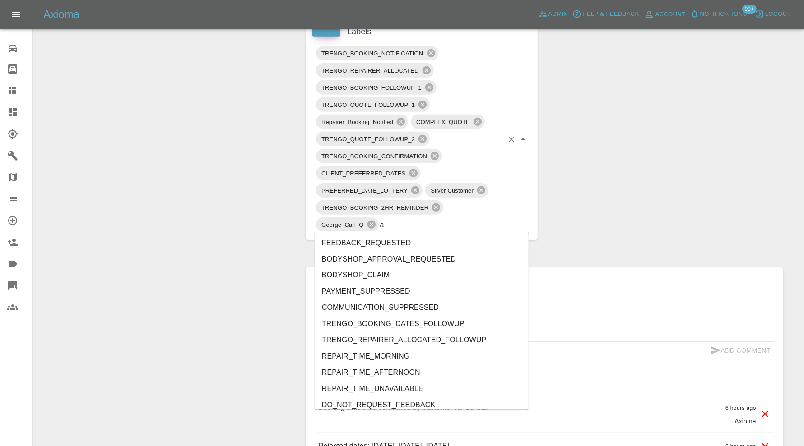
type input "au"
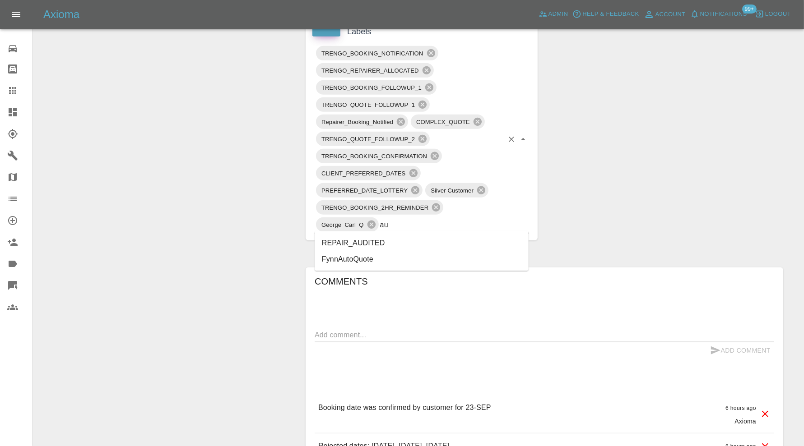
click at [410, 232] on ul "REPAIR_AUDITED FynnAutoQuote" at bounding box center [421, 251] width 214 height 40
click at [404, 235] on li "REPAIR_AUDITED" at bounding box center [421, 243] width 214 height 16
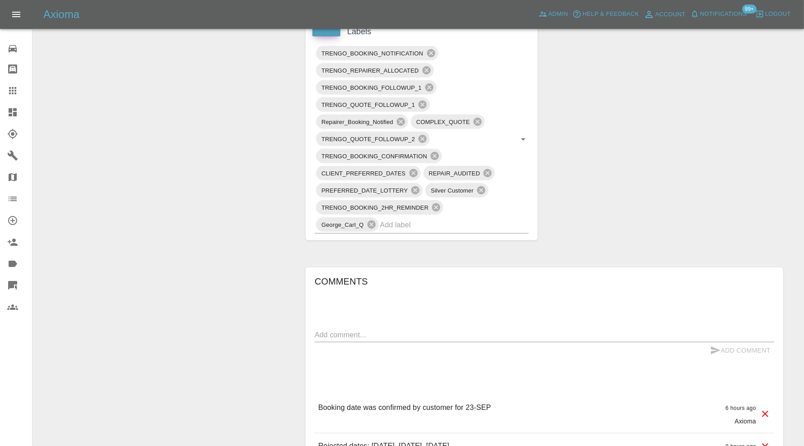
click at [365, 328] on div "x" at bounding box center [543, 335] width 459 height 14
type textarea "Checking space"
click at [750, 349] on button "Add Comment" at bounding box center [740, 350] width 68 height 17
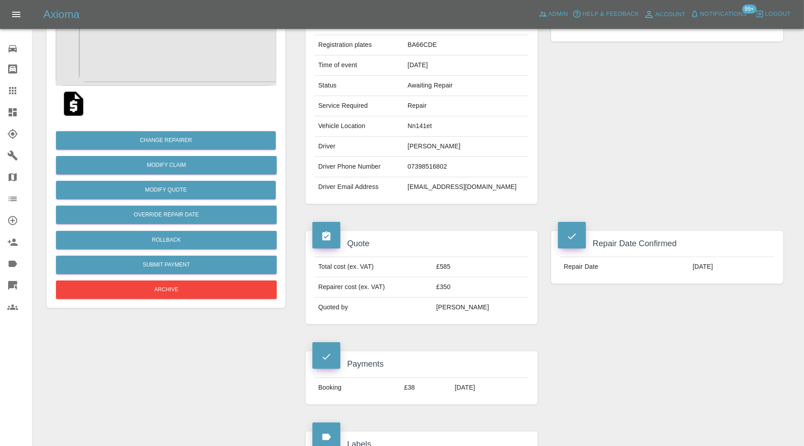
scroll to position [0, 0]
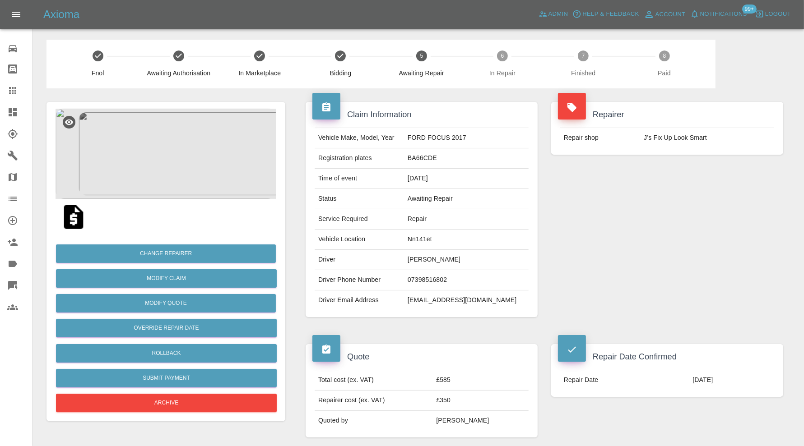
click at [20, 89] on div at bounding box center [19, 90] width 25 height 11
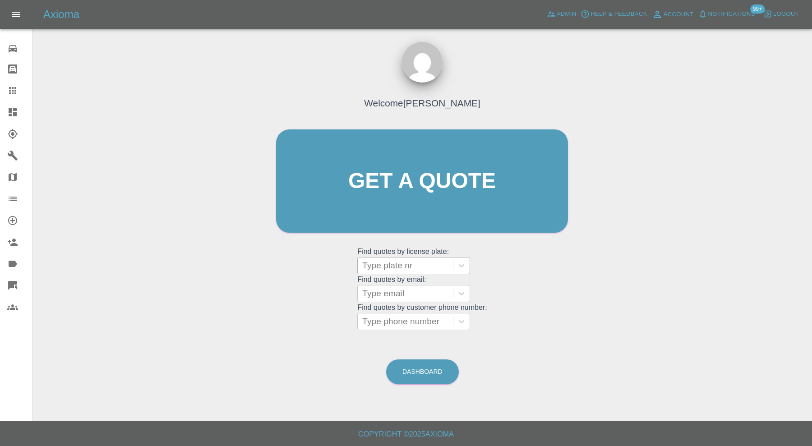
click at [414, 262] on div at bounding box center [405, 265] width 86 height 13
type input "gu16"
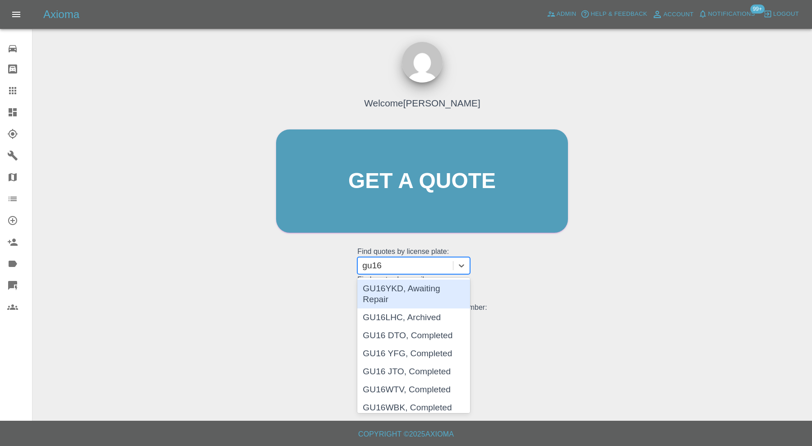
click at [424, 295] on div "GU16YKD, Awaiting Repair" at bounding box center [413, 294] width 113 height 29
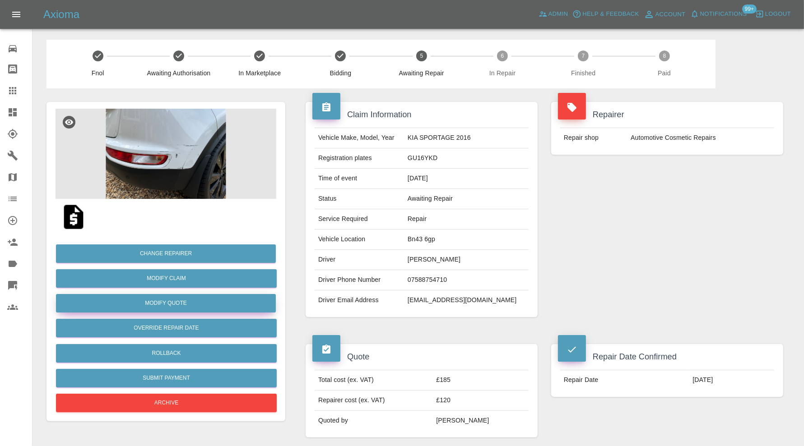
click at [201, 302] on button "Modify Quote" at bounding box center [166, 303] width 220 height 18
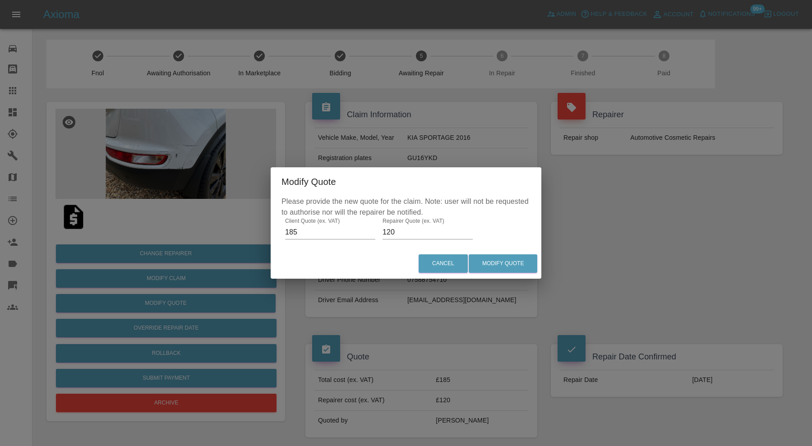
click at [409, 225] on label "Repairer Quote (ex. VAT)" at bounding box center [414, 221] width 62 height 8
click at [409, 225] on input "120" at bounding box center [428, 232] width 90 height 14
type input "130"
click at [496, 263] on button "Modify Quote" at bounding box center [503, 263] width 69 height 18
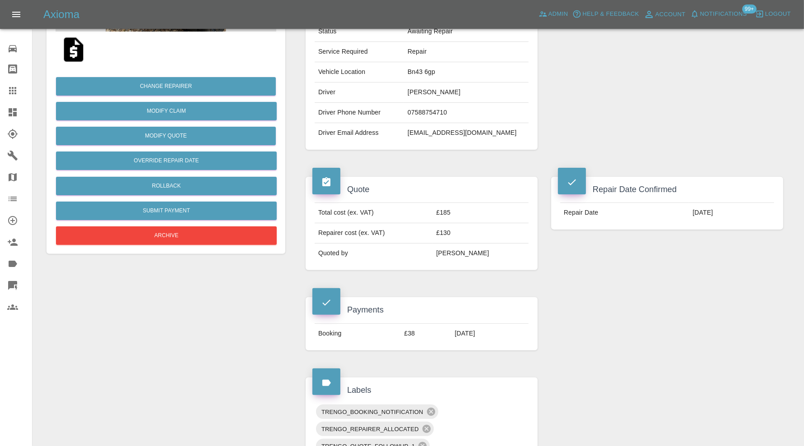
scroll to position [376, 0]
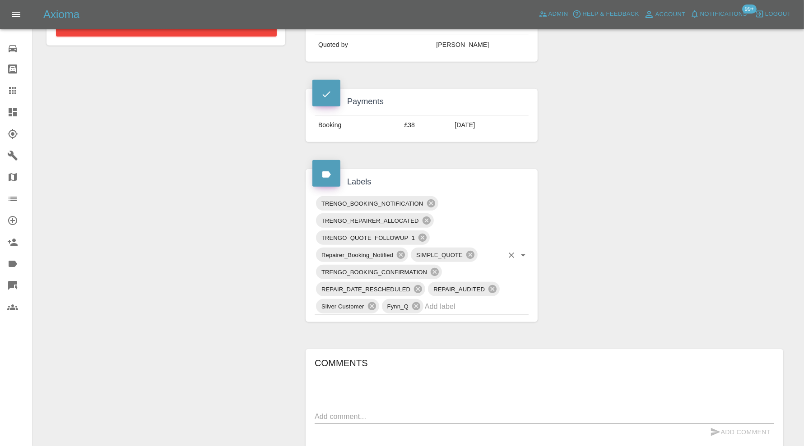
click at [496, 301] on input "text" at bounding box center [464, 307] width 79 height 14
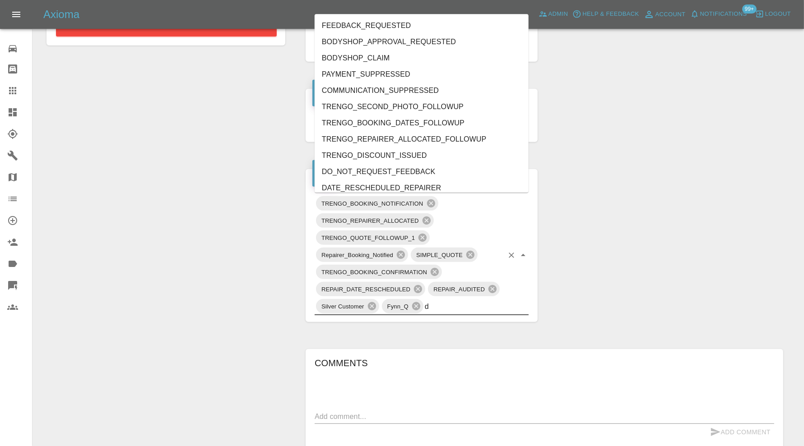
type input "do"
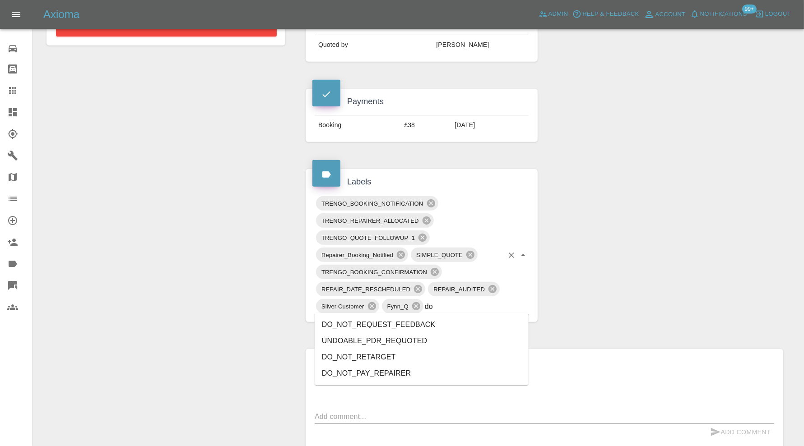
click at [439, 325] on li "DO_NOT_REQUEST_FEEDBACK" at bounding box center [421, 325] width 214 height 16
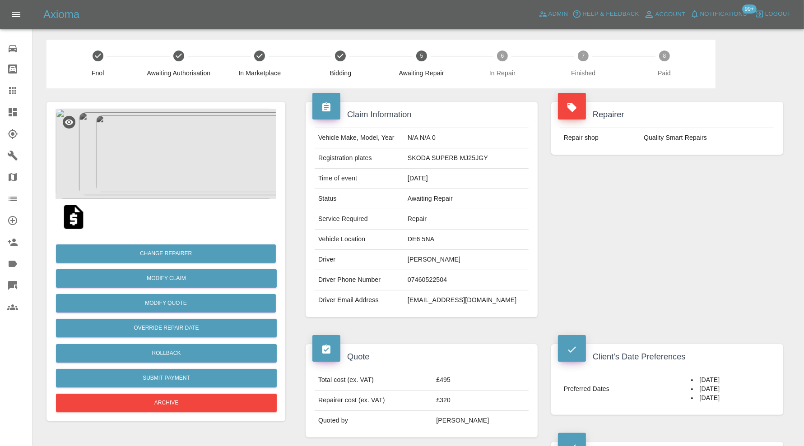
click at [183, 164] on img at bounding box center [165, 154] width 221 height 90
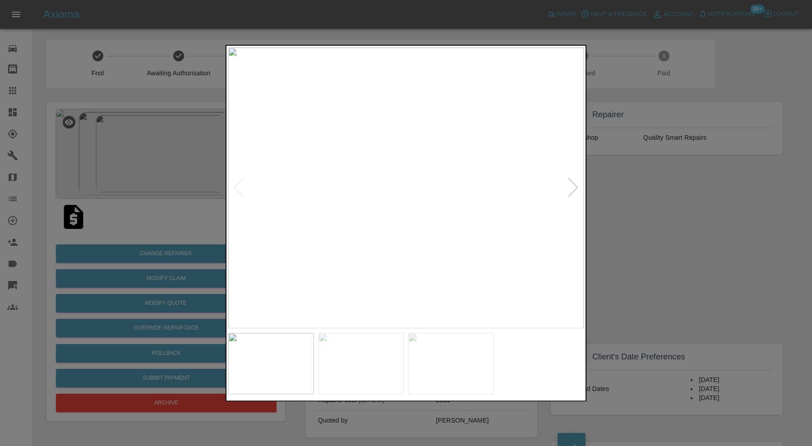
click at [572, 183] on div at bounding box center [573, 188] width 12 height 20
click at [574, 183] on div at bounding box center [573, 188] width 12 height 20
click at [574, 183] on img at bounding box center [406, 187] width 356 height 281
click at [681, 212] on div at bounding box center [406, 223] width 812 height 446
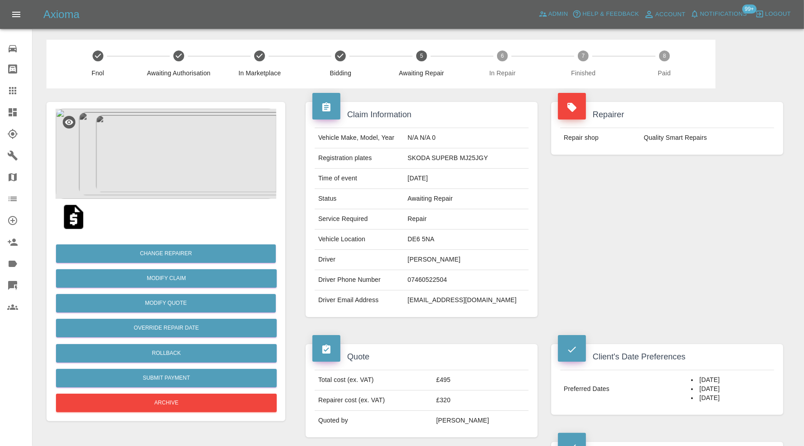
click at [439, 237] on td "DE6 5NA" at bounding box center [466, 240] width 125 height 20
copy td "DE6 5NA"
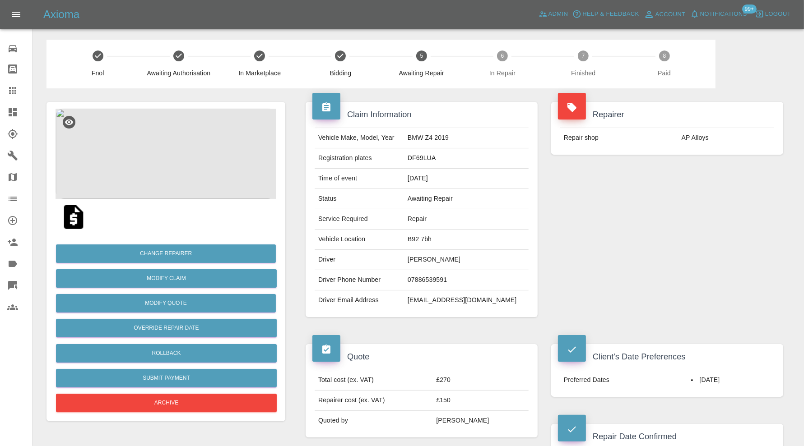
click at [153, 104] on div "Change Repairer Modify Claim Modify Quote Override Repair Date Rollback Submit …" at bounding box center [165, 261] width 239 height 319
click at [169, 140] on img at bounding box center [165, 154] width 221 height 90
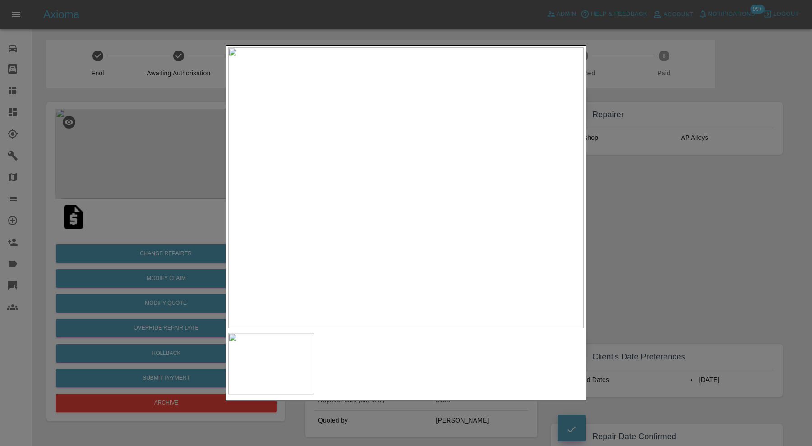
click at [623, 198] on div at bounding box center [406, 223] width 812 height 446
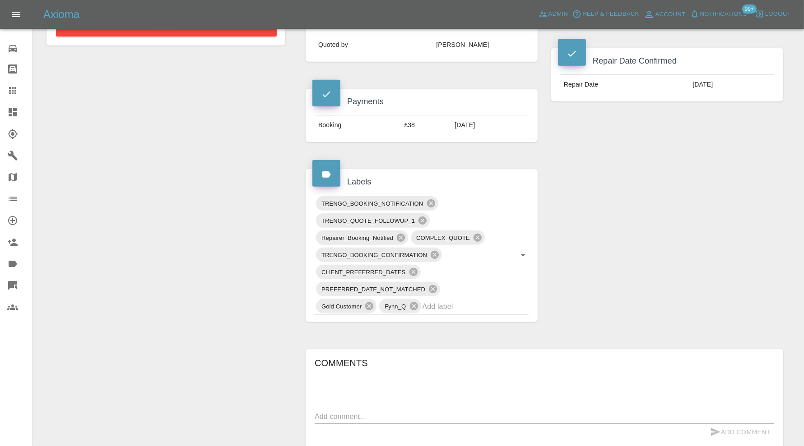
scroll to position [451, 0]
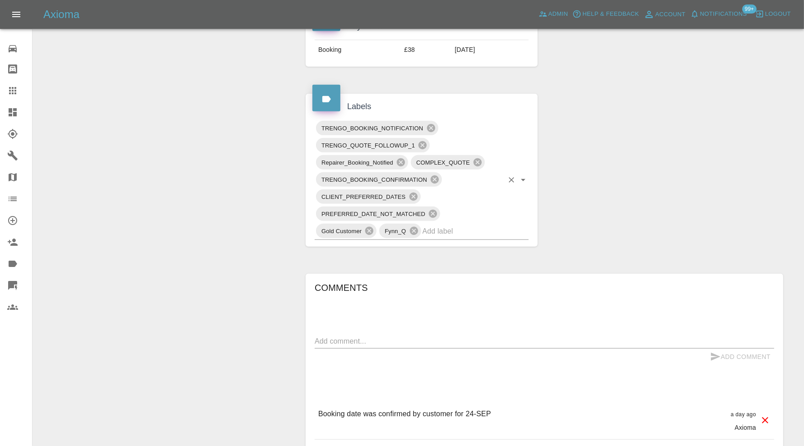
click at [475, 228] on input "text" at bounding box center [462, 231] width 81 height 14
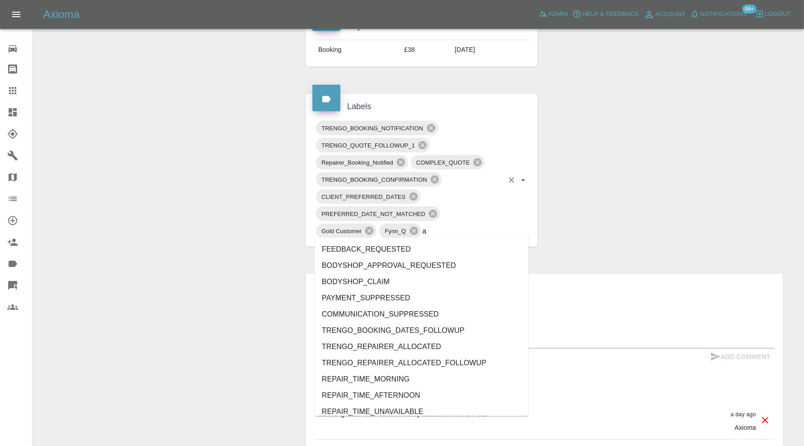
type input "au"
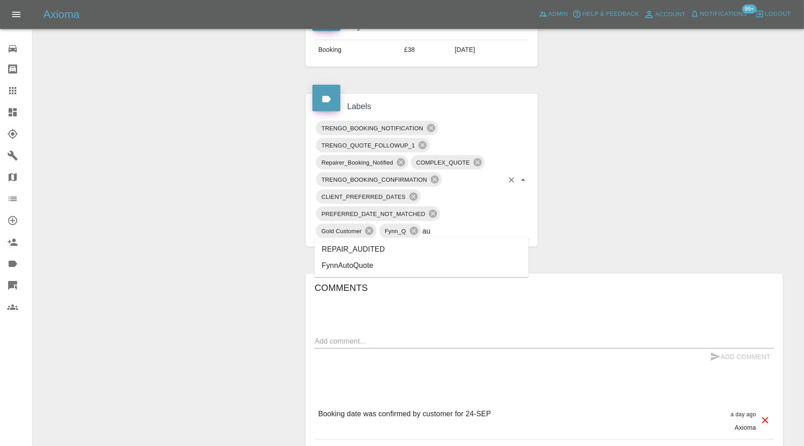
click at [377, 250] on li "REPAIR_AUDITED" at bounding box center [421, 249] width 214 height 16
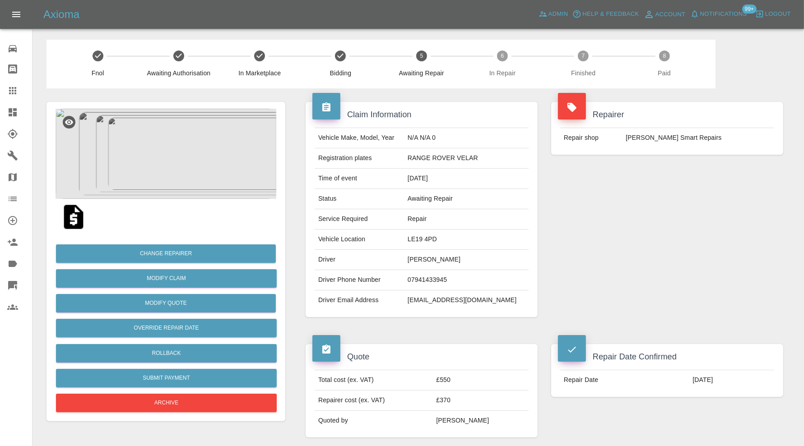
click at [174, 140] on img at bounding box center [165, 154] width 221 height 90
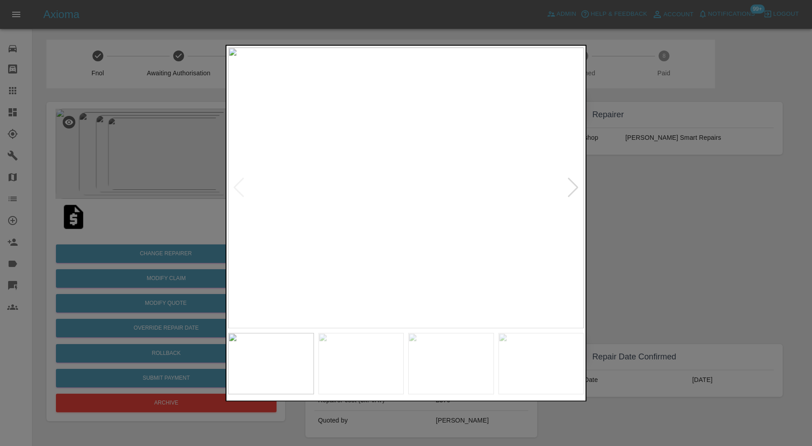
click at [575, 185] on div at bounding box center [573, 188] width 12 height 20
click at [575, 185] on img at bounding box center [406, 187] width 356 height 281
click at [680, 202] on div at bounding box center [406, 223] width 812 height 446
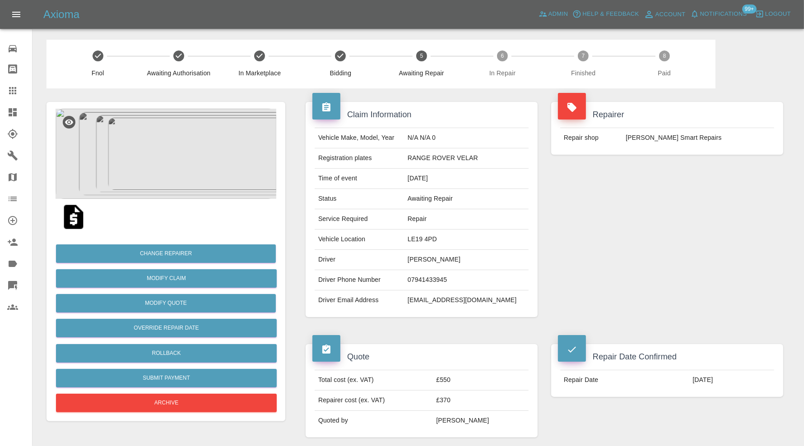
scroll to position [526, 0]
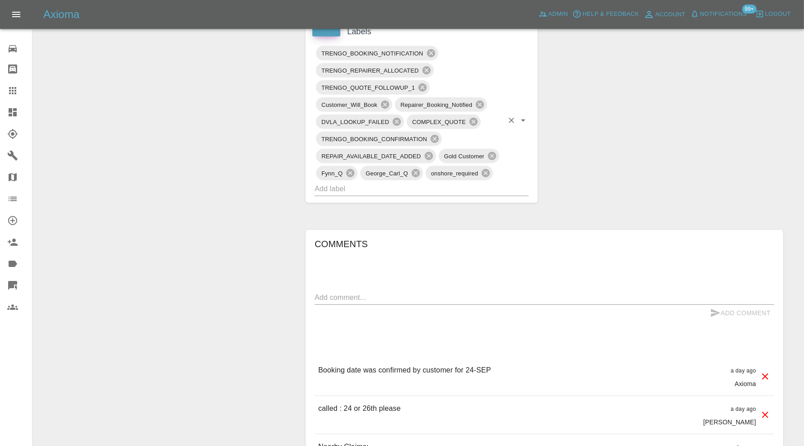
click at [501, 182] on input "text" at bounding box center [408, 189] width 189 height 14
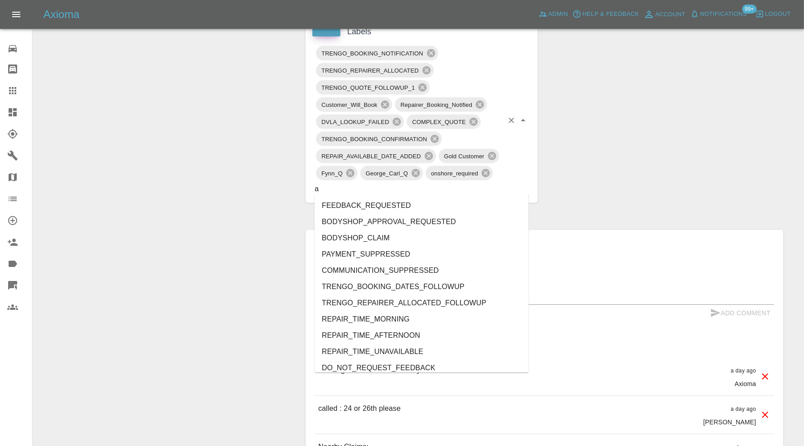
type input "au"
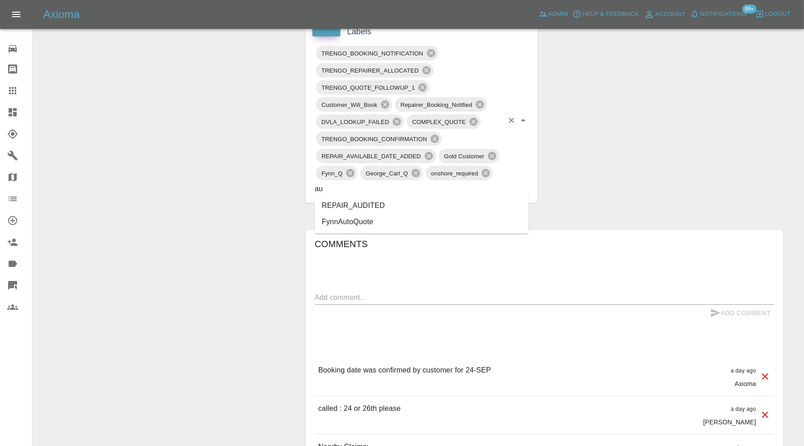
click at [387, 208] on li "REPAIR_AUDITED" at bounding box center [421, 206] width 214 height 16
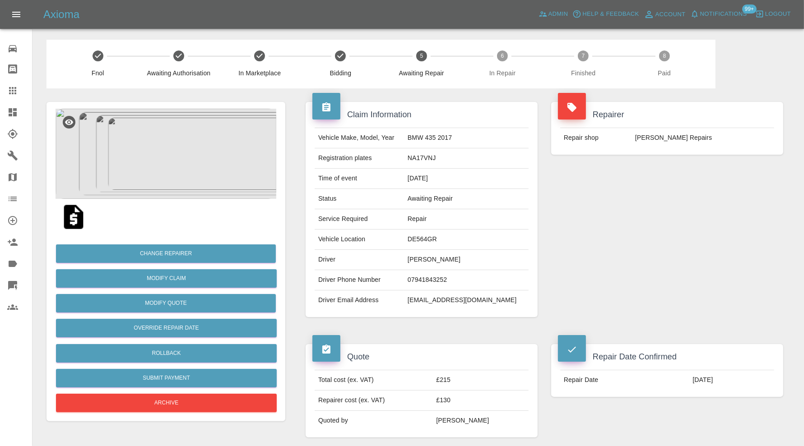
click at [194, 164] on img at bounding box center [165, 154] width 221 height 90
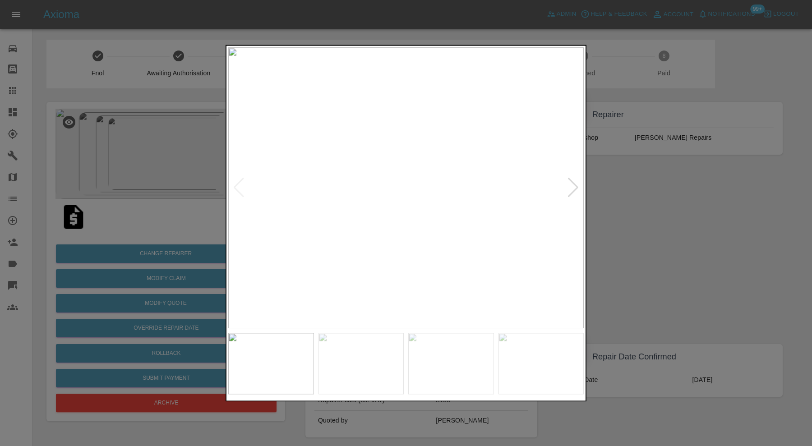
click at [578, 181] on div at bounding box center [573, 188] width 12 height 20
click at [578, 181] on img at bounding box center [406, 187] width 356 height 281
click at [625, 190] on div at bounding box center [406, 223] width 812 height 446
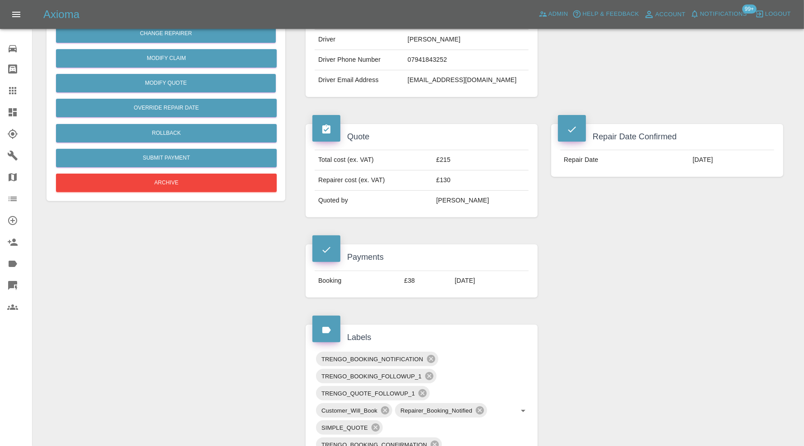
scroll to position [451, 0]
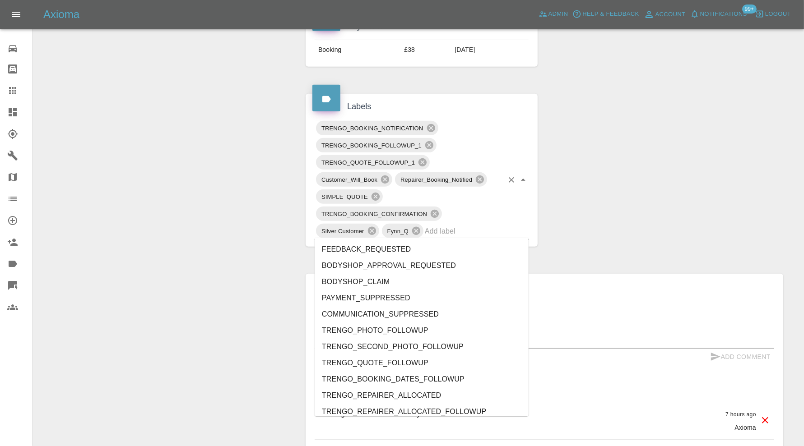
click at [458, 235] on input "text" at bounding box center [464, 231] width 79 height 14
type input "au"
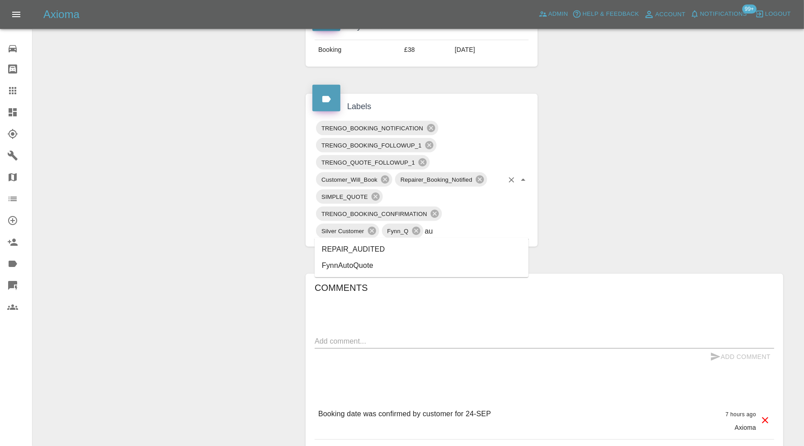
click at [403, 250] on li "REPAIR_AUDITED" at bounding box center [421, 249] width 214 height 16
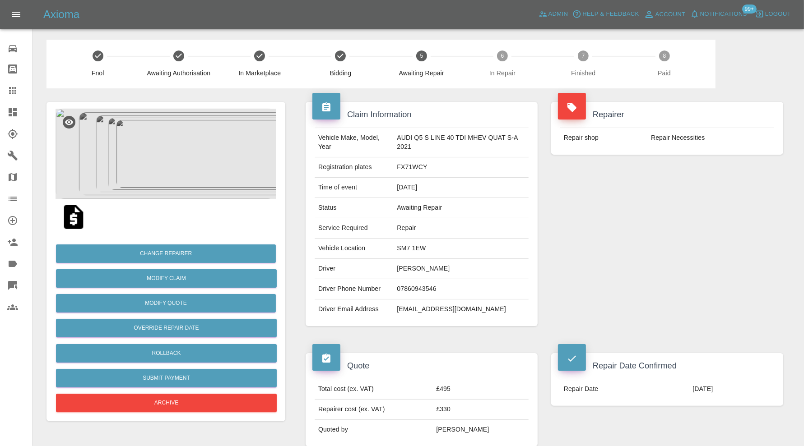
click at [202, 147] on img at bounding box center [165, 154] width 221 height 90
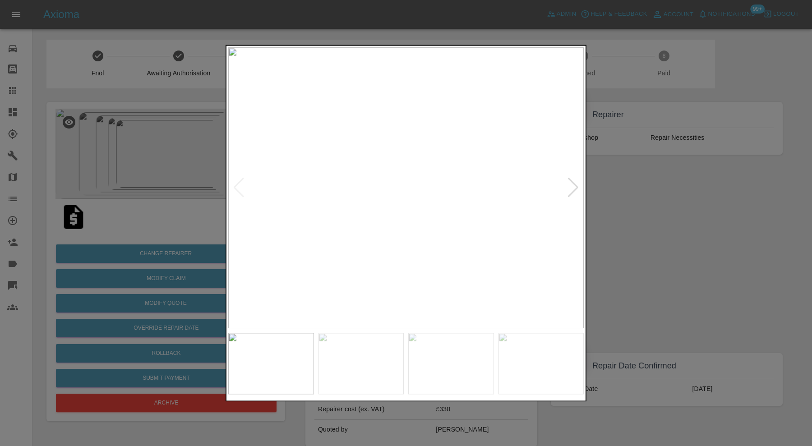
click at [571, 185] on div at bounding box center [573, 188] width 12 height 20
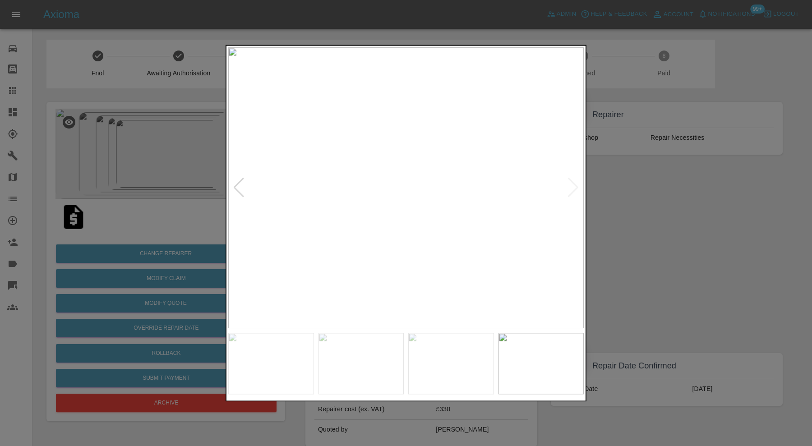
click at [571, 185] on img at bounding box center [406, 187] width 356 height 281
click at [601, 183] on div at bounding box center [406, 223] width 812 height 446
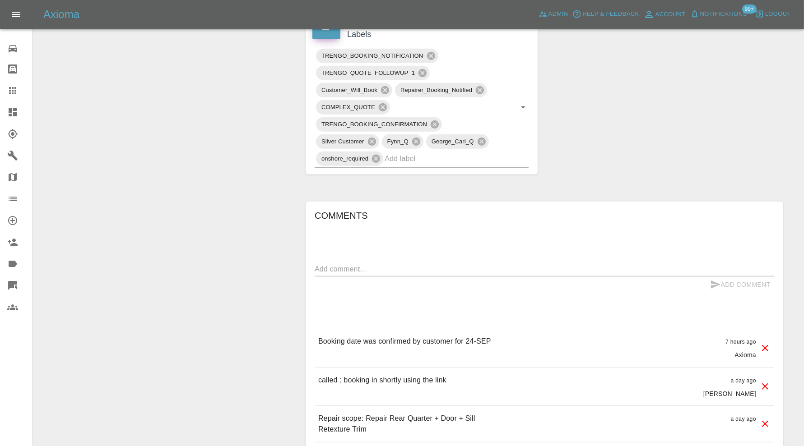
scroll to position [451, 0]
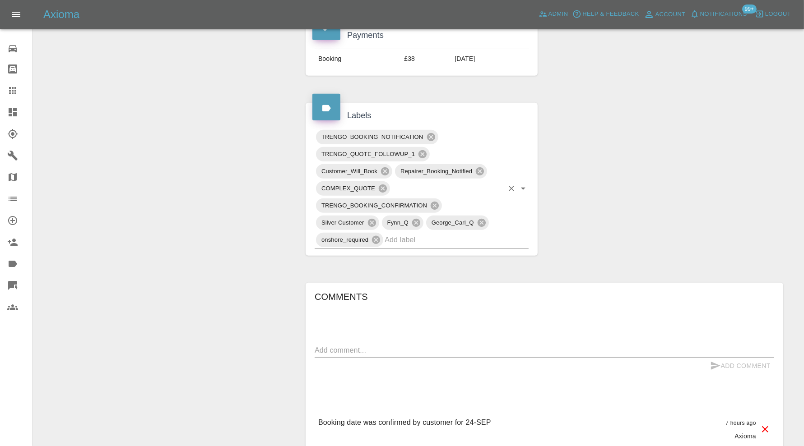
click at [451, 240] on input "text" at bounding box center [443, 240] width 119 height 14
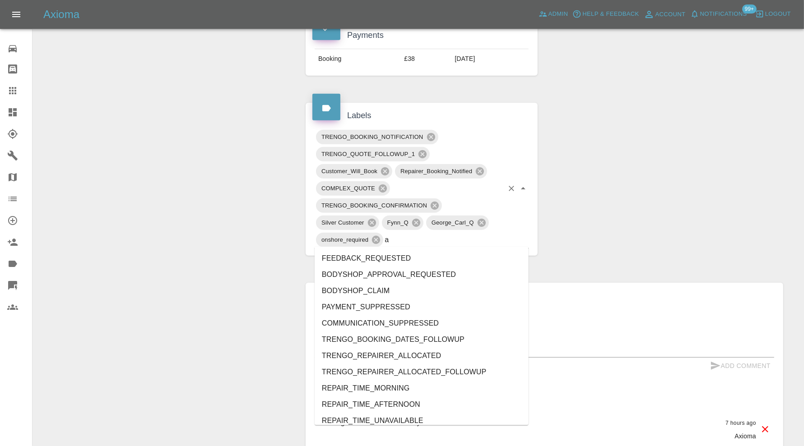
type input "au"
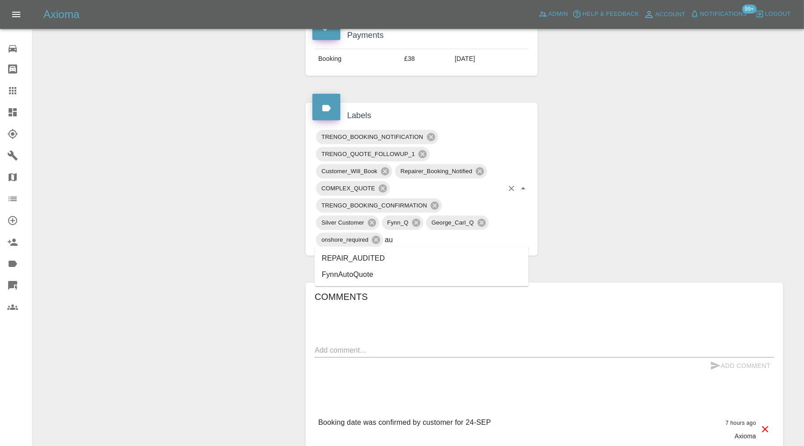
click at [402, 263] on li "REPAIR_AUDITED" at bounding box center [421, 258] width 214 height 16
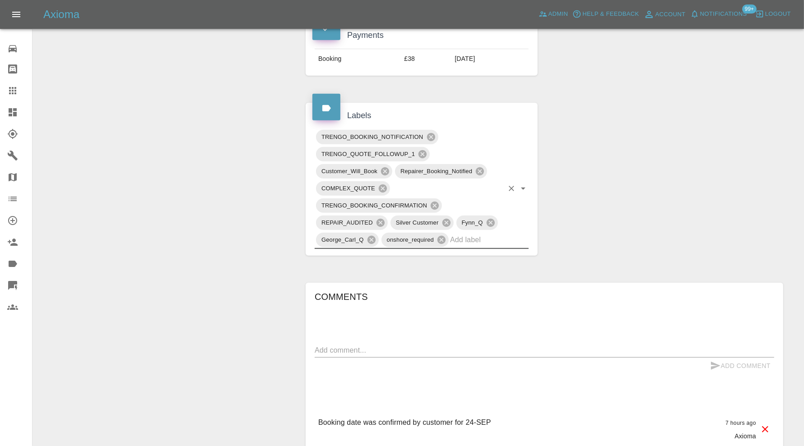
scroll to position [0, 0]
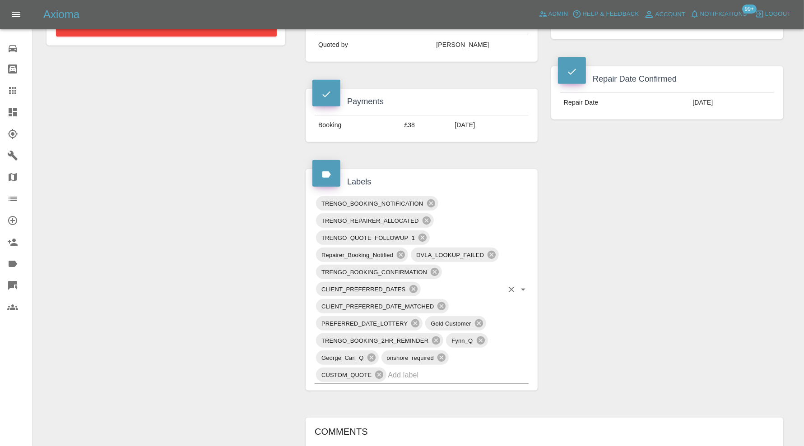
scroll to position [664, 0]
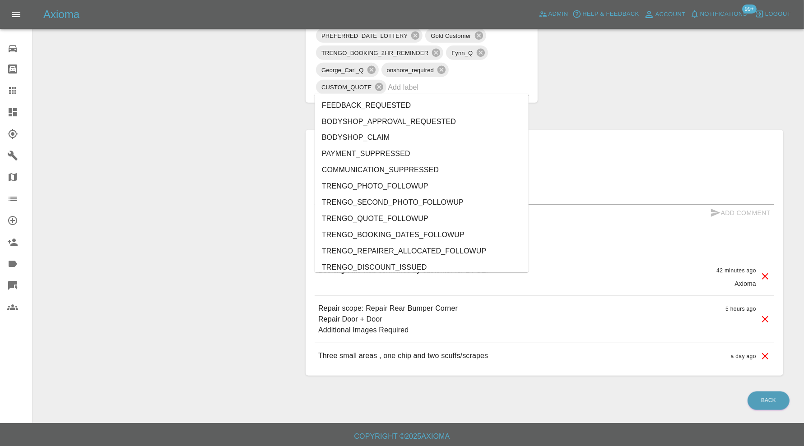
click at [440, 90] on input "text" at bounding box center [446, 87] width 116 height 14
type input "au"
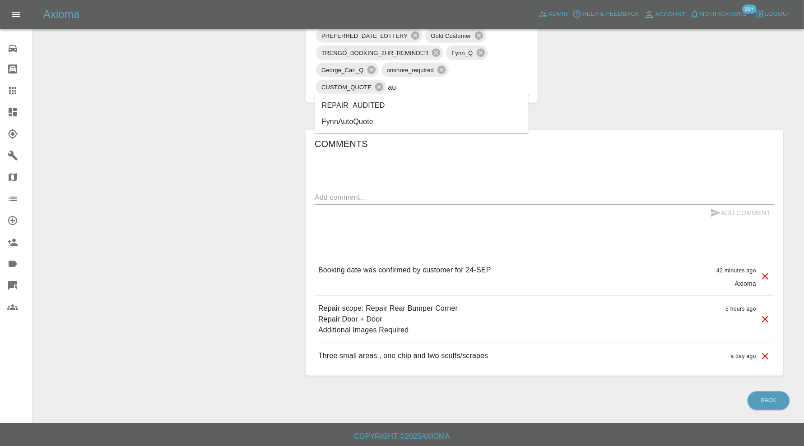
click at [358, 95] on ul "REPAIR_AUDITED FynnAutoQuote" at bounding box center [421, 114] width 214 height 40
click at [359, 105] on li "REPAIR_AUDITED" at bounding box center [421, 105] width 214 height 16
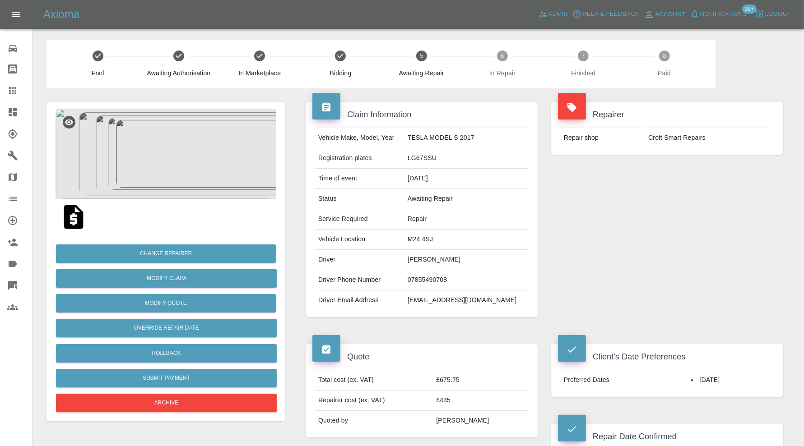
click at [163, 158] on img at bounding box center [165, 154] width 221 height 90
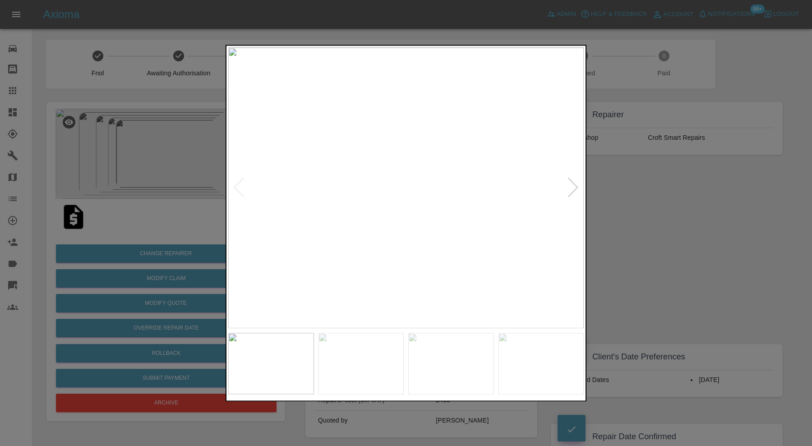
click at [572, 180] on div at bounding box center [573, 188] width 12 height 20
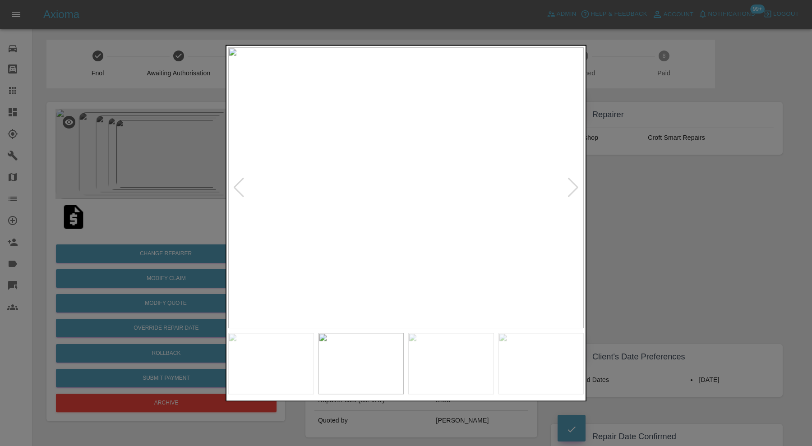
click at [572, 180] on div at bounding box center [573, 188] width 12 height 20
click at [572, 180] on img at bounding box center [406, 187] width 356 height 281
click at [635, 184] on div at bounding box center [406, 223] width 812 height 446
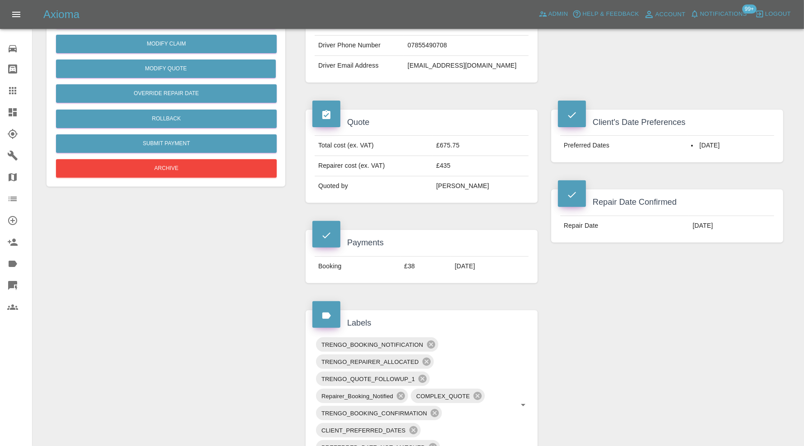
scroll to position [451, 0]
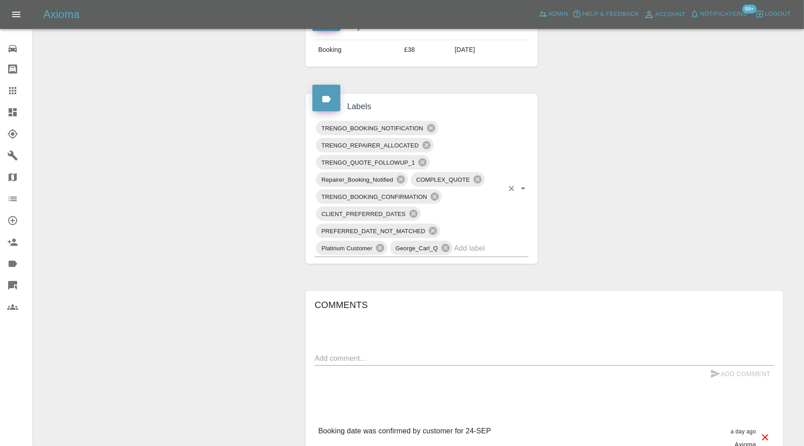
click at [496, 250] on input "text" at bounding box center [478, 248] width 49 height 14
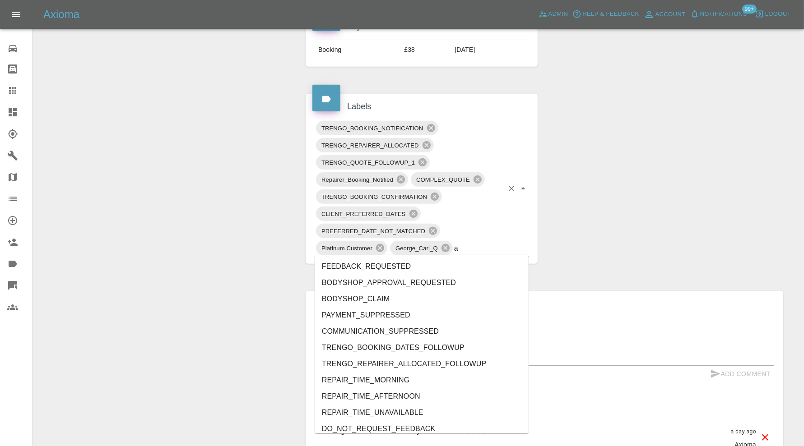
type input "au"
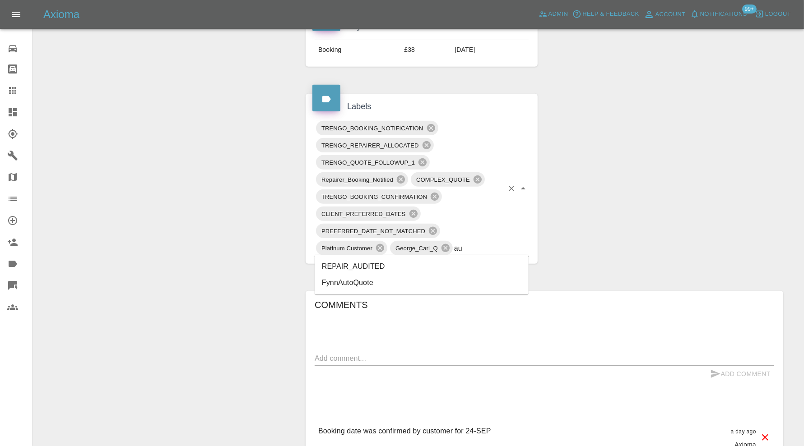
click at [388, 263] on li "REPAIR_AUDITED" at bounding box center [421, 267] width 214 height 16
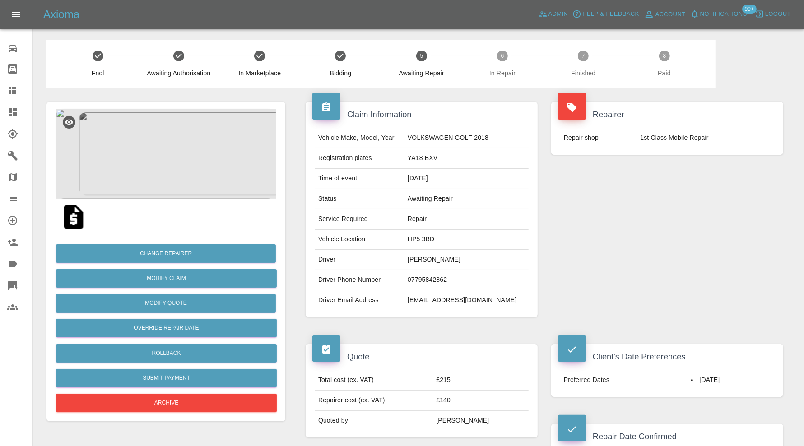
click at [183, 168] on img at bounding box center [165, 154] width 221 height 90
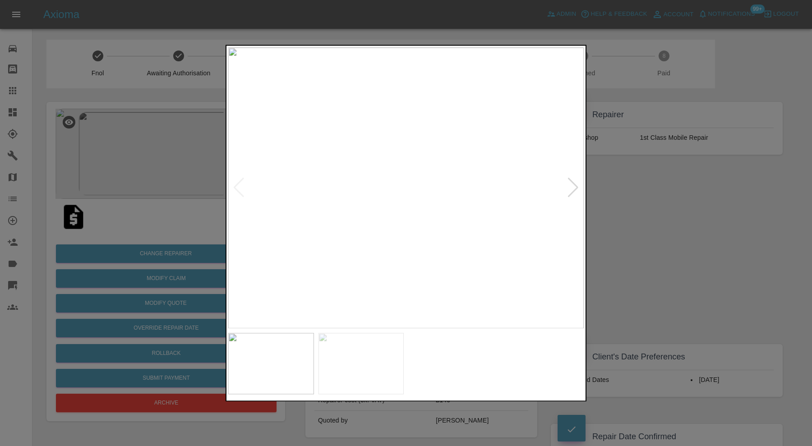
click at [571, 188] on div at bounding box center [573, 188] width 12 height 20
click at [571, 188] on img at bounding box center [406, 187] width 356 height 281
click at [240, 184] on div at bounding box center [239, 188] width 12 height 20
click at [691, 250] on div at bounding box center [406, 223] width 812 height 446
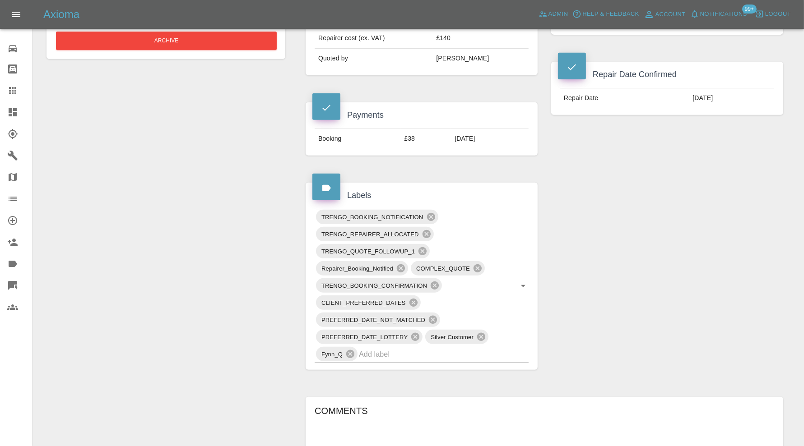
scroll to position [376, 0]
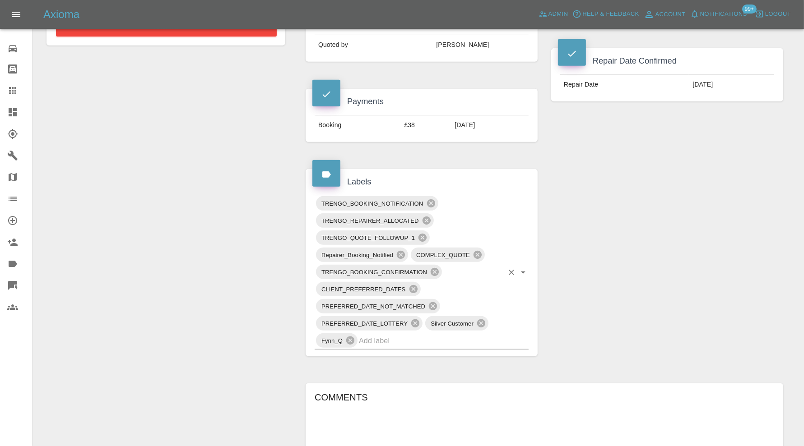
click at [471, 335] on input "text" at bounding box center [431, 341] width 144 height 14
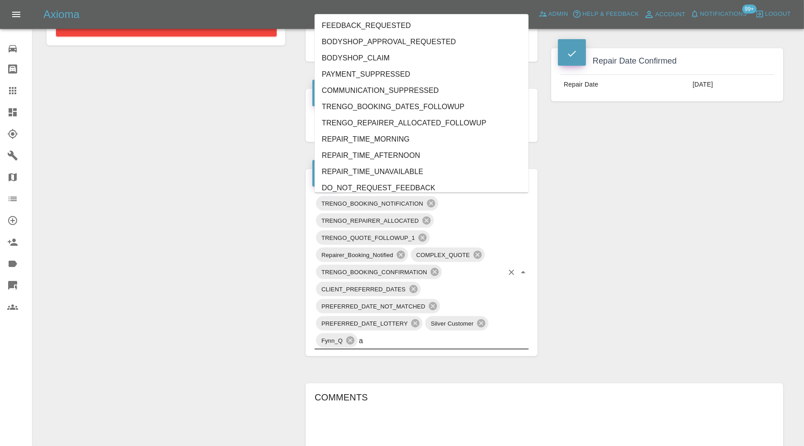
type input "au"
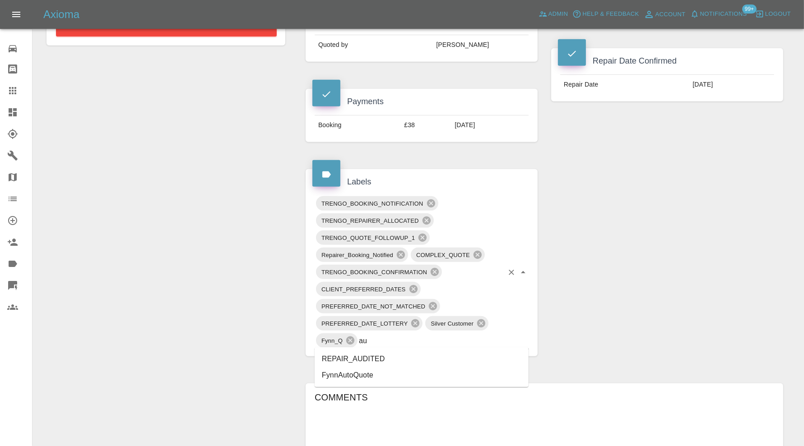
click at [375, 354] on li "REPAIR_AUDITED" at bounding box center [421, 359] width 214 height 16
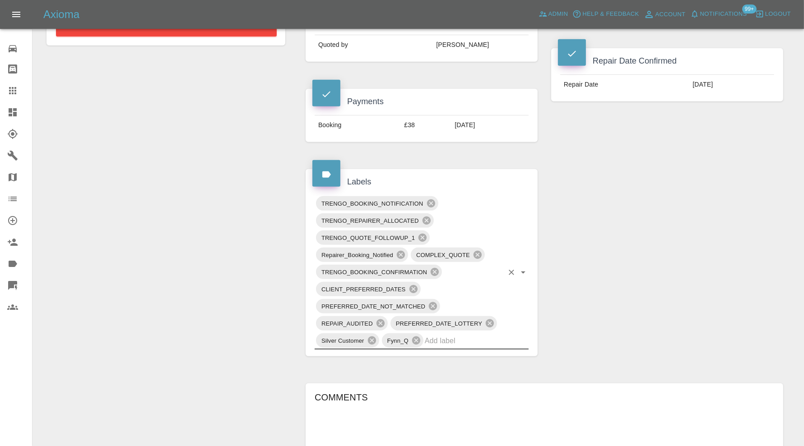
scroll to position [0, 0]
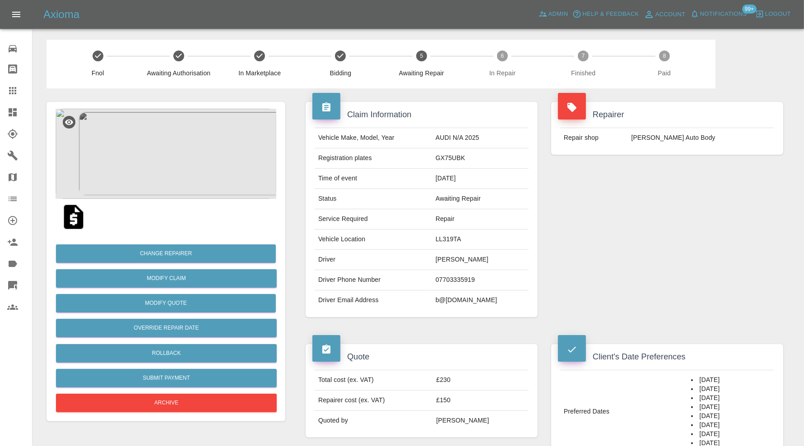
click at [192, 159] on img at bounding box center [165, 154] width 221 height 90
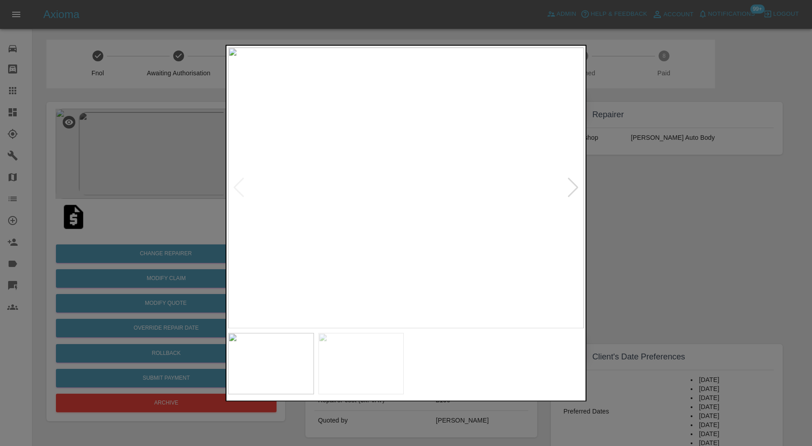
click at [569, 185] on div at bounding box center [573, 188] width 12 height 20
click at [250, 184] on img at bounding box center [406, 187] width 356 height 281
click at [242, 188] on div at bounding box center [239, 188] width 12 height 20
click at [682, 209] on div at bounding box center [406, 223] width 812 height 446
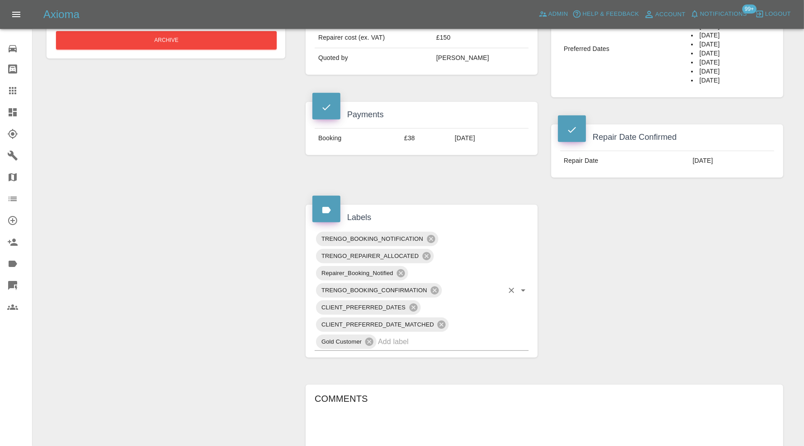
scroll to position [364, 0]
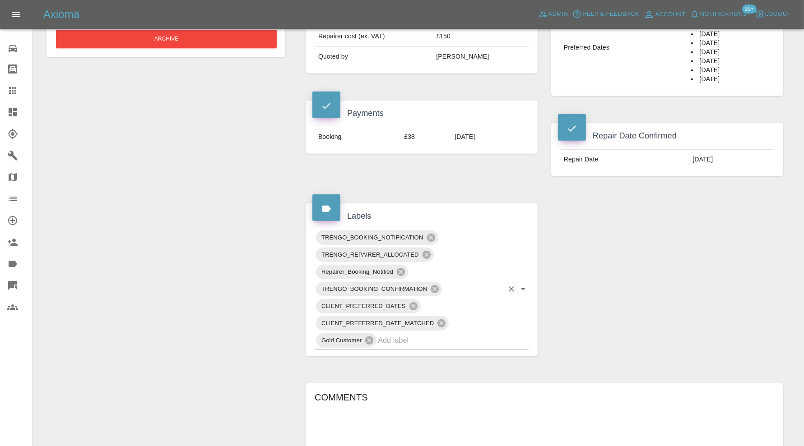
click at [471, 342] on input "text" at bounding box center [440, 340] width 125 height 14
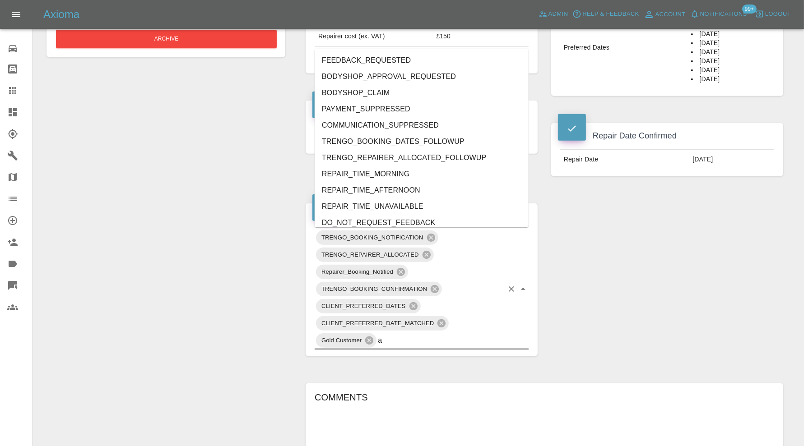
type input "au"
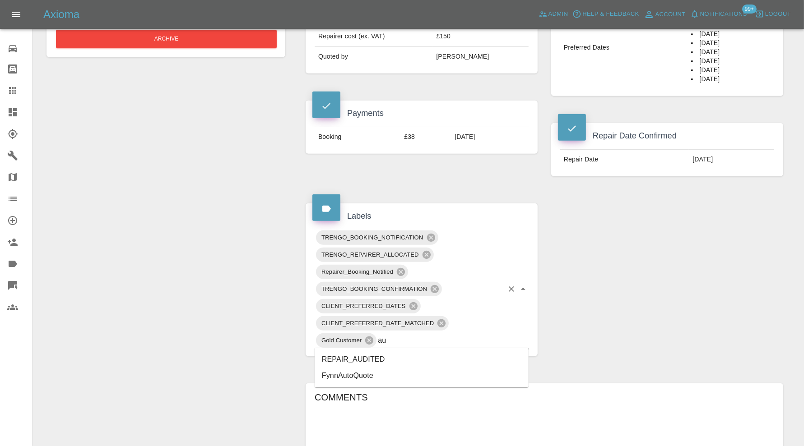
click at [402, 355] on li "REPAIR_AUDITED" at bounding box center [421, 359] width 214 height 16
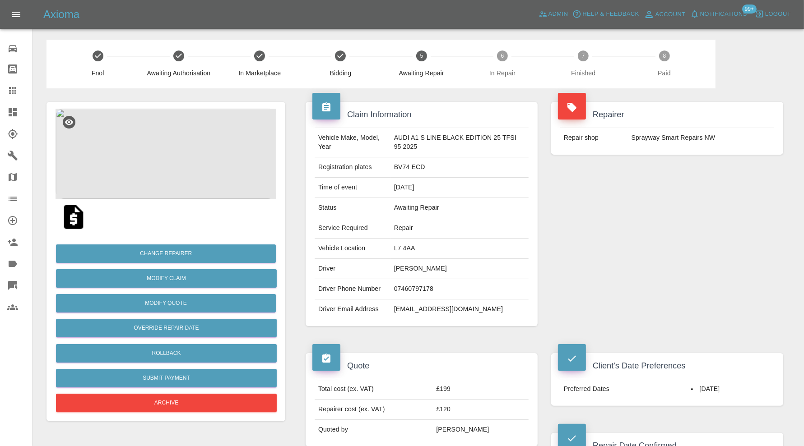
click at [186, 134] on img at bounding box center [165, 154] width 221 height 90
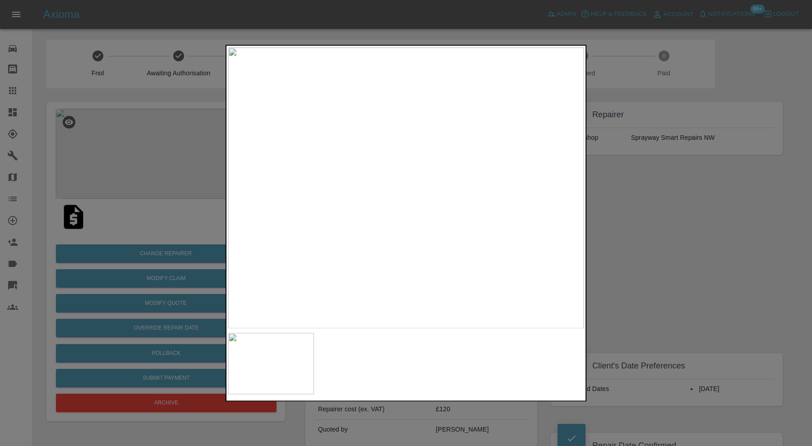
click at [666, 213] on div at bounding box center [406, 223] width 812 height 446
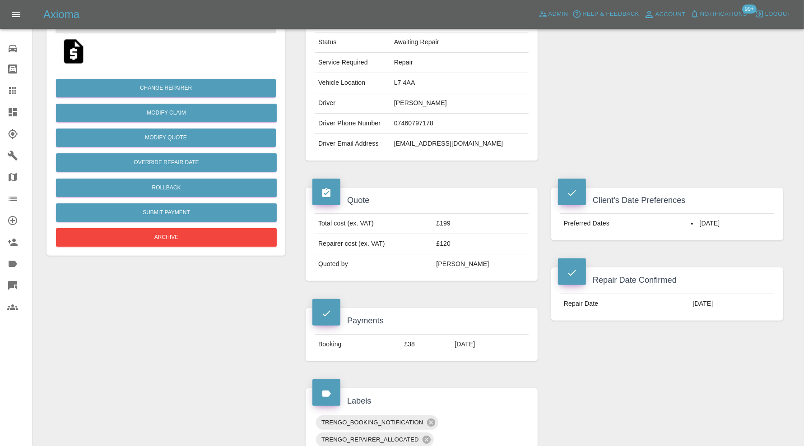
scroll to position [601, 0]
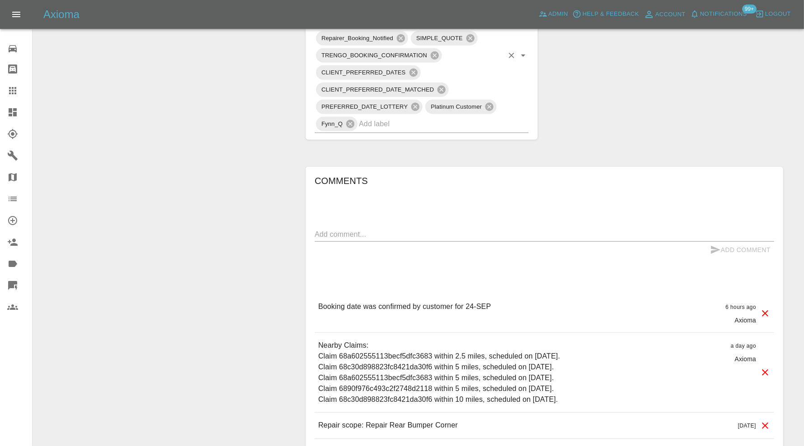
click at [423, 124] on input "text" at bounding box center [431, 124] width 144 height 14
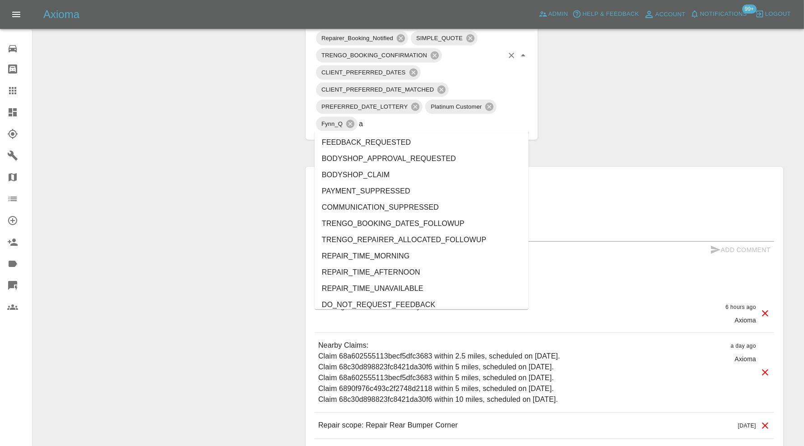
type input "au"
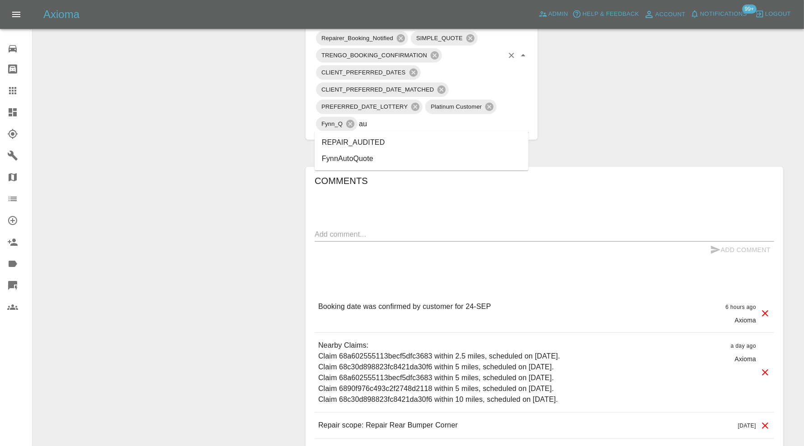
click at [372, 147] on li "REPAIR_AUDITED" at bounding box center [421, 142] width 214 height 16
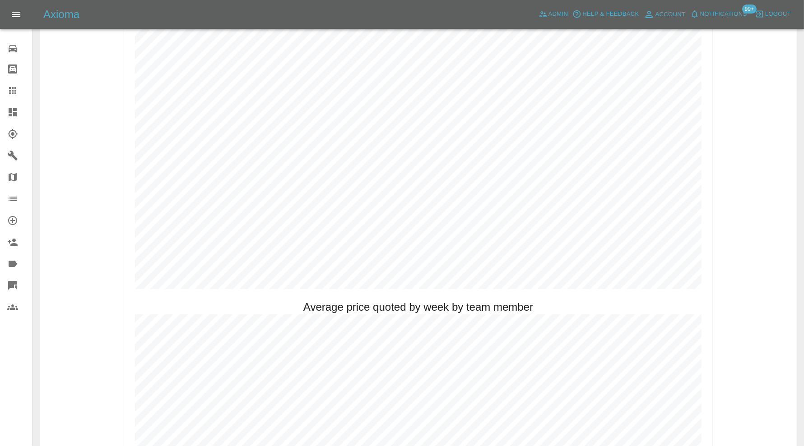
scroll to position [22, 0]
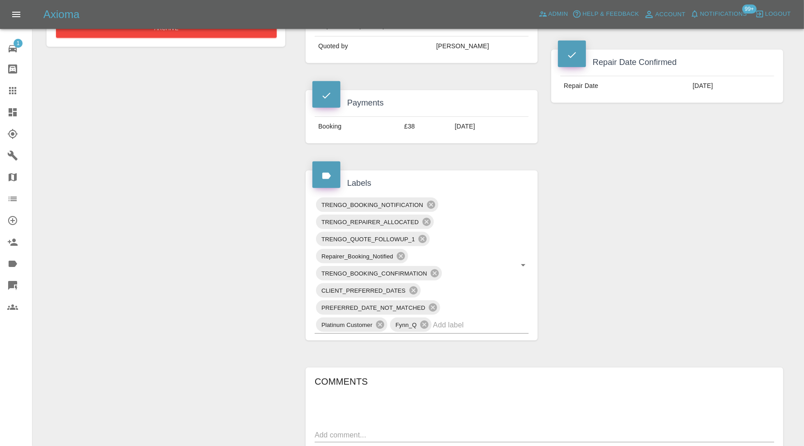
scroll to position [376, 0]
click at [464, 320] on input "text" at bounding box center [468, 324] width 70 height 14
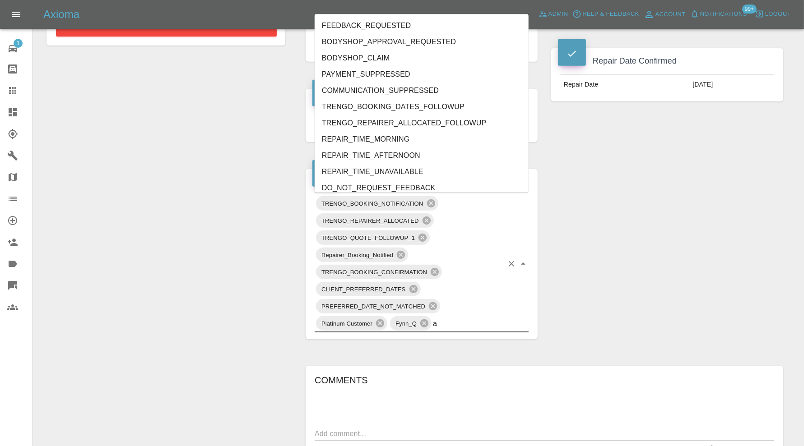
type input "au"
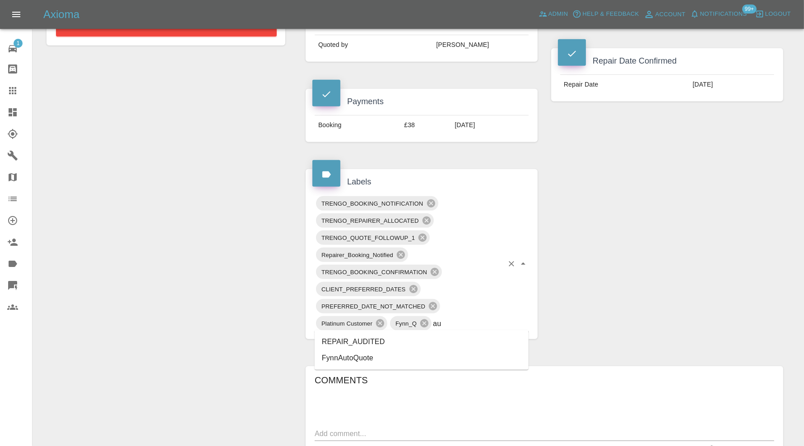
click at [394, 342] on li "REPAIR_AUDITED" at bounding box center [421, 342] width 214 height 16
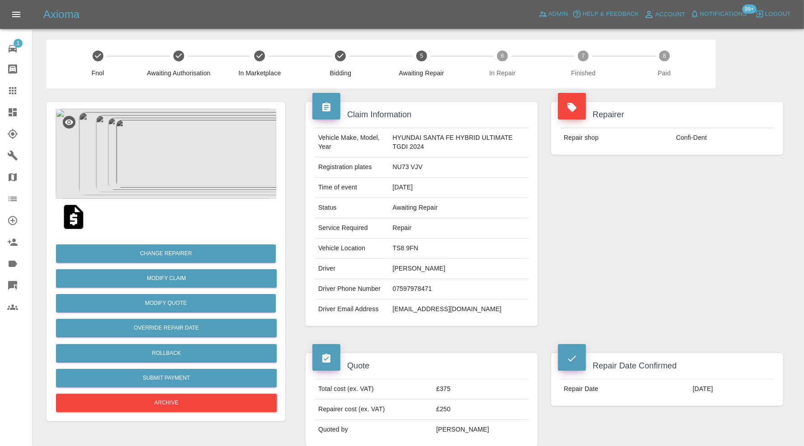
click at [190, 176] on img at bounding box center [165, 154] width 221 height 90
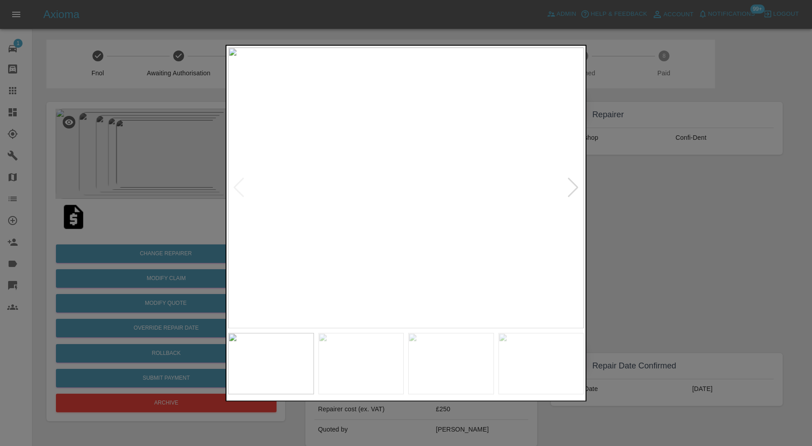
click at [565, 187] on img at bounding box center [406, 187] width 356 height 281
click at [568, 186] on div at bounding box center [573, 188] width 12 height 20
click at [573, 186] on div at bounding box center [573, 188] width 12 height 20
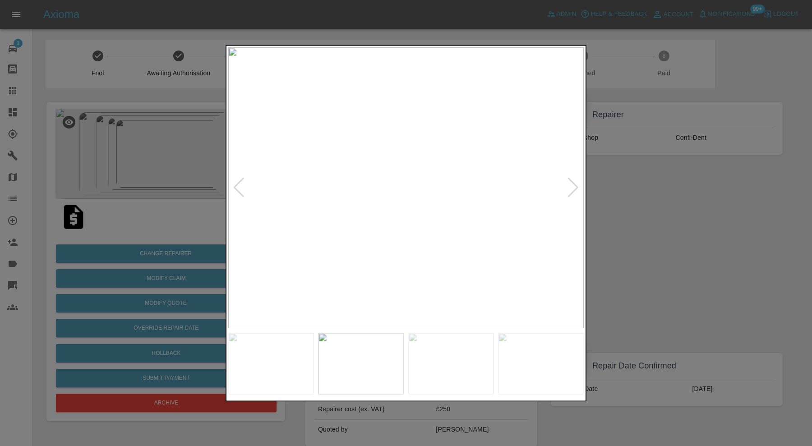
click at [573, 186] on div at bounding box center [573, 188] width 12 height 20
click at [578, 185] on img at bounding box center [406, 187] width 356 height 281
click at [606, 185] on div at bounding box center [406, 223] width 812 height 446
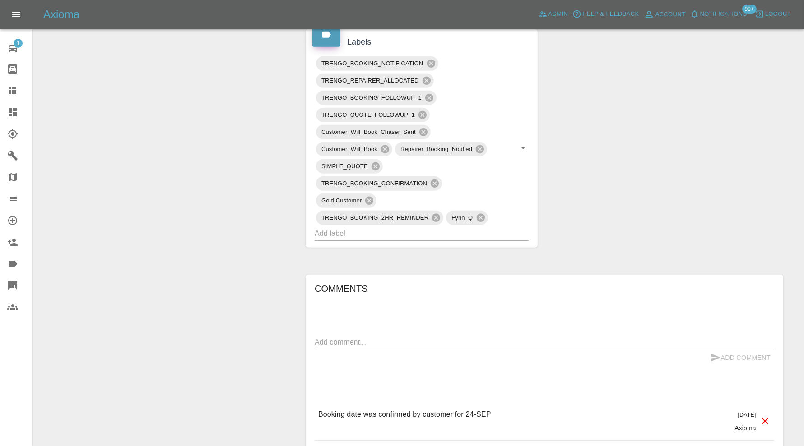
scroll to position [526, 0]
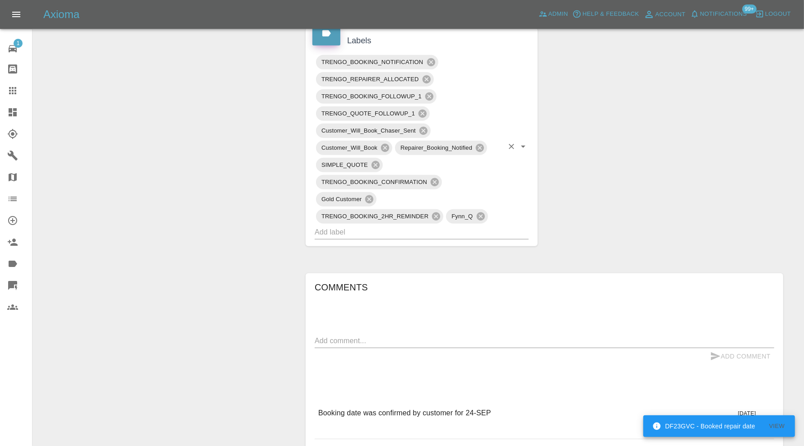
click at [493, 226] on input "text" at bounding box center [408, 232] width 189 height 14
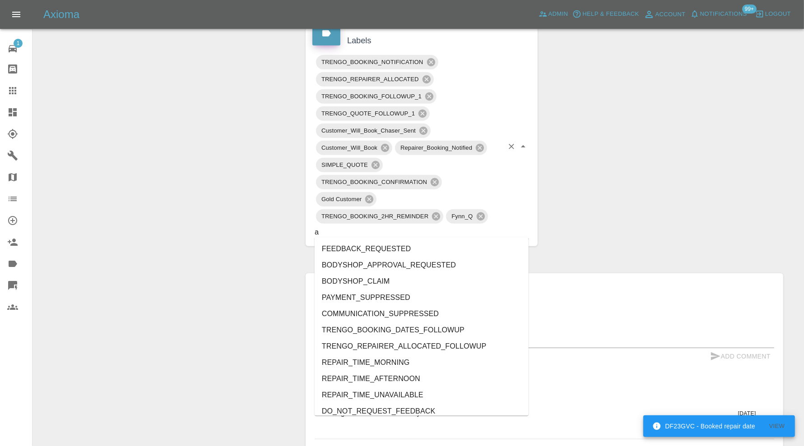
type input "au"
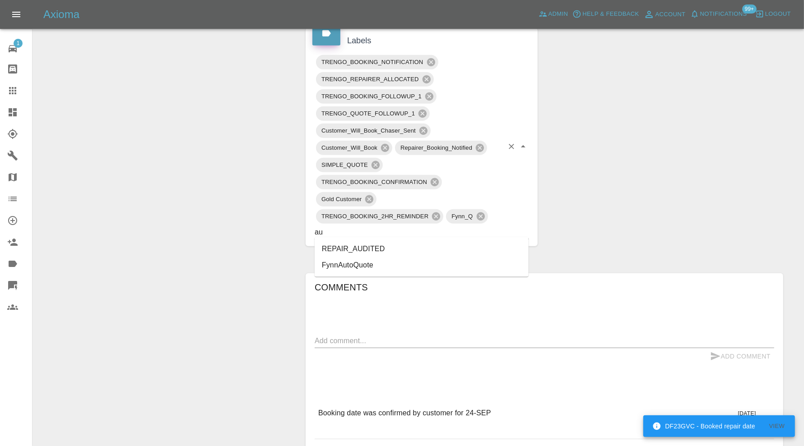
click at [405, 247] on li "REPAIR_AUDITED" at bounding box center [421, 249] width 214 height 16
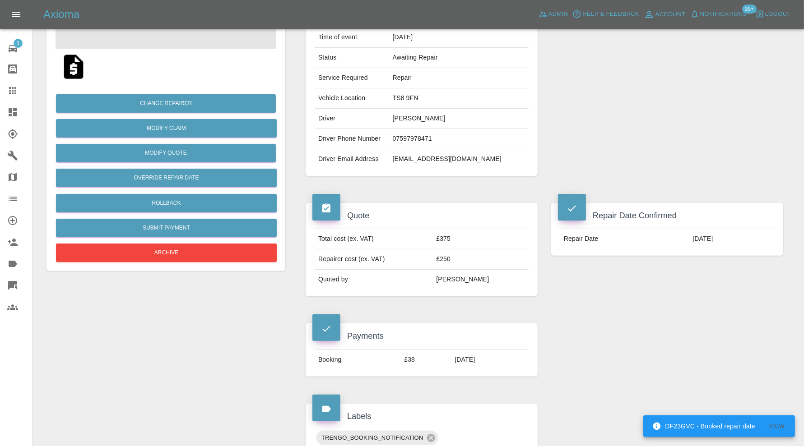
scroll to position [0, 0]
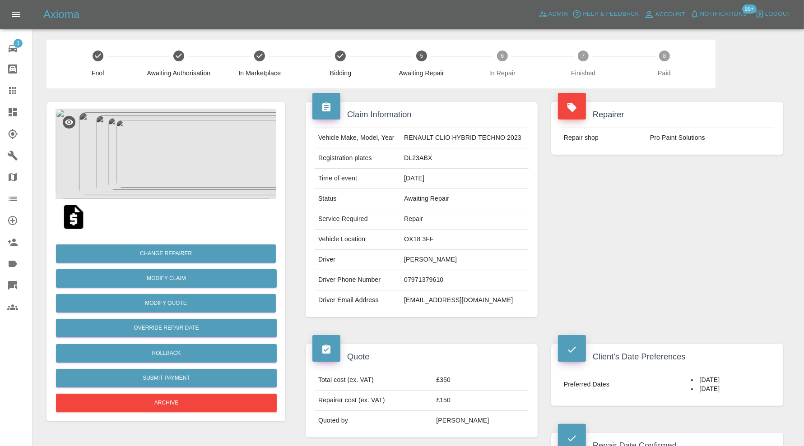
click at [176, 160] on img at bounding box center [165, 154] width 221 height 90
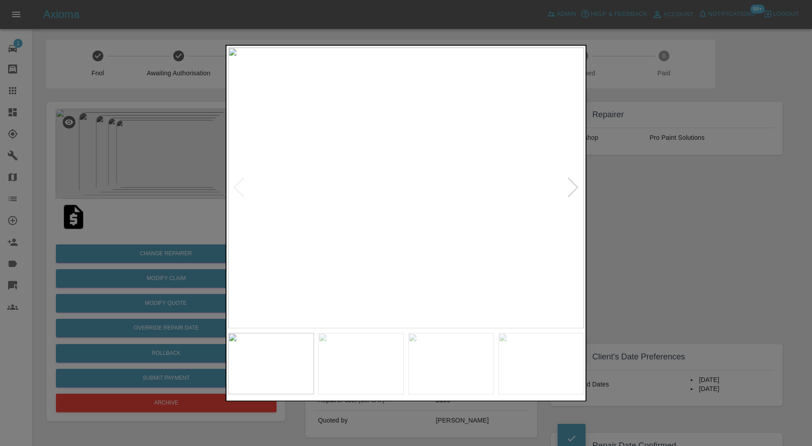
click at [570, 187] on div at bounding box center [573, 188] width 12 height 20
click at [571, 187] on div at bounding box center [573, 188] width 12 height 20
click at [571, 187] on img at bounding box center [406, 187] width 356 height 281
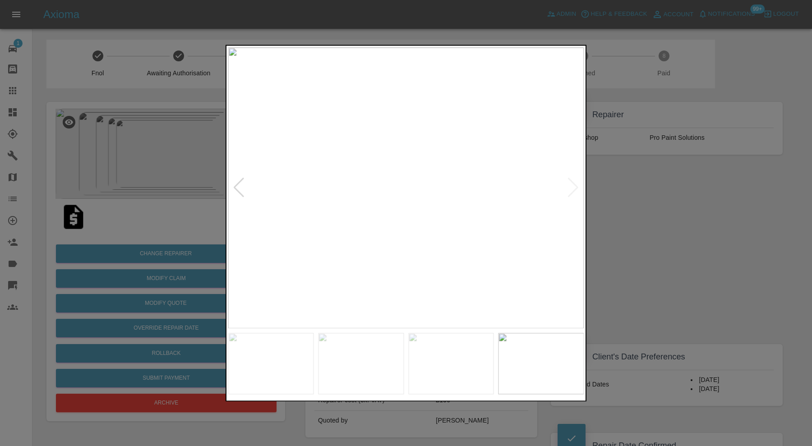
click at [609, 199] on div at bounding box center [406, 223] width 812 height 446
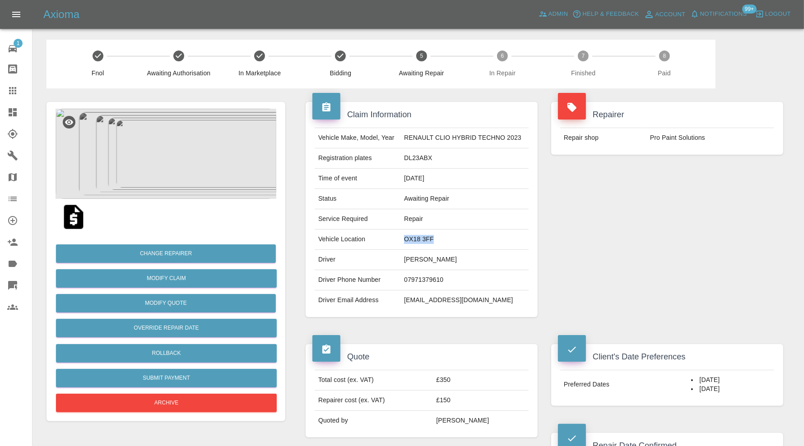
drag, startPoint x: 450, startPoint y: 238, endPoint x: 403, endPoint y: 243, distance: 47.6
click at [403, 243] on td "OX18 3FF" at bounding box center [464, 240] width 128 height 20
copy td "OX18 3FF"
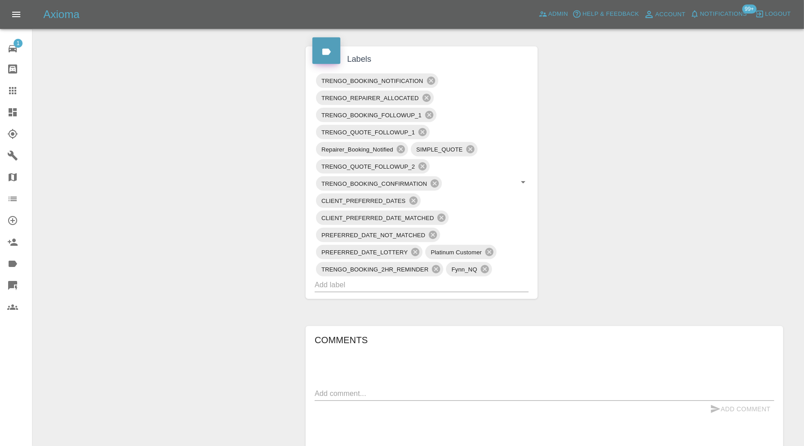
scroll to position [526, 0]
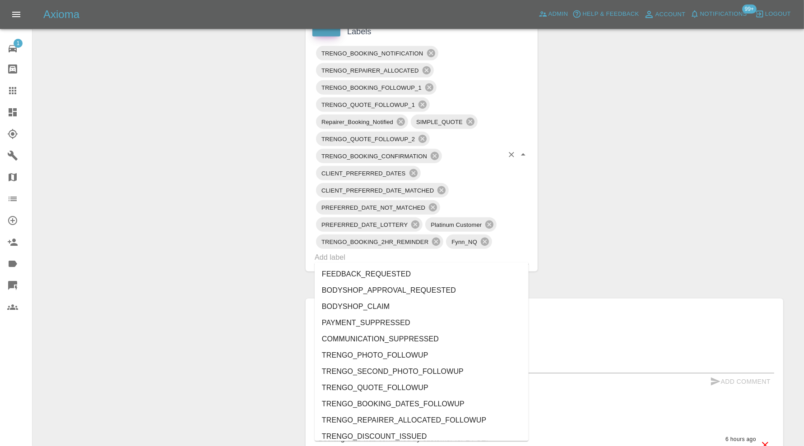
click at [444, 255] on input "text" at bounding box center [408, 257] width 189 height 14
type input "au"
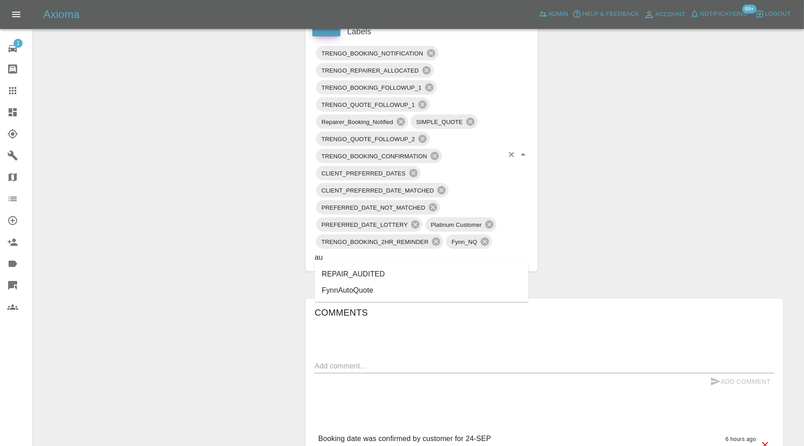
click at [380, 270] on li "REPAIR_AUDITED" at bounding box center [421, 274] width 214 height 16
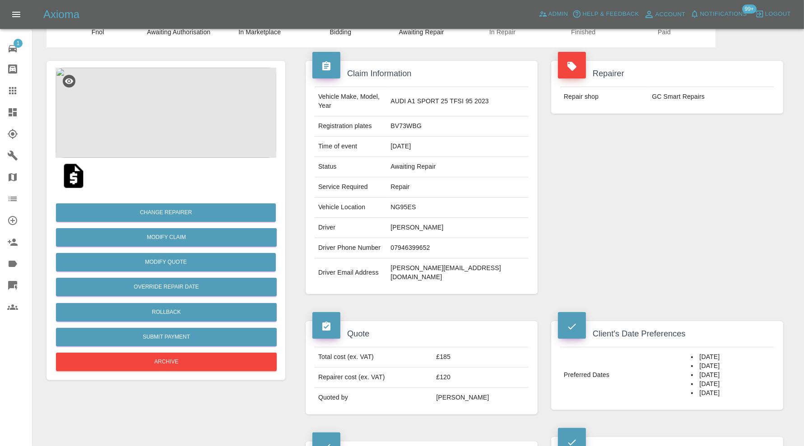
scroll to position [526, 0]
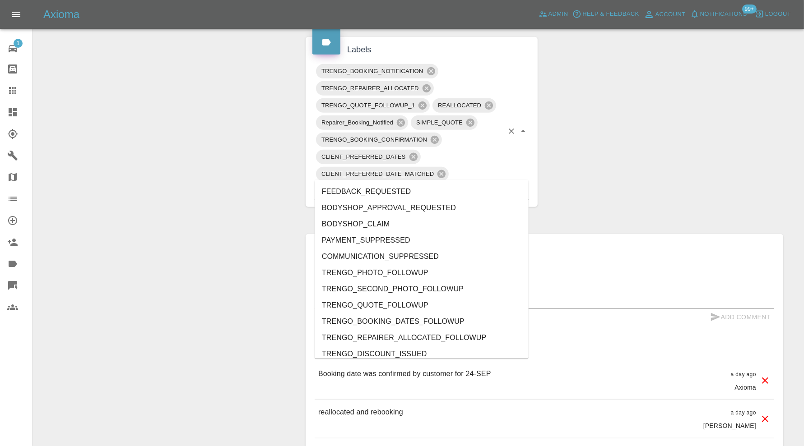
click at [485, 184] on input "text" at bounding box center [462, 191] width 81 height 14
type input "au"
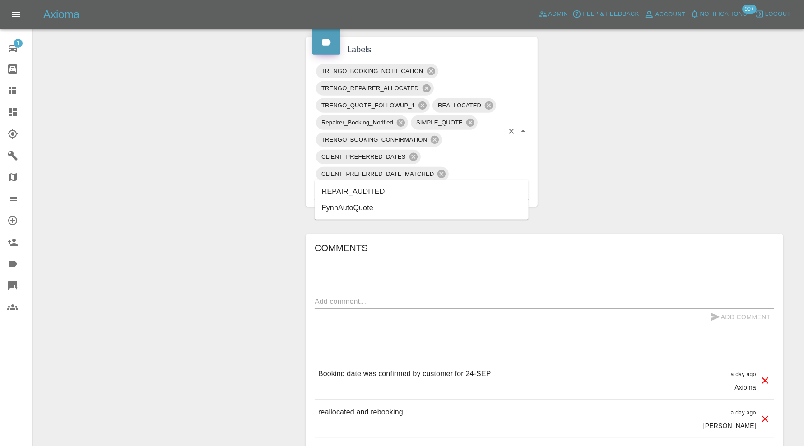
click at [388, 190] on li "REPAIR_AUDITED" at bounding box center [421, 192] width 214 height 16
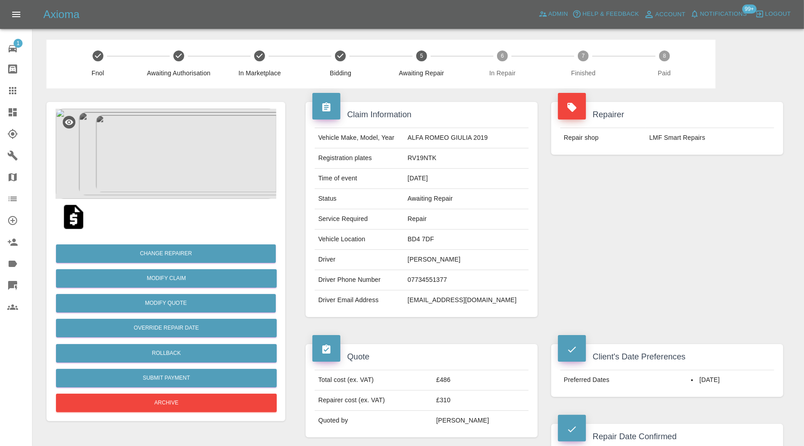
click at [180, 149] on img at bounding box center [165, 154] width 221 height 90
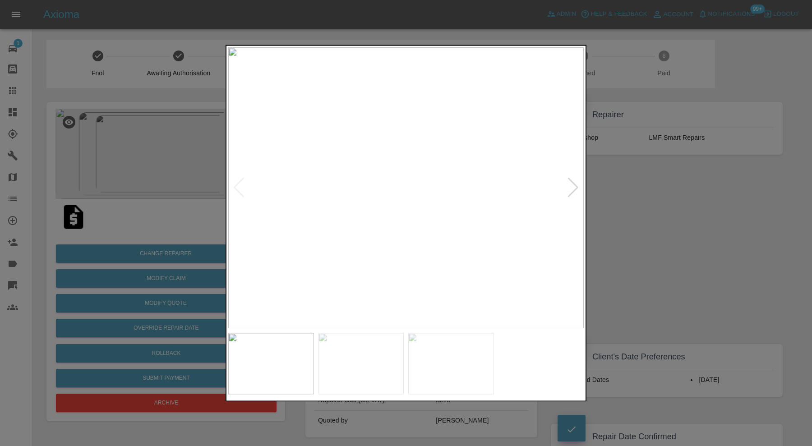
click at [566, 188] on img at bounding box center [406, 187] width 356 height 281
click at [572, 185] on div at bounding box center [573, 188] width 12 height 20
click at [572, 185] on img at bounding box center [406, 187] width 356 height 281
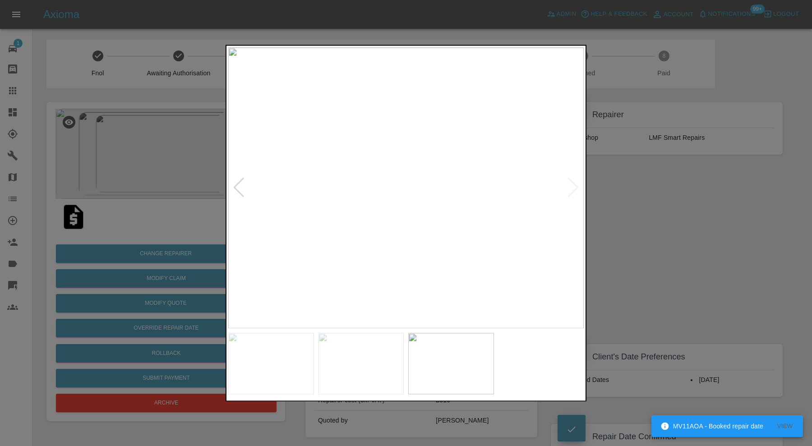
click at [621, 184] on div at bounding box center [406, 223] width 812 height 446
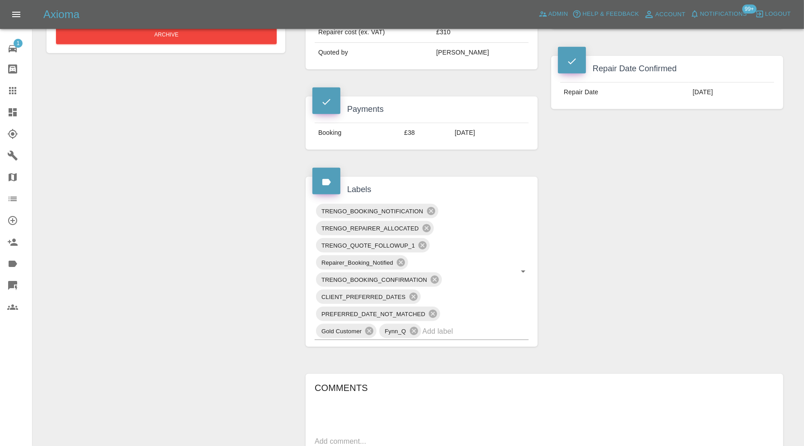
scroll to position [397, 0]
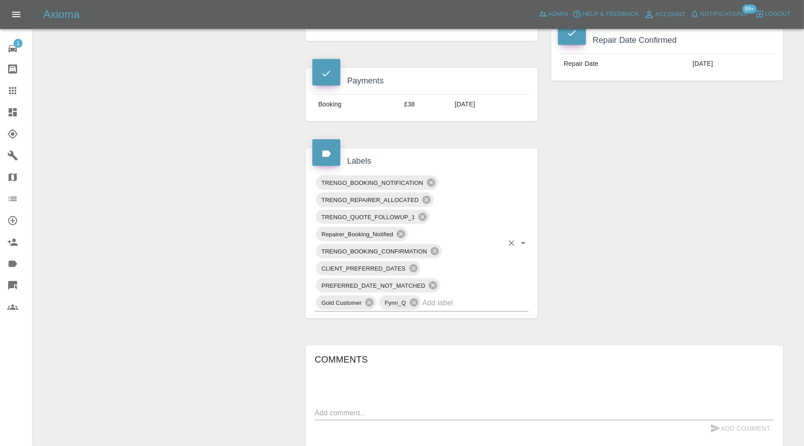
click at [499, 296] on input "text" at bounding box center [462, 303] width 81 height 14
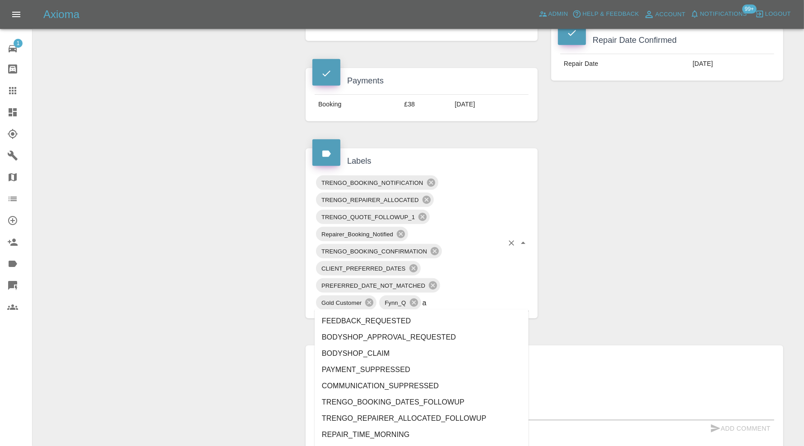
type input "au"
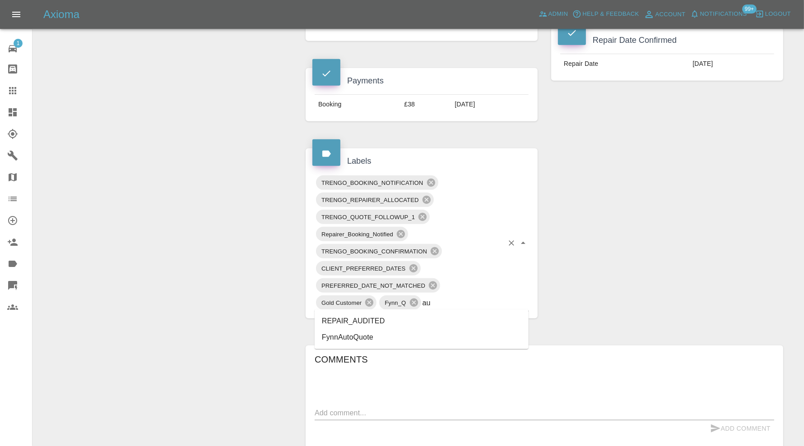
click at [405, 321] on li "REPAIR_AUDITED" at bounding box center [421, 321] width 214 height 16
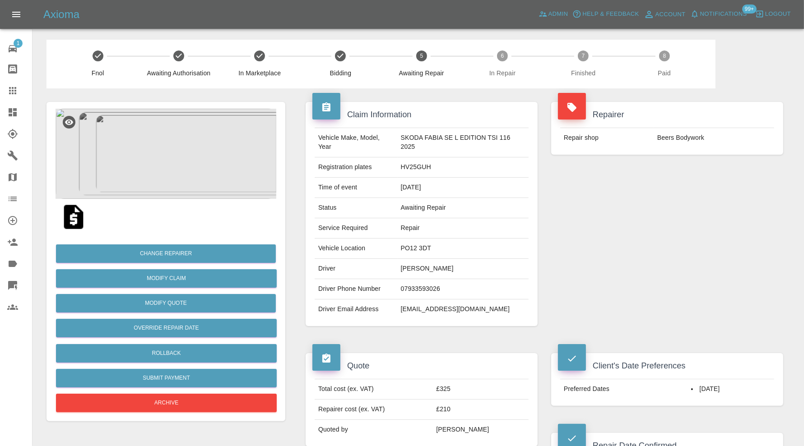
click at [175, 149] on img at bounding box center [165, 154] width 221 height 90
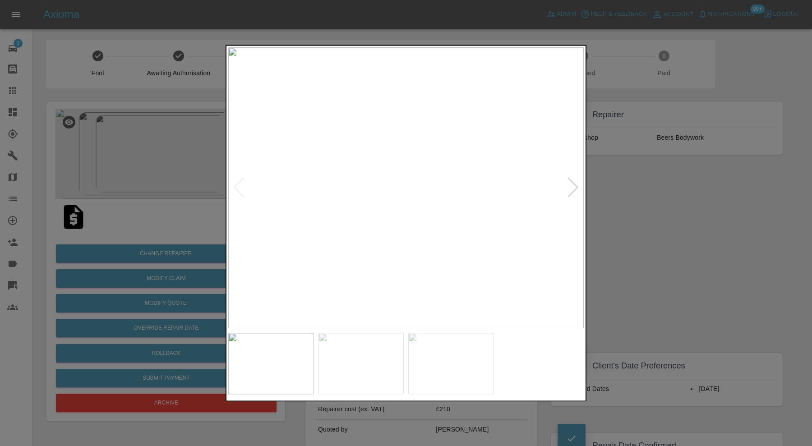
click at [570, 190] on div at bounding box center [573, 188] width 12 height 20
click at [570, 190] on img at bounding box center [406, 187] width 356 height 281
click at [674, 240] on div at bounding box center [406, 223] width 812 height 446
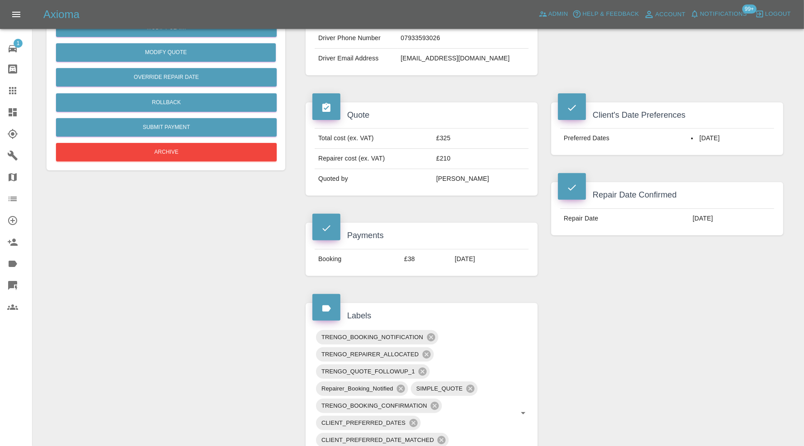
scroll to position [601, 0]
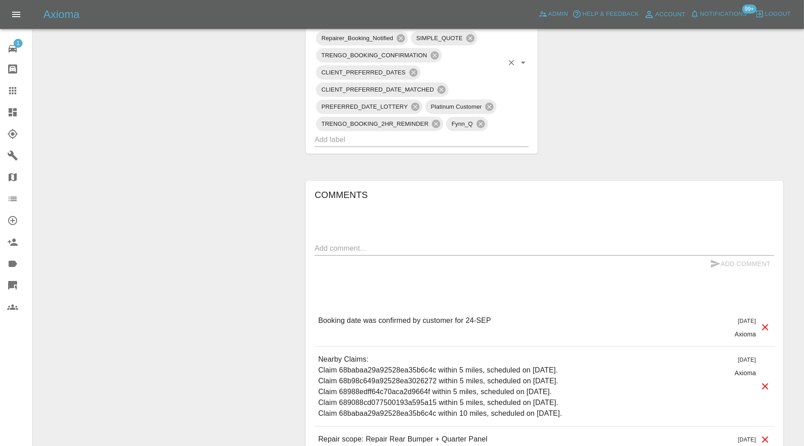
click at [426, 139] on input "text" at bounding box center [408, 140] width 189 height 14
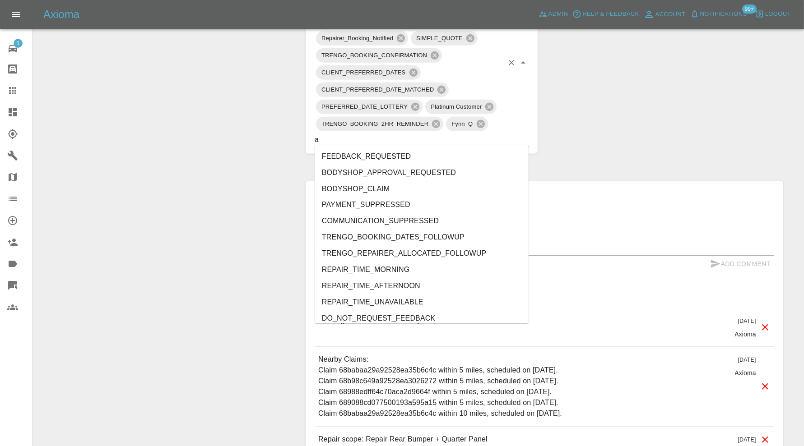
type input "au"
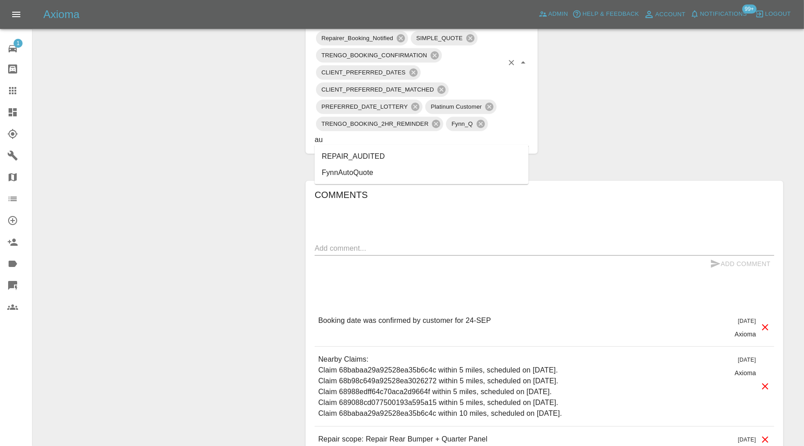
click at [369, 159] on li "REPAIR_AUDITED" at bounding box center [421, 156] width 214 height 16
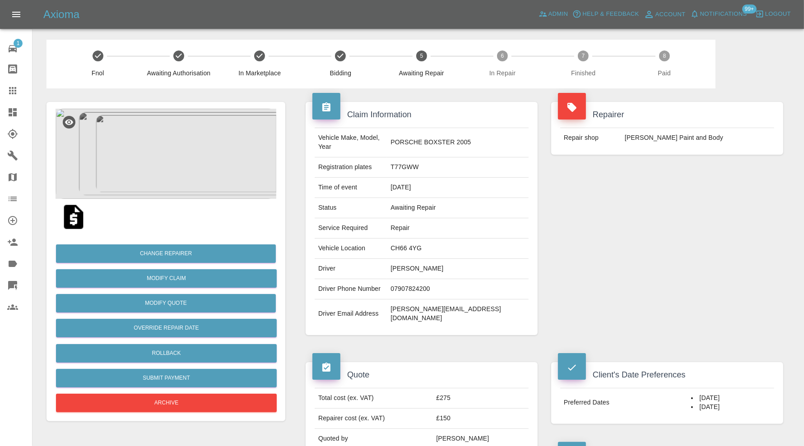
click at [198, 173] on img at bounding box center [165, 154] width 221 height 90
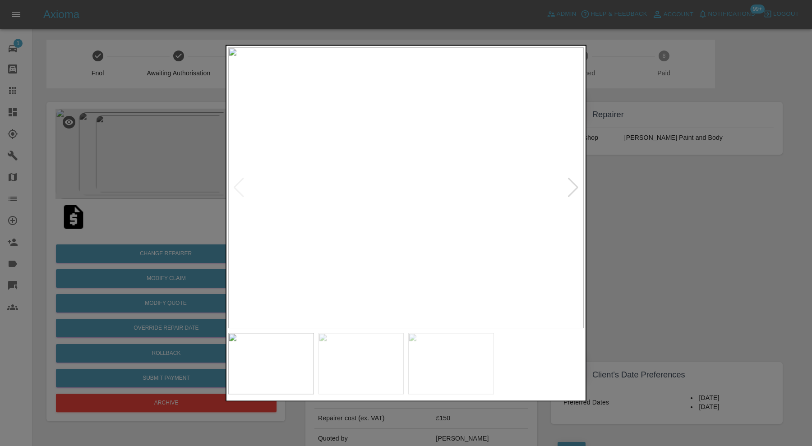
click at [574, 184] on div at bounding box center [573, 188] width 12 height 20
click at [574, 184] on img at bounding box center [406, 187] width 356 height 281
click at [632, 190] on div at bounding box center [406, 223] width 812 height 446
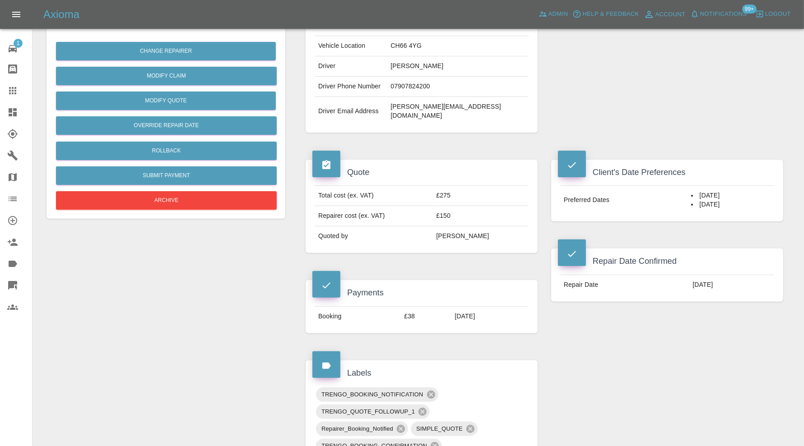
scroll to position [376, 0]
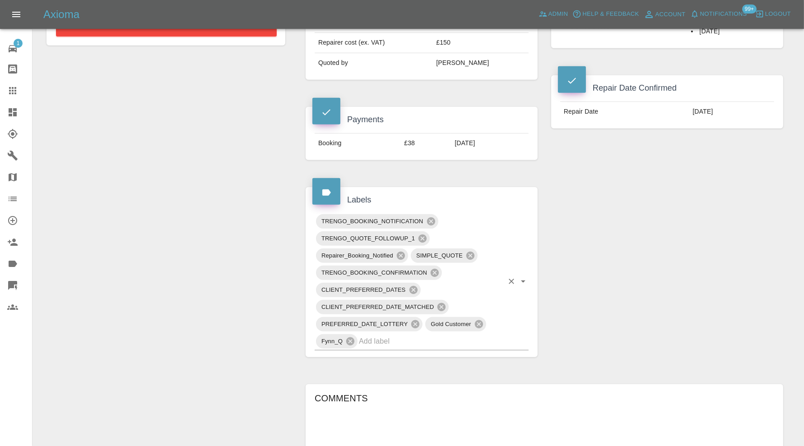
click at [458, 334] on input "text" at bounding box center [431, 341] width 144 height 14
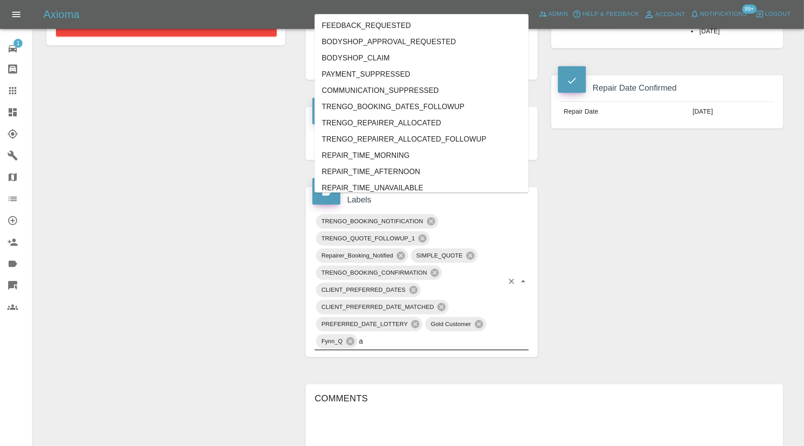
type input "au"
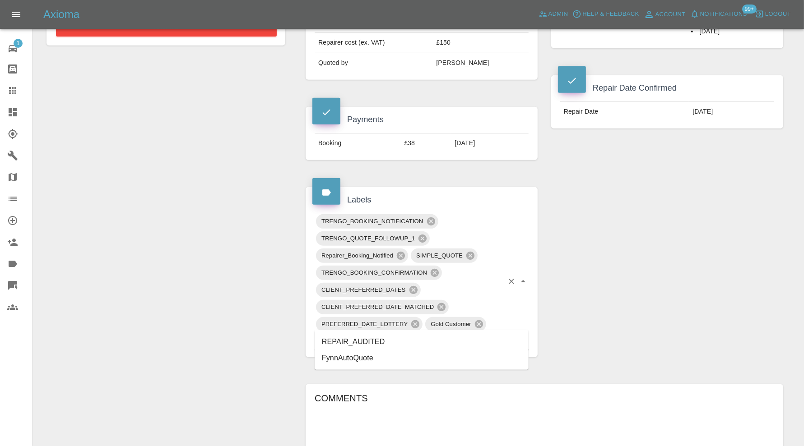
click at [359, 341] on li "REPAIR_AUDITED" at bounding box center [421, 342] width 214 height 16
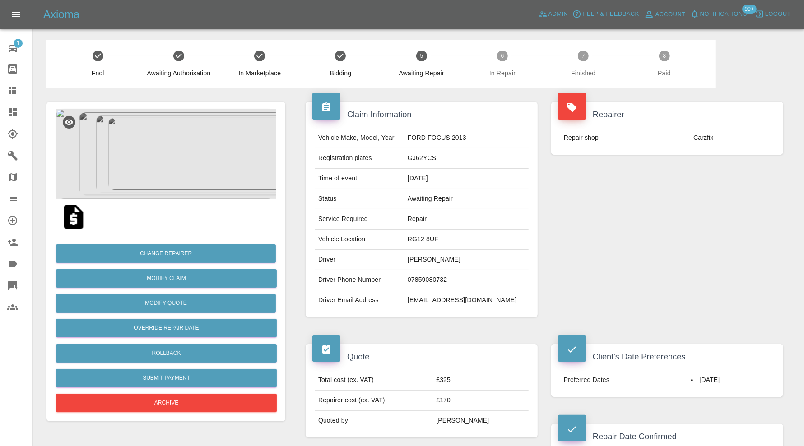
click at [171, 154] on img at bounding box center [165, 154] width 221 height 90
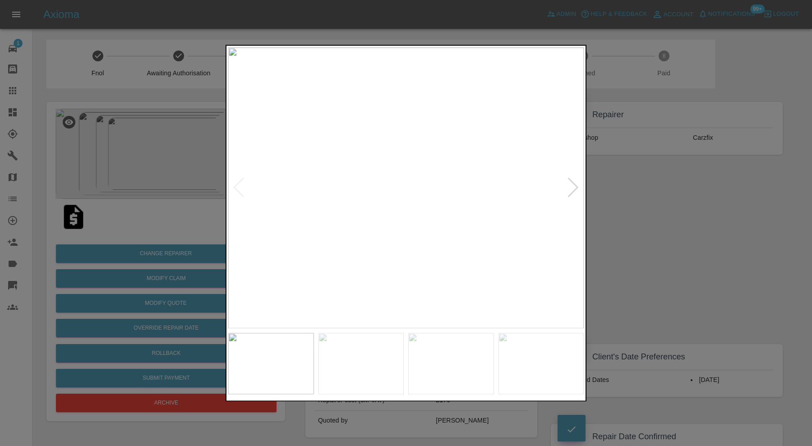
click at [566, 186] on img at bounding box center [406, 187] width 356 height 281
click at [570, 186] on div at bounding box center [573, 188] width 12 height 20
click at [570, 186] on img at bounding box center [406, 187] width 356 height 281
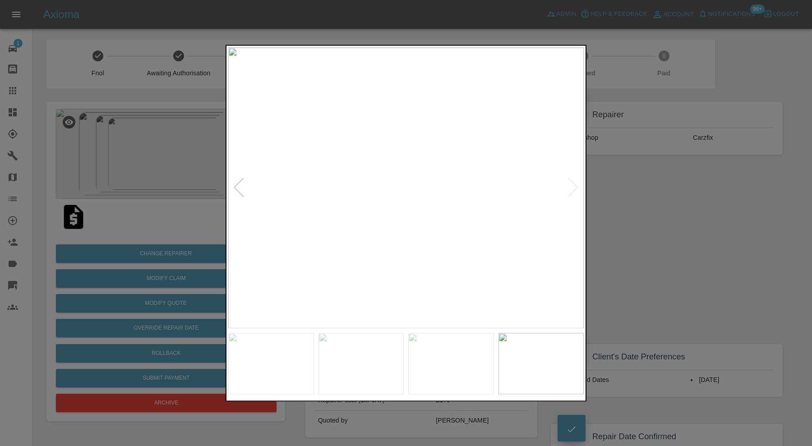
click at [616, 208] on div at bounding box center [406, 223] width 812 height 446
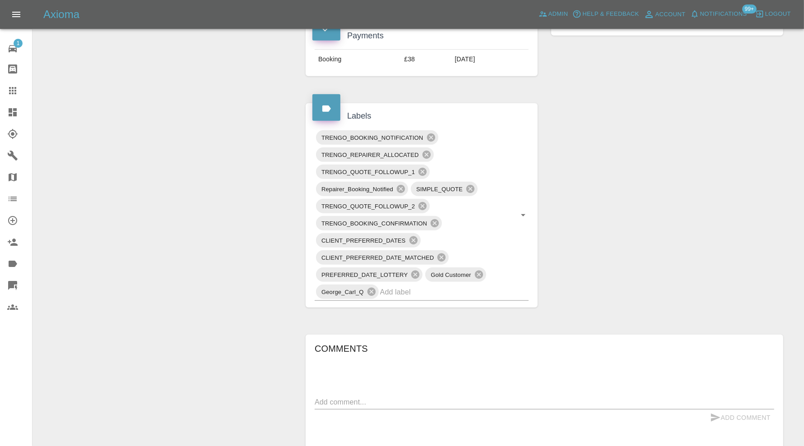
scroll to position [453, 0]
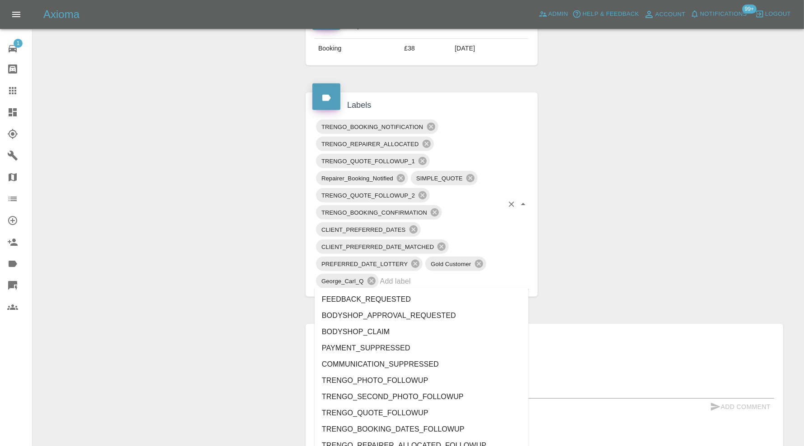
click at [457, 279] on input "text" at bounding box center [441, 281] width 123 height 14
type input "au"
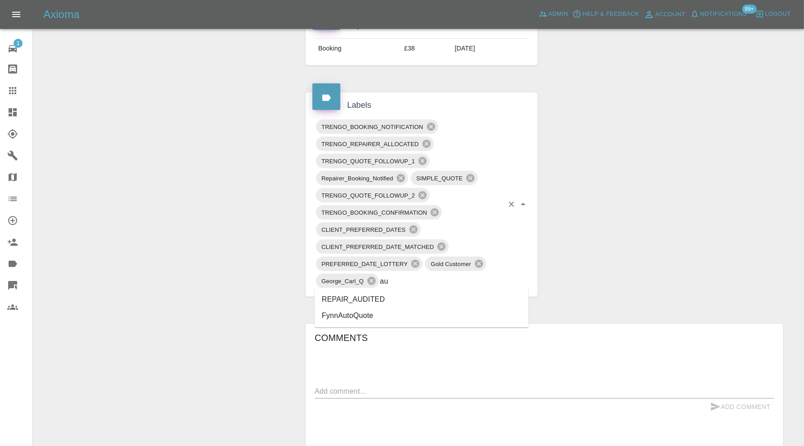
click at [391, 293] on li "REPAIR_AUDITED" at bounding box center [421, 299] width 214 height 16
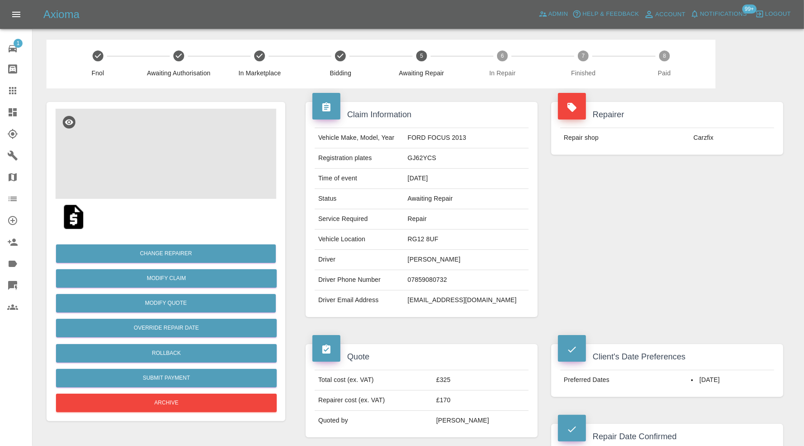
scroll to position [0, 0]
click at [264, 162] on img at bounding box center [165, 154] width 221 height 90
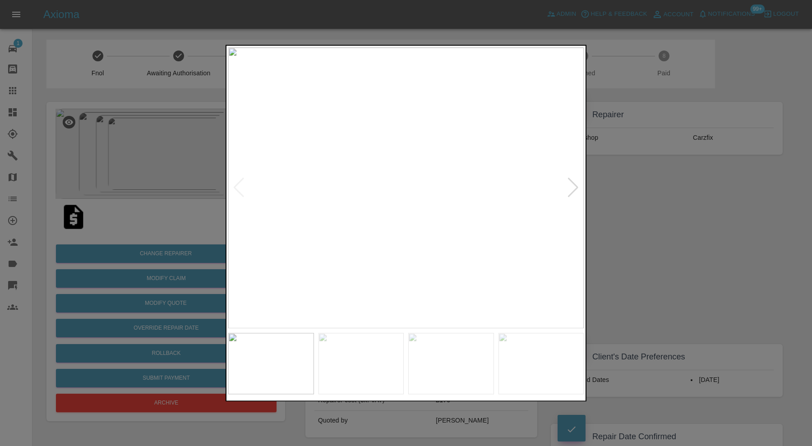
click at [644, 237] on div at bounding box center [406, 223] width 812 height 446
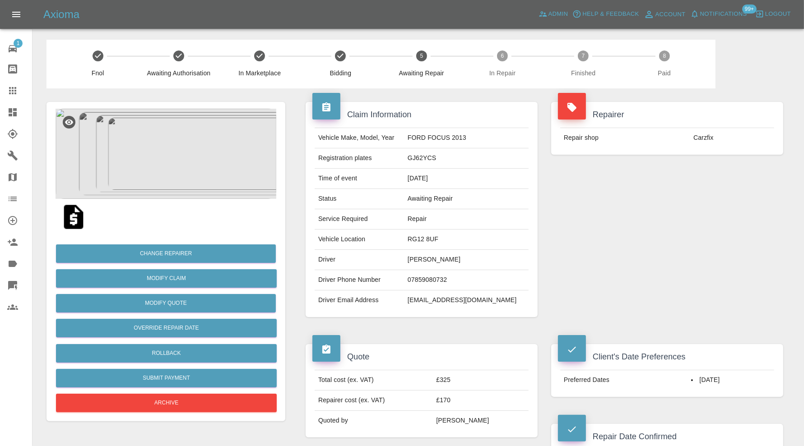
click at [460, 240] on td "RG12 8UF" at bounding box center [466, 240] width 125 height 20
copy td "RG12 8UF"
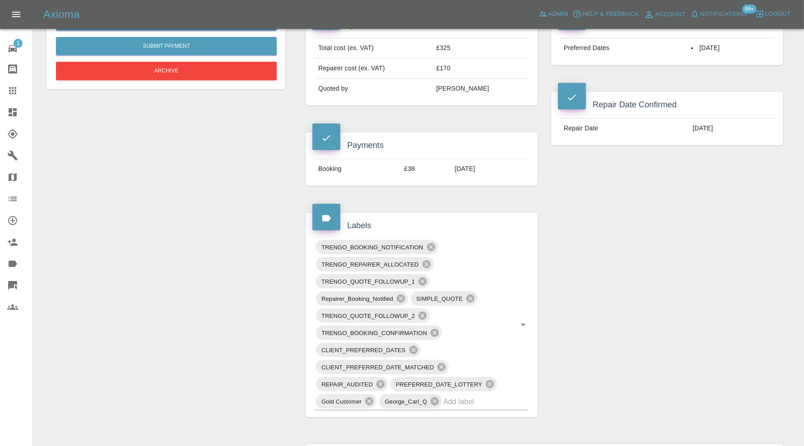
scroll to position [376, 0]
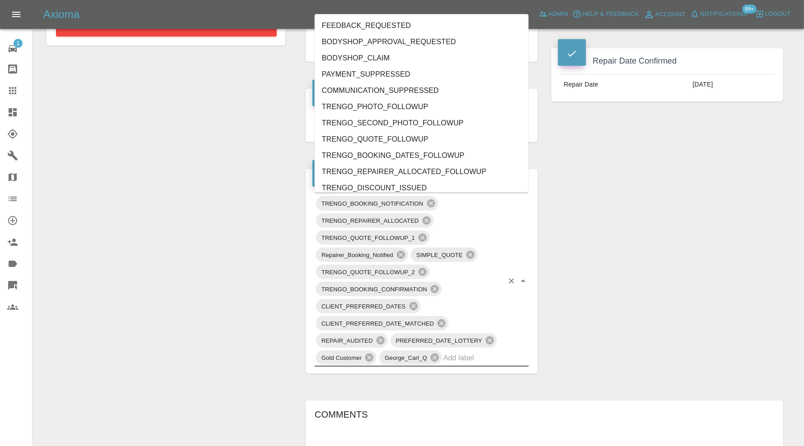
click at [486, 355] on input "text" at bounding box center [473, 358] width 60 height 14
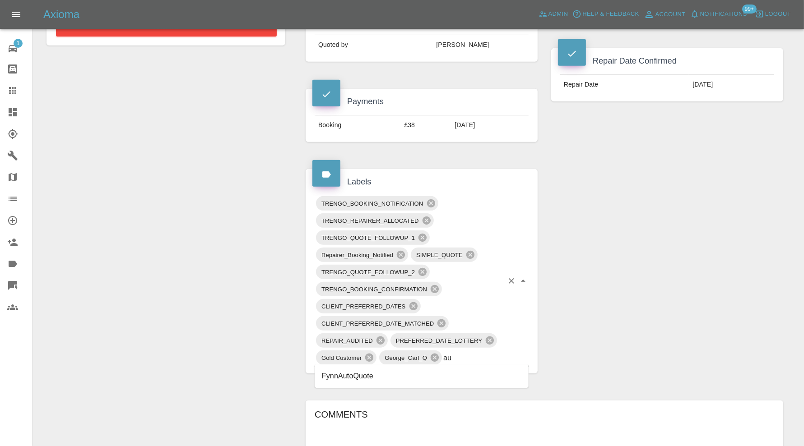
type input "au"
click at [579, 314] on div "Claim Information Vehicle Make, Model, Year FORD FOCUS 2013 Registration plates…" at bounding box center [544, 240] width 491 height 1055
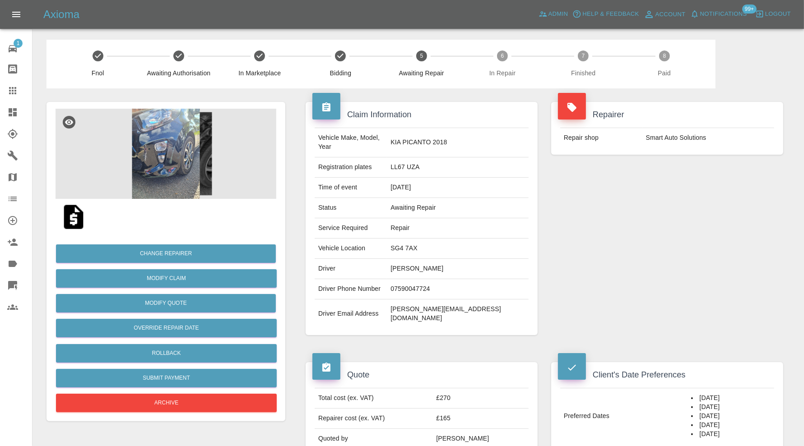
click at [158, 152] on img at bounding box center [165, 154] width 221 height 90
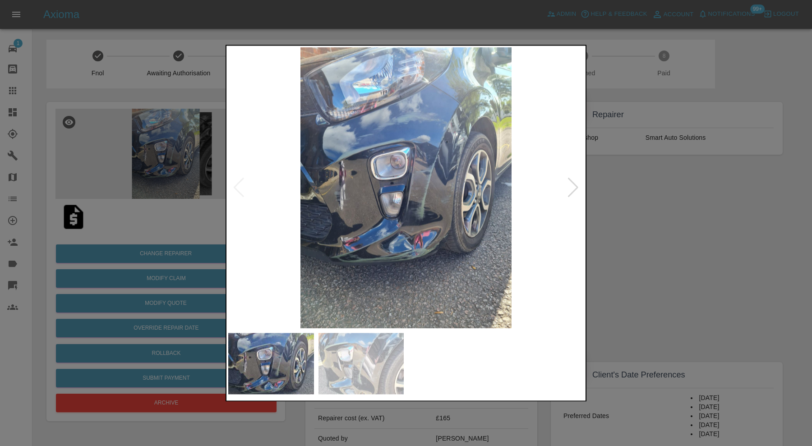
click at [573, 185] on div at bounding box center [573, 188] width 12 height 20
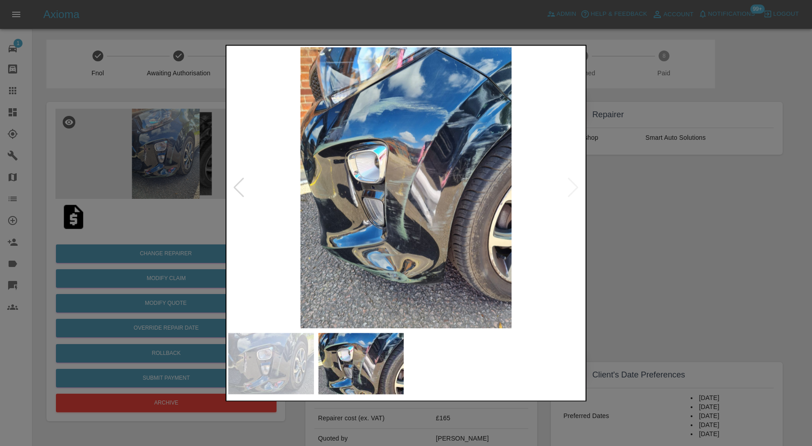
click at [572, 185] on img at bounding box center [406, 187] width 356 height 281
click at [578, 189] on img at bounding box center [406, 187] width 356 height 281
click at [241, 186] on div at bounding box center [239, 188] width 12 height 20
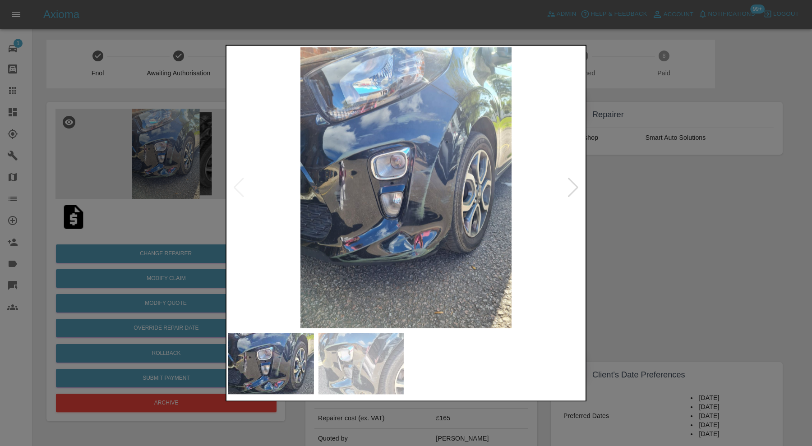
click at [690, 208] on div at bounding box center [406, 223] width 812 height 446
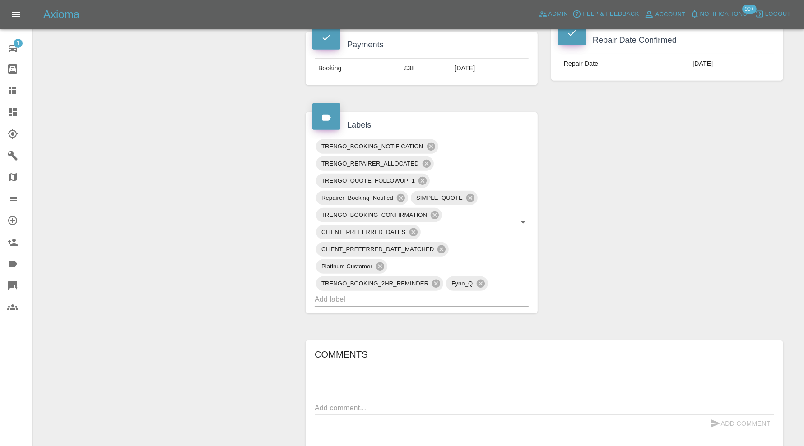
scroll to position [451, 0]
click at [469, 292] on input "text" at bounding box center [408, 299] width 189 height 14
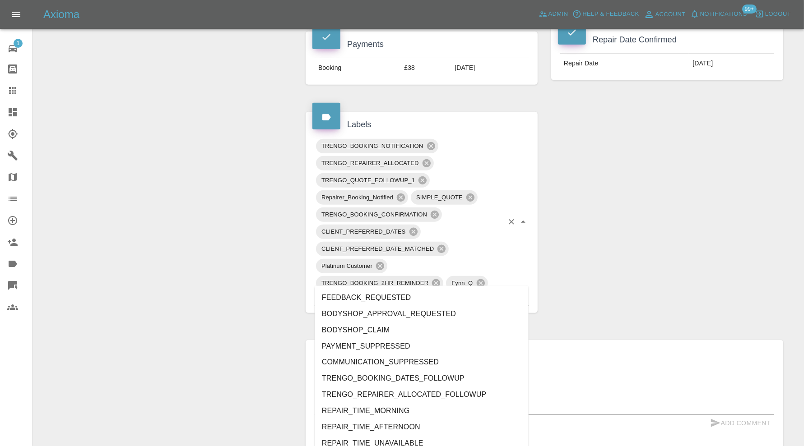
type input "au"
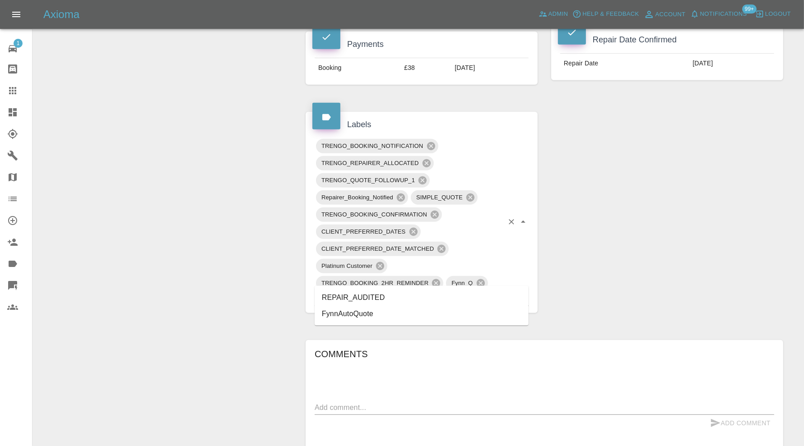
click at [403, 298] on li "REPAIR_AUDITED" at bounding box center [421, 298] width 214 height 16
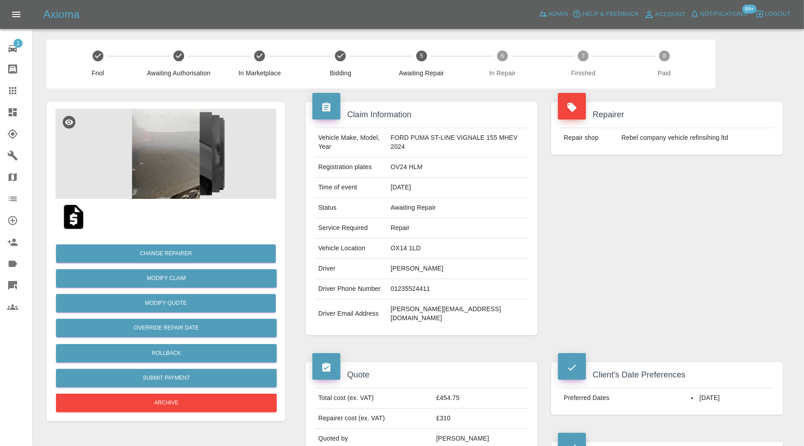
click at [164, 129] on img at bounding box center [165, 154] width 221 height 90
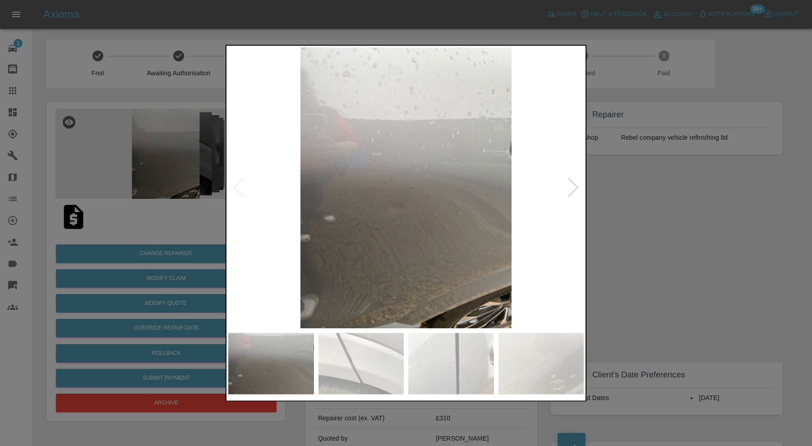
click at [572, 188] on div at bounding box center [573, 188] width 12 height 20
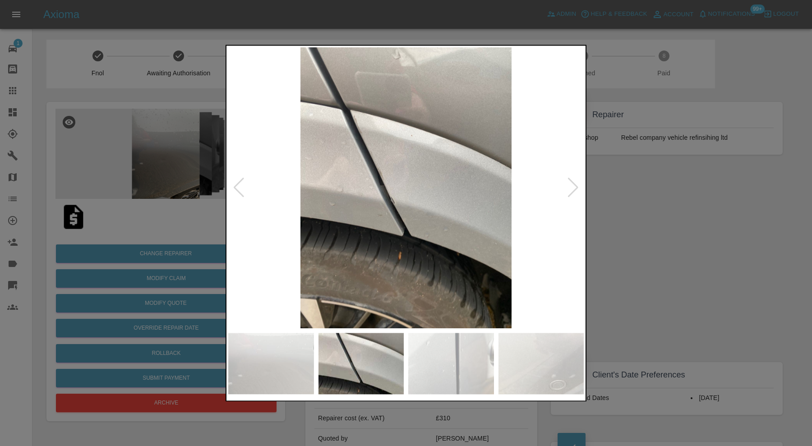
click at [572, 188] on div at bounding box center [573, 188] width 12 height 20
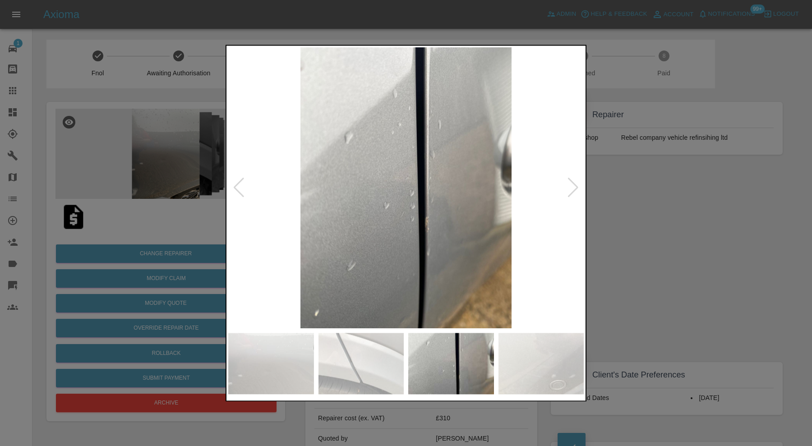
click at [572, 188] on div at bounding box center [573, 188] width 12 height 20
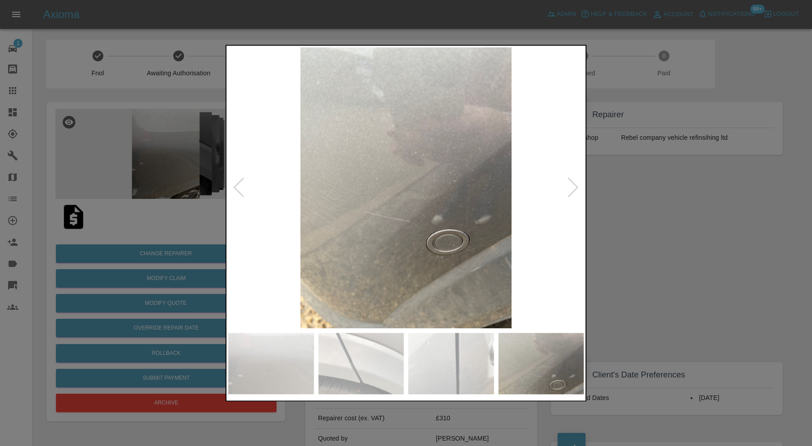
click at [572, 188] on div at bounding box center [573, 188] width 12 height 20
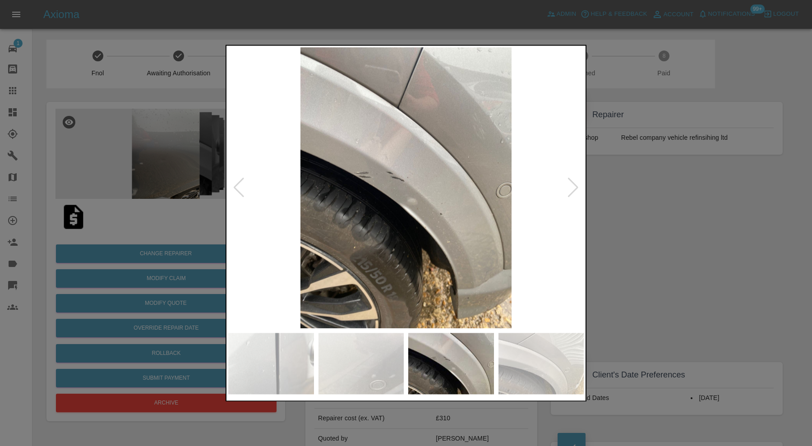
click at [572, 188] on div at bounding box center [573, 188] width 12 height 20
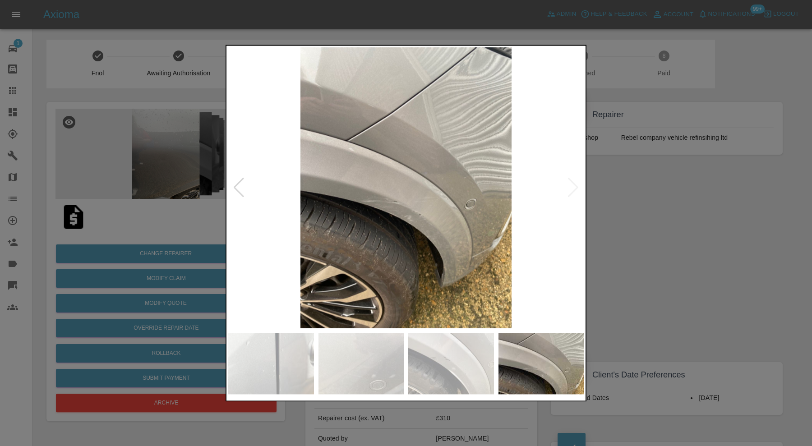
click at [572, 188] on img at bounding box center [406, 187] width 356 height 281
click at [621, 192] on div at bounding box center [406, 223] width 812 height 446
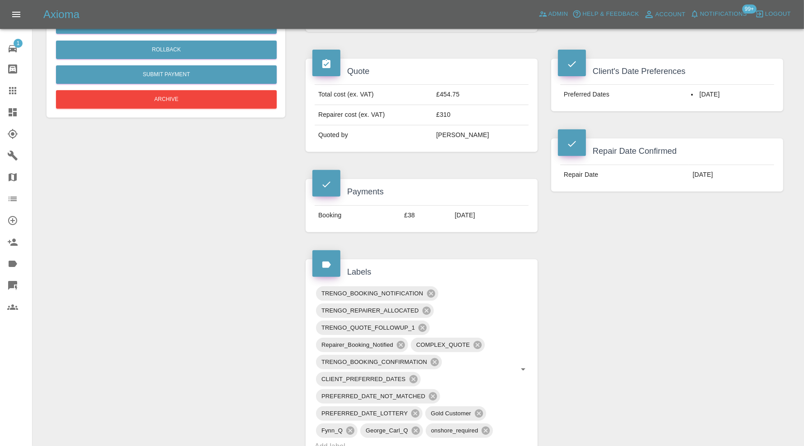
scroll to position [451, 0]
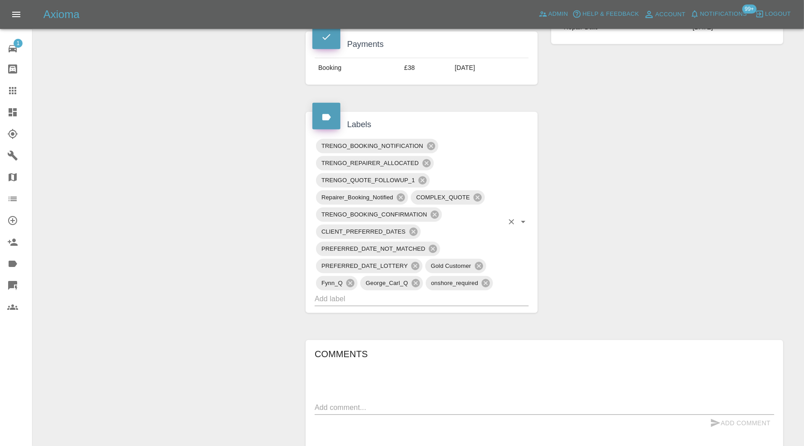
click at [508, 287] on div "TRENGO_BOOKING_NOTIFICATION TRENGO_REPAIRER_ALLOCATED TRENGO_QUOTE_FOLLOWUP_1 R…" at bounding box center [421, 222] width 214 height 169
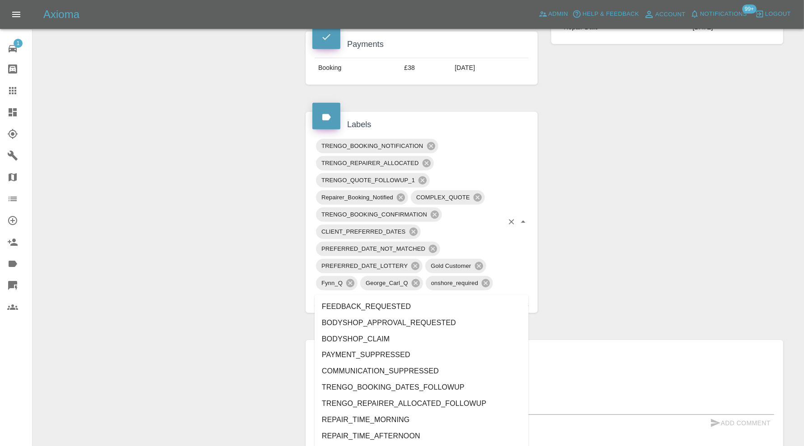
type input "au"
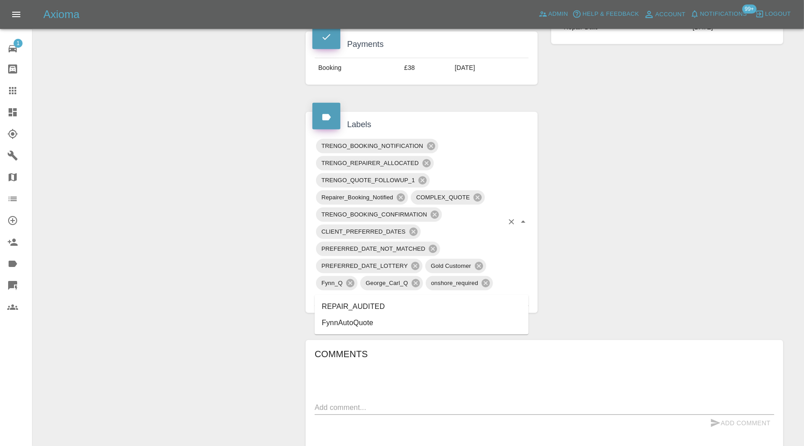
click at [365, 306] on li "REPAIR_AUDITED" at bounding box center [421, 307] width 214 height 16
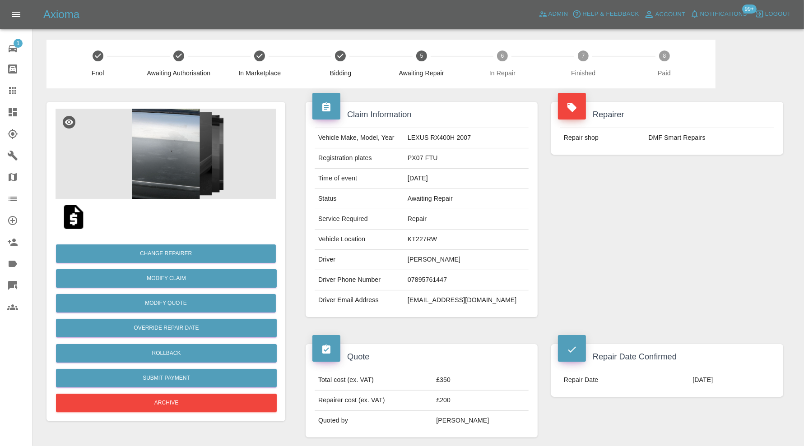
click at [159, 152] on img at bounding box center [165, 154] width 221 height 90
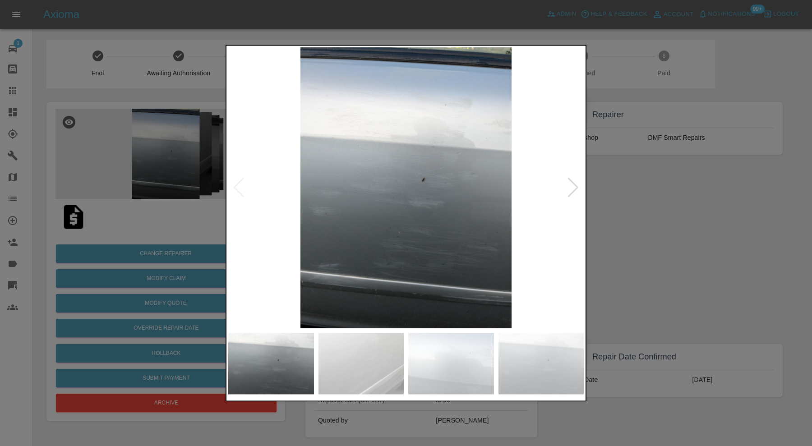
click at [573, 186] on div at bounding box center [573, 188] width 12 height 20
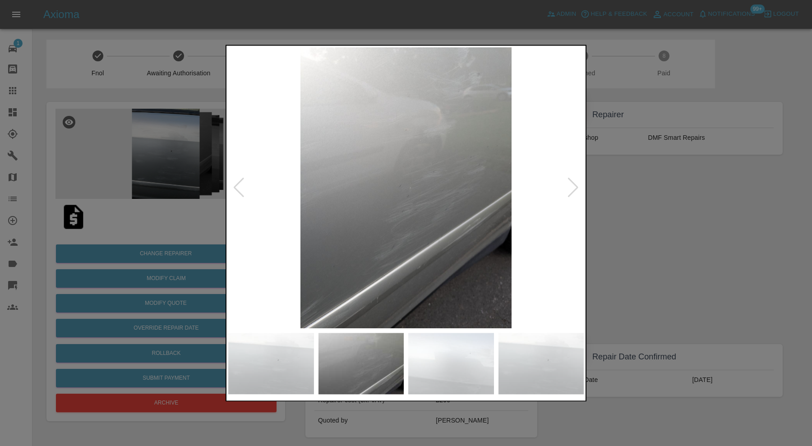
click at [573, 186] on div at bounding box center [573, 188] width 12 height 20
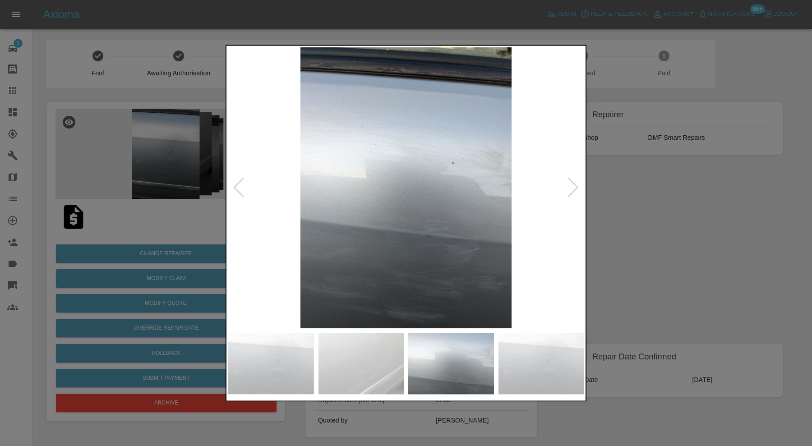
click at [573, 186] on div at bounding box center [573, 188] width 12 height 20
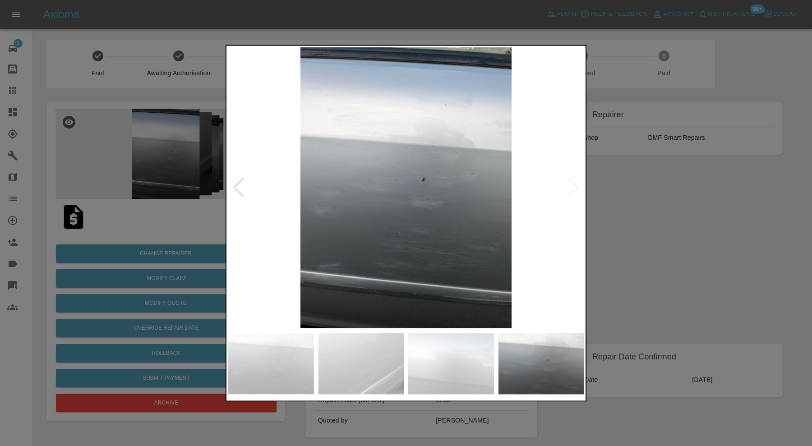
click at [573, 186] on img at bounding box center [406, 187] width 356 height 281
click at [240, 184] on div at bounding box center [239, 188] width 12 height 20
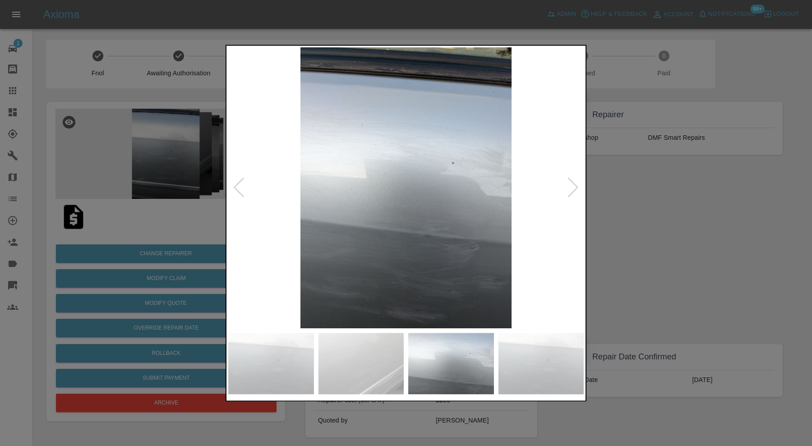
click at [240, 184] on div at bounding box center [239, 188] width 12 height 20
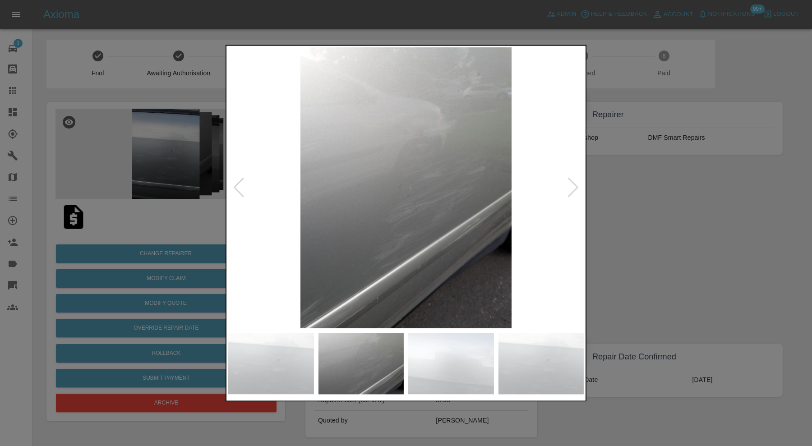
click at [240, 184] on div at bounding box center [239, 188] width 12 height 20
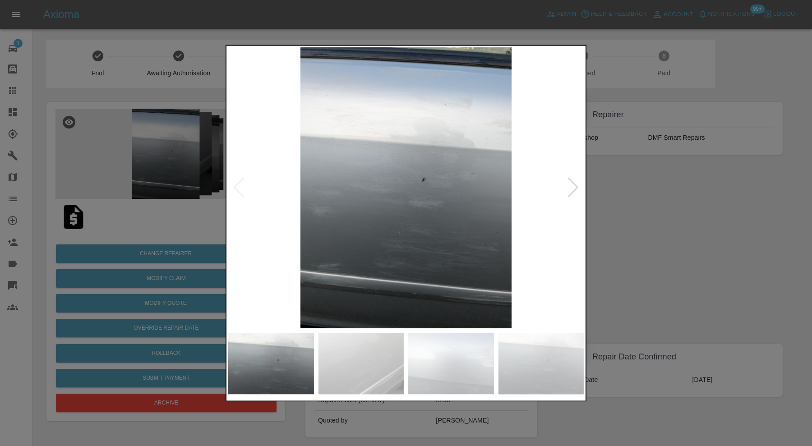
click at [240, 184] on img at bounding box center [406, 187] width 356 height 281
click at [571, 188] on div at bounding box center [573, 188] width 12 height 20
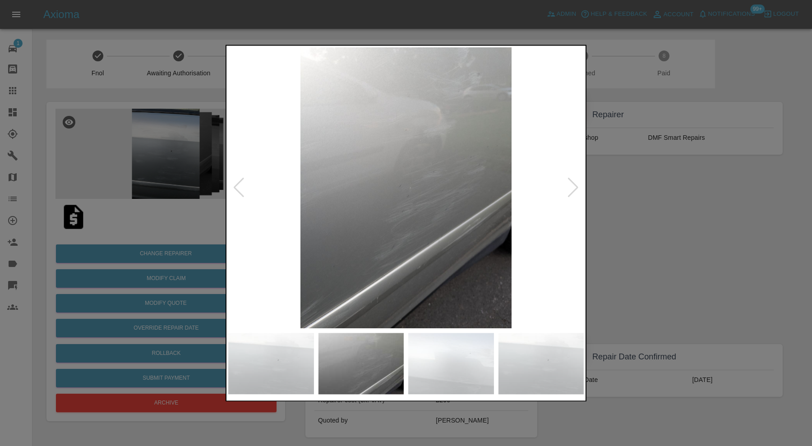
click at [571, 188] on div at bounding box center [573, 188] width 12 height 20
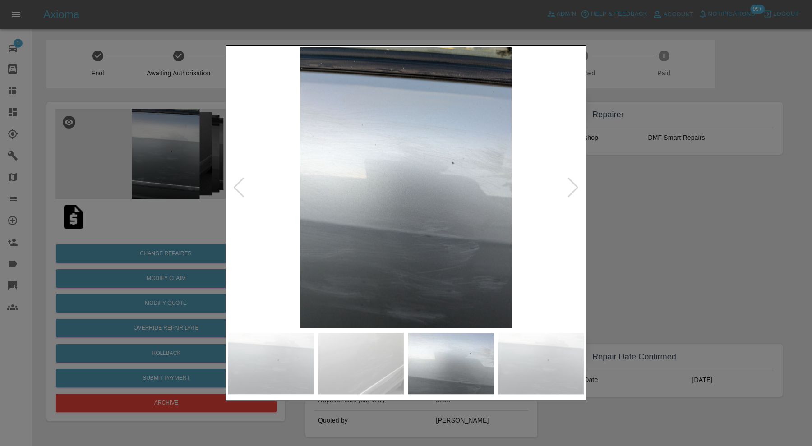
click at [571, 188] on div at bounding box center [573, 188] width 12 height 20
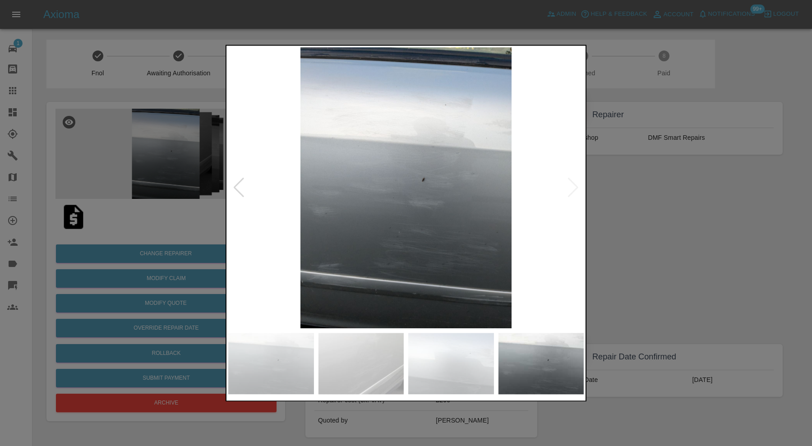
click at [571, 188] on img at bounding box center [406, 187] width 356 height 281
click at [612, 183] on div at bounding box center [406, 223] width 812 height 446
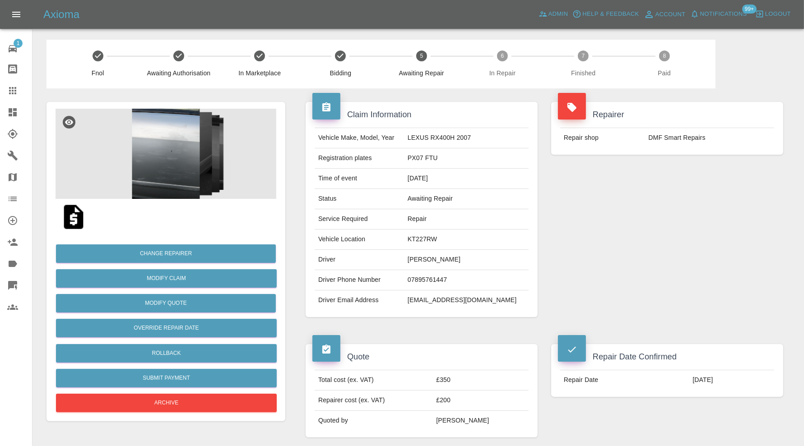
scroll to position [75, 0]
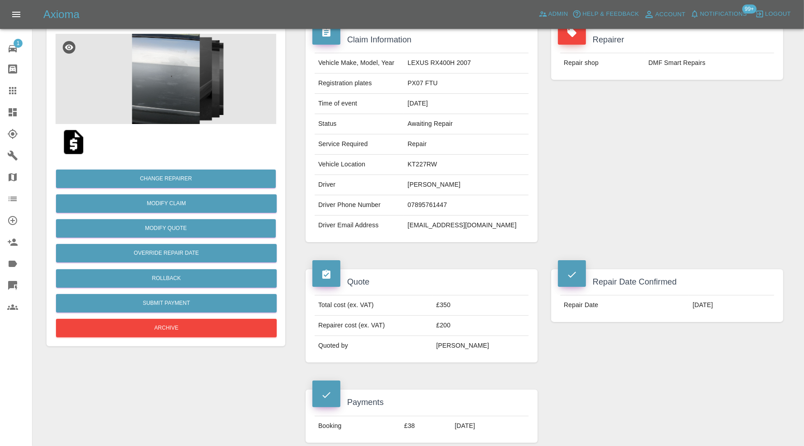
click at [444, 161] on td "KT227RW" at bounding box center [466, 165] width 125 height 20
copy td "KT227RW"
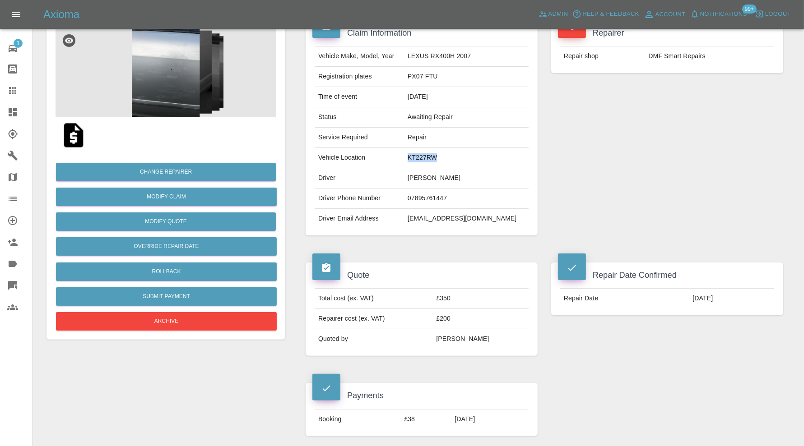
scroll to position [451, 0]
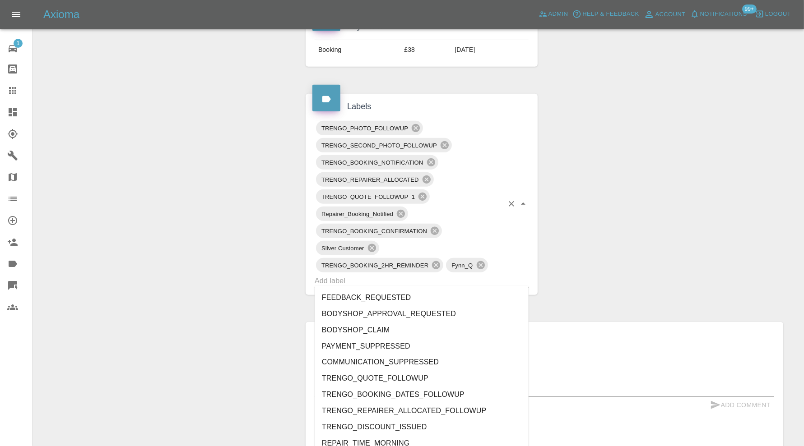
click at [457, 277] on input "text" at bounding box center [408, 281] width 189 height 14
type input "au"
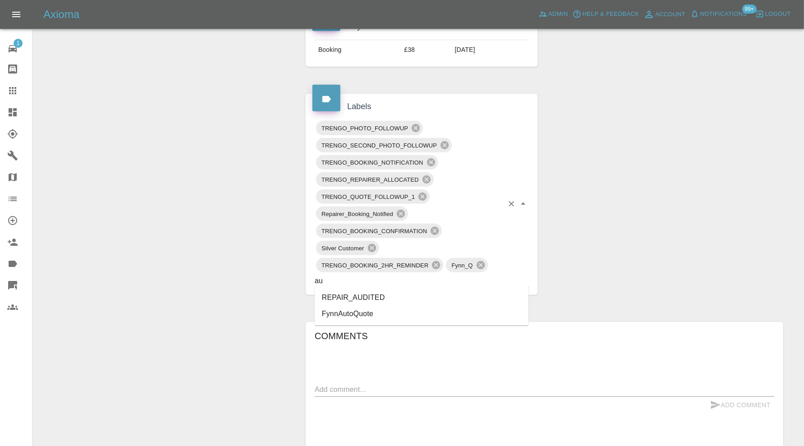
click at [405, 302] on li "REPAIR_AUDITED" at bounding box center [421, 298] width 214 height 16
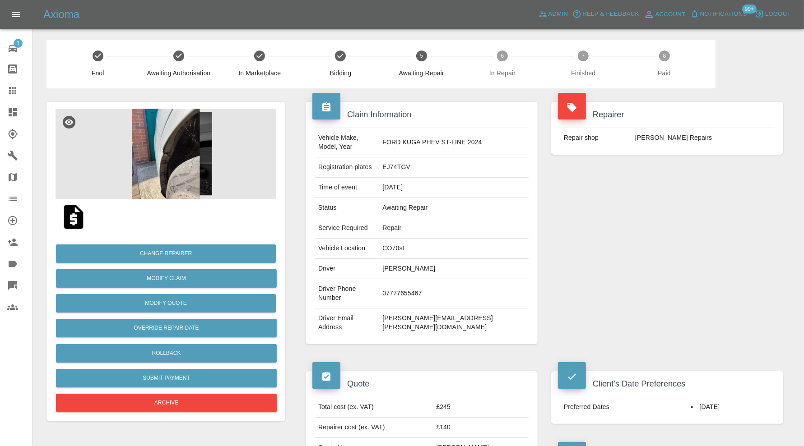
click at [202, 170] on img at bounding box center [165, 154] width 221 height 90
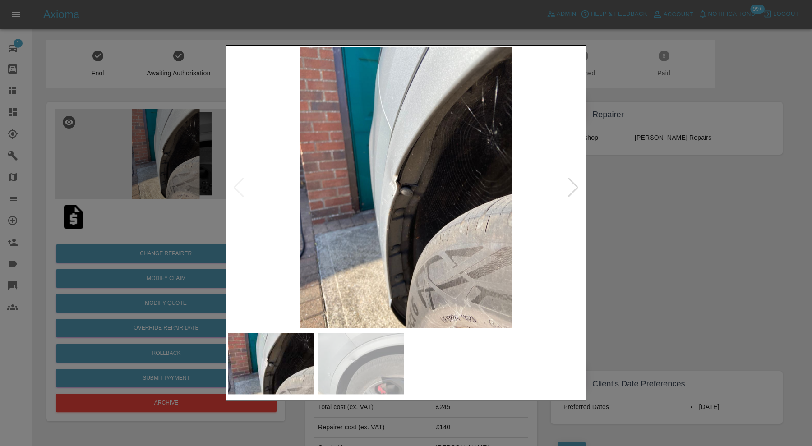
click at [575, 186] on div at bounding box center [573, 188] width 12 height 20
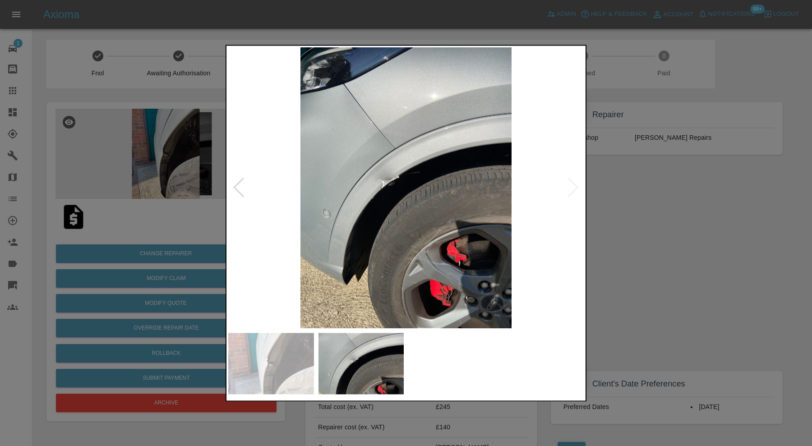
click at [575, 186] on img at bounding box center [406, 187] width 356 height 281
click at [618, 180] on div at bounding box center [406, 223] width 812 height 446
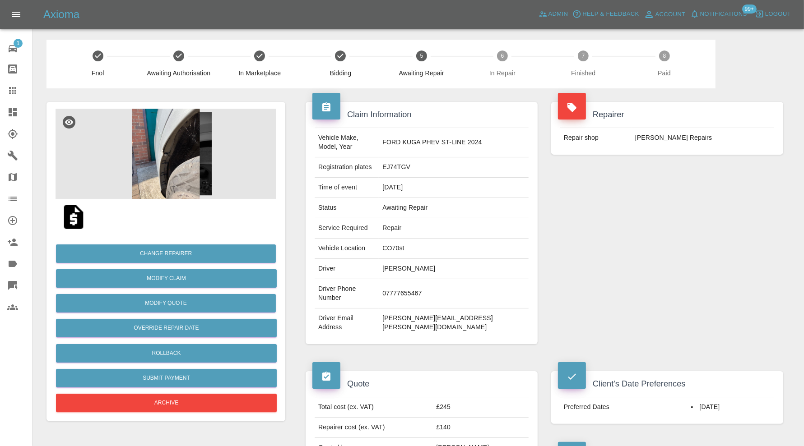
scroll to position [376, 0]
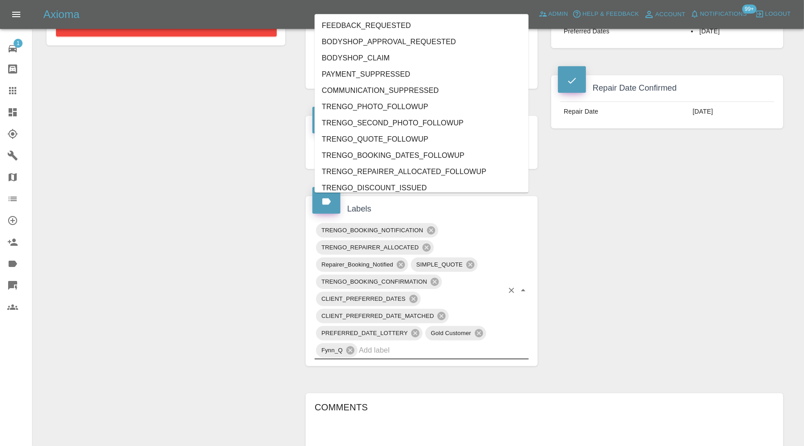
click at [455, 343] on input "text" at bounding box center [431, 350] width 144 height 14
type input "au"
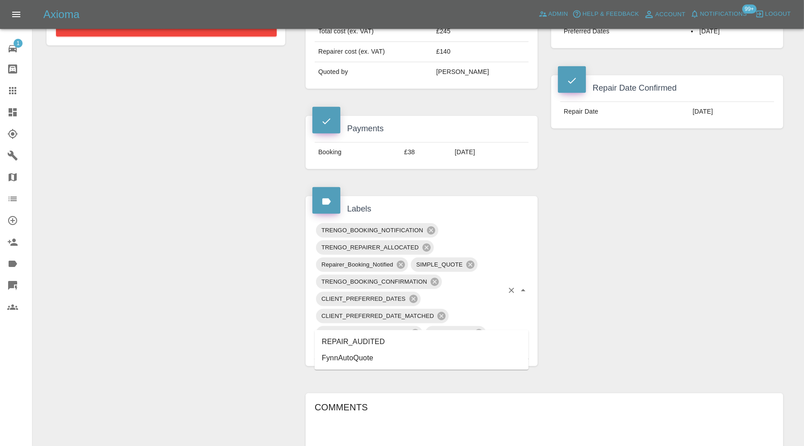
click at [384, 340] on li "REPAIR_AUDITED" at bounding box center [421, 342] width 214 height 16
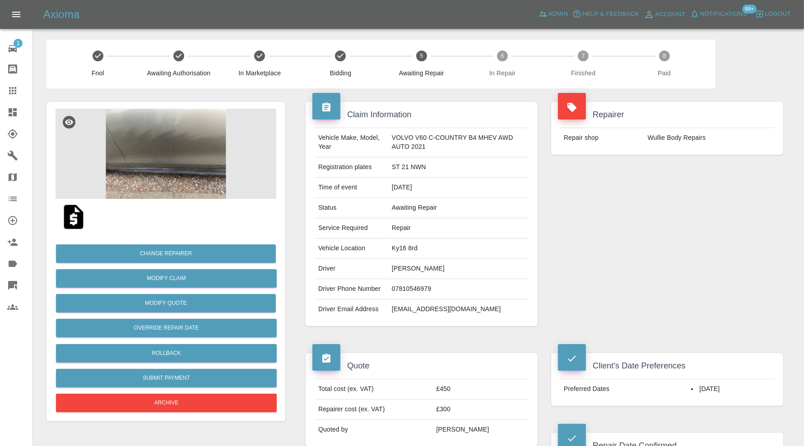
click at [221, 134] on img at bounding box center [165, 154] width 221 height 90
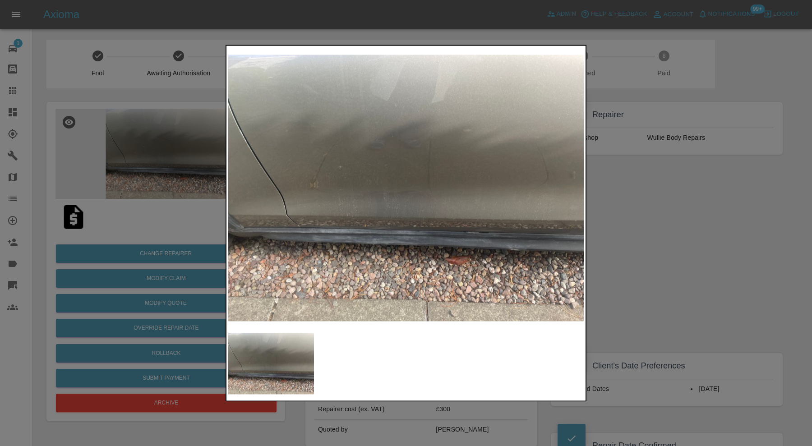
click at [616, 198] on div at bounding box center [406, 223] width 812 height 446
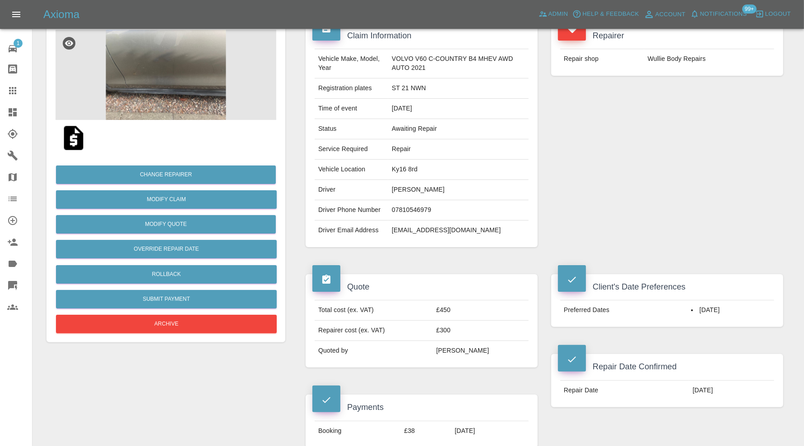
scroll to position [75, 0]
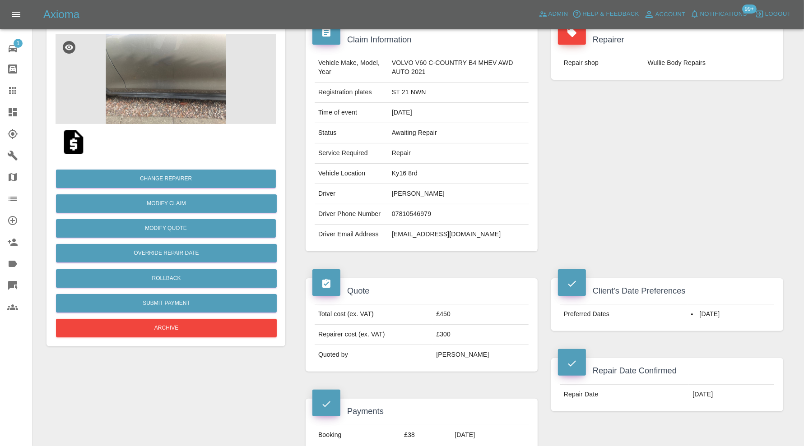
click at [169, 80] on img at bounding box center [165, 79] width 221 height 90
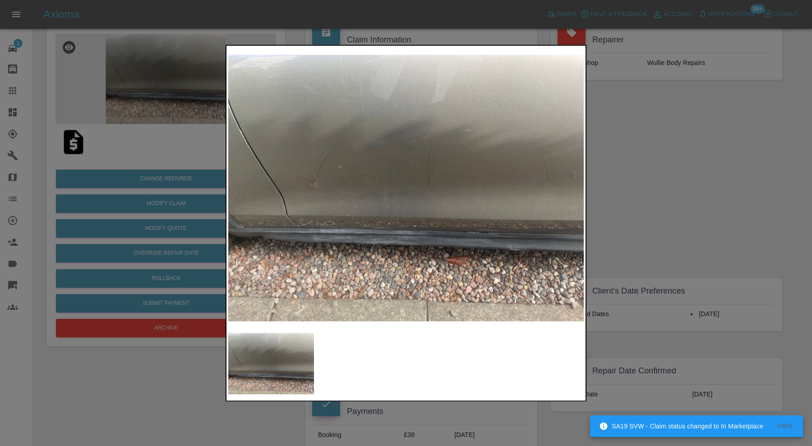
click at [269, 182] on img at bounding box center [406, 187] width 356 height 281
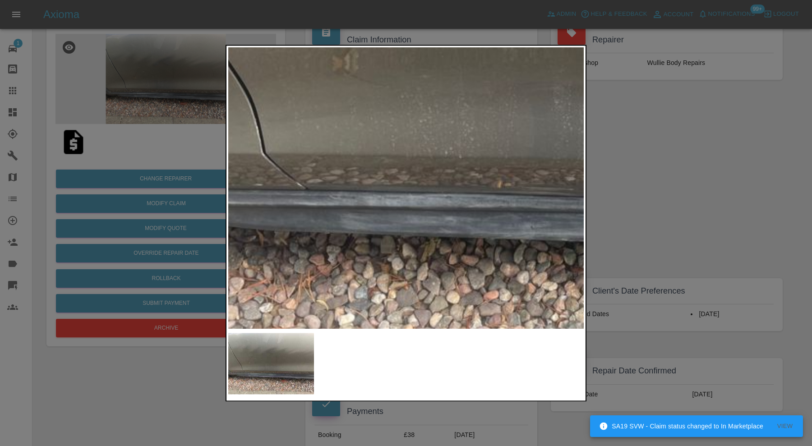
click at [326, 132] on img at bounding box center [621, 71] width 1067 height 844
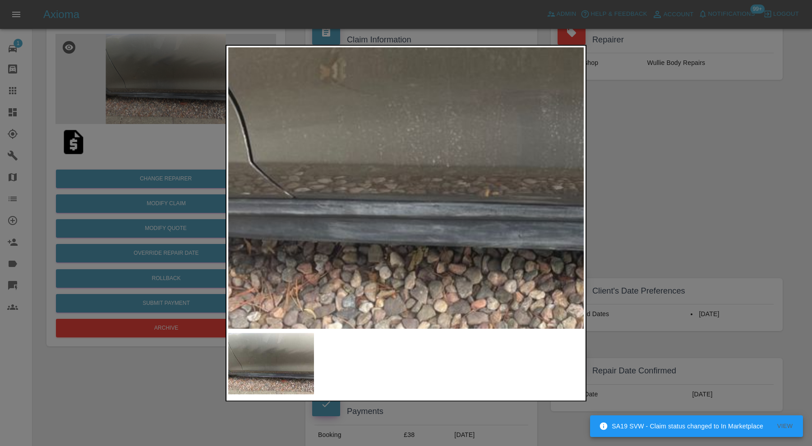
click at [416, 164] on img at bounding box center [608, 80] width 1067 height 844
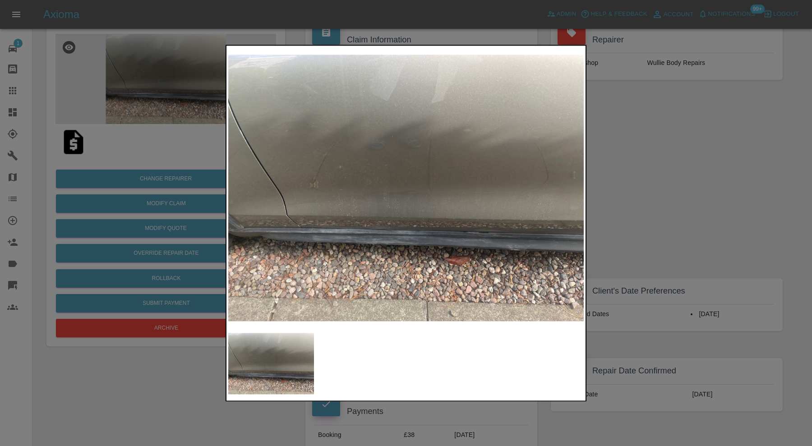
click at [660, 152] on div at bounding box center [406, 223] width 812 height 446
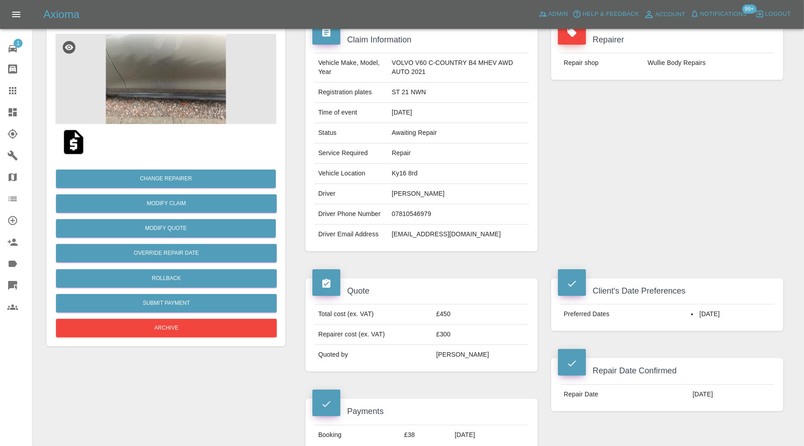
scroll to position [376, 0]
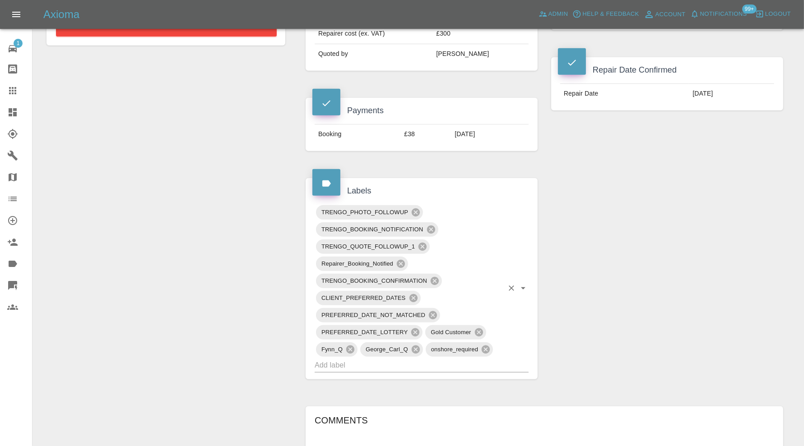
click at [462, 362] on input "text" at bounding box center [408, 365] width 189 height 14
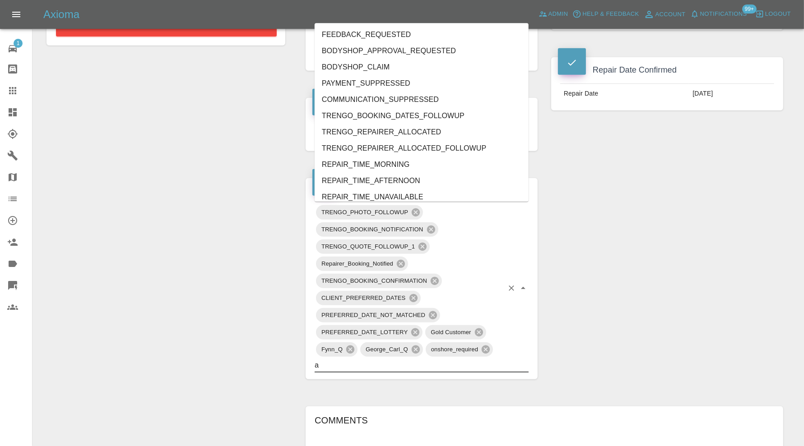
type input "au"
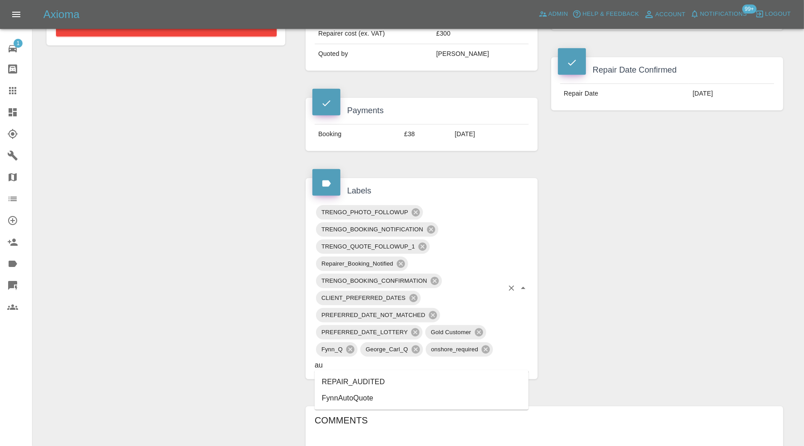
click at [416, 378] on li "REPAIR_AUDITED" at bounding box center [421, 382] width 214 height 16
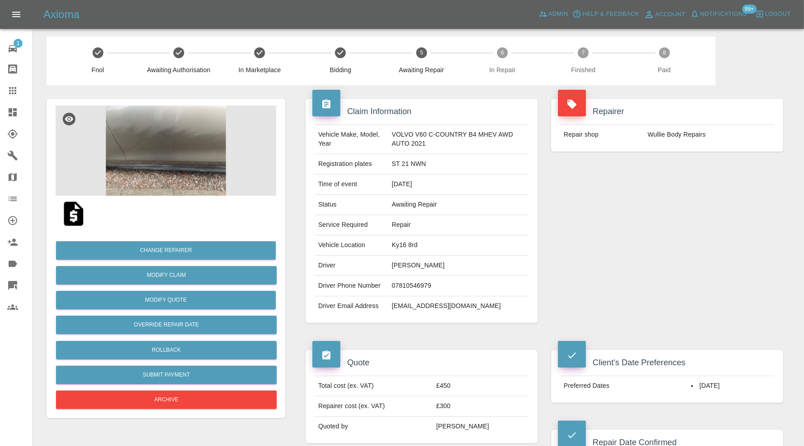
scroll to position [75, 0]
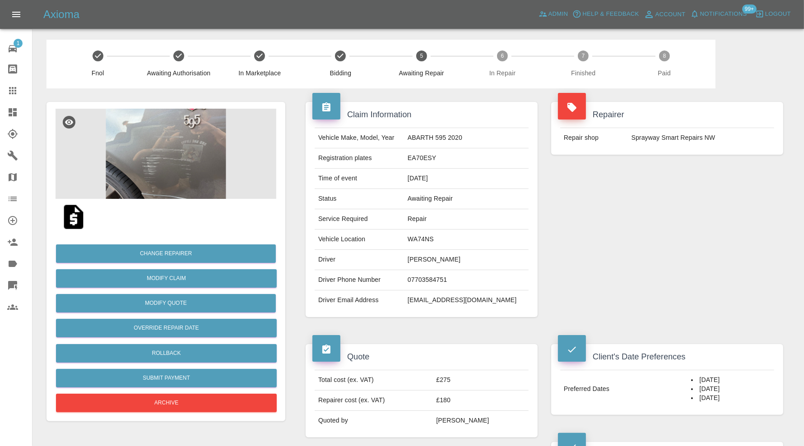
click at [190, 178] on img at bounding box center [165, 154] width 221 height 90
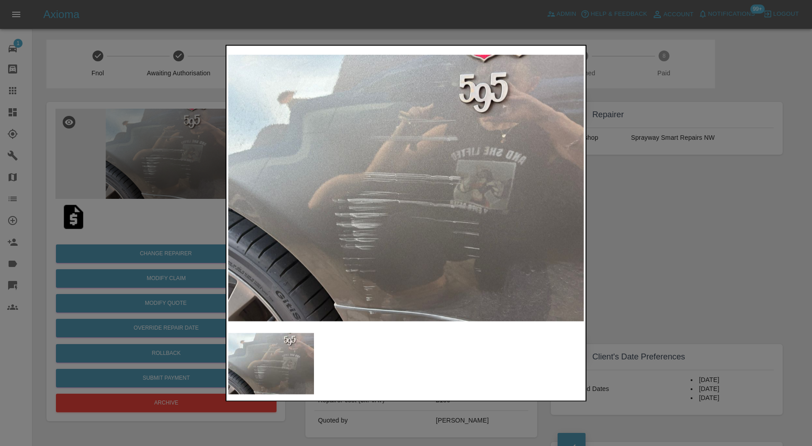
click at [629, 229] on div at bounding box center [406, 223] width 812 height 446
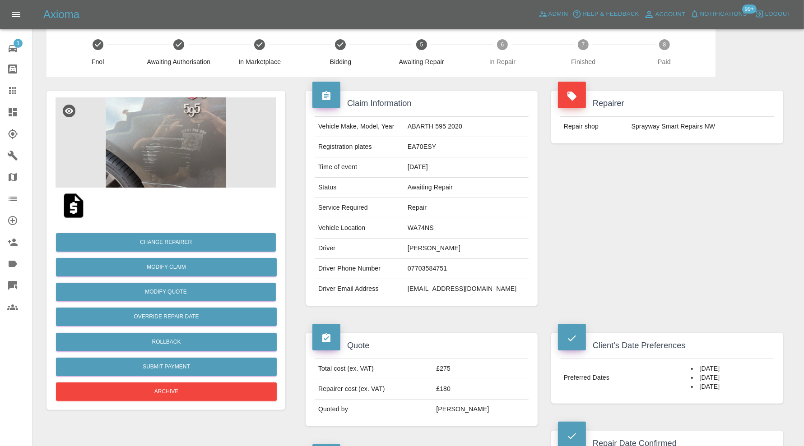
scroll to position [312, 0]
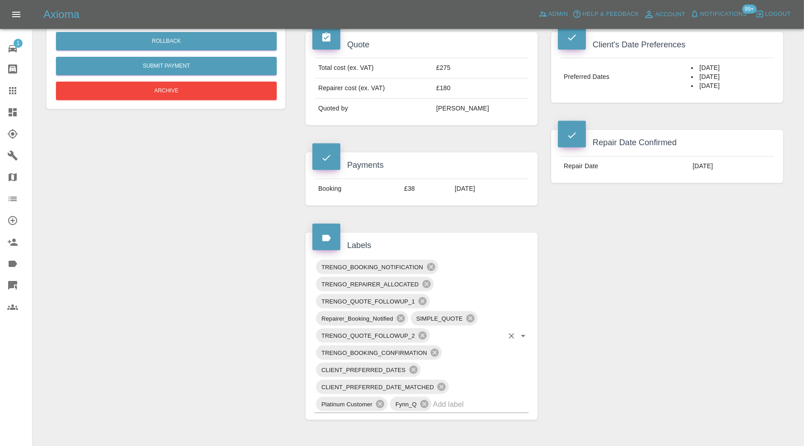
click at [491, 398] on input "text" at bounding box center [468, 405] width 70 height 14
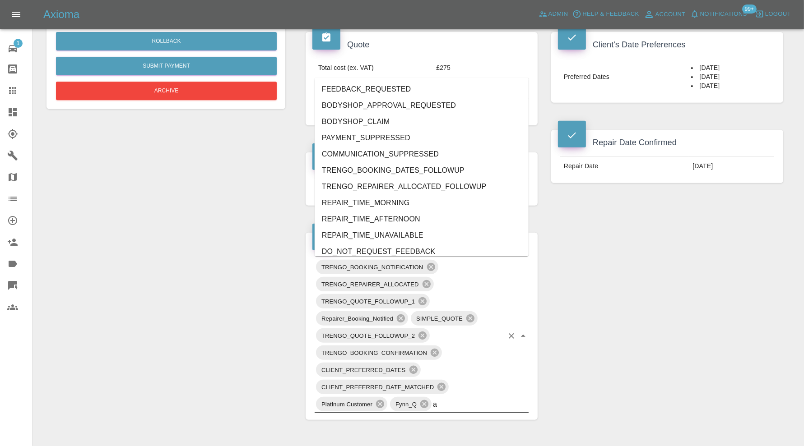
type input "au"
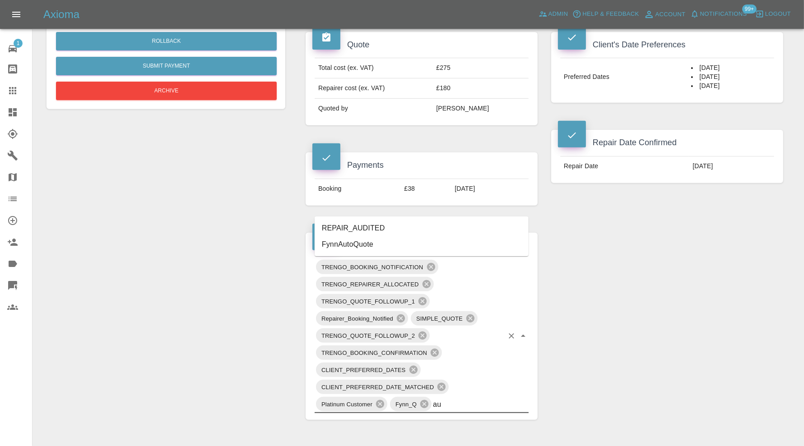
click at [375, 229] on li "REPAIR_AUDITED" at bounding box center [421, 228] width 214 height 16
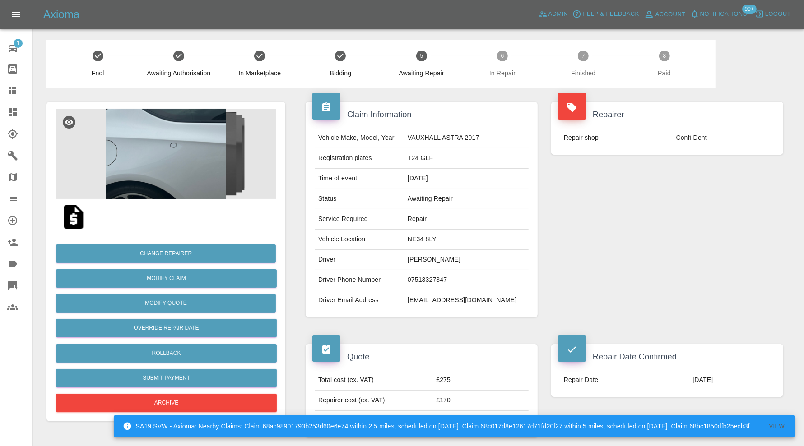
click at [184, 172] on img at bounding box center [165, 154] width 221 height 90
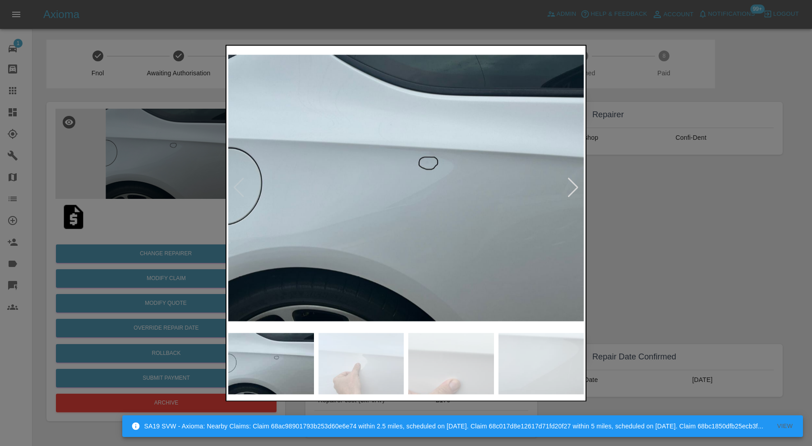
click at [573, 185] on div at bounding box center [573, 188] width 12 height 20
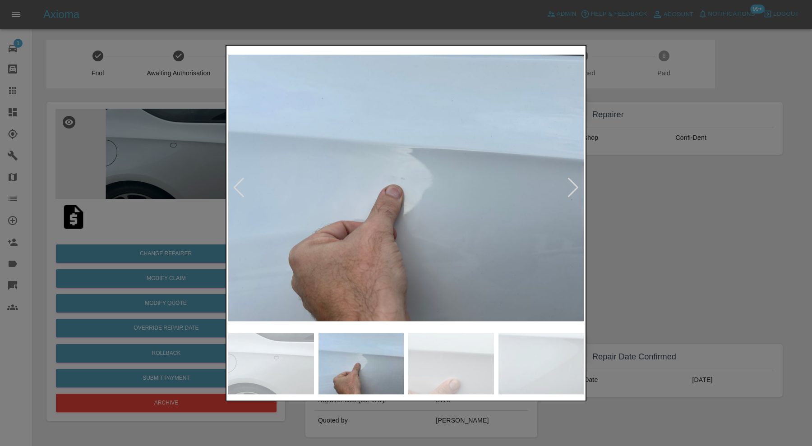
click at [573, 185] on div at bounding box center [573, 188] width 12 height 20
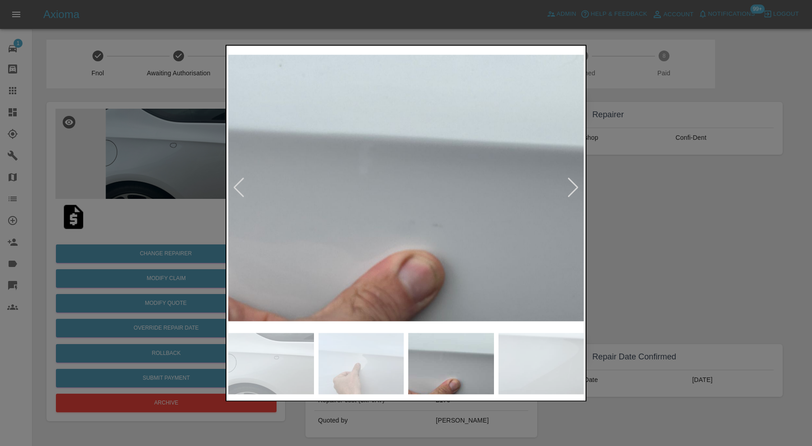
click at [573, 185] on div at bounding box center [573, 188] width 12 height 20
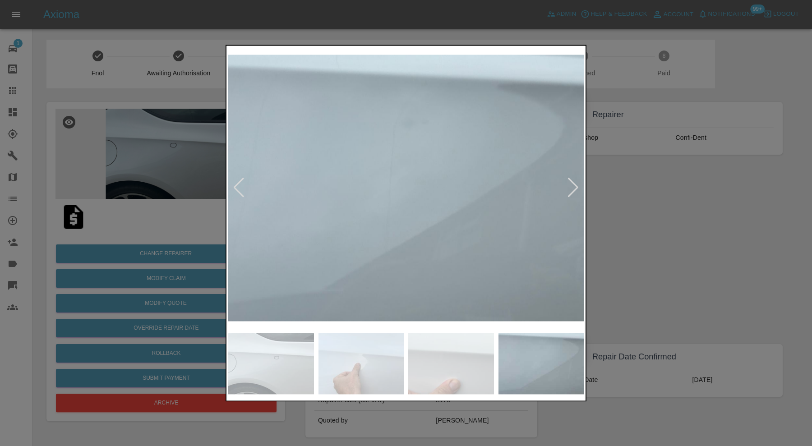
click at [573, 185] on div at bounding box center [573, 188] width 12 height 20
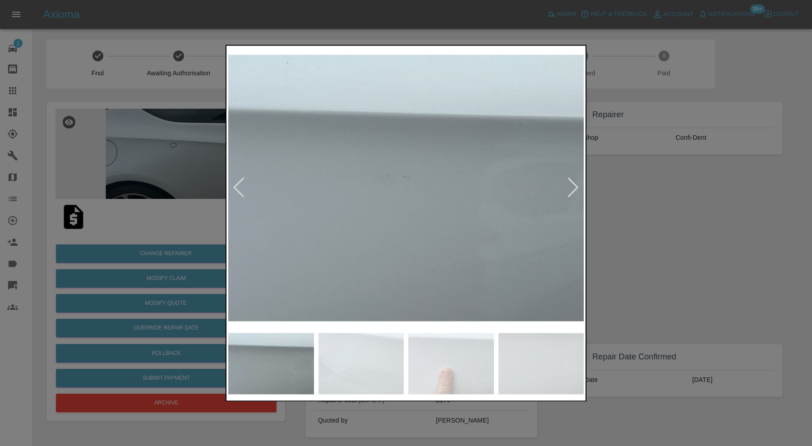
click at [573, 185] on div at bounding box center [573, 188] width 12 height 20
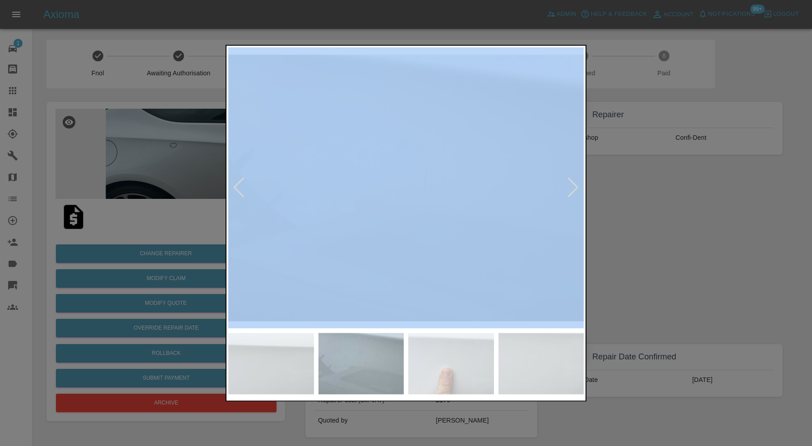
click at [573, 185] on div at bounding box center [573, 188] width 12 height 20
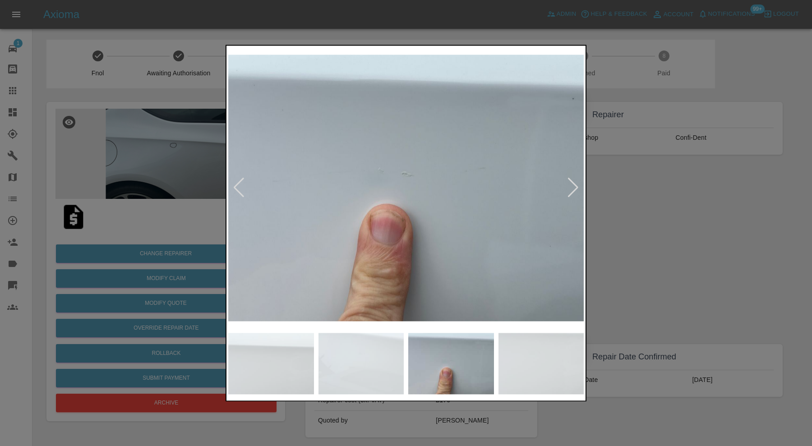
click at [638, 196] on div at bounding box center [406, 223] width 812 height 446
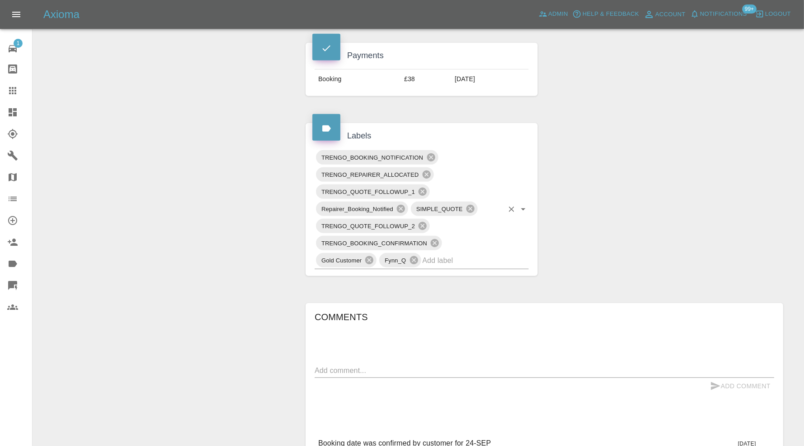
scroll to position [451, 0]
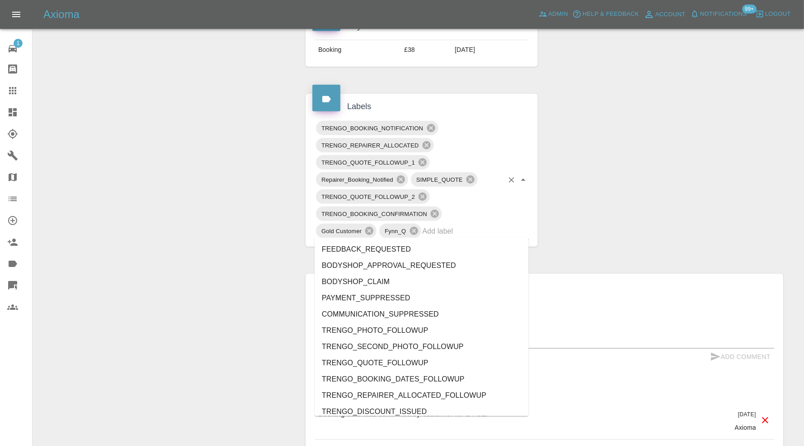
click at [470, 231] on input "text" at bounding box center [462, 231] width 81 height 14
type input "au"
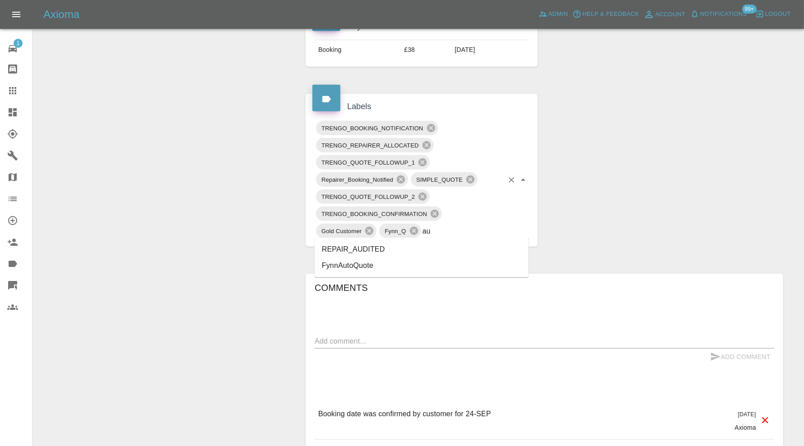
click at [398, 252] on li "REPAIR_AUDITED" at bounding box center [421, 249] width 214 height 16
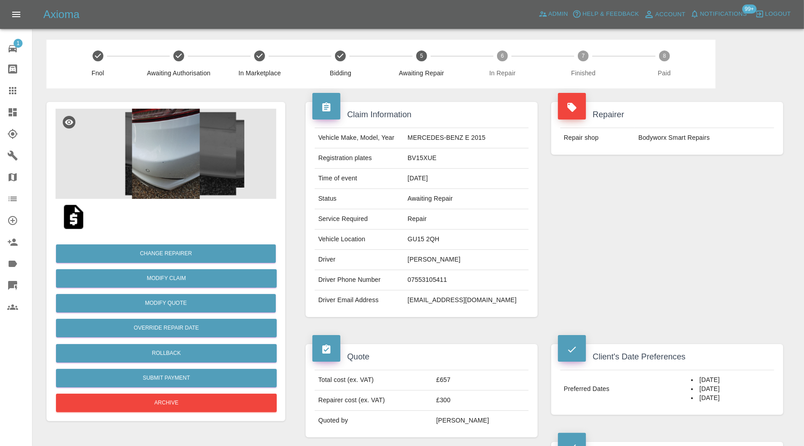
click at [200, 169] on img at bounding box center [165, 154] width 221 height 90
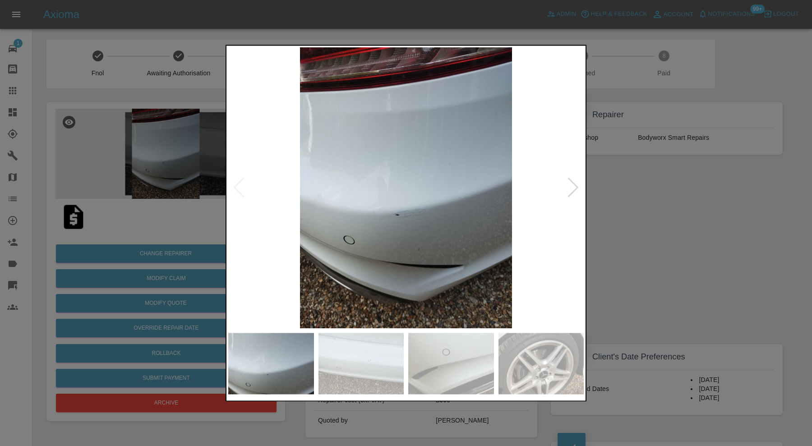
click at [580, 187] on img at bounding box center [406, 187] width 356 height 281
click at [577, 187] on div at bounding box center [573, 188] width 12 height 20
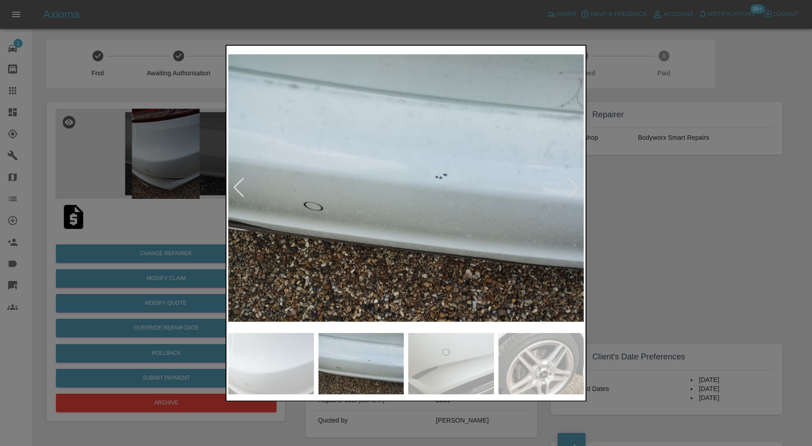
click at [577, 187] on div at bounding box center [573, 188] width 12 height 20
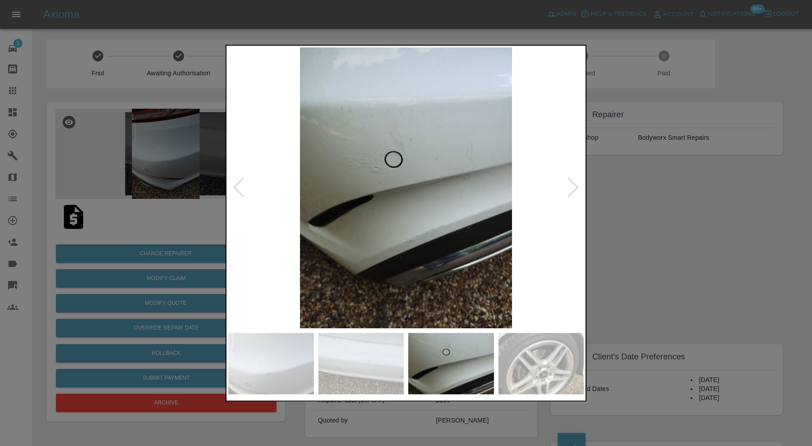
click at [577, 187] on div at bounding box center [573, 188] width 12 height 20
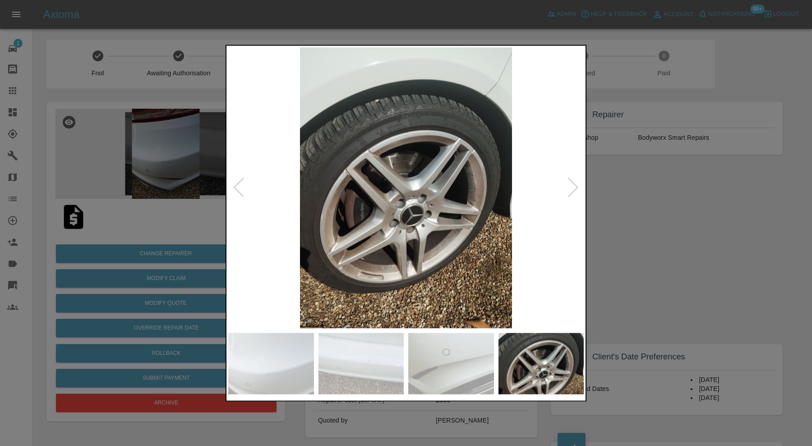
click at [577, 187] on div at bounding box center [573, 188] width 12 height 20
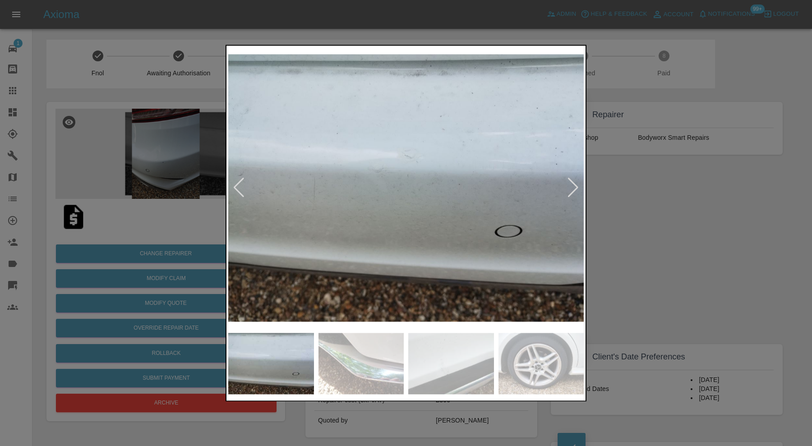
click at [577, 187] on div at bounding box center [573, 188] width 12 height 20
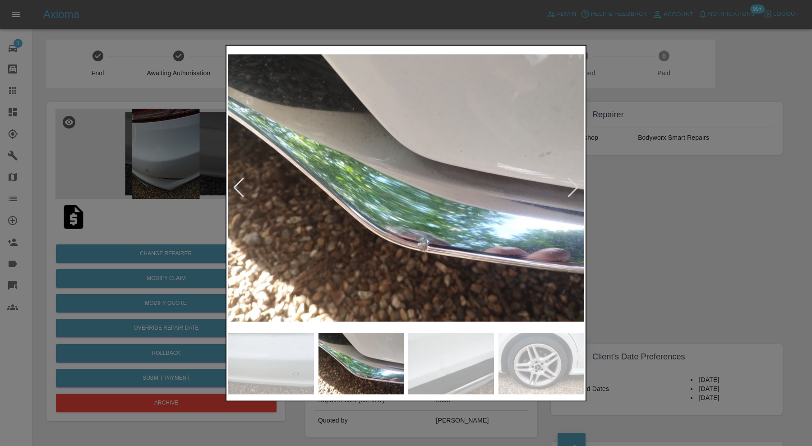
click at [577, 187] on div at bounding box center [573, 188] width 12 height 20
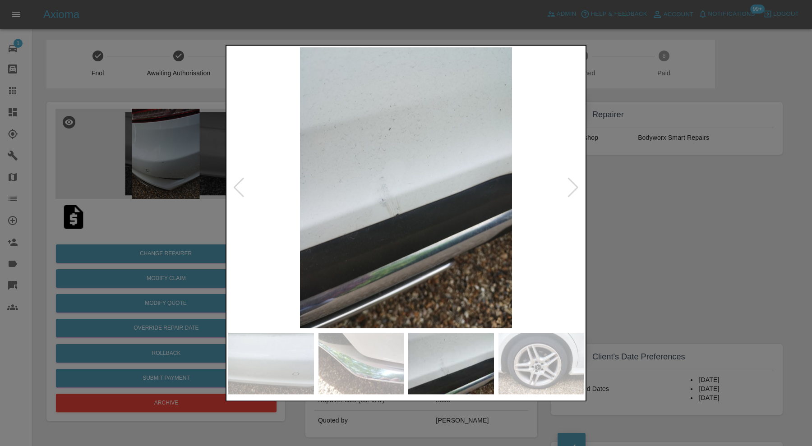
click at [577, 187] on div at bounding box center [573, 188] width 12 height 20
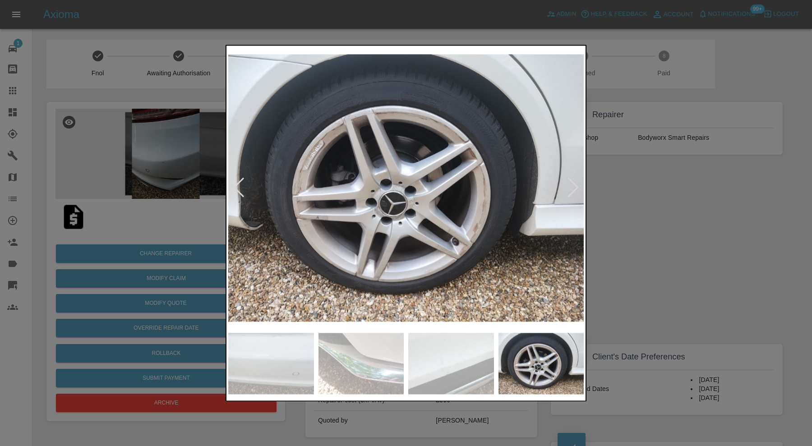
click at [577, 187] on div at bounding box center [573, 188] width 12 height 20
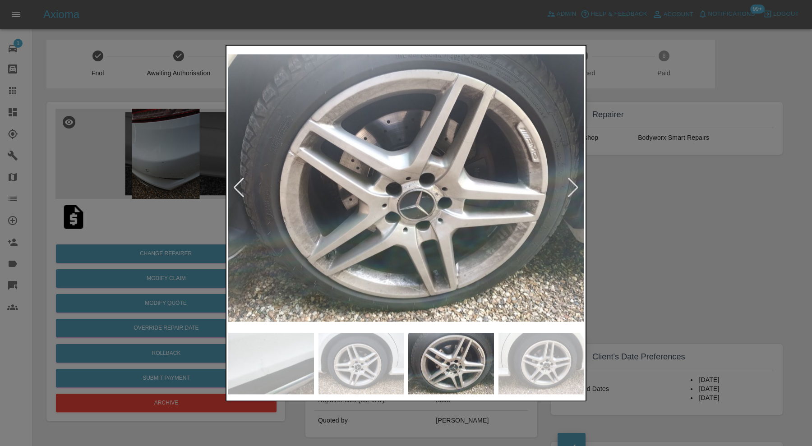
click at [577, 187] on div at bounding box center [573, 188] width 12 height 20
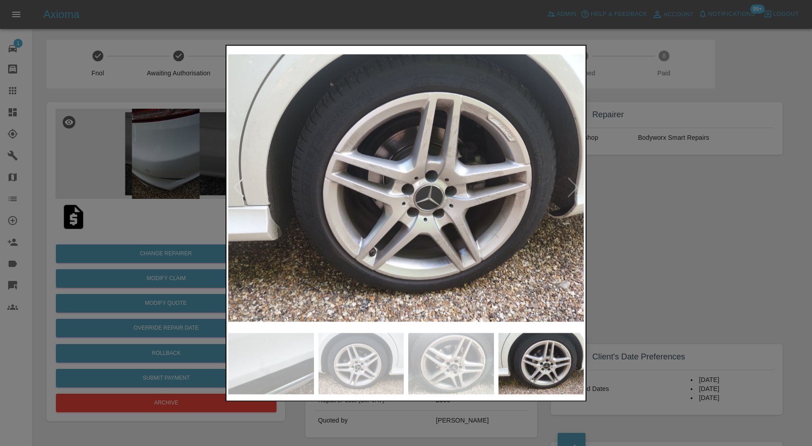
click at [577, 187] on img at bounding box center [406, 187] width 356 height 281
click at [629, 202] on div at bounding box center [406, 223] width 812 height 446
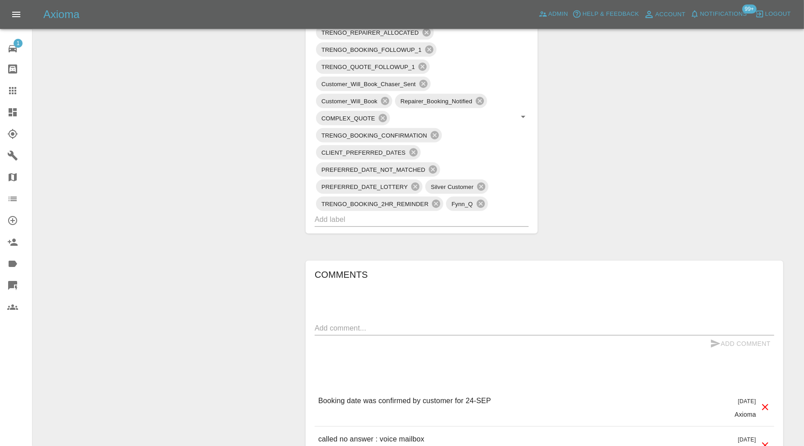
scroll to position [594, 0]
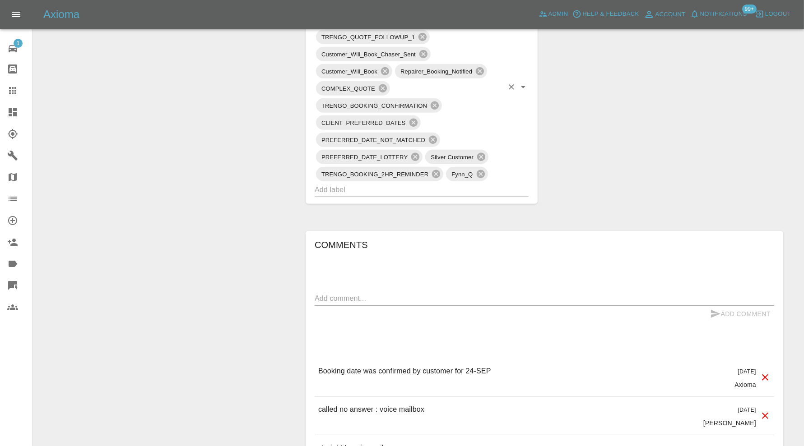
click at [467, 189] on input "text" at bounding box center [408, 190] width 189 height 14
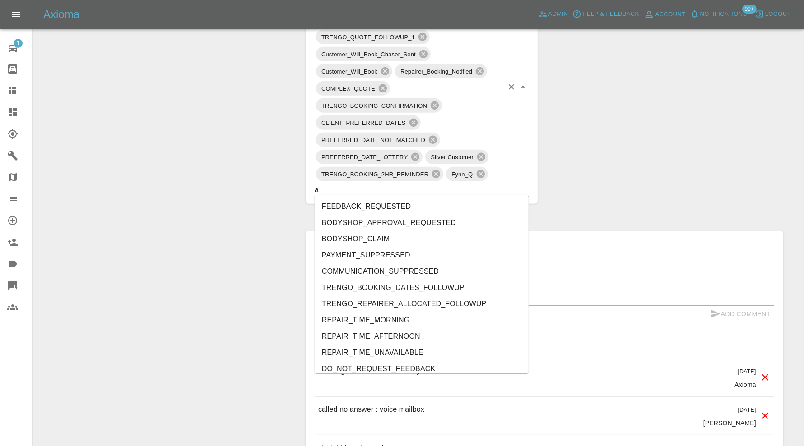
type input "au"
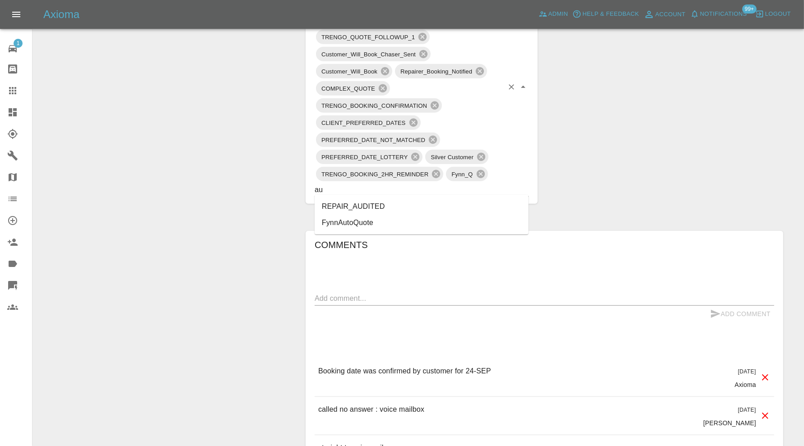
click at [389, 204] on li "REPAIR_AUDITED" at bounding box center [421, 207] width 214 height 16
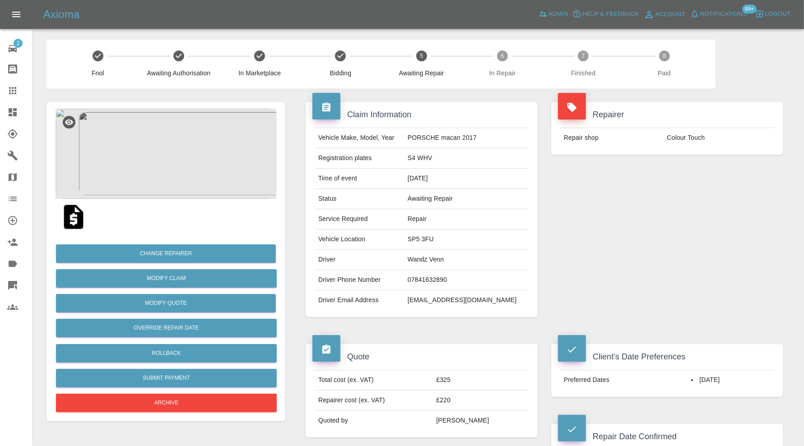
click at [175, 157] on img at bounding box center [165, 154] width 221 height 90
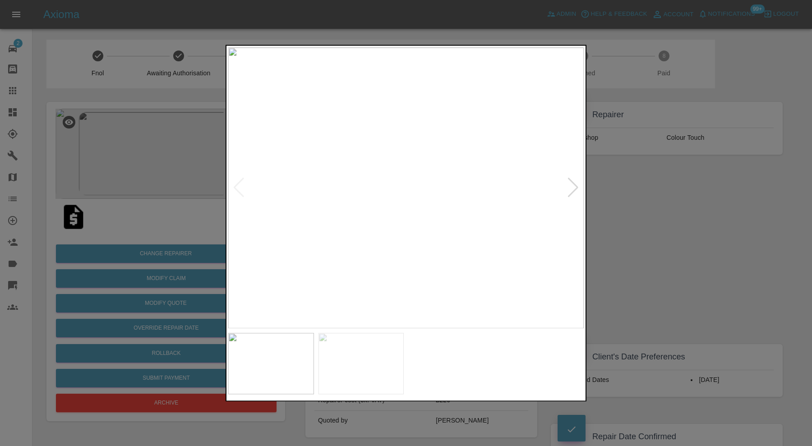
click at [575, 183] on div at bounding box center [573, 188] width 12 height 20
click at [642, 194] on div at bounding box center [406, 223] width 812 height 446
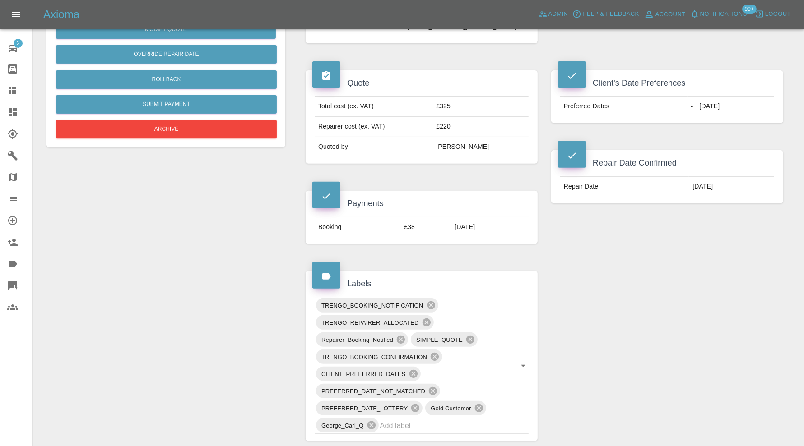
scroll to position [273, 0]
click at [481, 425] on input "text" at bounding box center [441, 426] width 123 height 14
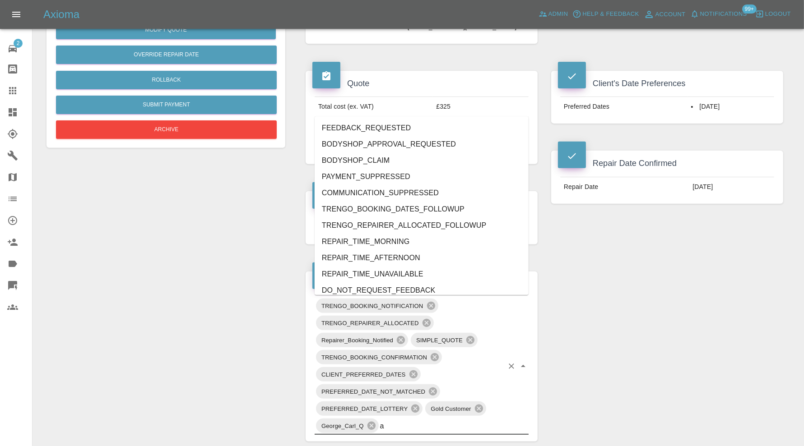
type input "au"
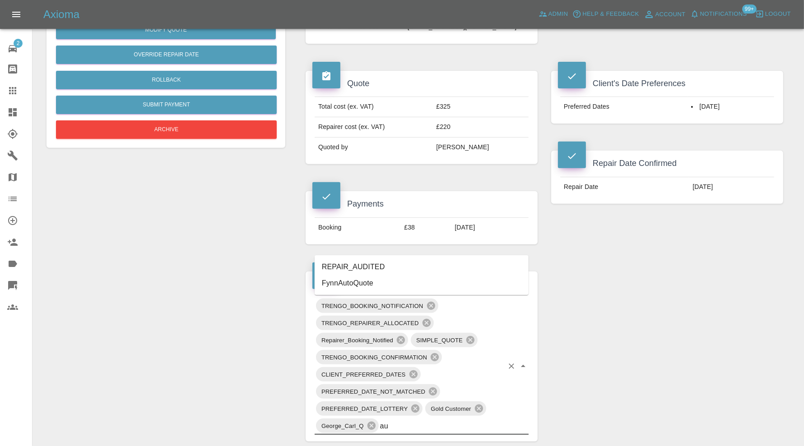
click at [361, 265] on li "REPAIR_AUDITED" at bounding box center [421, 267] width 214 height 16
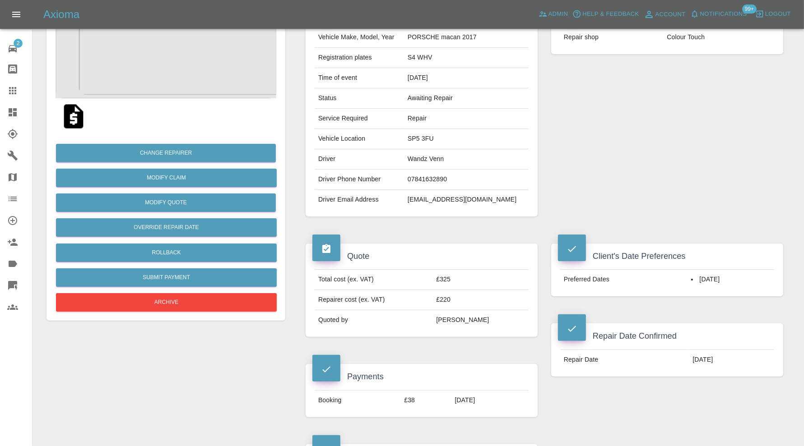
scroll to position [48, 0]
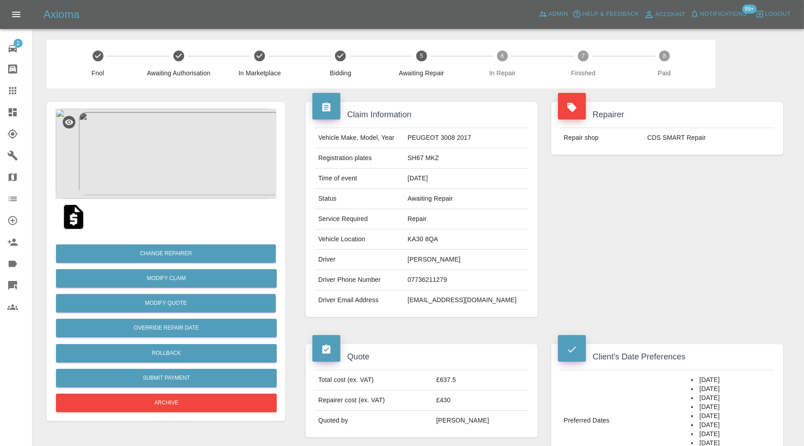
click at [199, 168] on img at bounding box center [165, 154] width 221 height 90
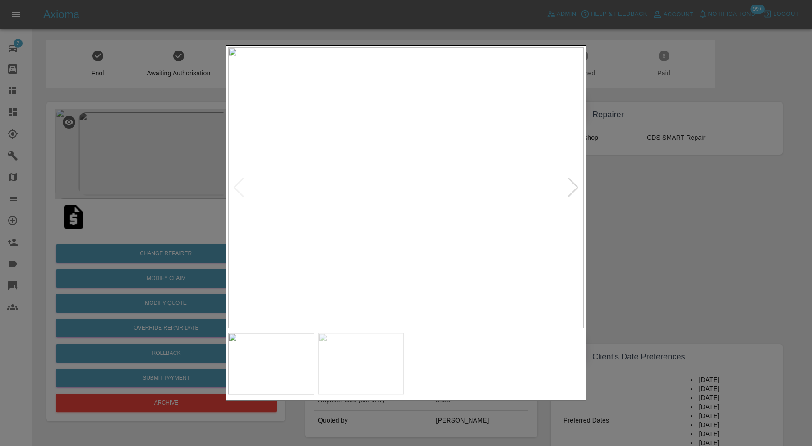
click at [577, 185] on div at bounding box center [573, 188] width 12 height 20
click at [638, 193] on div at bounding box center [406, 223] width 812 height 446
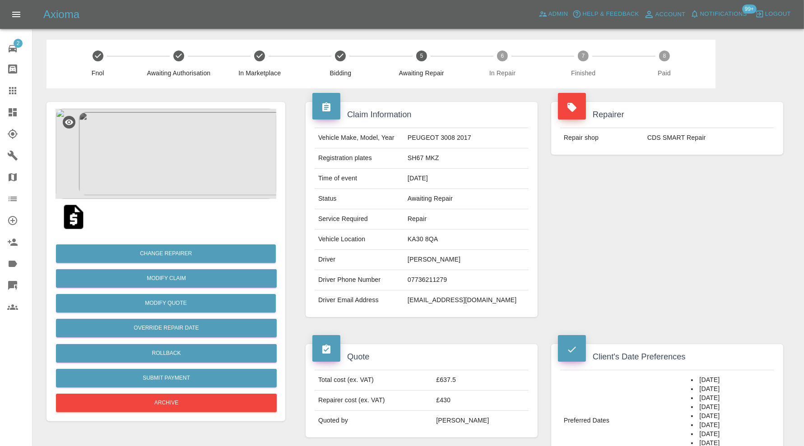
click at [207, 162] on img at bounding box center [165, 154] width 221 height 90
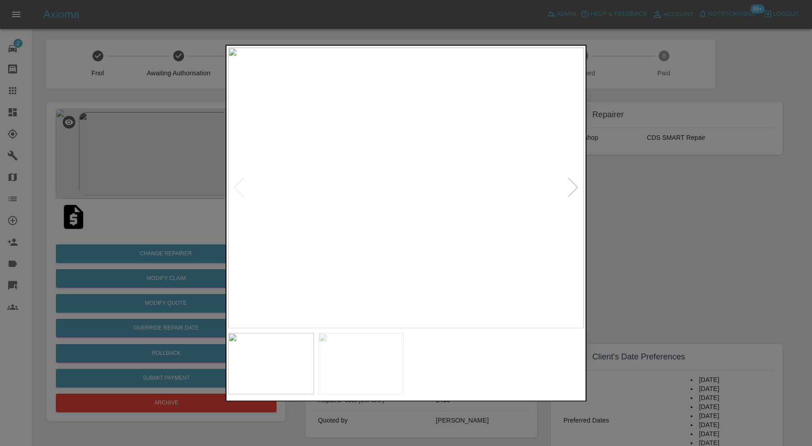
click at [580, 189] on img at bounding box center [406, 187] width 356 height 281
click at [572, 185] on div at bounding box center [573, 188] width 12 height 20
click at [571, 185] on img at bounding box center [406, 187] width 356 height 281
click at [621, 189] on div at bounding box center [406, 223] width 812 height 446
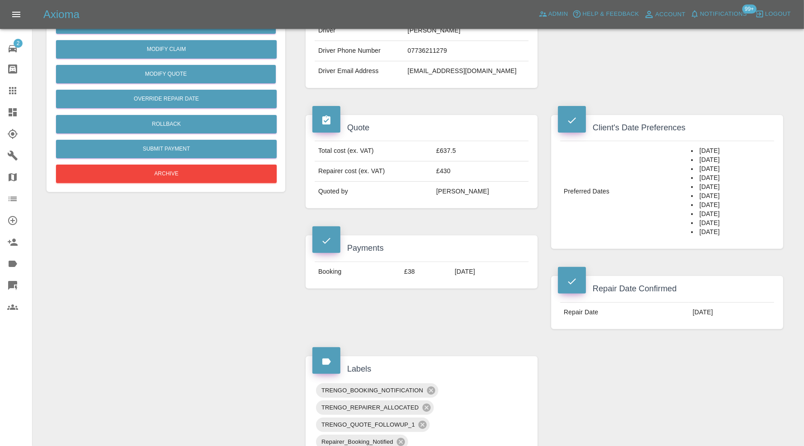
scroll to position [451, 0]
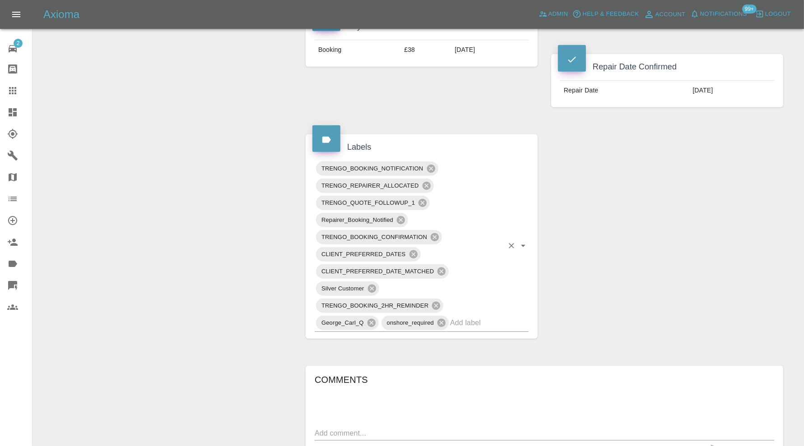
click at [468, 320] on input "text" at bounding box center [476, 323] width 53 height 14
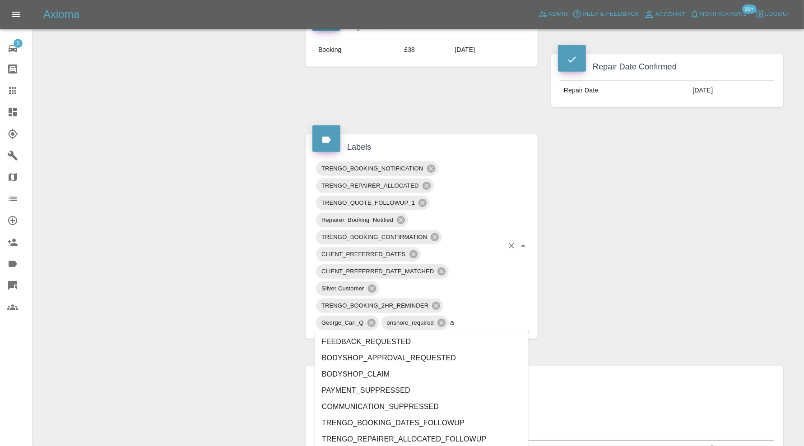
type input "au"
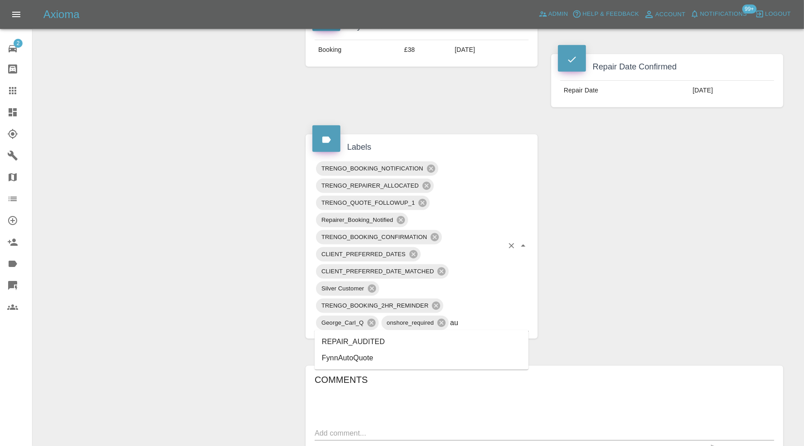
click at [384, 336] on li "REPAIR_AUDITED" at bounding box center [421, 342] width 214 height 16
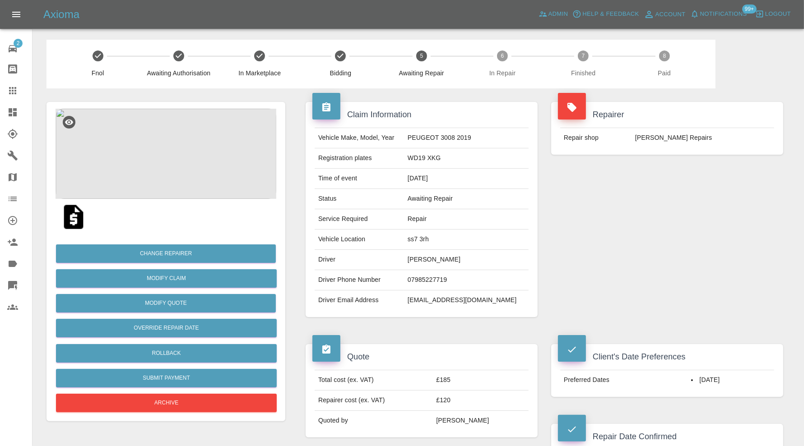
click at [216, 140] on img at bounding box center [165, 154] width 221 height 90
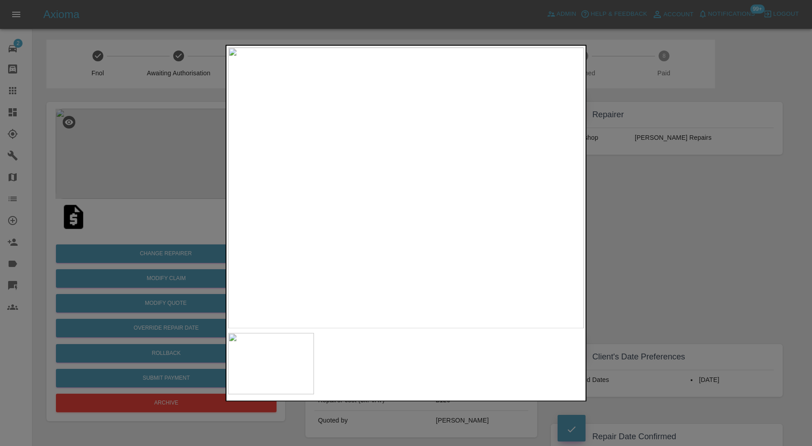
click at [706, 201] on div at bounding box center [406, 223] width 812 height 446
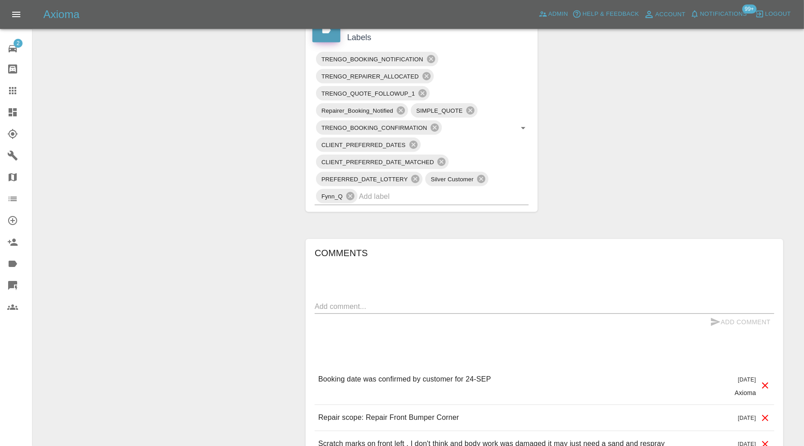
scroll to position [526, 0]
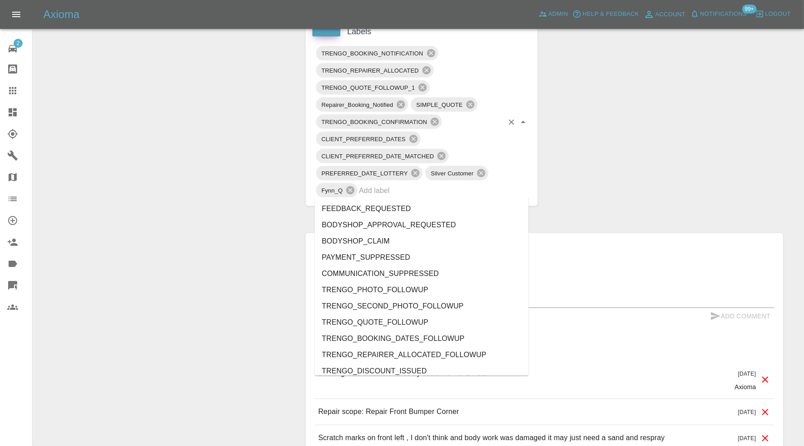
click at [431, 195] on div "TRENGO_BOOKING_NOTIFICATION TRENGO_REPAIRER_ALLOCATED TRENGO_QUOTE_FOLLOWUP_1 R…" at bounding box center [421, 122] width 214 height 155
type input "au"
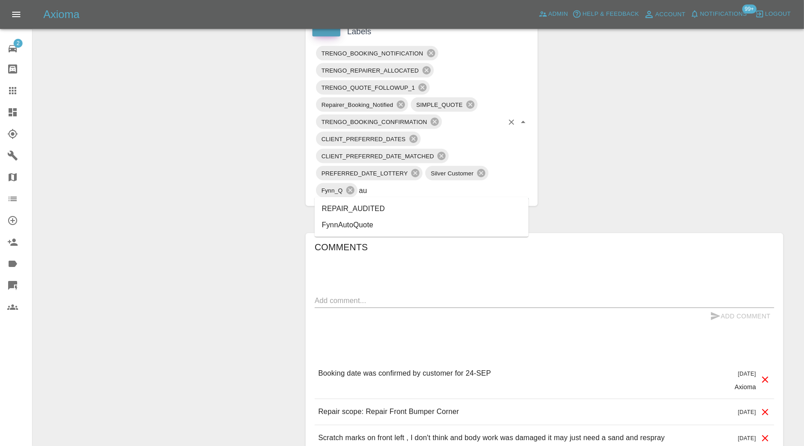
click at [378, 203] on li "REPAIR_AUDITED" at bounding box center [421, 209] width 214 height 16
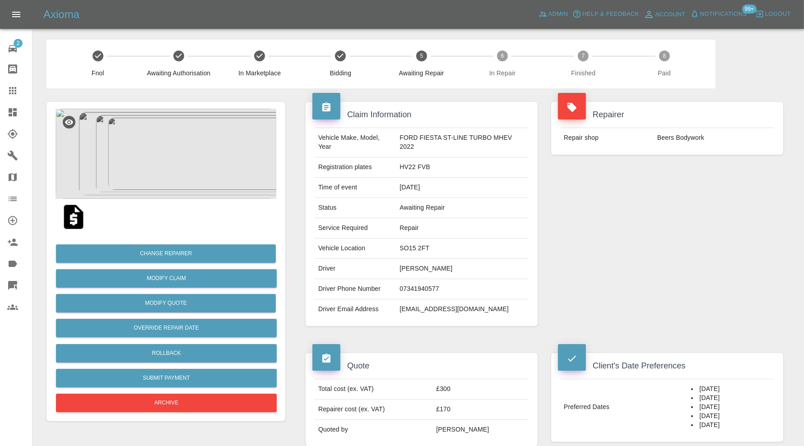
click at [167, 178] on img at bounding box center [165, 154] width 221 height 90
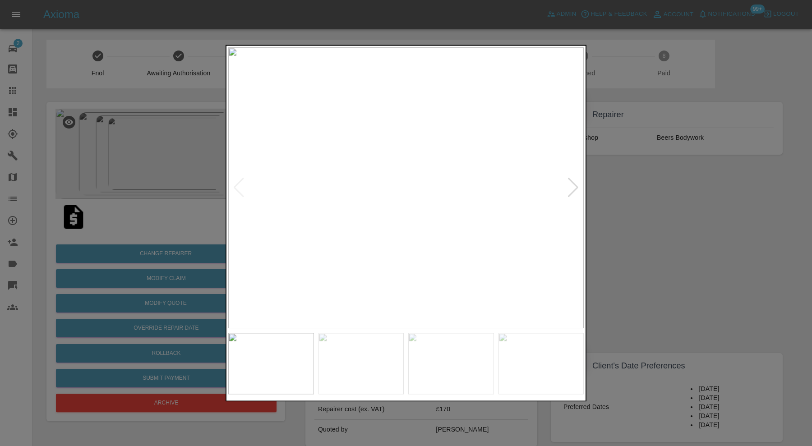
click at [573, 183] on div at bounding box center [573, 188] width 12 height 20
click at [573, 183] on img at bounding box center [406, 187] width 356 height 281
click at [635, 193] on div at bounding box center [406, 223] width 812 height 446
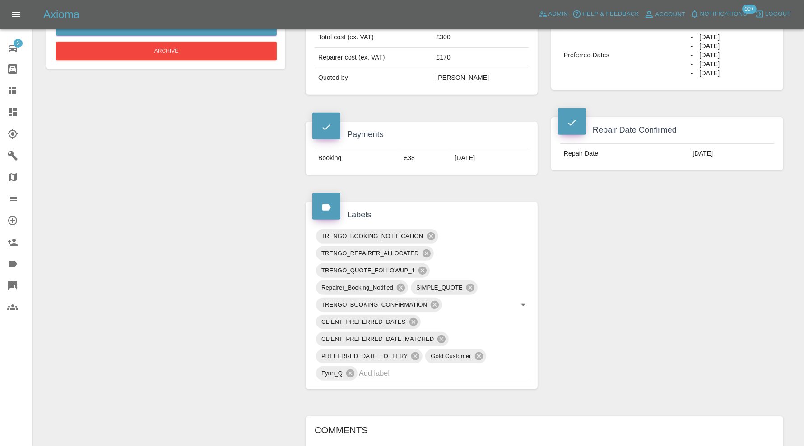
scroll to position [451, 0]
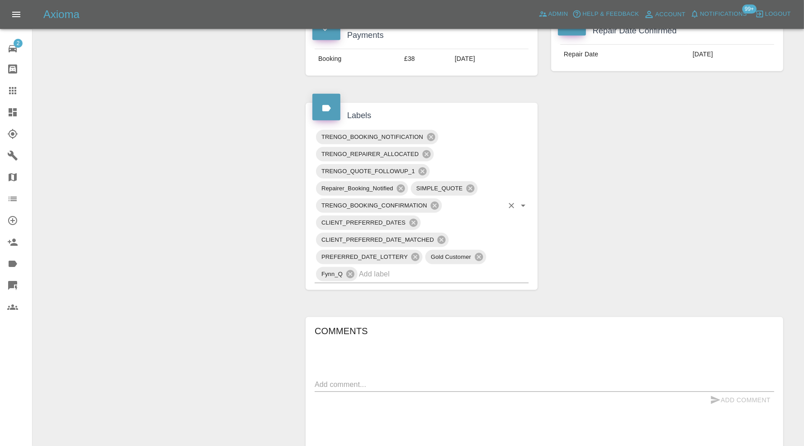
click at [403, 275] on input "text" at bounding box center [431, 274] width 144 height 14
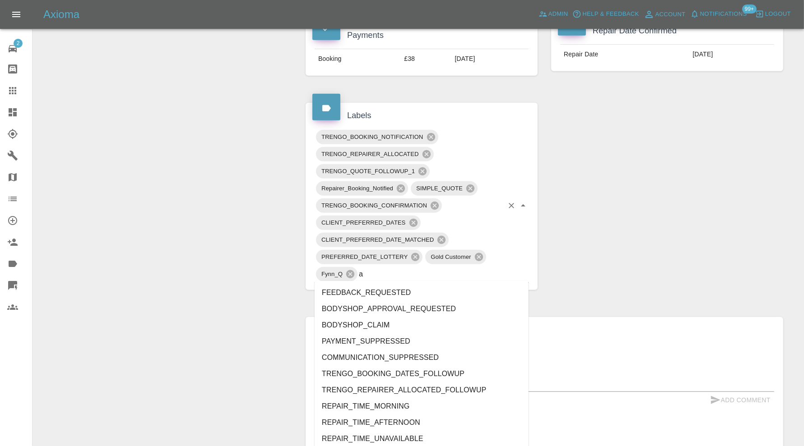
type input "au"
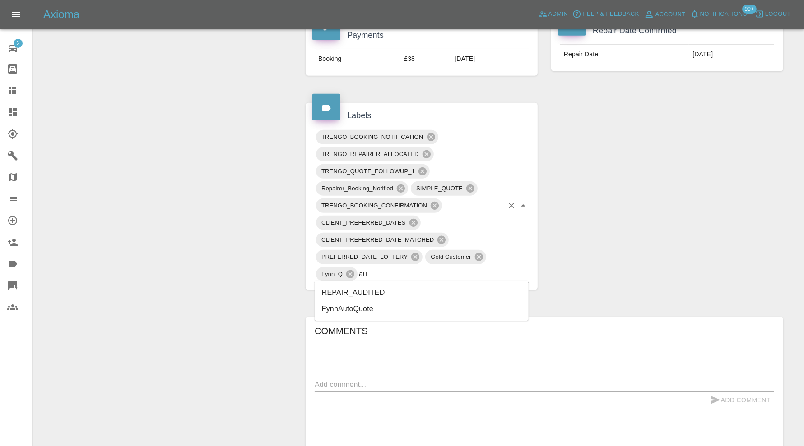
click at [364, 289] on li "REPAIR_AUDITED" at bounding box center [421, 293] width 214 height 16
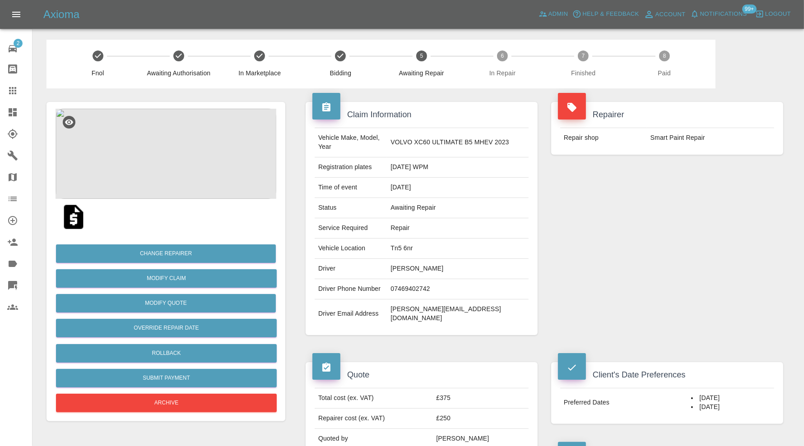
click at [166, 150] on img at bounding box center [165, 154] width 221 height 90
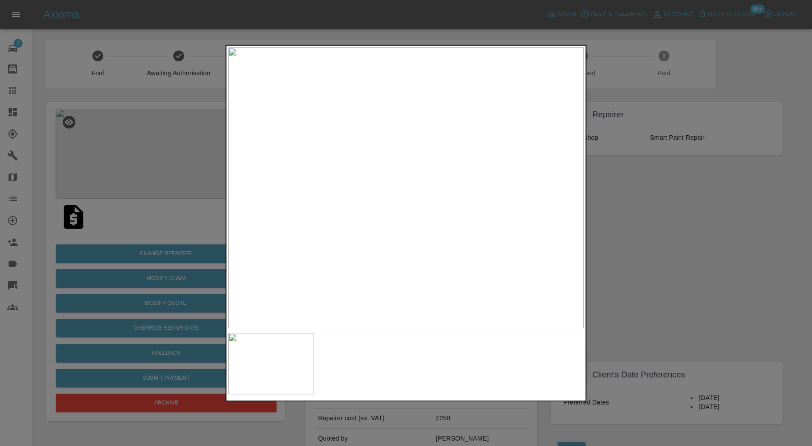
click at [634, 212] on div at bounding box center [406, 223] width 812 height 446
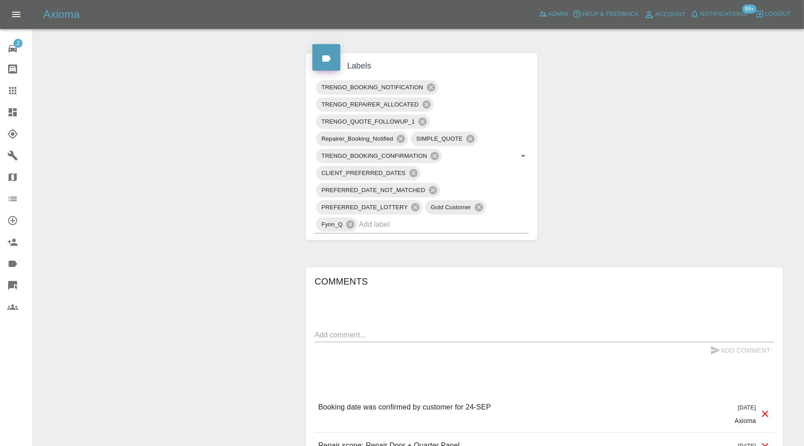
scroll to position [458, 0]
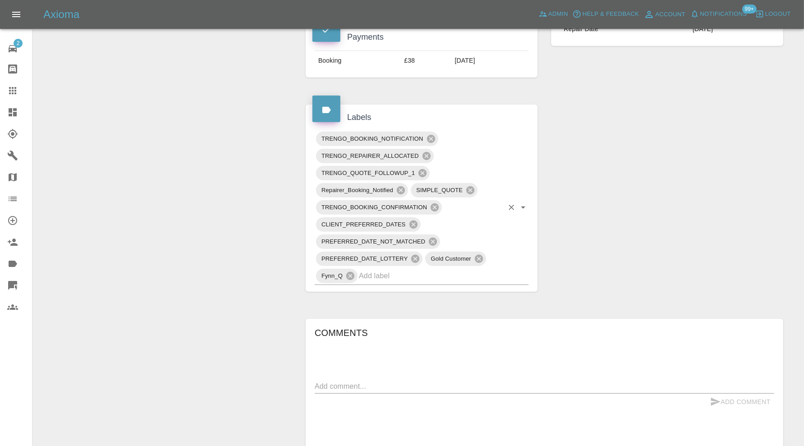
click at [463, 269] on input "text" at bounding box center [431, 276] width 144 height 14
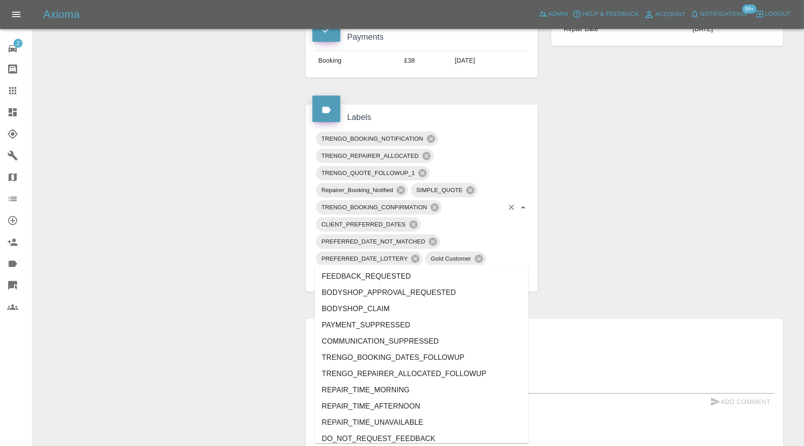
type input "au"
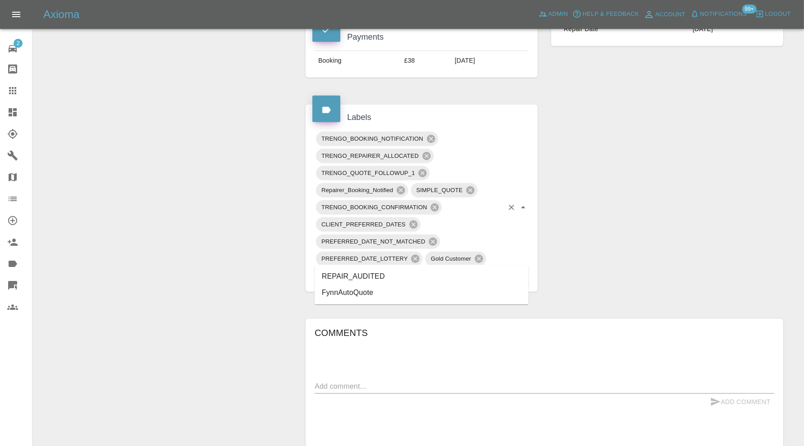
click at [399, 273] on li "REPAIR_AUDITED" at bounding box center [421, 276] width 214 height 16
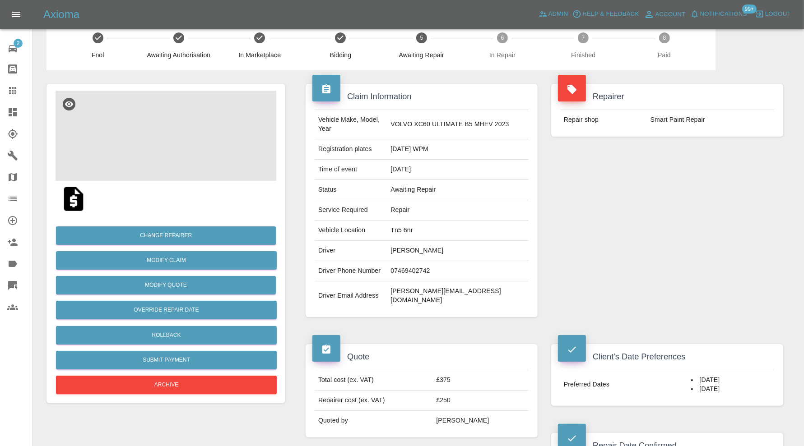
scroll to position [0, 0]
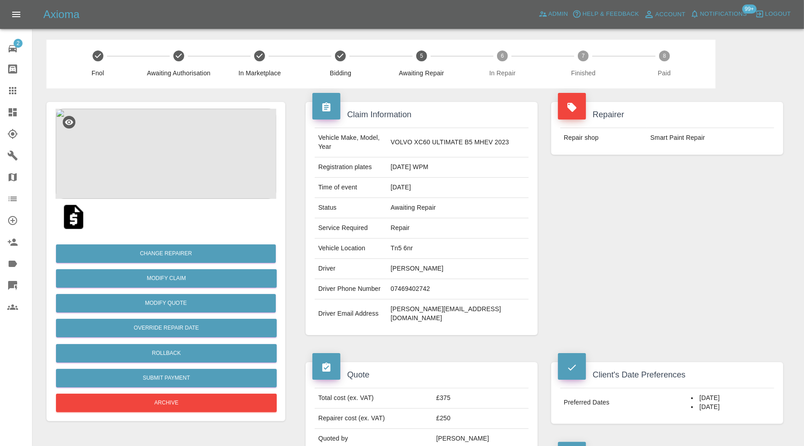
click at [423, 239] on td "Tn5 6nr" at bounding box center [458, 249] width 142 height 20
copy td "Tn5 6nr"
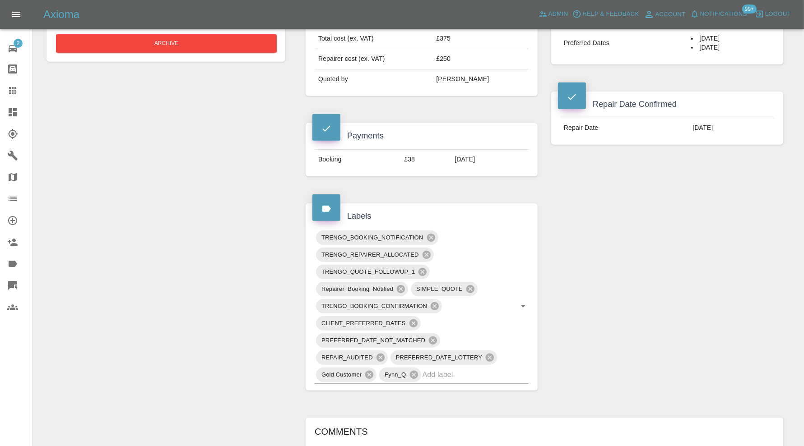
scroll to position [376, 0]
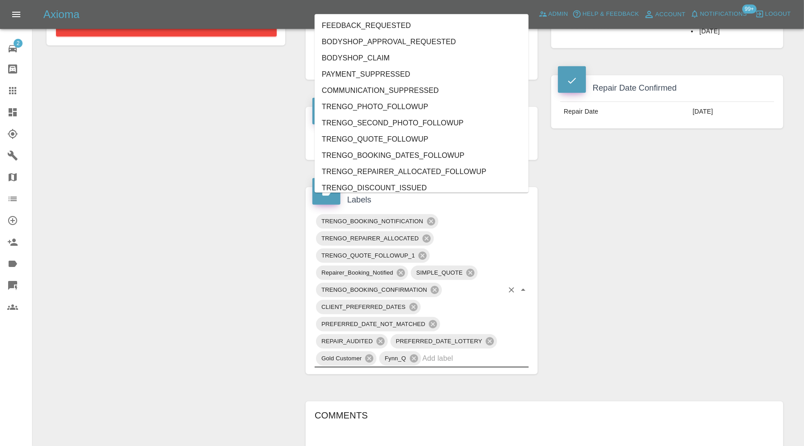
click at [453, 351] on input "text" at bounding box center [462, 358] width 81 height 14
type input "au"
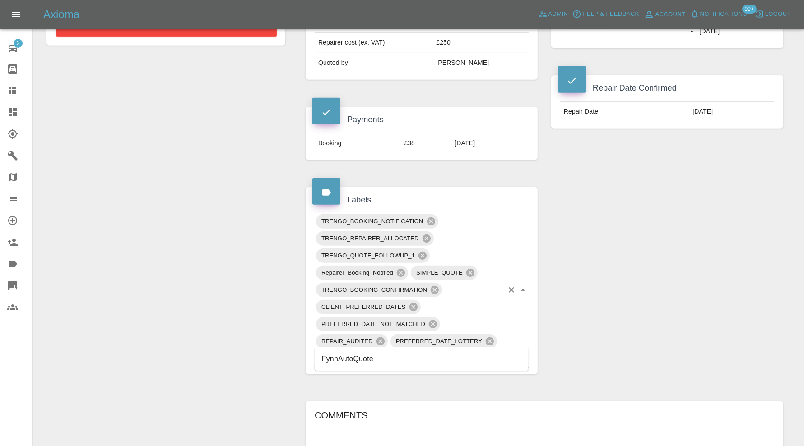
click at [393, 361] on li "FynnAutoQuote" at bounding box center [421, 359] width 214 height 16
click at [478, 355] on icon at bounding box center [478, 359] width 8 height 8
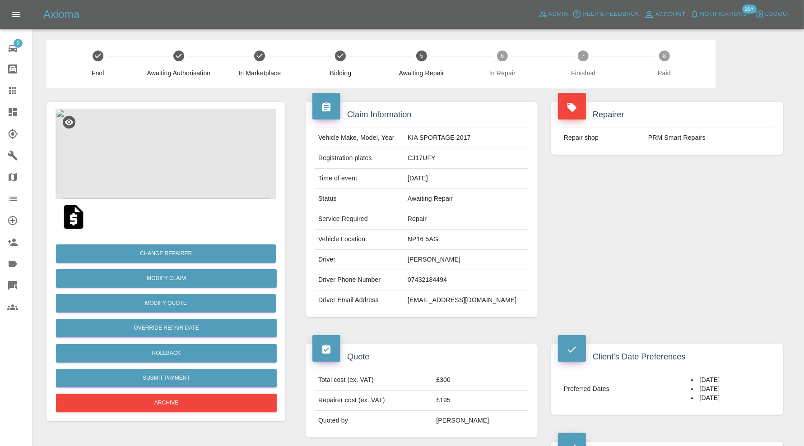
click at [186, 162] on img at bounding box center [165, 154] width 221 height 90
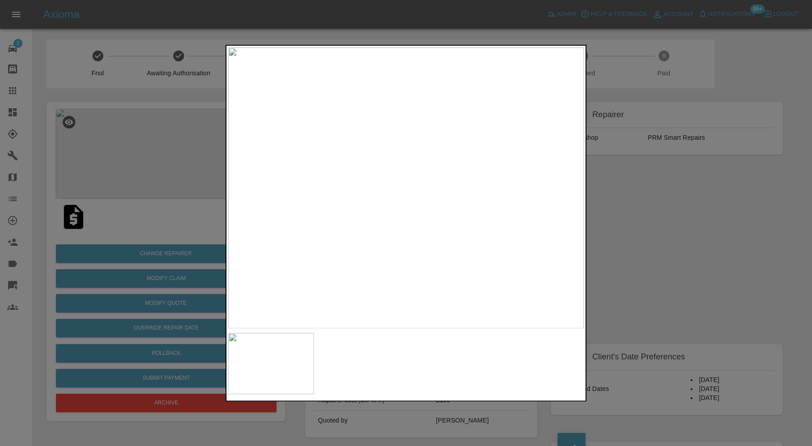
click at [688, 215] on div at bounding box center [406, 223] width 812 height 446
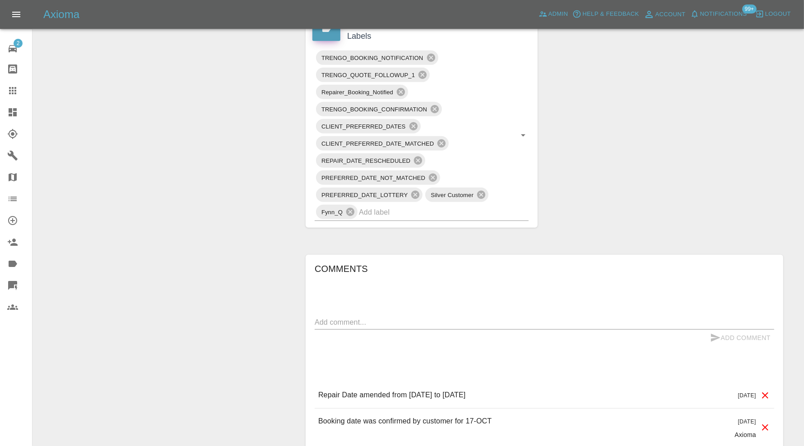
scroll to position [526, 0]
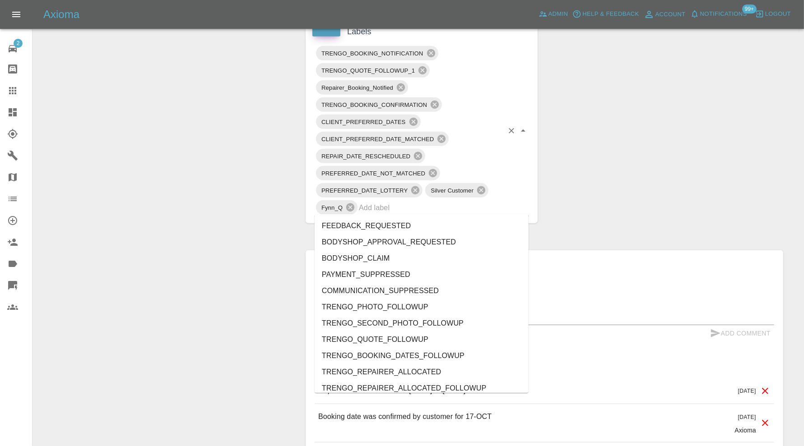
click at [456, 207] on input "text" at bounding box center [431, 208] width 144 height 14
type input "au"
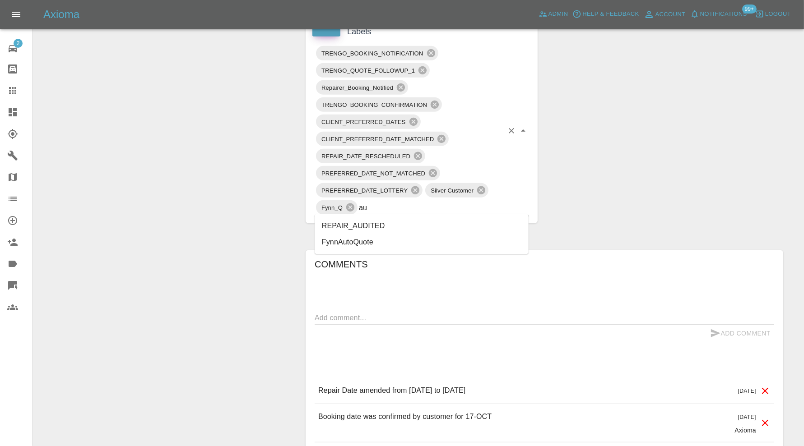
click at [377, 229] on li "REPAIR_AUDITED" at bounding box center [421, 226] width 214 height 16
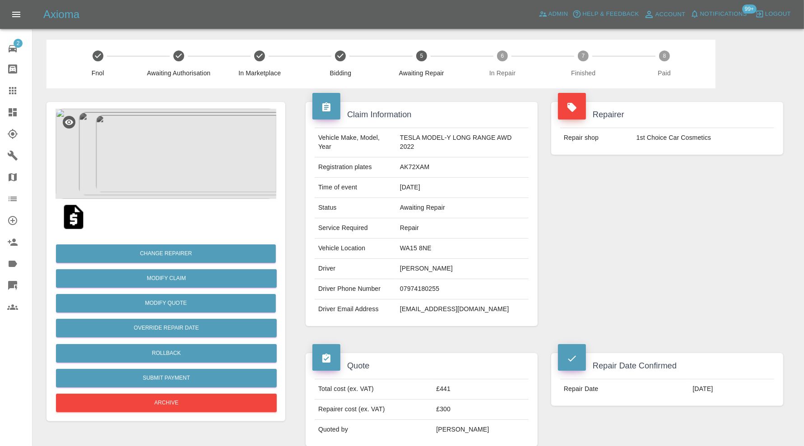
click at [207, 127] on img at bounding box center [165, 154] width 221 height 90
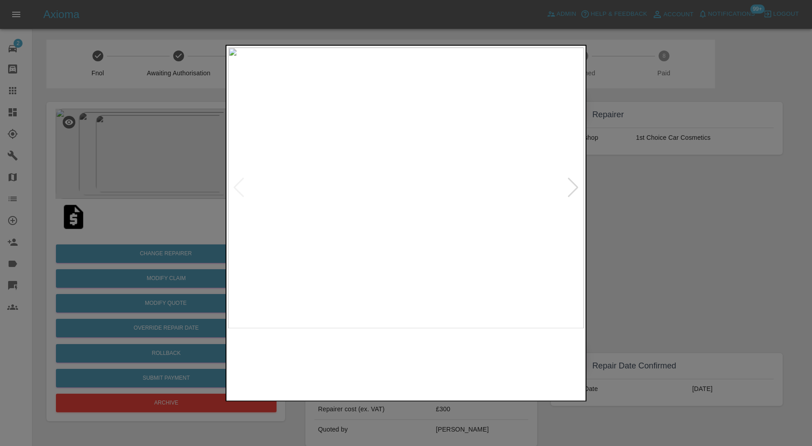
click at [566, 186] on img at bounding box center [406, 187] width 356 height 281
click at [568, 186] on div at bounding box center [573, 188] width 12 height 20
click at [572, 185] on div at bounding box center [573, 188] width 12 height 20
click at [572, 185] on img at bounding box center [406, 187] width 356 height 281
click at [236, 178] on div at bounding box center [239, 188] width 12 height 20
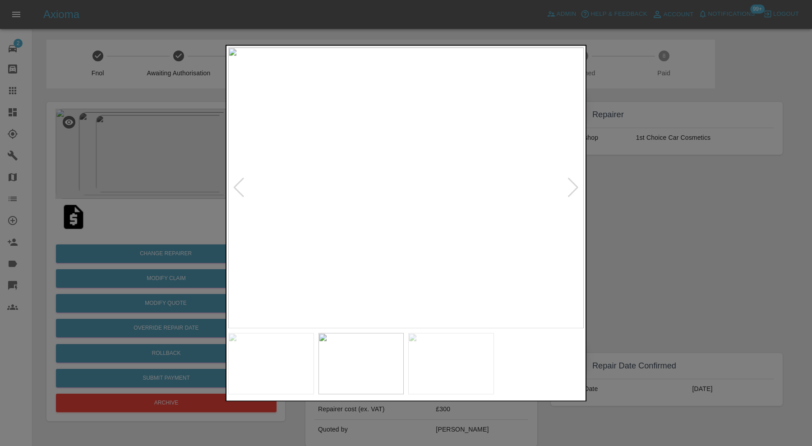
click at [236, 178] on div at bounding box center [239, 188] width 12 height 20
click at [236, 178] on img at bounding box center [406, 187] width 356 height 281
click at [713, 228] on div at bounding box center [406, 223] width 812 height 446
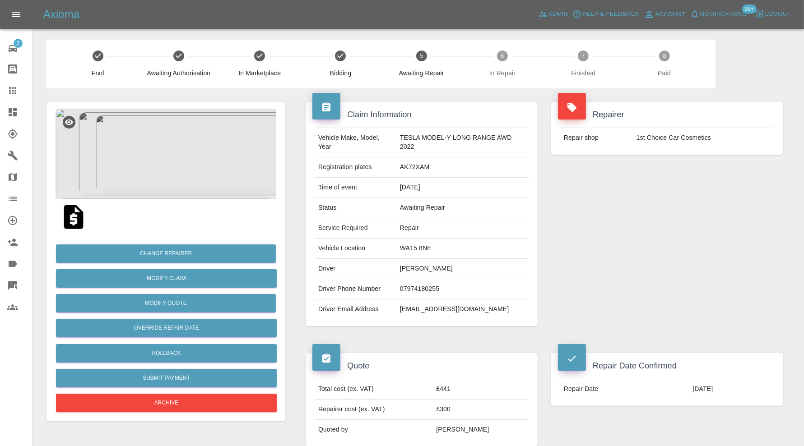
click at [177, 167] on img at bounding box center [165, 154] width 221 height 90
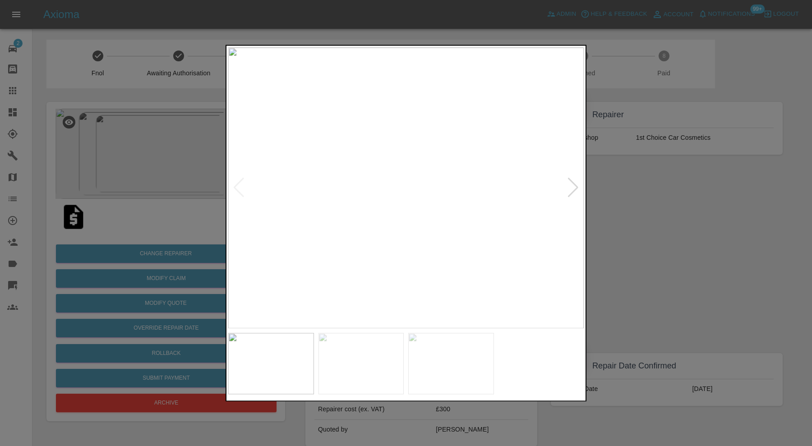
click at [613, 194] on div at bounding box center [406, 223] width 812 height 446
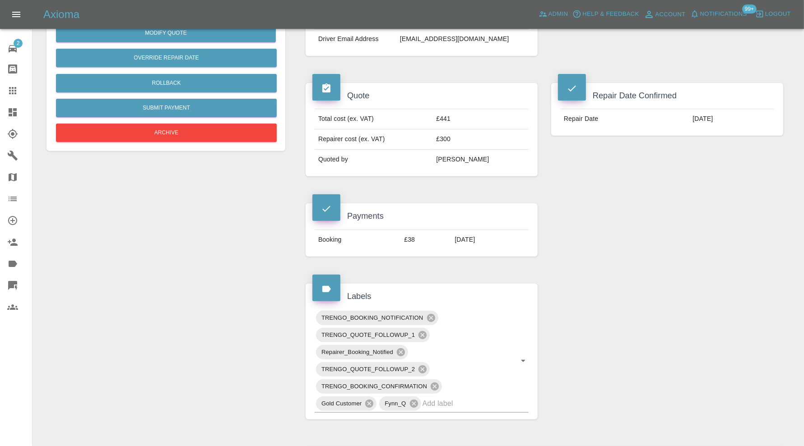
scroll to position [376, 0]
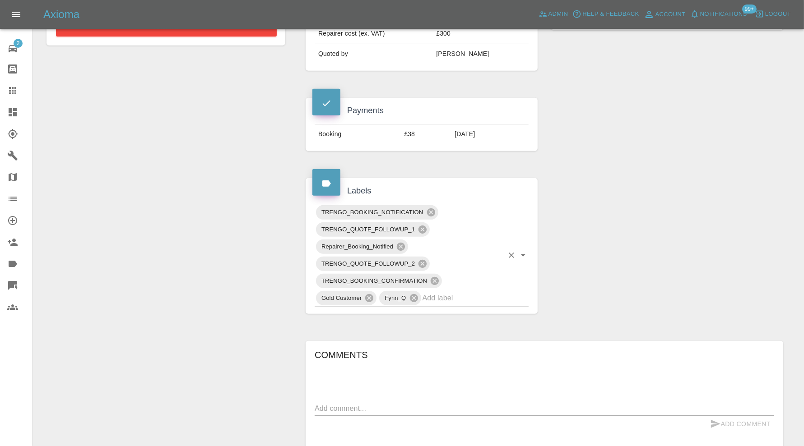
click at [453, 298] on input "text" at bounding box center [462, 298] width 81 height 14
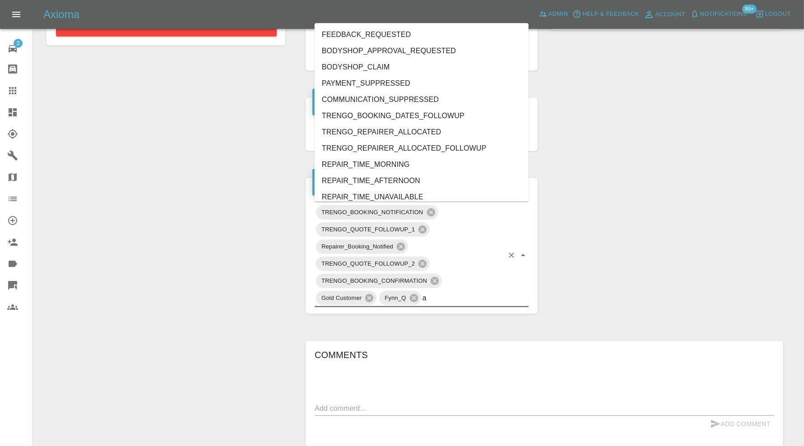
type input "au"
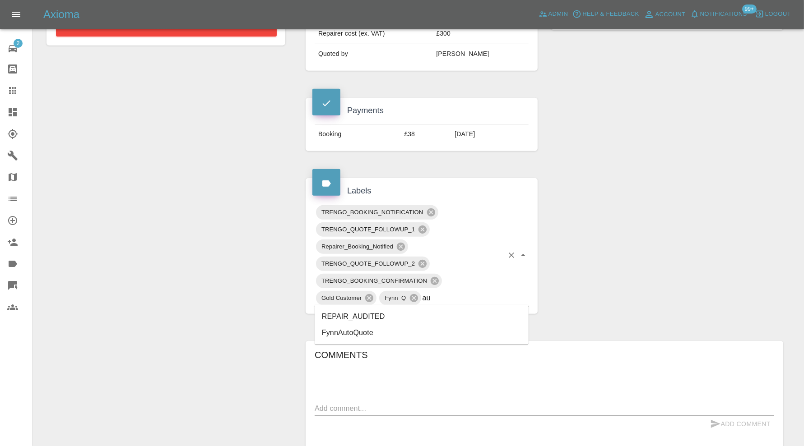
click at [384, 314] on li "REPAIR_AUDITED" at bounding box center [421, 317] width 214 height 16
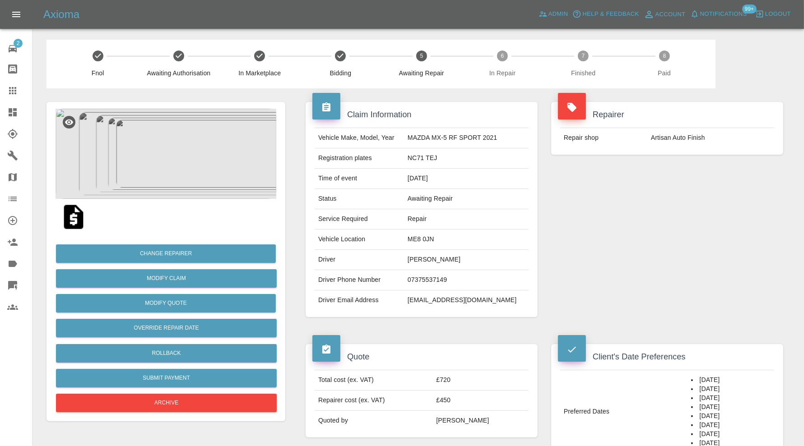
click at [223, 174] on img at bounding box center [165, 154] width 221 height 90
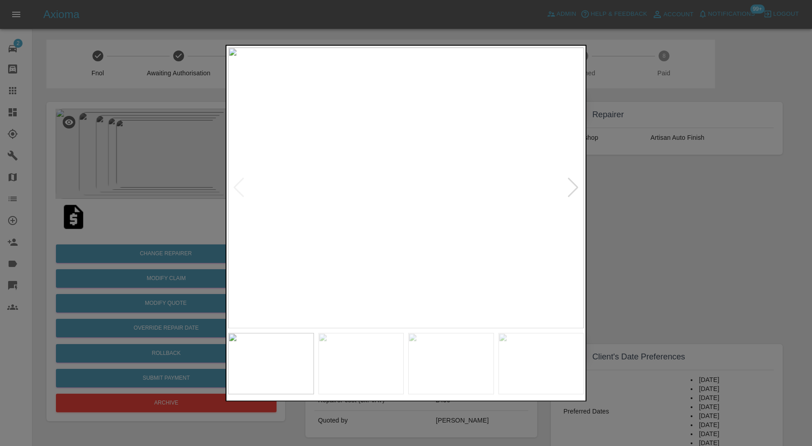
click at [575, 188] on div at bounding box center [573, 188] width 12 height 20
click at [632, 193] on div at bounding box center [406, 223] width 812 height 446
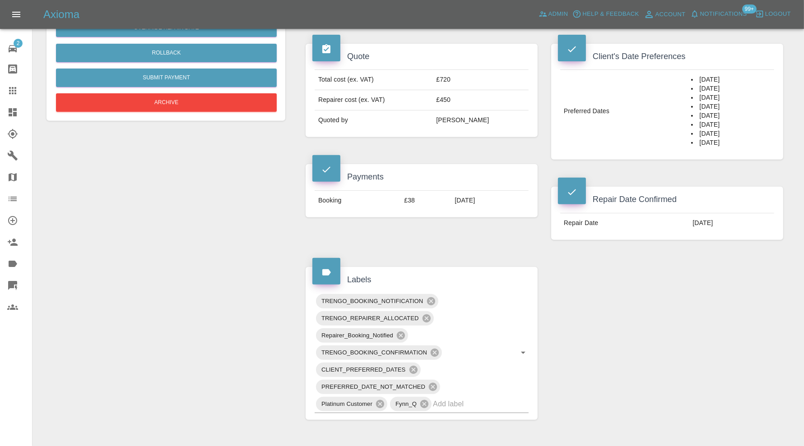
scroll to position [451, 0]
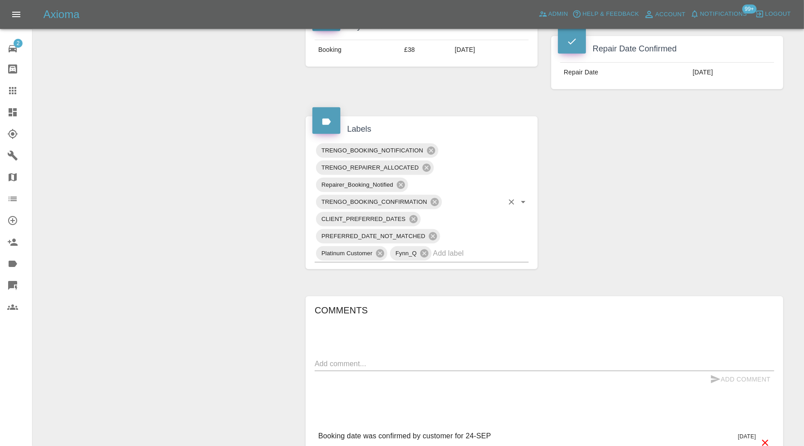
click at [488, 250] on input "text" at bounding box center [468, 253] width 70 height 14
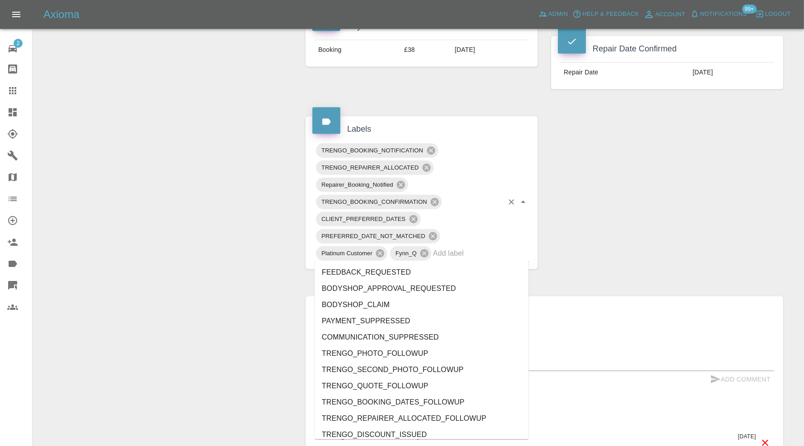
scroll to position [300, 0]
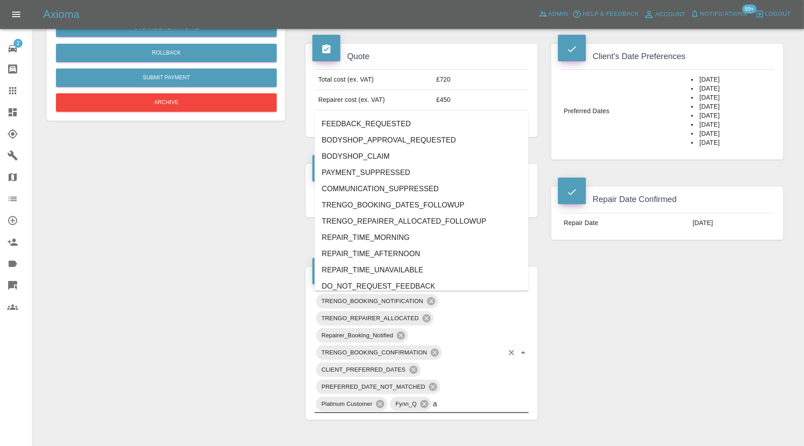
type input "au"
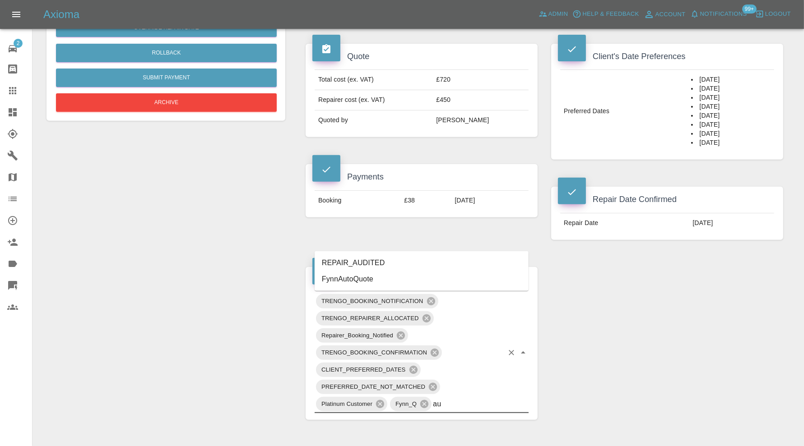
click at [374, 266] on li "REPAIR_AUDITED" at bounding box center [421, 263] width 214 height 16
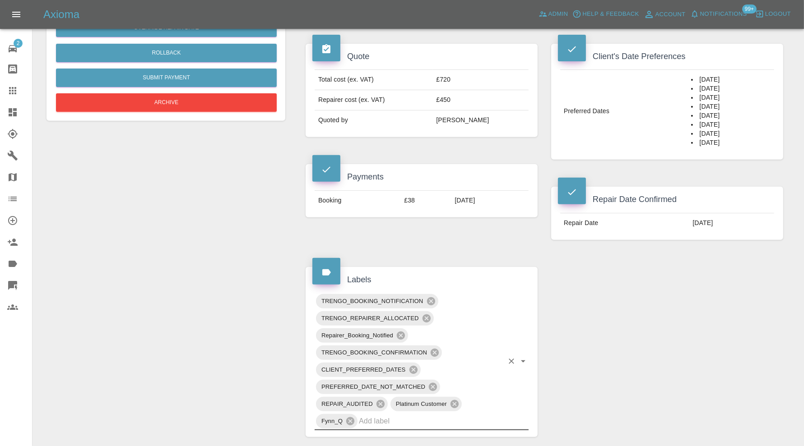
scroll to position [0, 0]
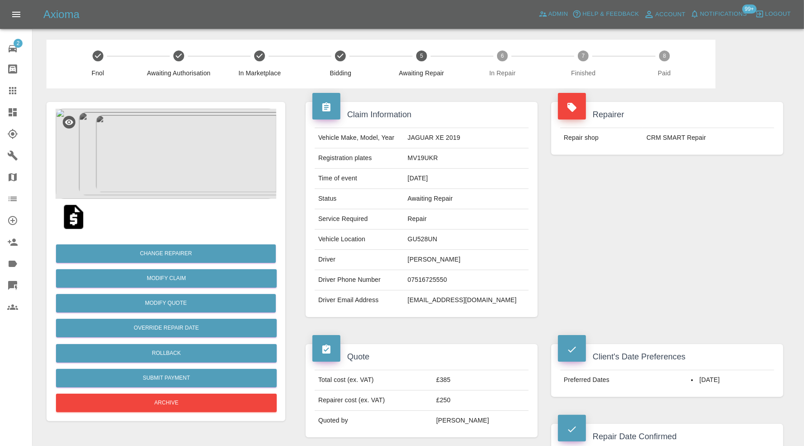
click at [180, 169] on img at bounding box center [165, 154] width 221 height 90
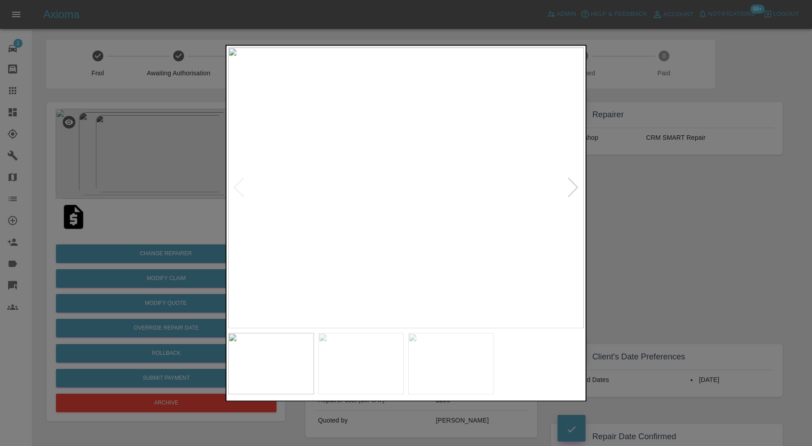
click at [575, 192] on div at bounding box center [573, 188] width 12 height 20
click at [575, 191] on div at bounding box center [573, 188] width 12 height 20
click at [574, 191] on img at bounding box center [406, 187] width 356 height 281
click at [665, 211] on div at bounding box center [406, 223] width 812 height 446
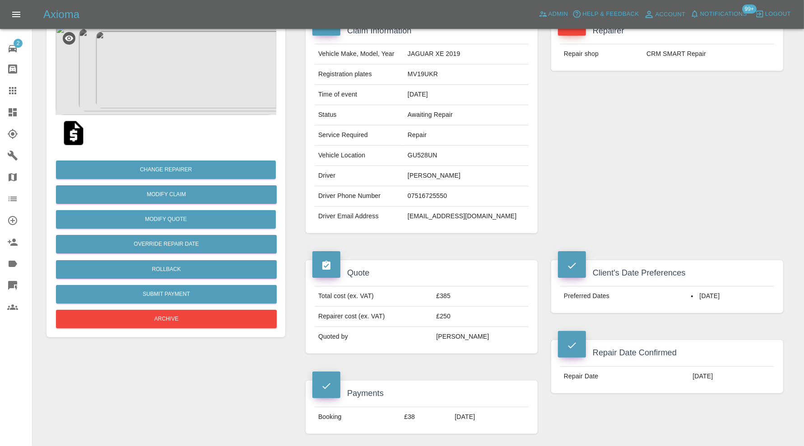
scroll to position [59, 0]
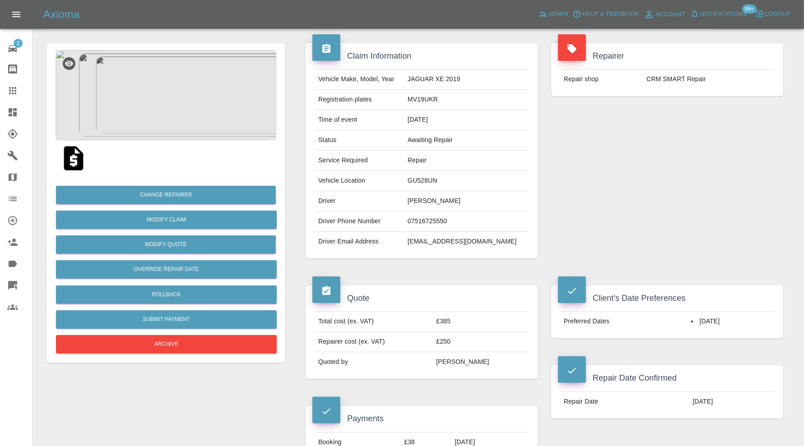
click at [179, 102] on img at bounding box center [165, 95] width 221 height 90
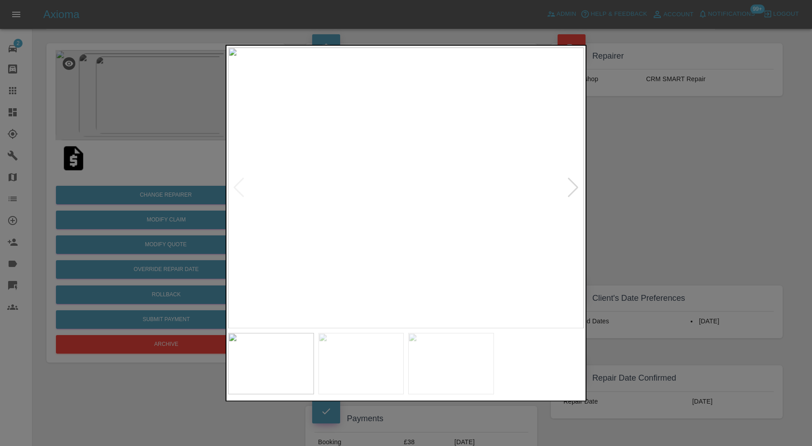
click at [407, 271] on img at bounding box center [406, 187] width 356 height 281
click at [383, 382] on img at bounding box center [362, 363] width 86 height 61
click at [442, 287] on img at bounding box center [406, 187] width 356 height 281
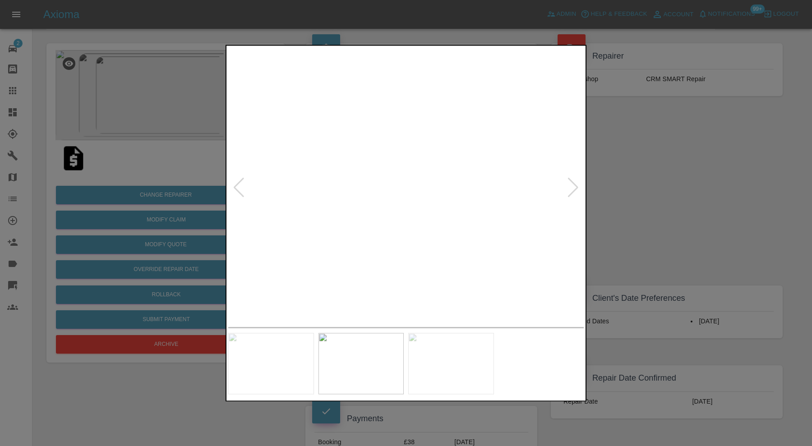
click at [628, 197] on div at bounding box center [406, 223] width 812 height 446
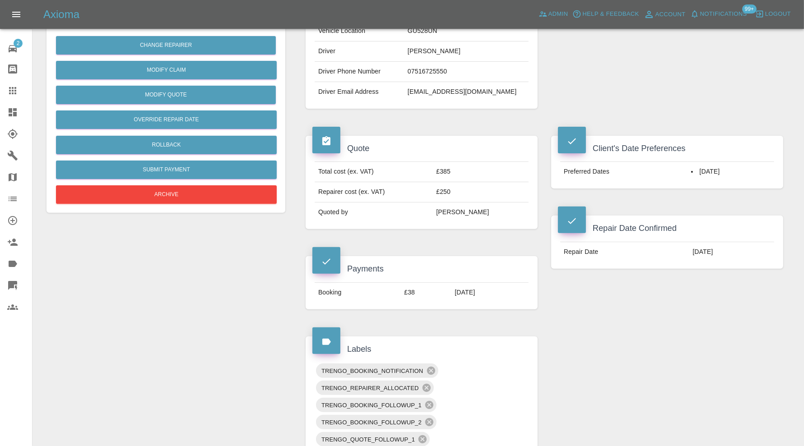
scroll to position [359, 0]
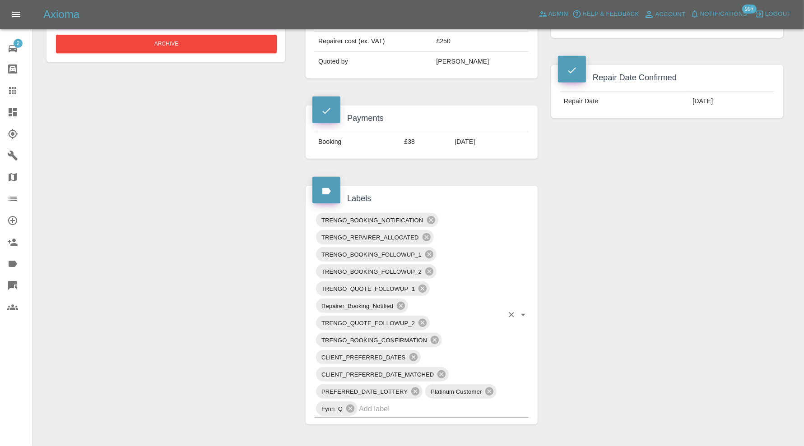
click at [453, 407] on input "text" at bounding box center [431, 409] width 144 height 14
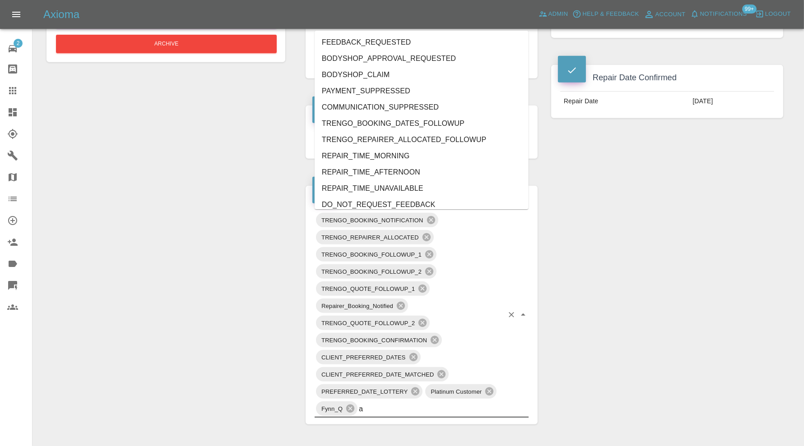
type input "au"
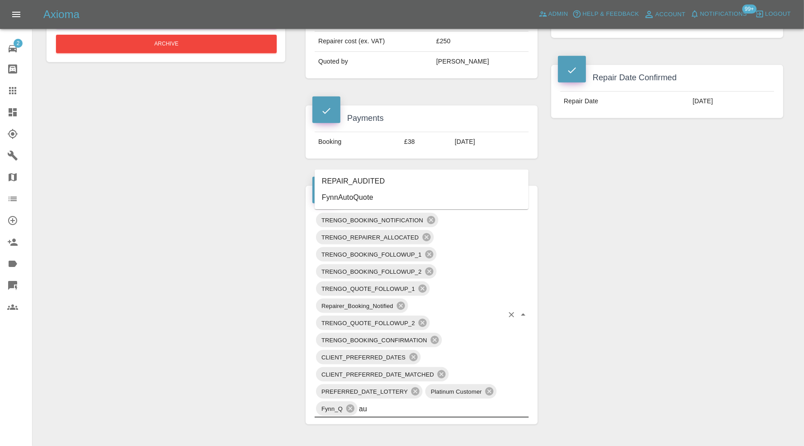
click at [395, 179] on li "REPAIR_AUDITED" at bounding box center [421, 181] width 214 height 16
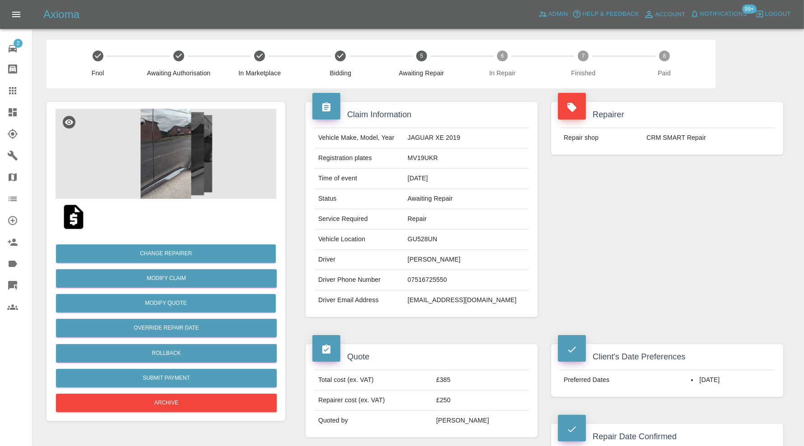
click at [440, 240] on td "GU528UN" at bounding box center [466, 240] width 125 height 20
copy td "GU528UN"
click at [182, 167] on img at bounding box center [165, 154] width 221 height 90
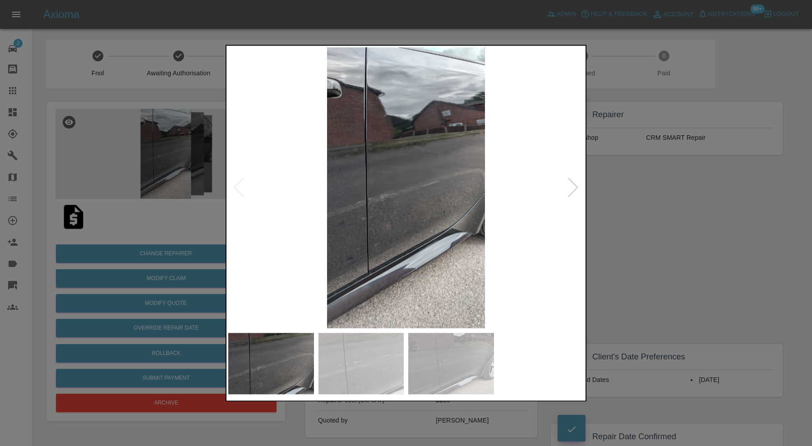
click at [674, 251] on div at bounding box center [406, 223] width 812 height 446
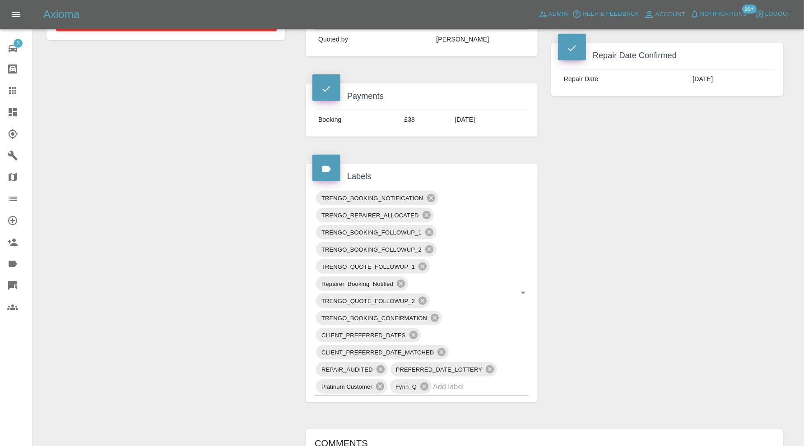
scroll to position [601, 0]
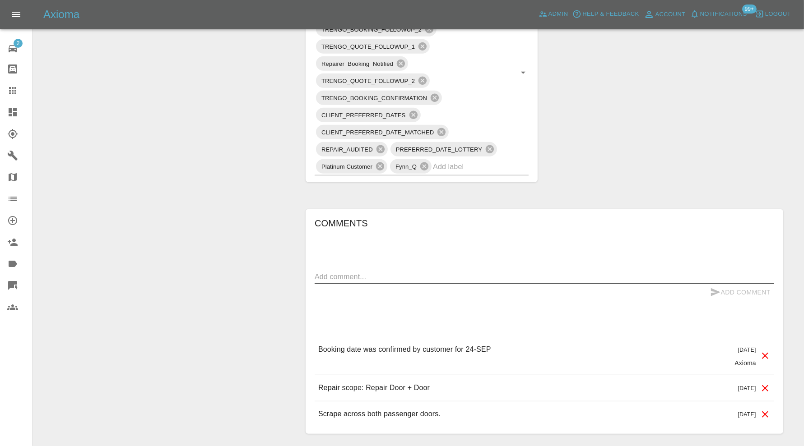
click at [459, 272] on textarea at bounding box center [543, 277] width 459 height 10
type textarea "Checking scope and space"
click at [720, 291] on button "Add Comment" at bounding box center [740, 292] width 68 height 17
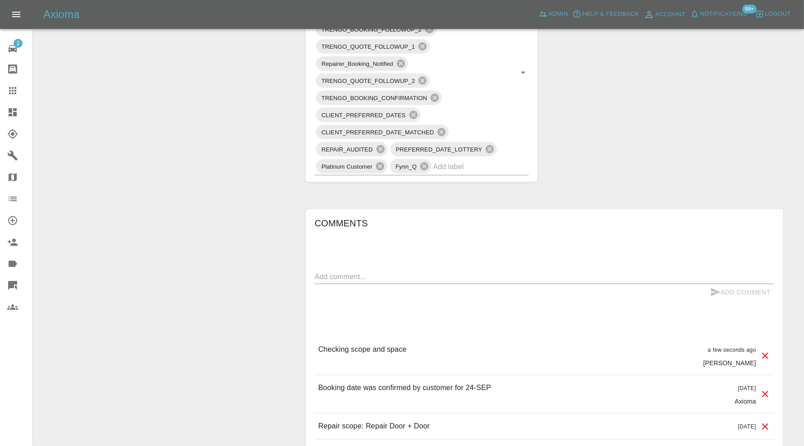
scroll to position [150, 0]
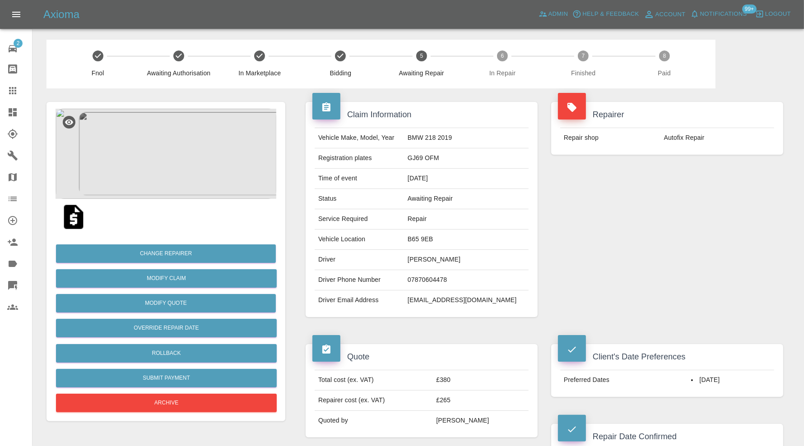
click at [185, 160] on img at bounding box center [165, 154] width 221 height 90
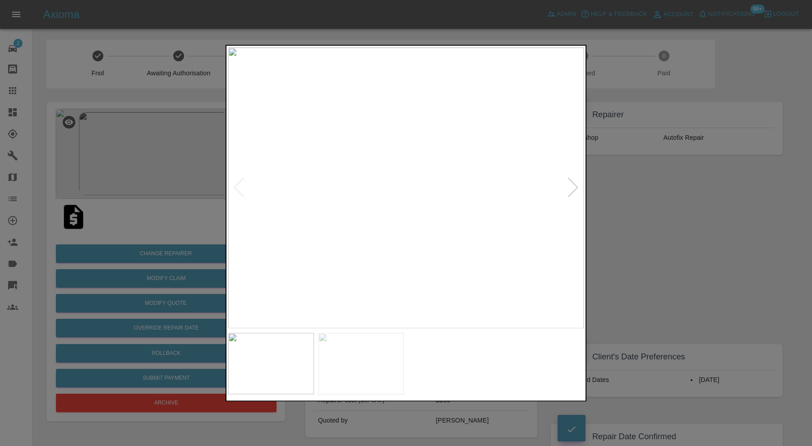
click at [568, 187] on div at bounding box center [573, 188] width 12 height 20
click at [570, 185] on img at bounding box center [406, 187] width 356 height 281
click at [628, 169] on div at bounding box center [406, 223] width 812 height 446
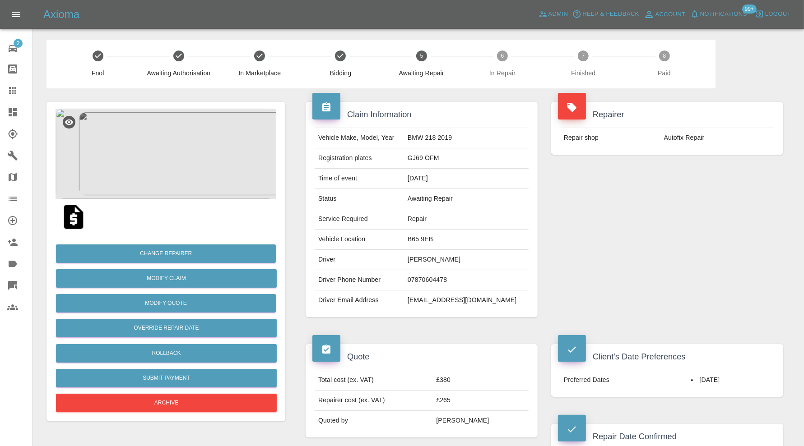
click at [422, 237] on td "B65 9EB" at bounding box center [466, 240] width 125 height 20
copy td "B65 9EB"
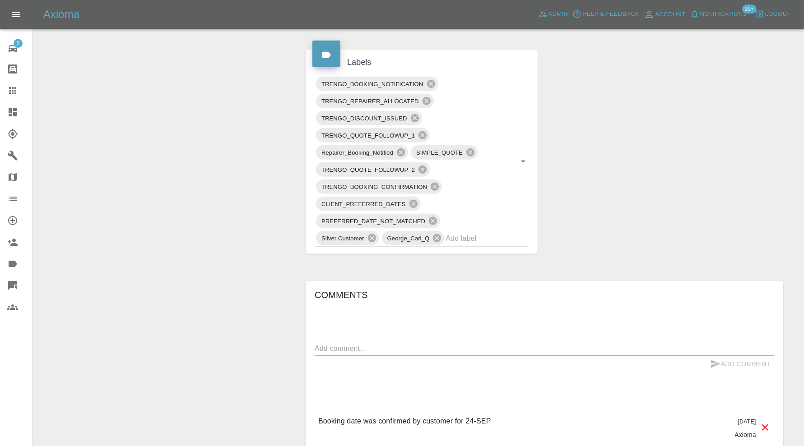
scroll to position [451, 0]
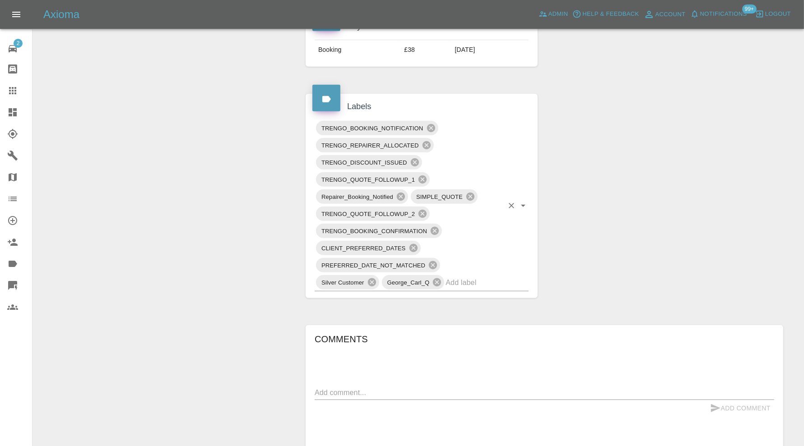
click at [479, 282] on input "text" at bounding box center [474, 283] width 58 height 14
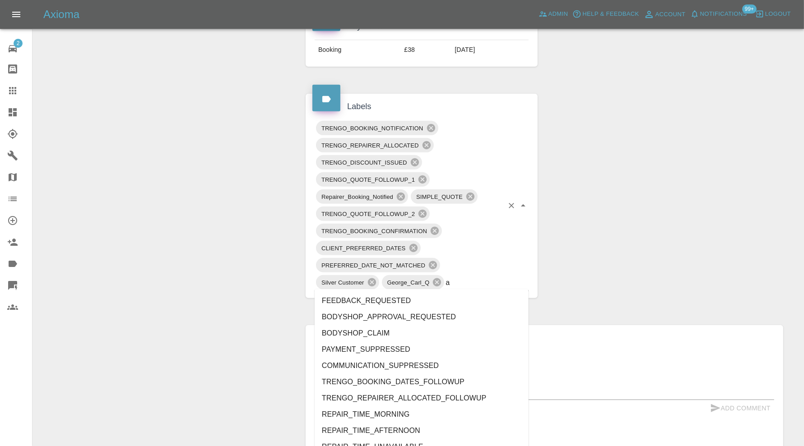
type input "au"
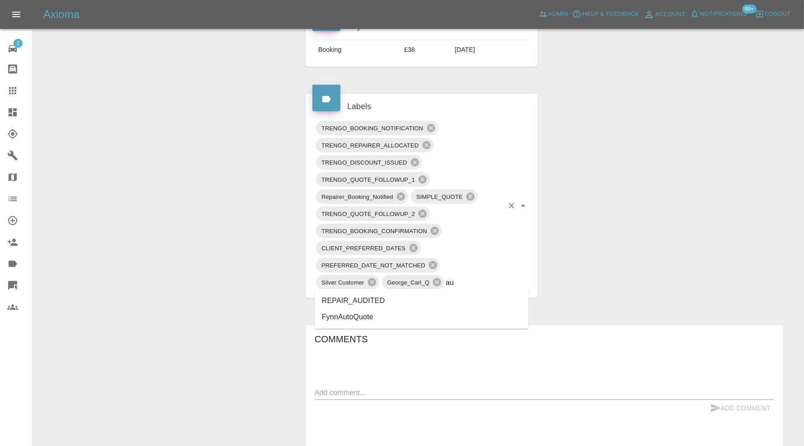
click at [383, 299] on li "REPAIR_AUDITED" at bounding box center [421, 301] width 214 height 16
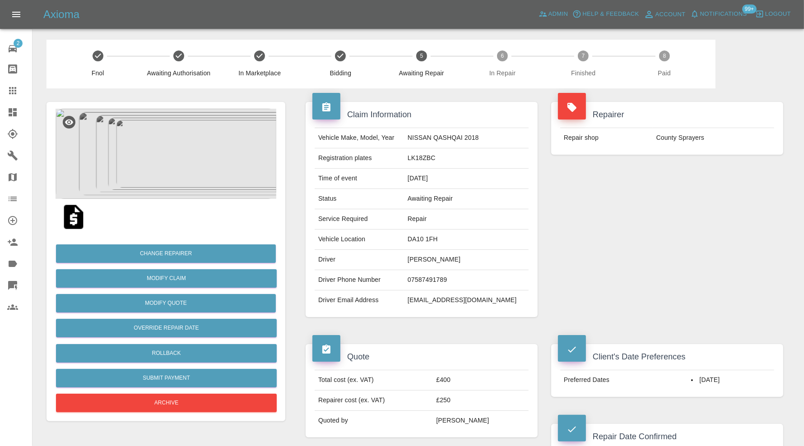
click at [188, 132] on img at bounding box center [165, 154] width 221 height 90
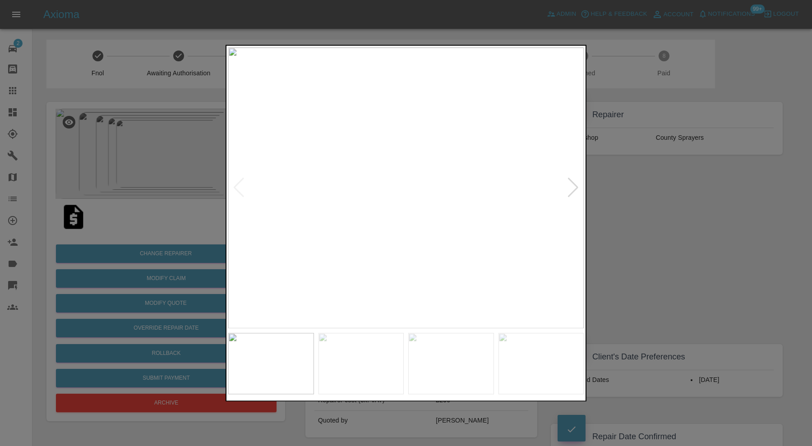
click at [569, 183] on div at bounding box center [573, 188] width 12 height 20
click at [569, 183] on img at bounding box center [406, 187] width 356 height 281
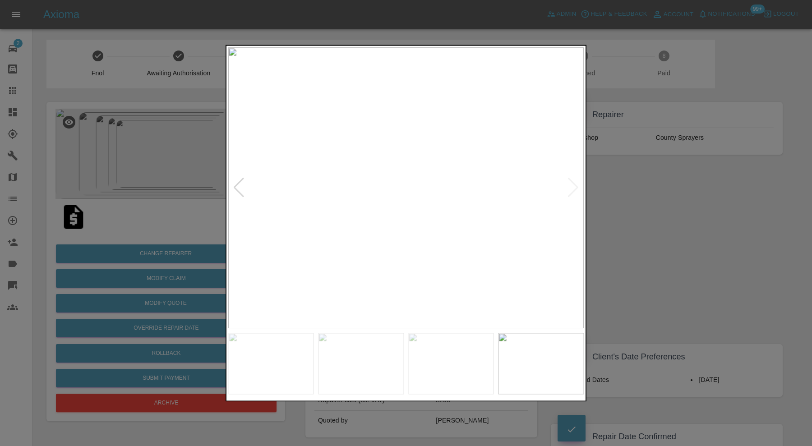
click at [636, 200] on div at bounding box center [406, 223] width 812 height 446
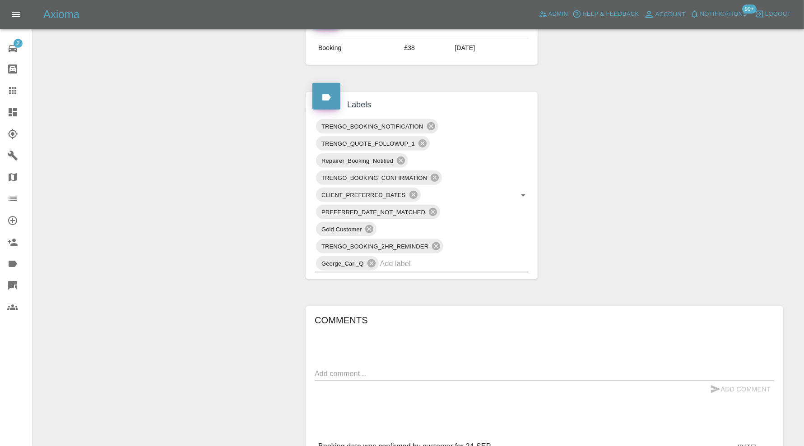
scroll to position [451, 0]
click at [438, 268] on input "text" at bounding box center [441, 266] width 123 height 14
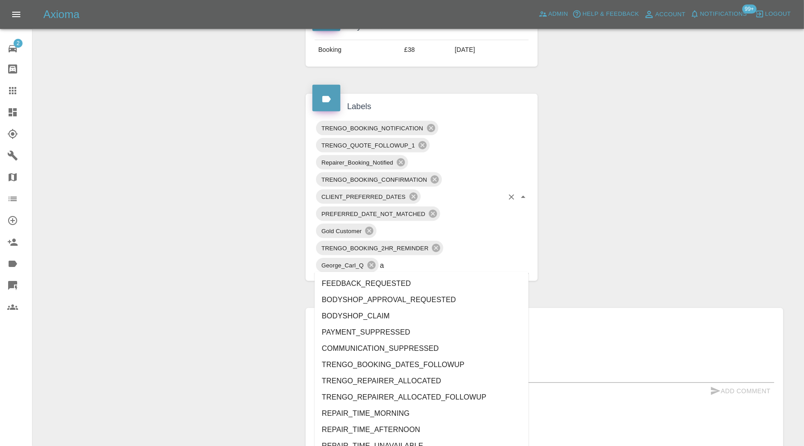
type input "au"
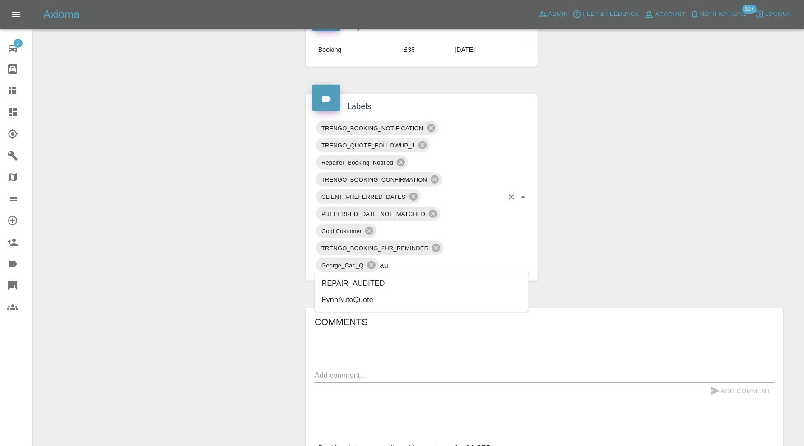
click at [378, 285] on li "REPAIR_AUDITED" at bounding box center [421, 284] width 214 height 16
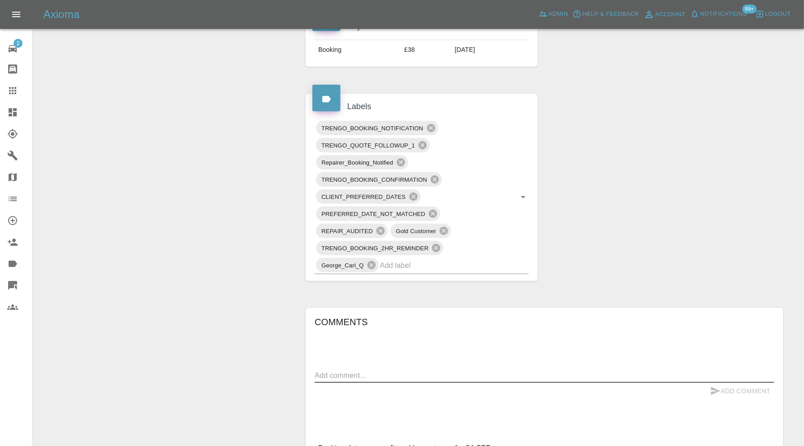
click at [458, 371] on textarea at bounding box center [543, 375] width 459 height 10
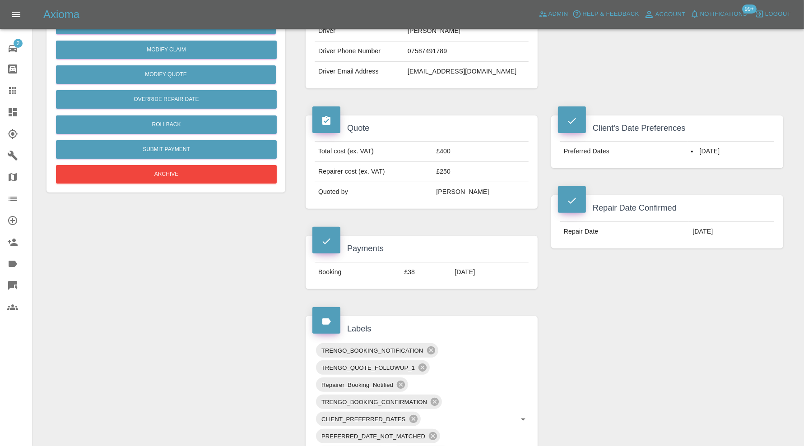
scroll to position [75, 0]
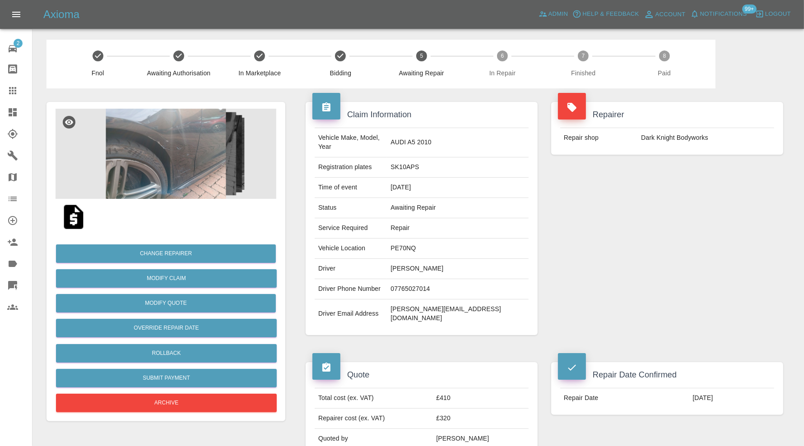
click at [183, 153] on img at bounding box center [165, 154] width 221 height 90
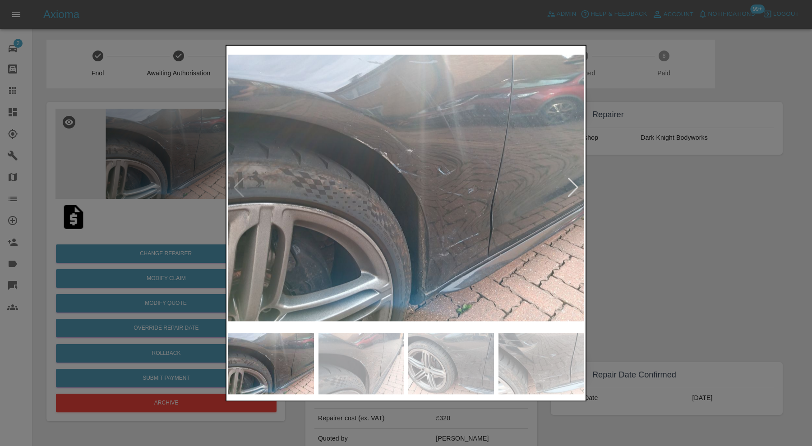
click at [571, 183] on div at bounding box center [573, 188] width 12 height 20
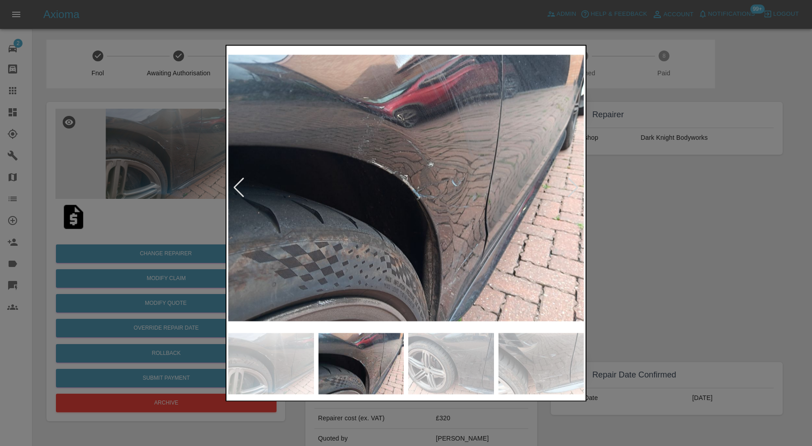
click at [571, 183] on div at bounding box center [573, 188] width 12 height 20
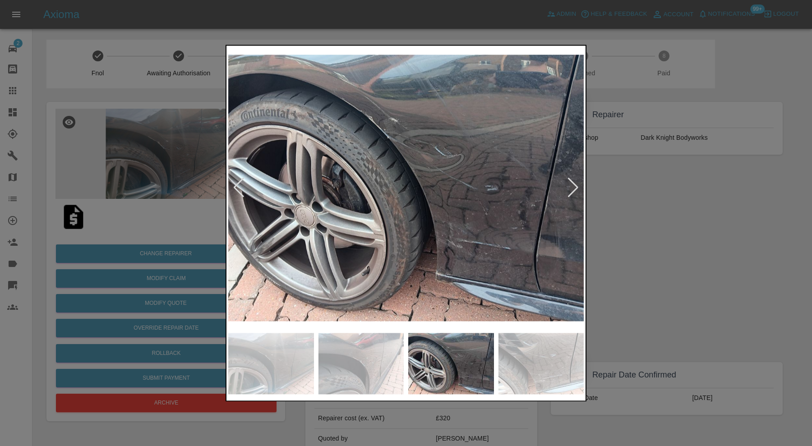
click at [571, 183] on div at bounding box center [573, 188] width 12 height 20
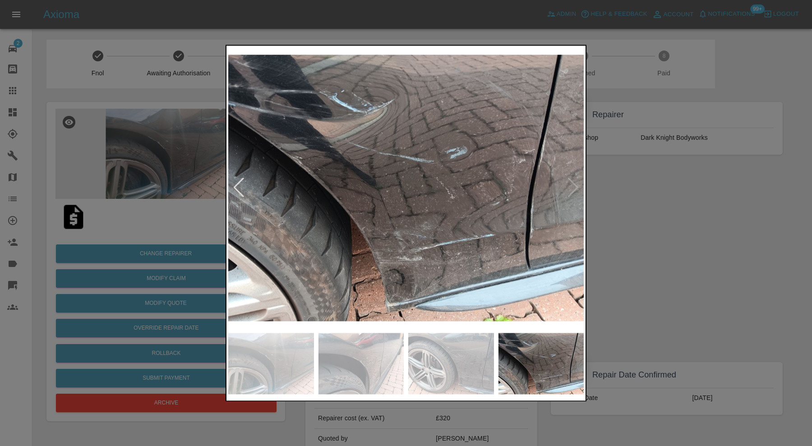
click at [576, 182] on img at bounding box center [406, 187] width 356 height 281
click at [625, 193] on div at bounding box center [406, 223] width 812 height 446
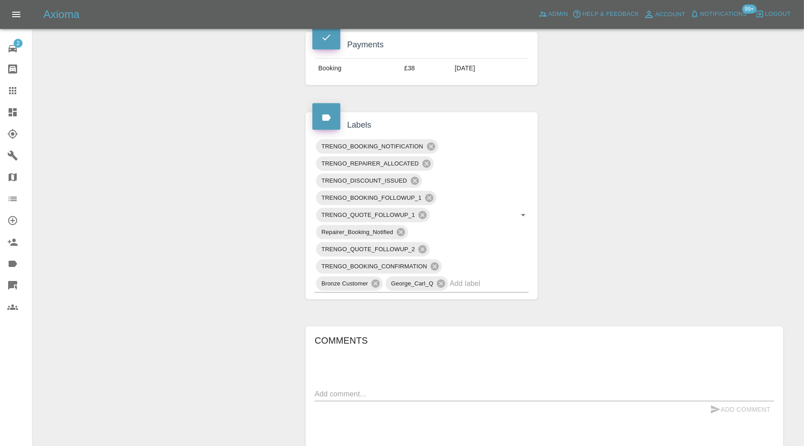
scroll to position [451, 0]
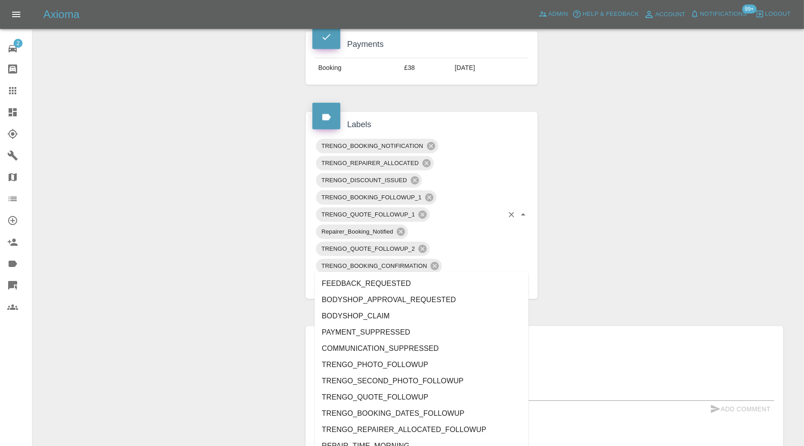
click at [471, 276] on input "text" at bounding box center [476, 283] width 54 height 14
type input "au"
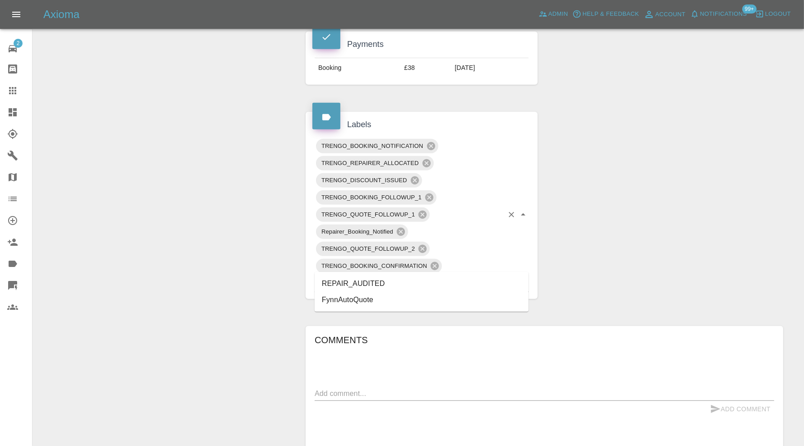
click at [404, 280] on li "REPAIR_AUDITED" at bounding box center [421, 284] width 214 height 16
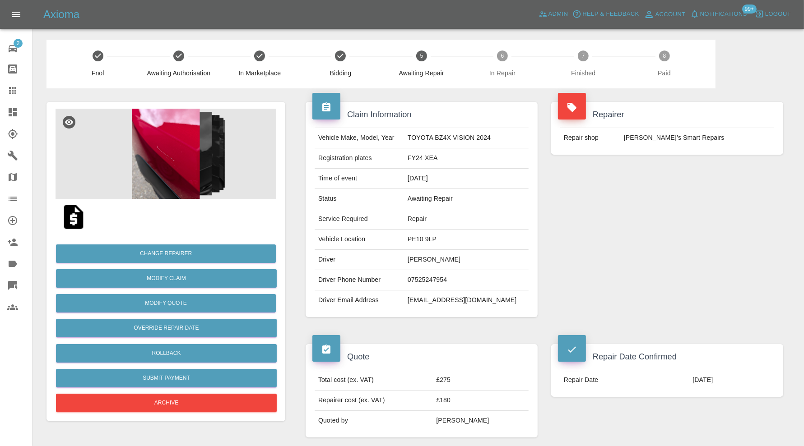
click at [198, 171] on img at bounding box center [165, 154] width 221 height 90
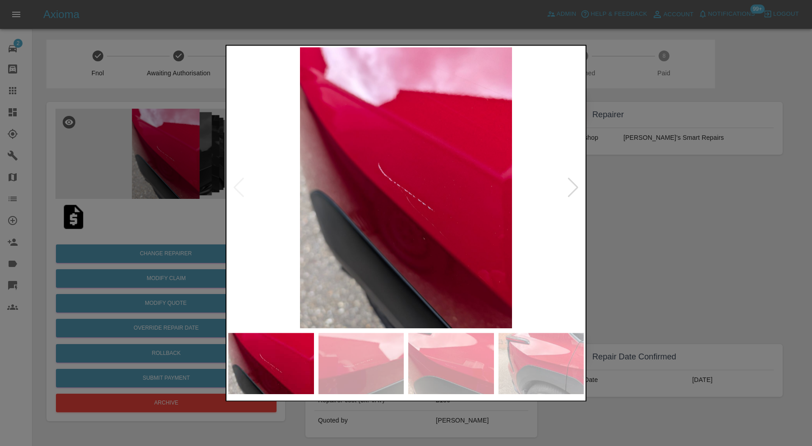
click at [577, 188] on div at bounding box center [573, 188] width 12 height 20
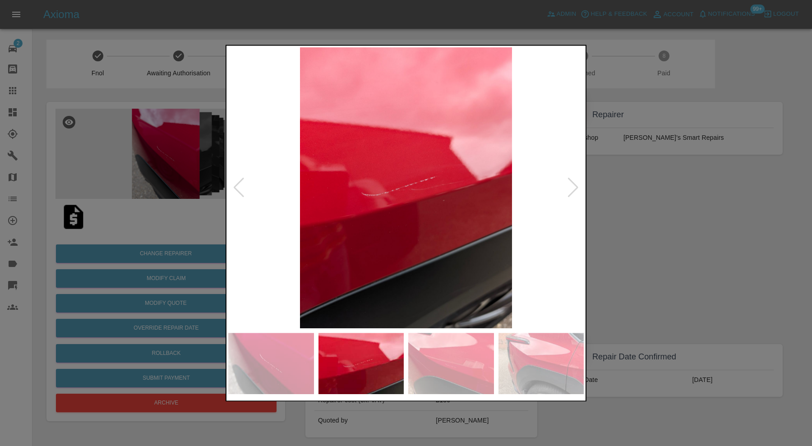
click at [577, 188] on div at bounding box center [573, 188] width 12 height 20
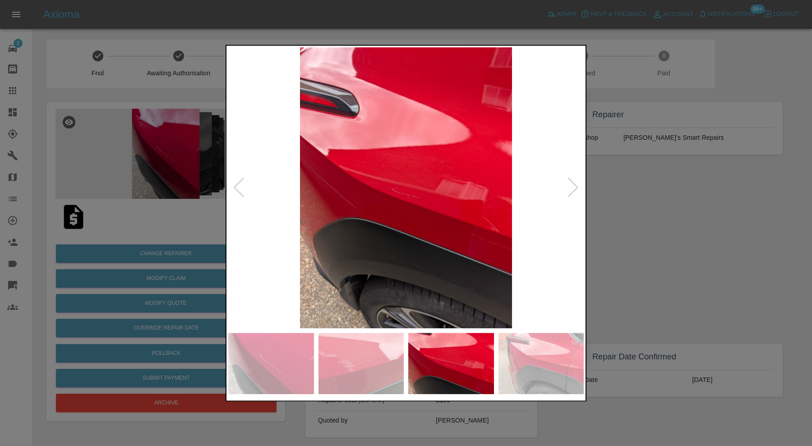
click at [577, 188] on div at bounding box center [573, 188] width 12 height 20
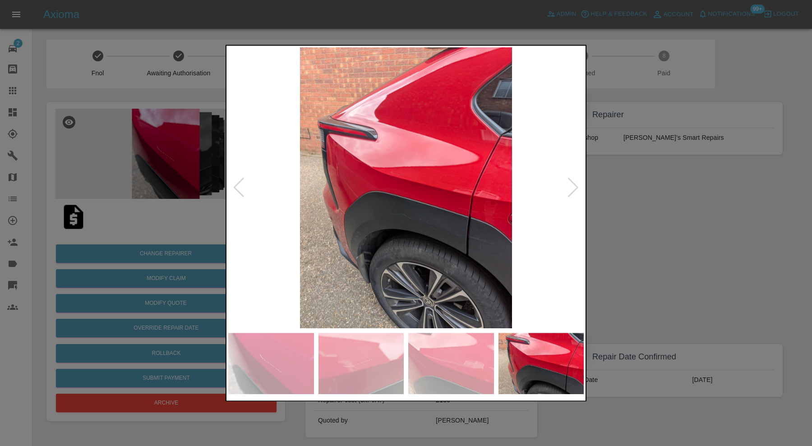
click at [625, 196] on div at bounding box center [406, 223] width 812 height 446
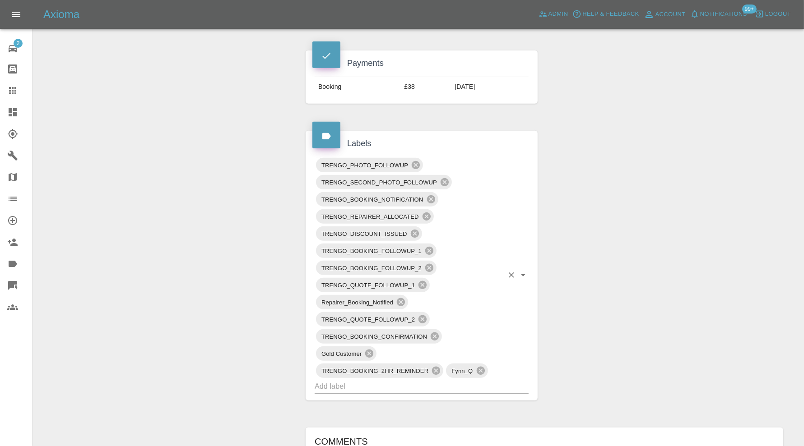
scroll to position [451, 0]
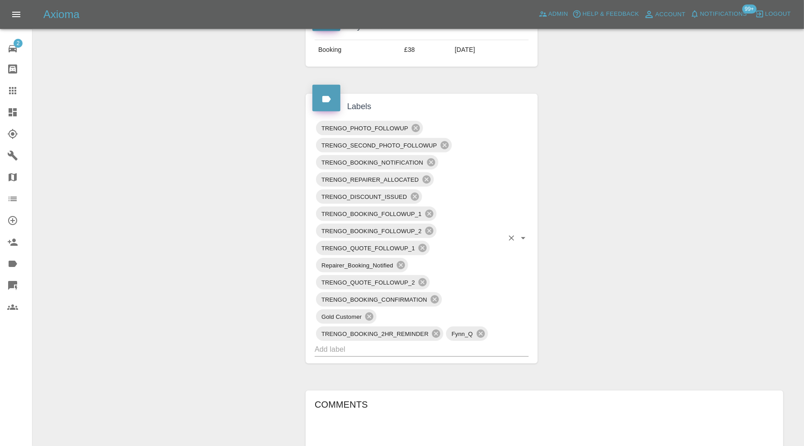
click at [455, 343] on input "text" at bounding box center [408, 349] width 189 height 14
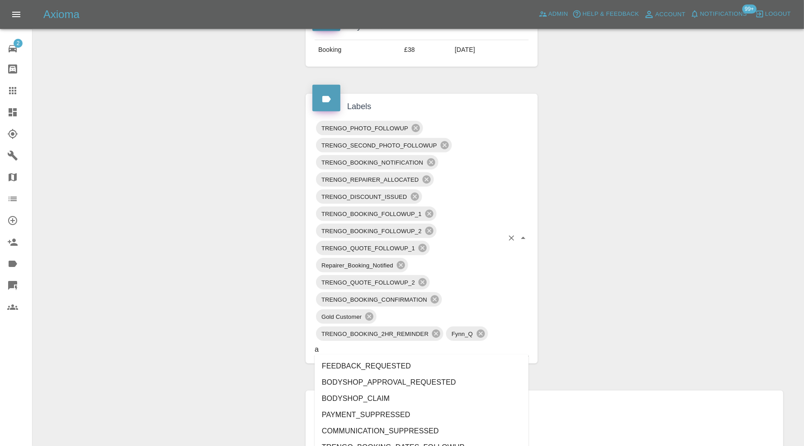
type input "au"
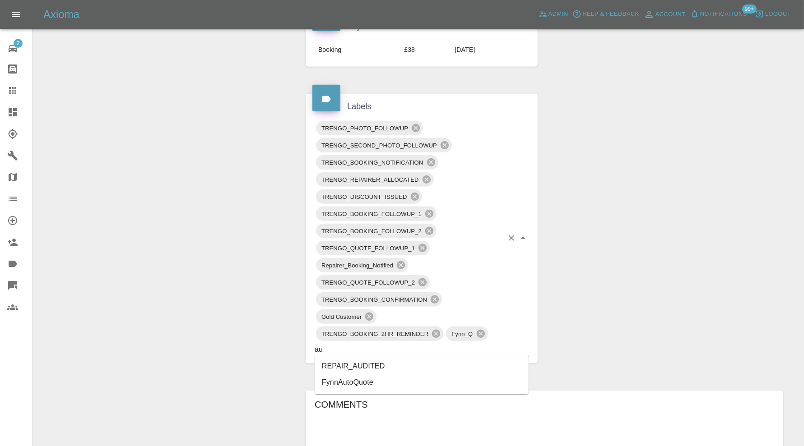
click at [361, 362] on li "REPAIR_AUDITED" at bounding box center [421, 366] width 214 height 16
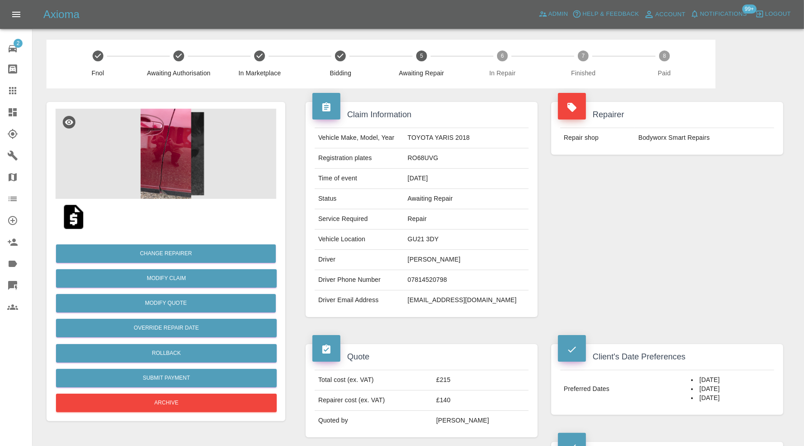
click at [169, 173] on img at bounding box center [165, 154] width 221 height 90
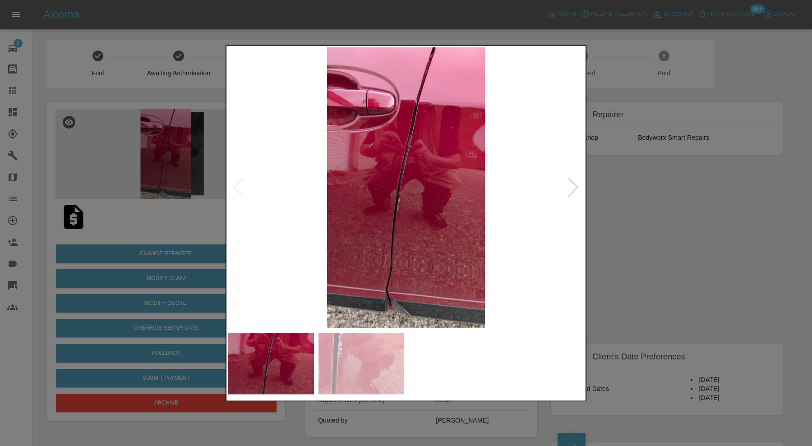
click at [567, 191] on div at bounding box center [573, 188] width 12 height 20
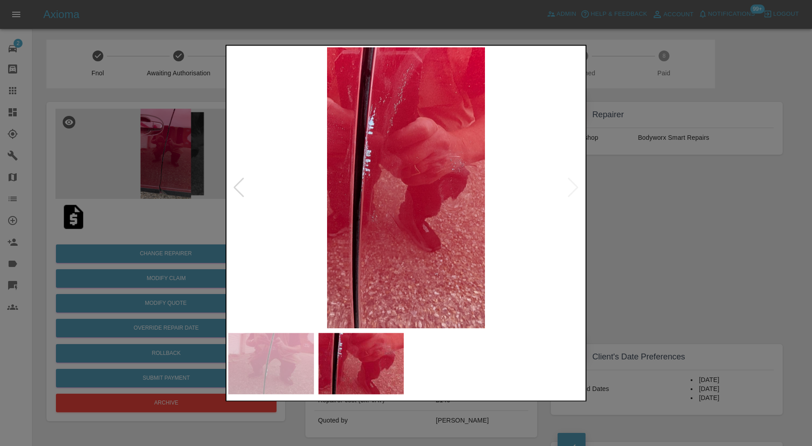
click at [568, 191] on img at bounding box center [406, 187] width 356 height 281
click at [627, 208] on div at bounding box center [406, 223] width 812 height 446
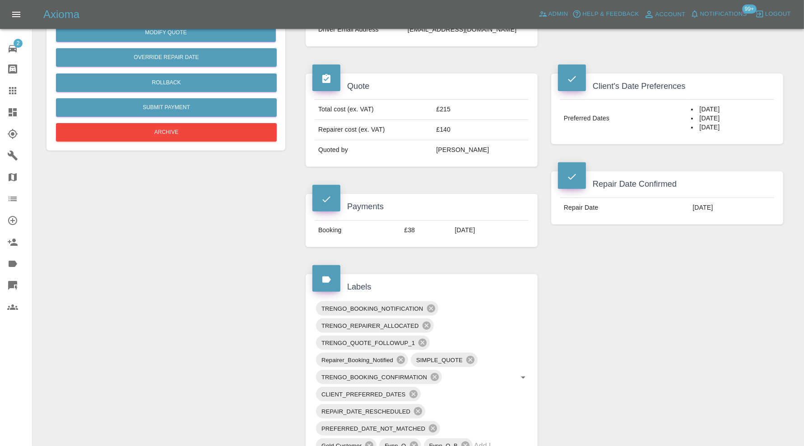
scroll to position [451, 0]
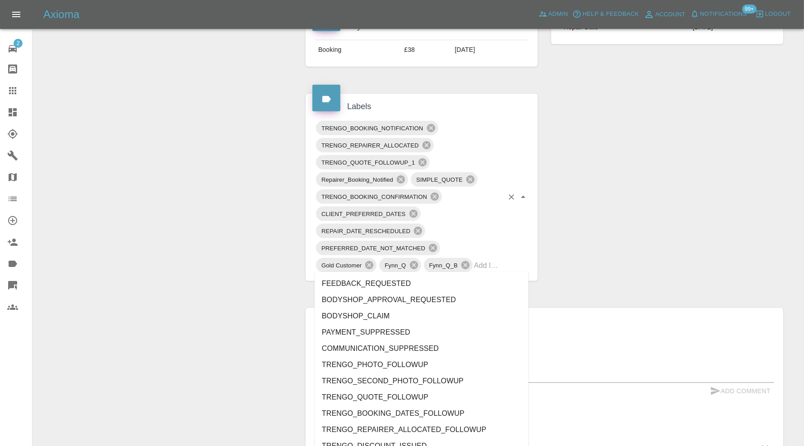
click at [518, 265] on div "TRENGO_BOOKING_NOTIFICATION TRENGO_REPAIRER_ALLOCATED TRENGO_QUOTE_FOLLOWUP_1 R…" at bounding box center [421, 197] width 214 height 155
type input "au"
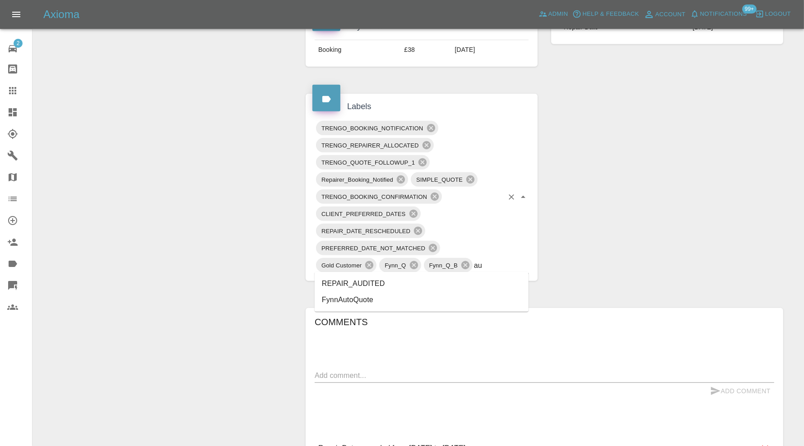
click at [384, 282] on li "REPAIR_AUDITED" at bounding box center [421, 284] width 214 height 16
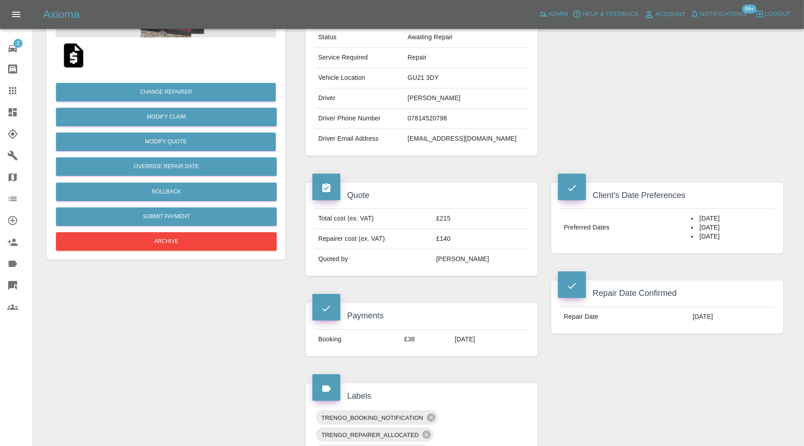
scroll to position [75, 0]
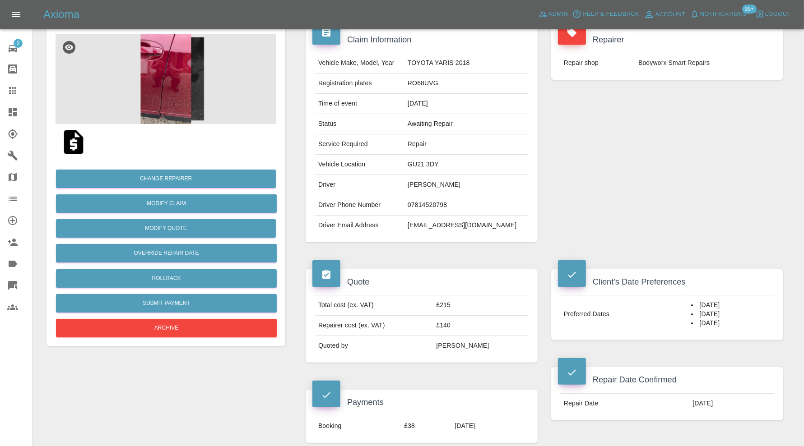
click at [173, 85] on img at bounding box center [165, 79] width 221 height 90
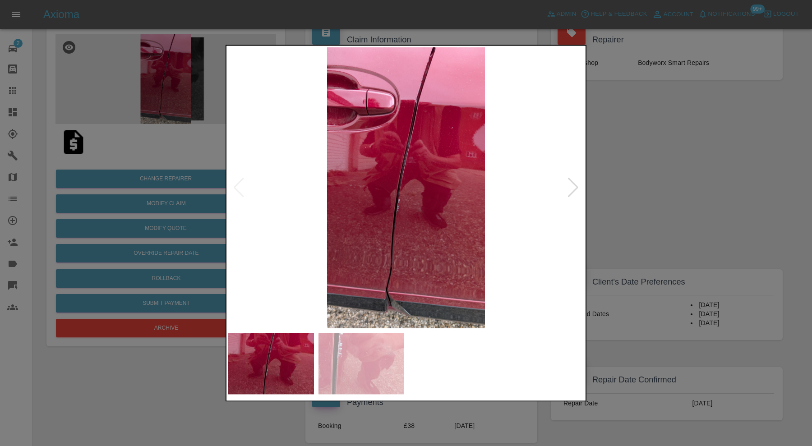
click at [683, 167] on div at bounding box center [406, 223] width 812 height 446
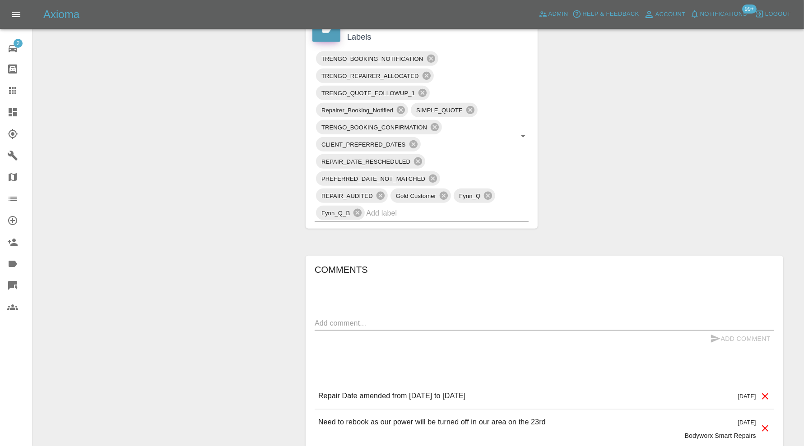
scroll to position [291, 0]
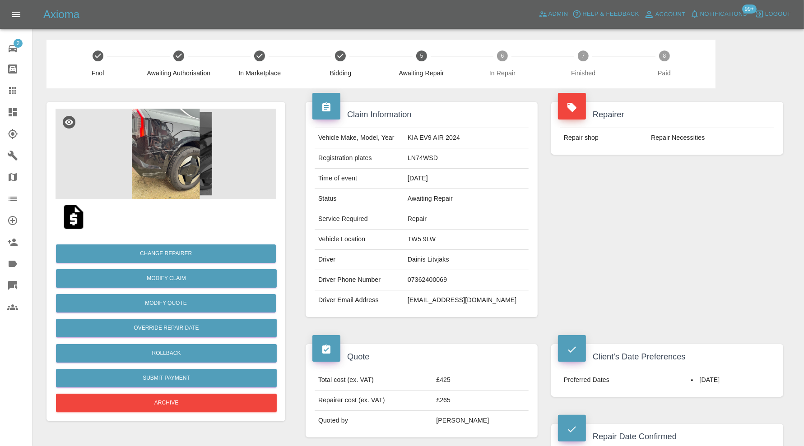
click at [449, 236] on td "TW5 9LW" at bounding box center [466, 240] width 125 height 20
copy td "TW5 9LW"
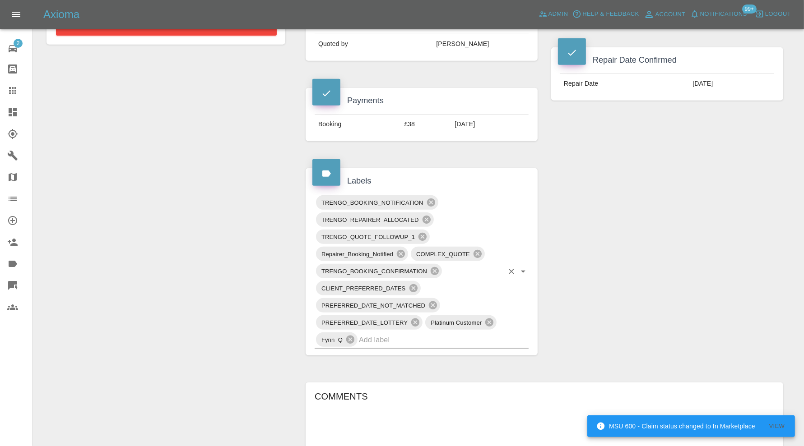
scroll to position [451, 0]
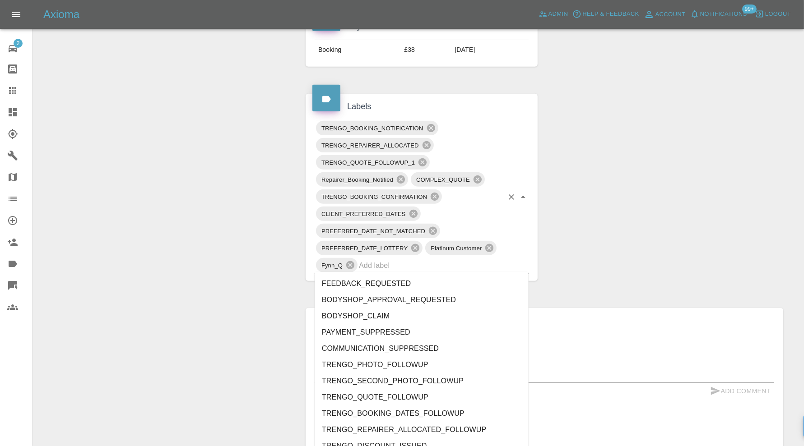
click at [470, 261] on input "text" at bounding box center [431, 266] width 144 height 14
type input "au"
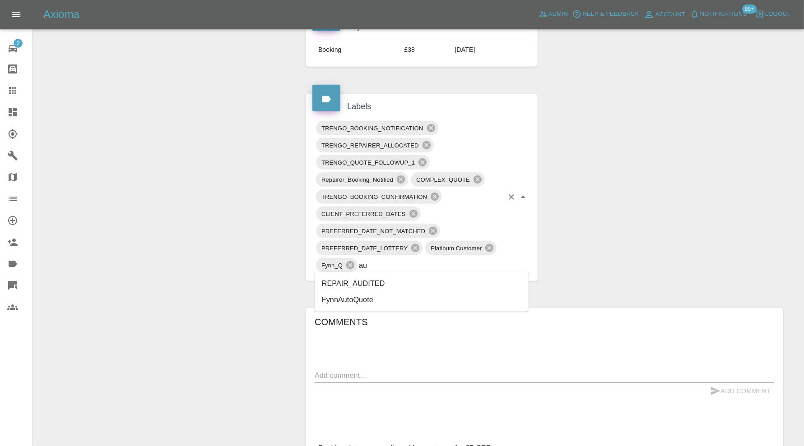
click at [396, 289] on li "REPAIR_AUDITED" at bounding box center [421, 284] width 214 height 16
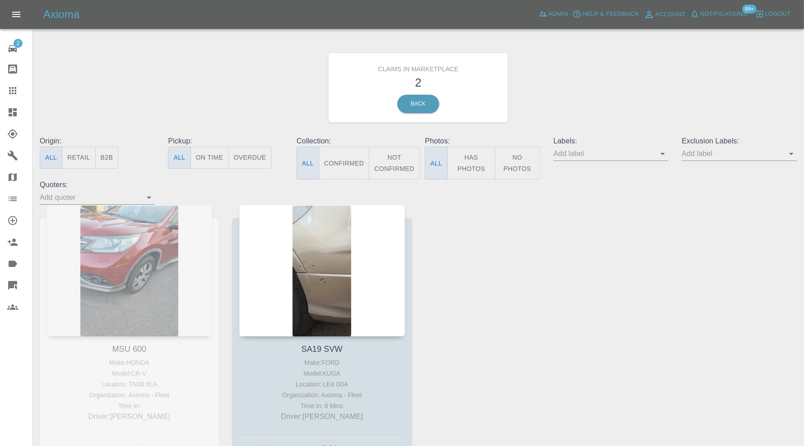
click at [128, 347] on div "MSU 600 Make: HONDA Model: CR-V Location: TN38 9LA Organization: Axioma - Fleet…" at bounding box center [129, 338] width 193 height 267
copy link "MSU 600"
click at [22, 94] on div at bounding box center [19, 90] width 25 height 11
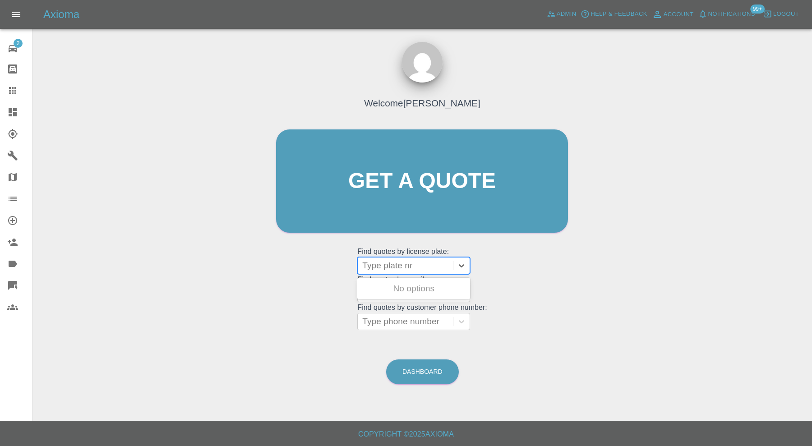
click at [403, 272] on div "Type plate nr" at bounding box center [405, 266] width 95 height 16
paste input "MSU 600"
type input "MSU 600"
drag, startPoint x: 404, startPoint y: 278, endPoint x: 407, endPoint y: 284, distance: 6.9
click at [407, 284] on div "MSU 600, In Marketplace" at bounding box center [413, 289] width 113 height 18
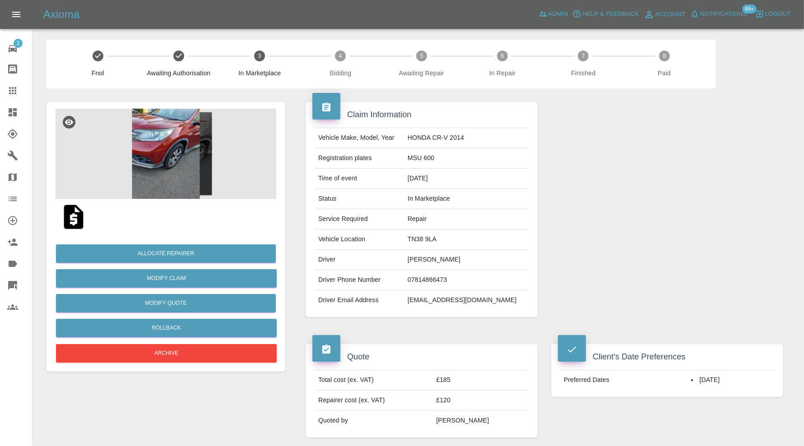
click at [161, 140] on img at bounding box center [165, 154] width 221 height 90
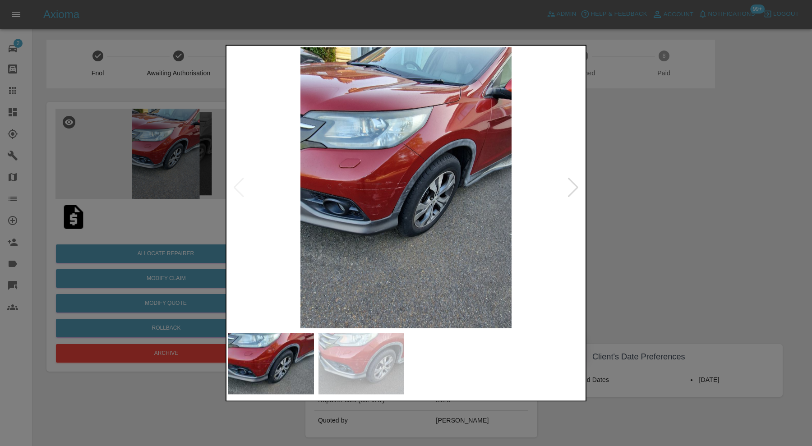
click at [452, 137] on img at bounding box center [406, 187] width 356 height 281
click at [571, 187] on div at bounding box center [573, 188] width 12 height 20
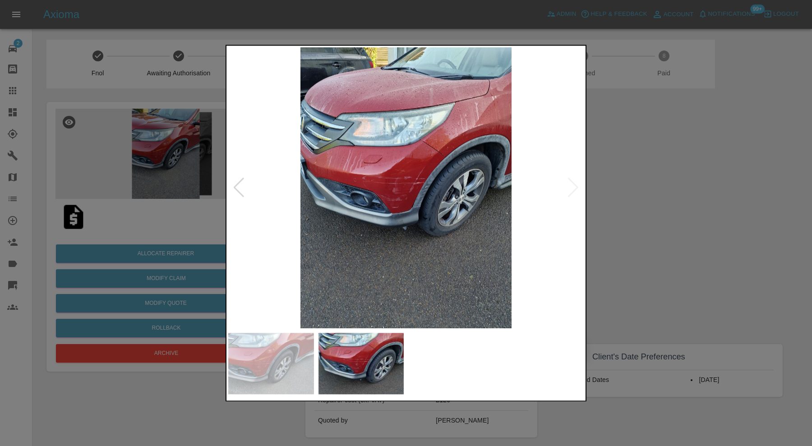
click at [384, 195] on img at bounding box center [406, 187] width 356 height 281
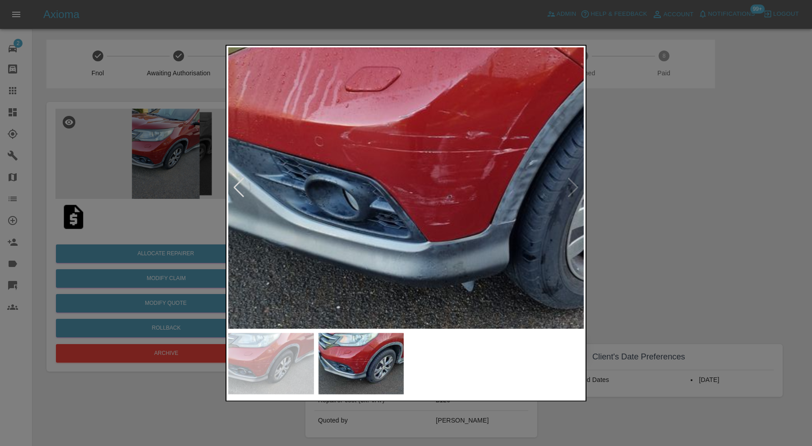
click at [573, 185] on img at bounding box center [472, 166] width 1067 height 844
click at [656, 192] on div at bounding box center [406, 223] width 812 height 446
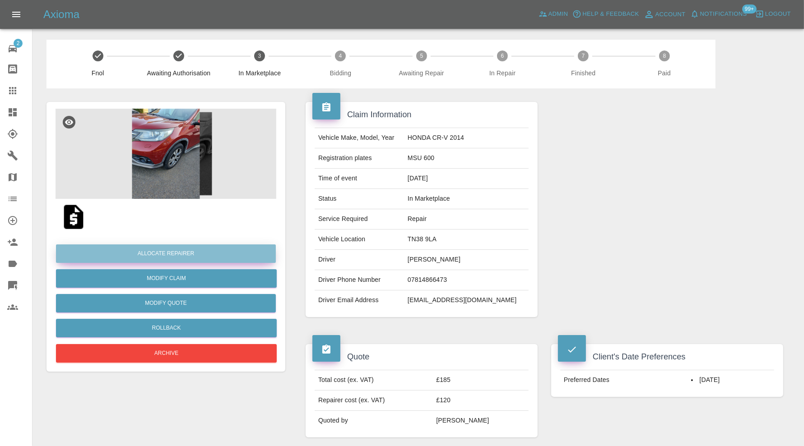
click at [210, 248] on button "Allocate Repairer" at bounding box center [166, 254] width 220 height 18
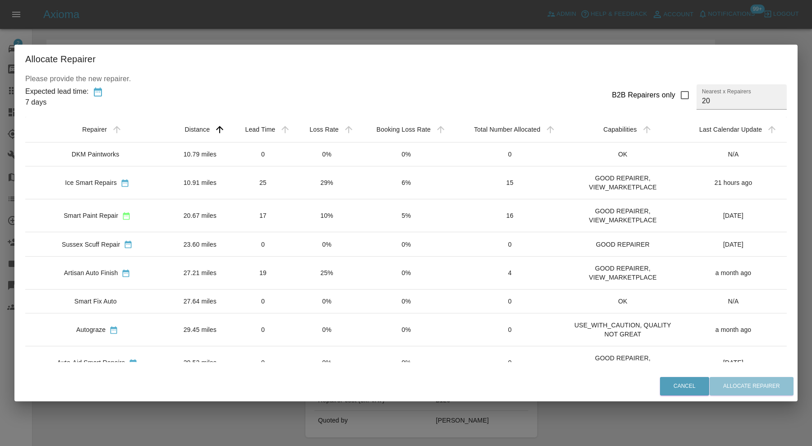
click at [211, 153] on td "10.79 miles" at bounding box center [199, 154] width 61 height 24
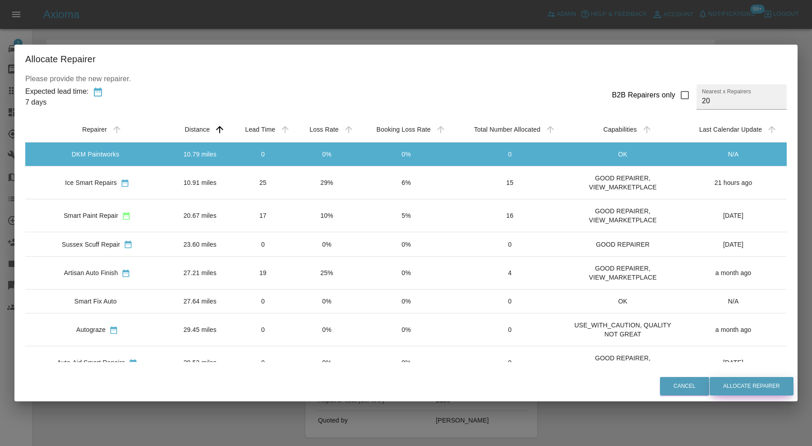
click at [722, 383] on button "Allocate Repairer" at bounding box center [752, 386] width 84 height 18
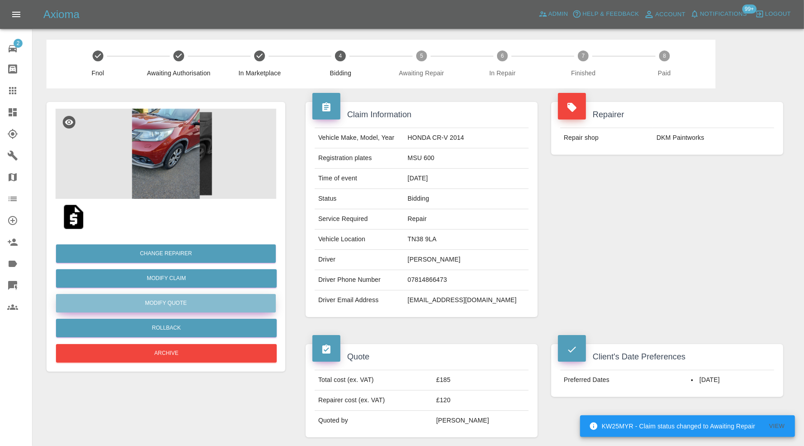
click at [189, 304] on button "Modify Quote" at bounding box center [166, 303] width 220 height 18
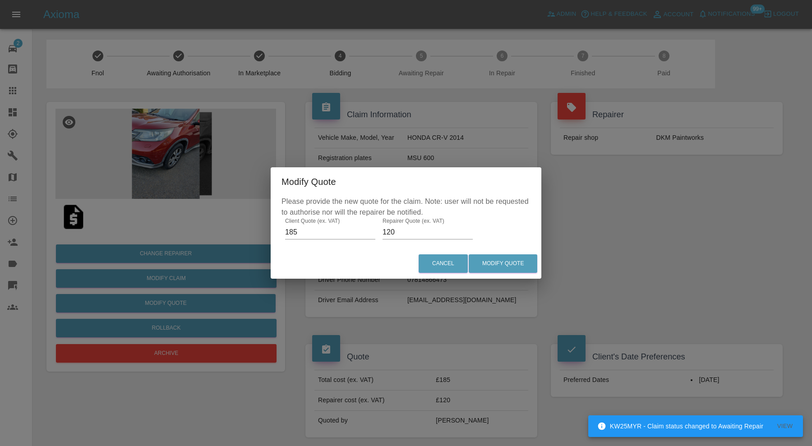
click at [404, 235] on input "120" at bounding box center [428, 232] width 90 height 14
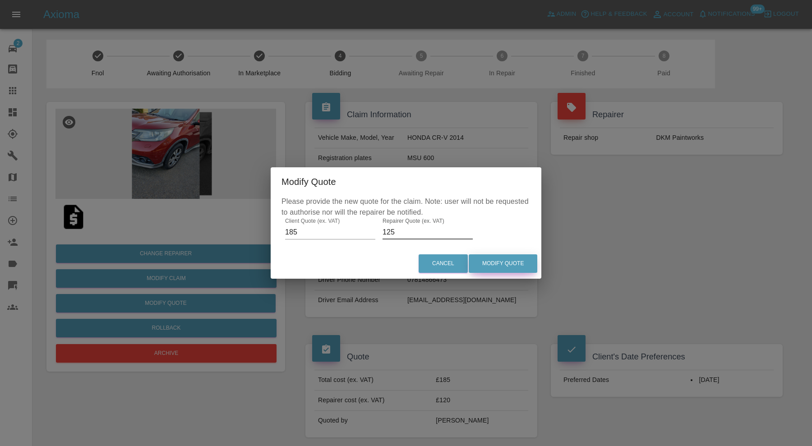
type input "125"
click at [495, 259] on button "Modify Quote" at bounding box center [503, 263] width 69 height 18
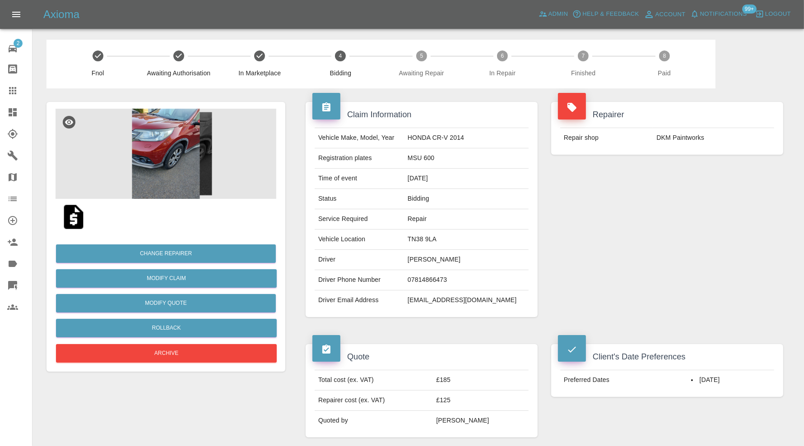
click at [16, 110] on icon at bounding box center [13, 112] width 8 height 8
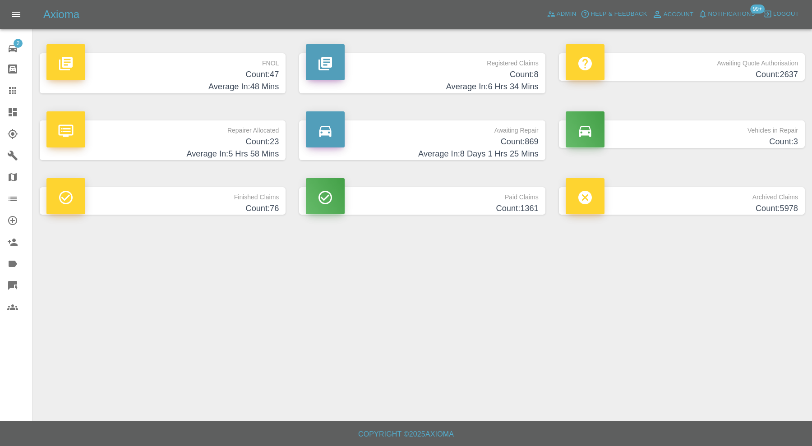
click at [738, 134] on p "Vehicles in Repair" at bounding box center [682, 127] width 232 height 15
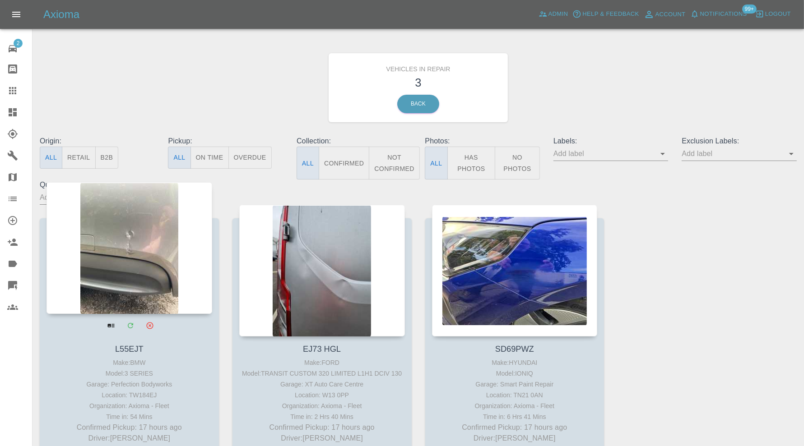
click at [176, 259] on div at bounding box center [129, 248] width 166 height 132
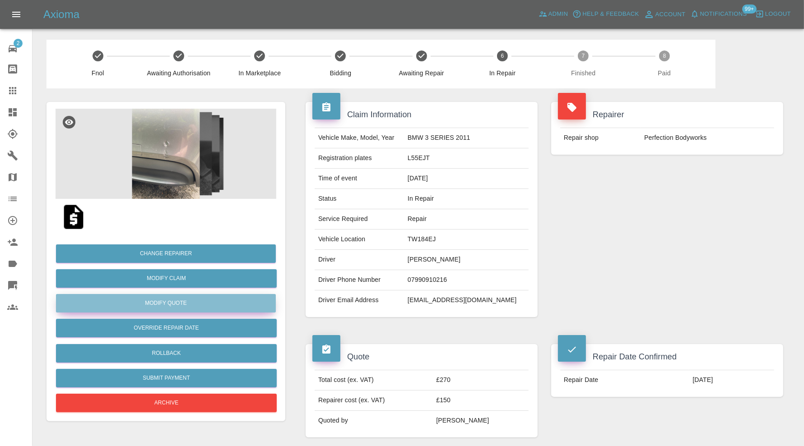
click at [211, 302] on button "Modify Quote" at bounding box center [166, 303] width 220 height 18
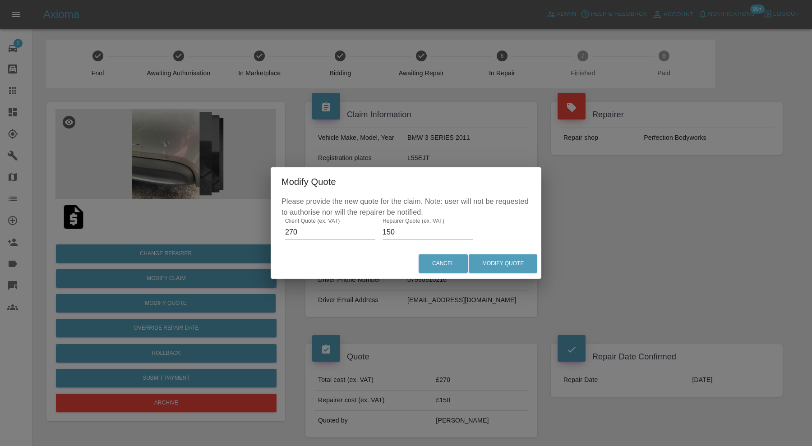
click at [405, 230] on input "150" at bounding box center [428, 232] width 90 height 14
type input "165"
click at [494, 271] on button "Modify Quote" at bounding box center [503, 263] width 69 height 18
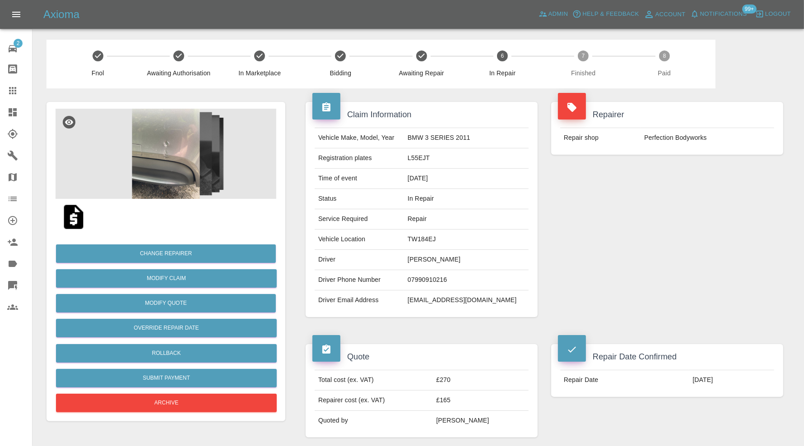
click at [17, 111] on icon at bounding box center [12, 112] width 11 height 11
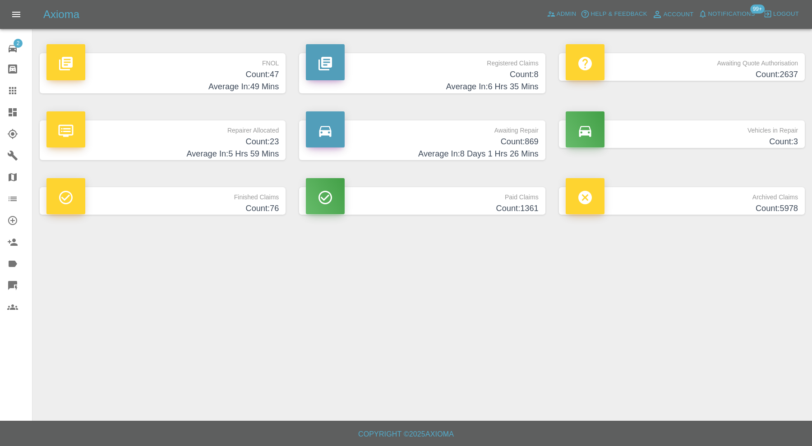
click at [18, 113] on icon at bounding box center [12, 112] width 11 height 11
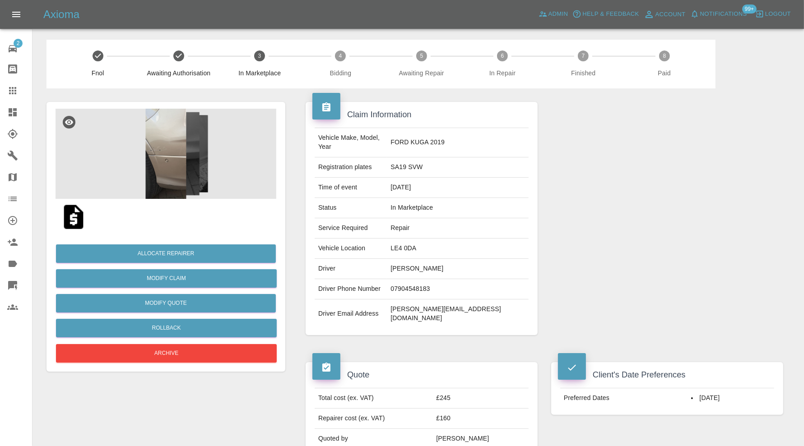
click at [185, 143] on img at bounding box center [165, 154] width 221 height 90
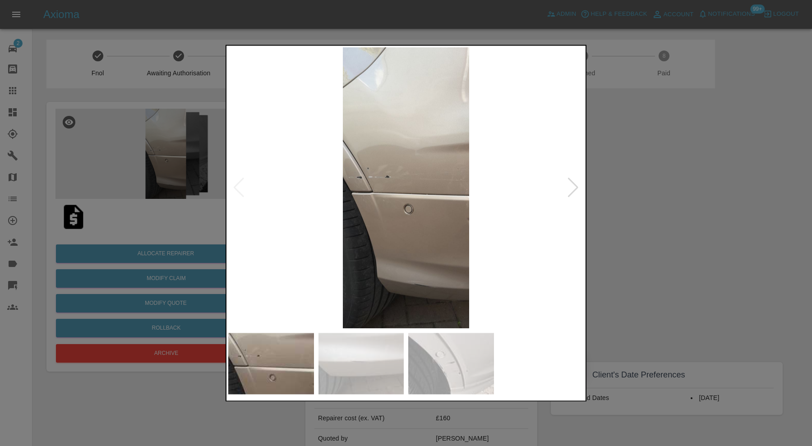
click at [581, 193] on img at bounding box center [406, 187] width 356 height 281
click at [575, 185] on div at bounding box center [573, 188] width 12 height 20
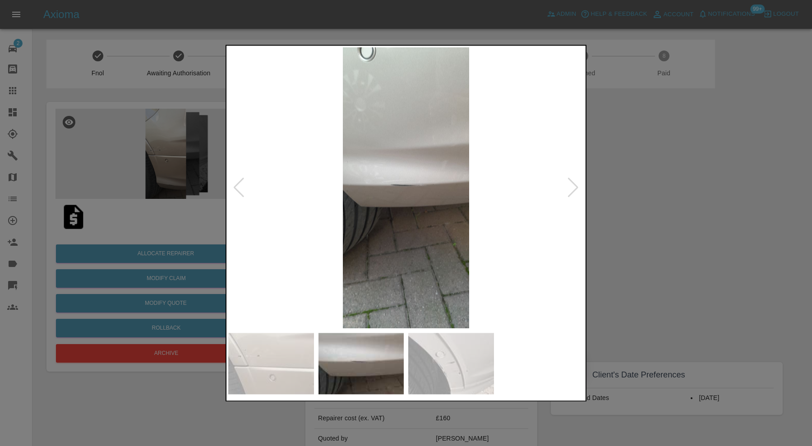
click at [575, 185] on div at bounding box center [573, 188] width 12 height 20
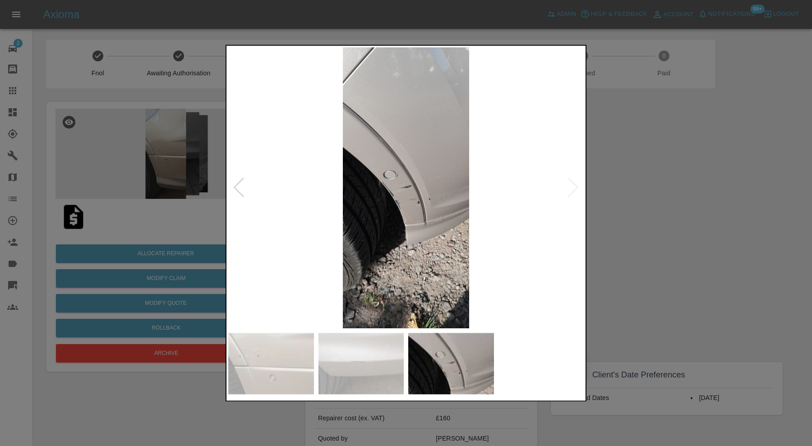
click at [575, 185] on img at bounding box center [406, 187] width 356 height 281
click at [648, 209] on div at bounding box center [406, 223] width 812 height 446
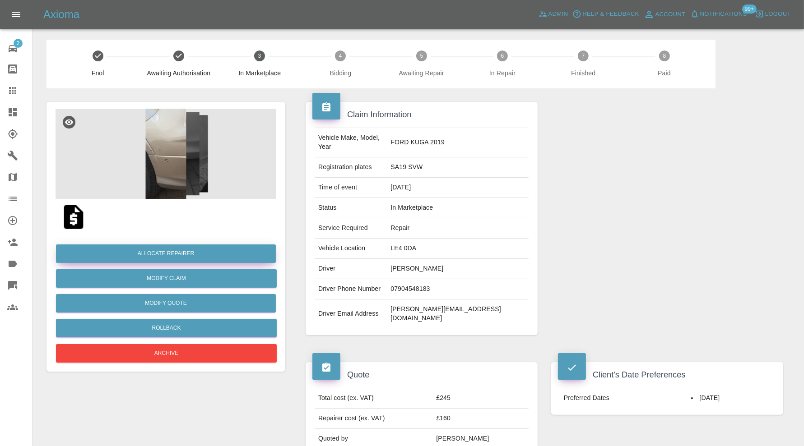
click at [215, 253] on button "Allocate Repairer" at bounding box center [166, 254] width 220 height 18
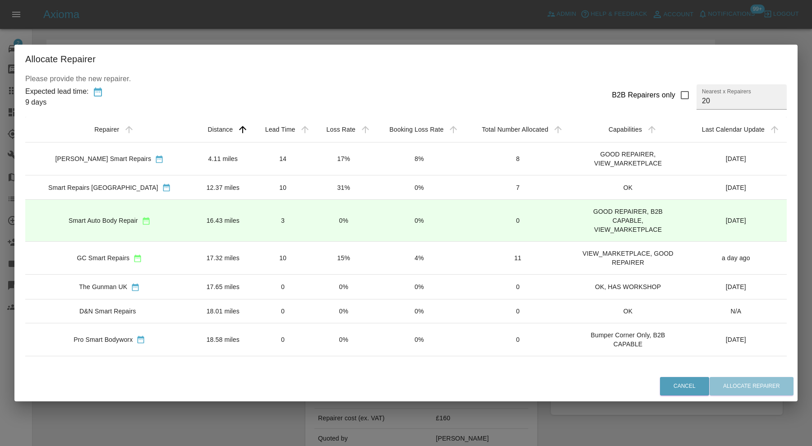
click at [278, 217] on td "3" at bounding box center [282, 221] width 61 height 42
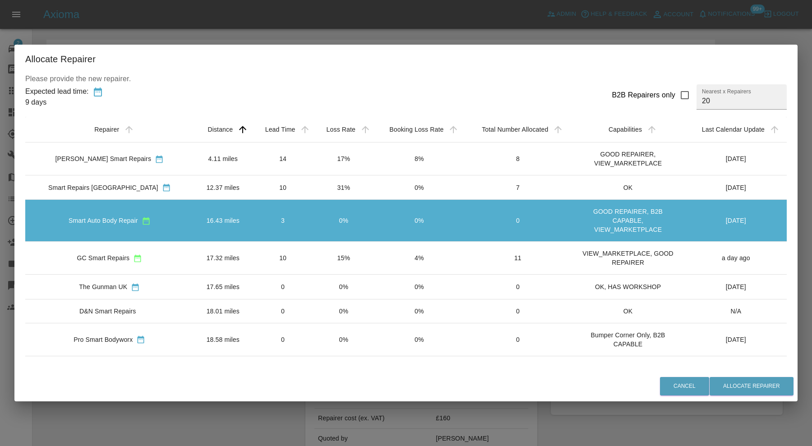
click at [252, 186] on td "10" at bounding box center [282, 187] width 61 height 24
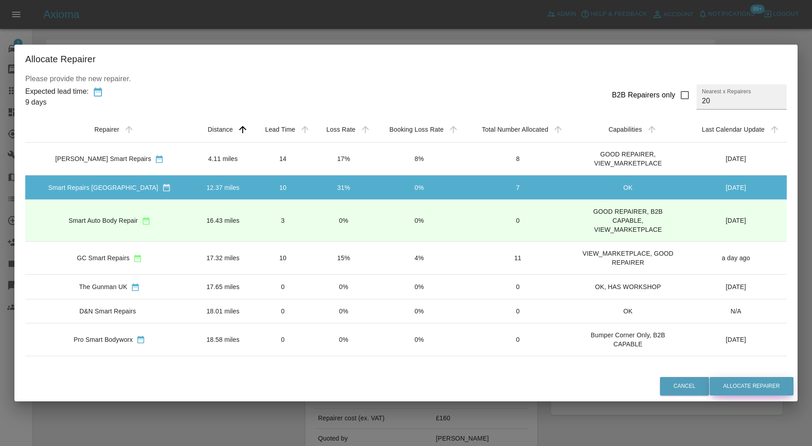
click at [762, 379] on button "Allocate Repairer" at bounding box center [752, 386] width 84 height 18
